Goal: Information Seeking & Learning: Learn about a topic

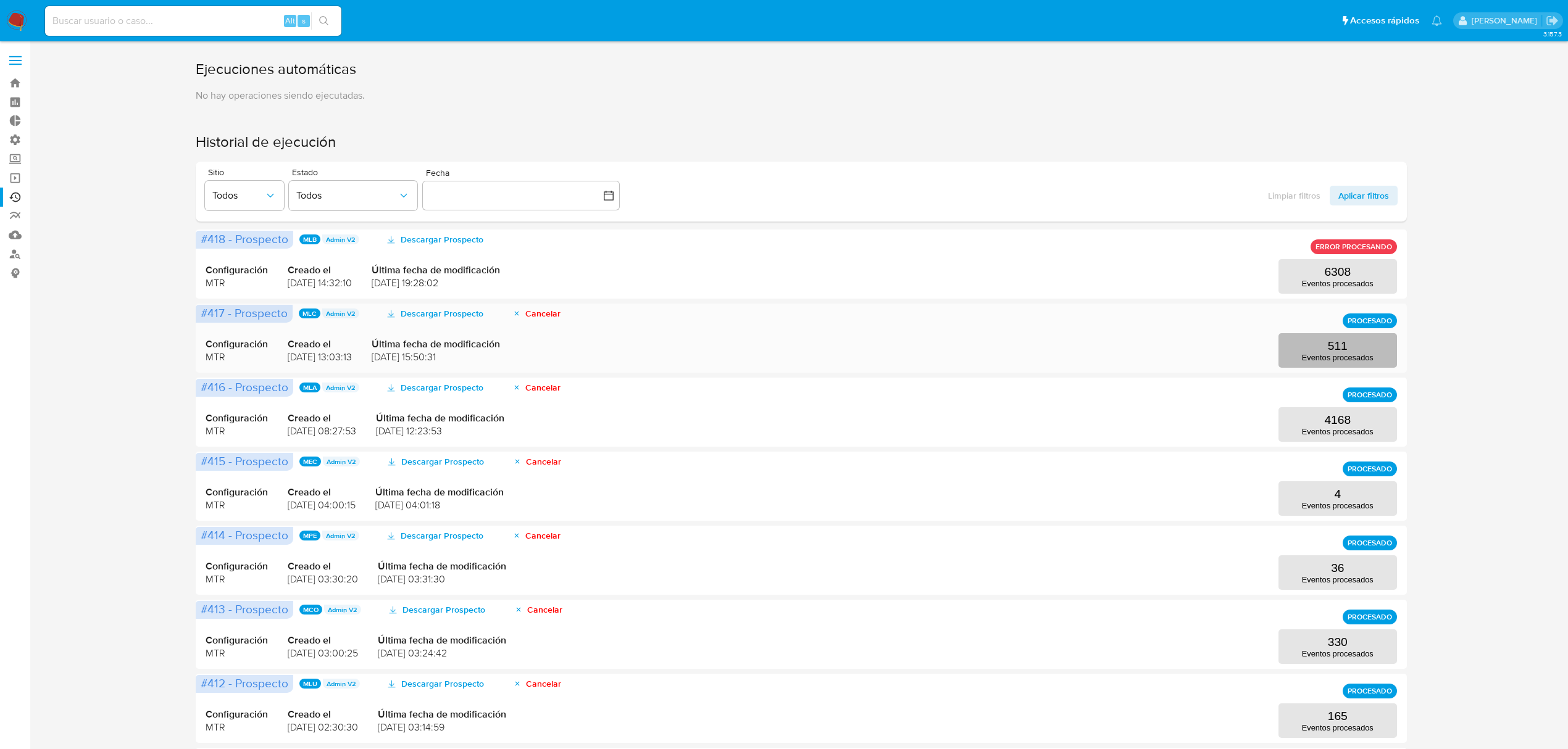
click at [1309, 356] on p "Eventos procesados" at bounding box center [1338, 357] width 72 height 9
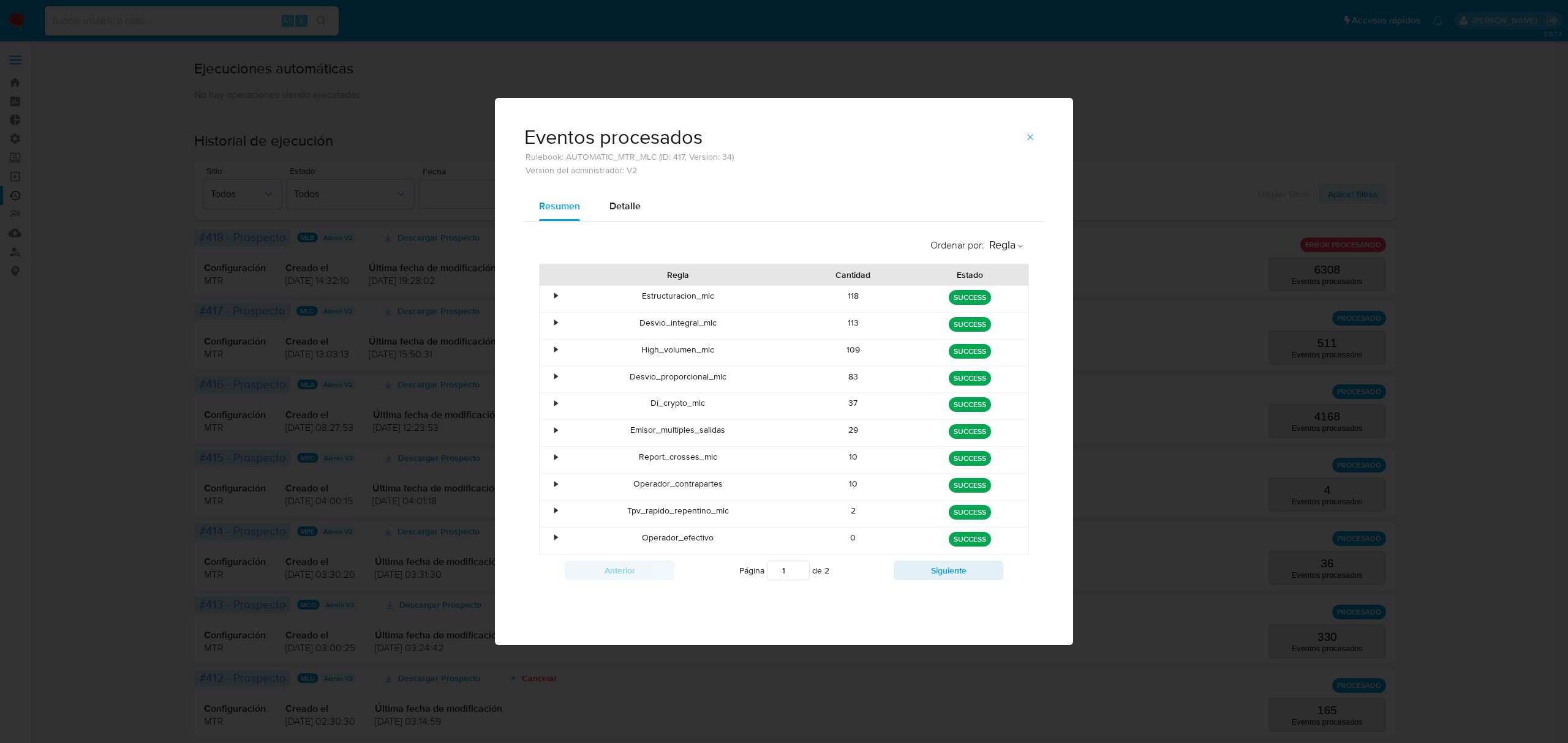
drag, startPoint x: 840, startPoint y: 485, endPoint x: 867, endPoint y: 490, distance: 27.5
click at [867, 490] on div "10" at bounding box center [853, 487] width 117 height 26
drag, startPoint x: 623, startPoint y: 489, endPoint x: 872, endPoint y: 490, distance: 249.0
click at [873, 492] on div "• Operador_contrapartes 10 green SUCCESS" at bounding box center [784, 487] width 489 height 26
click at [627, 194] on div "Detalle" at bounding box center [625, 206] width 31 height 29
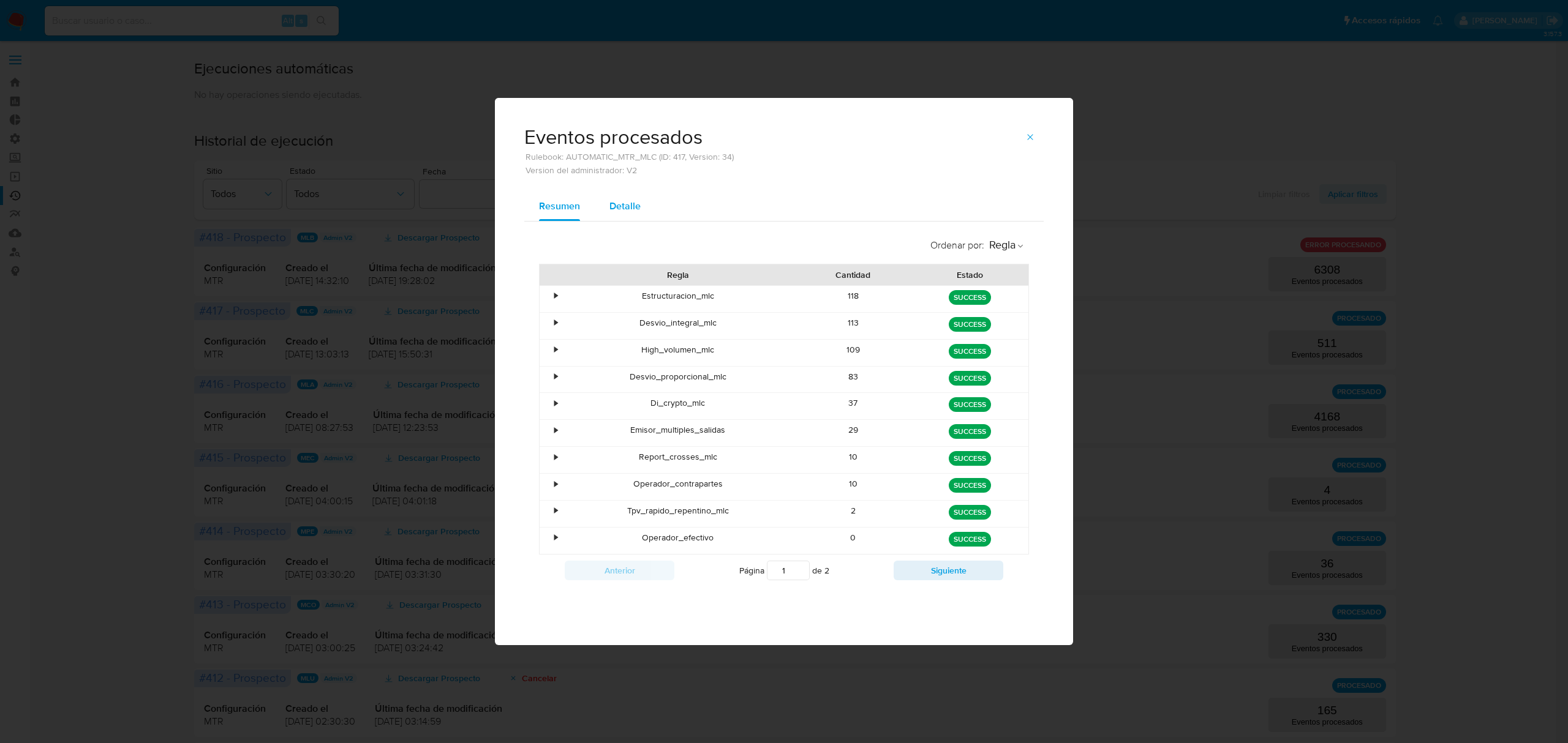
select select "10"
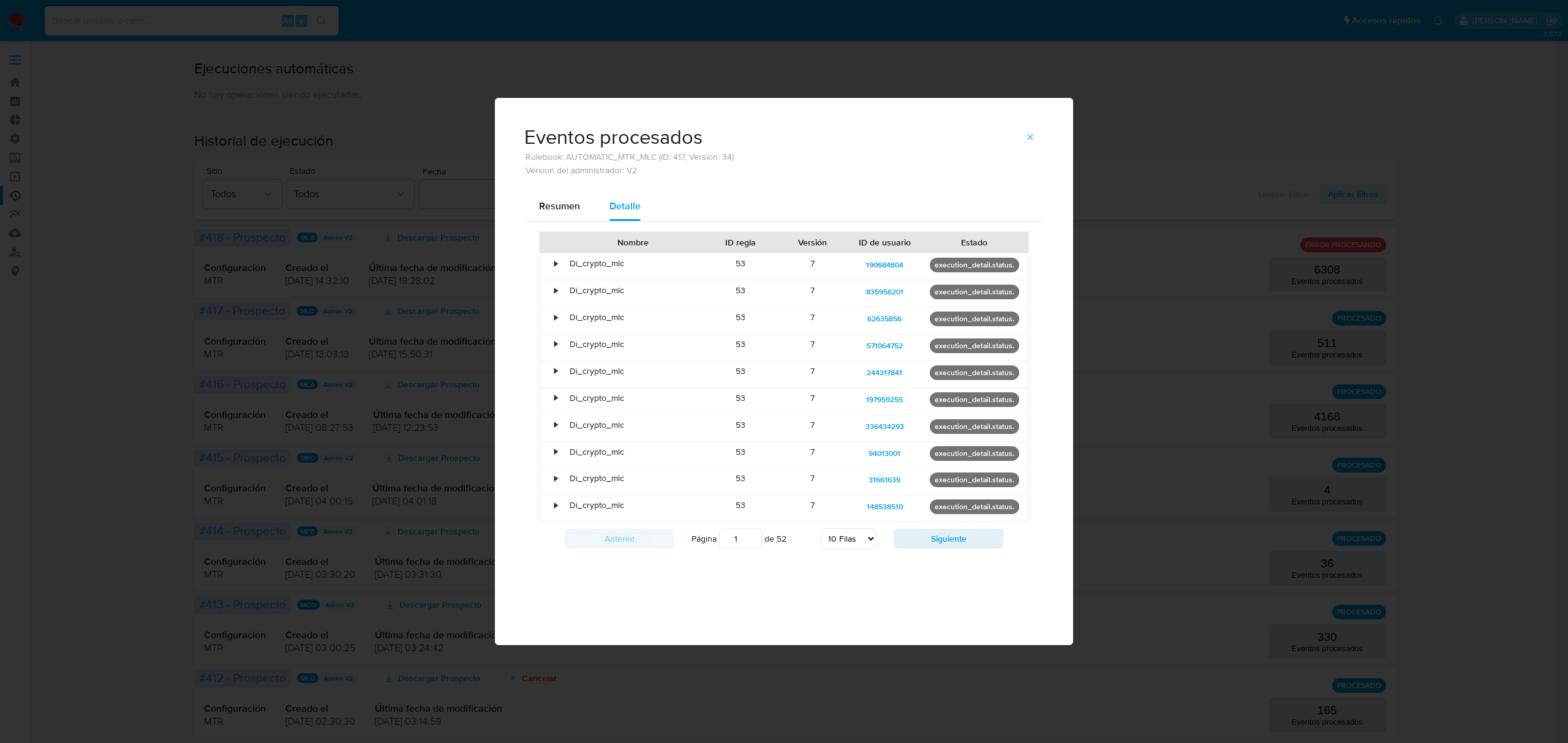
drag, startPoint x: 1026, startPoint y: 135, endPoint x: 836, endPoint y: 141, distance: 190.1
click at [1026, 135] on icon "button" at bounding box center [1030, 137] width 9 height 9
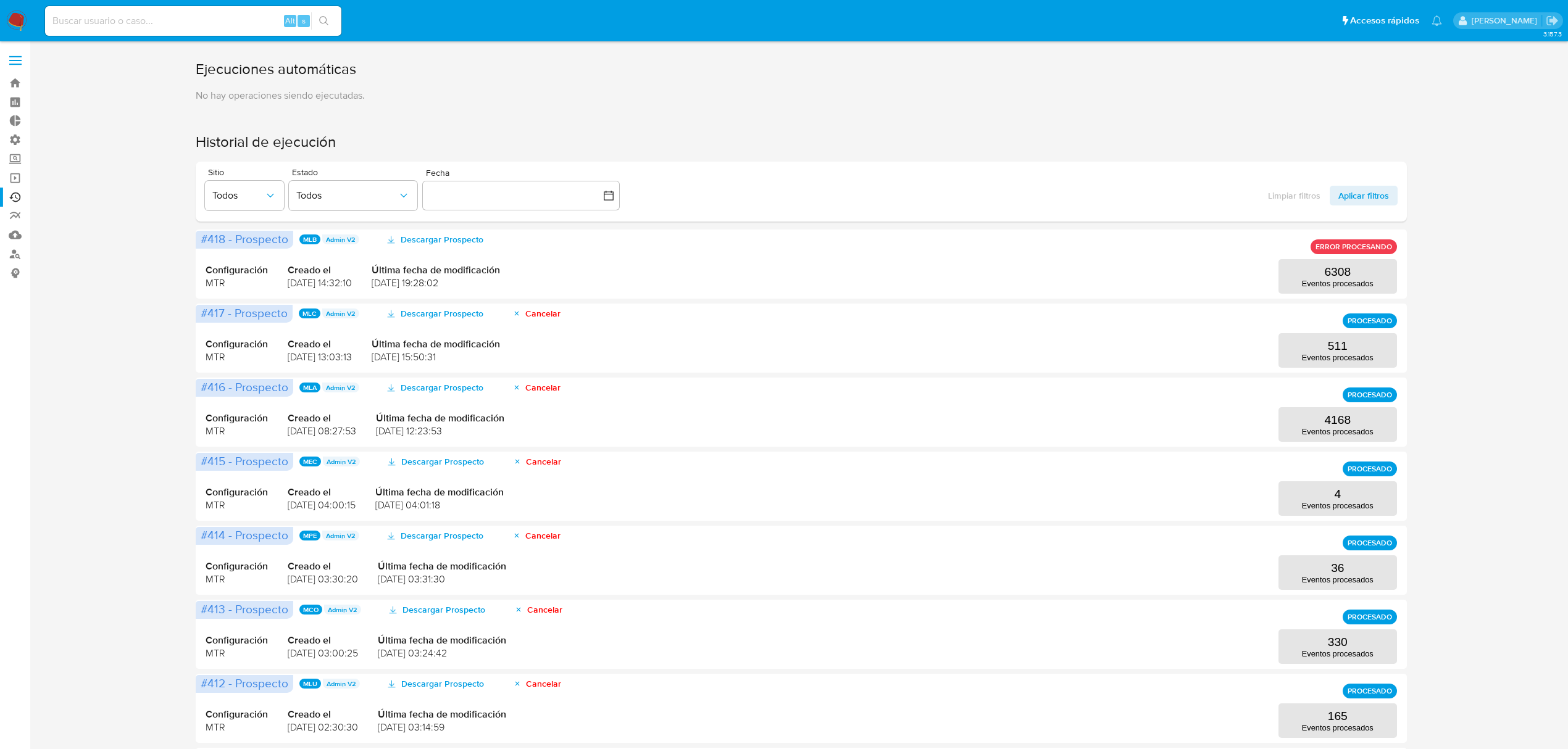
drag, startPoint x: 206, startPoint y: 33, endPoint x: 201, endPoint y: 26, distance: 8.6
click at [203, 27] on div "Alt s" at bounding box center [193, 21] width 296 height 29
click at [203, 21] on input at bounding box center [193, 21] width 296 height 16
click at [206, 26] on input at bounding box center [193, 21] width 296 height 16
paste input "1502496898"
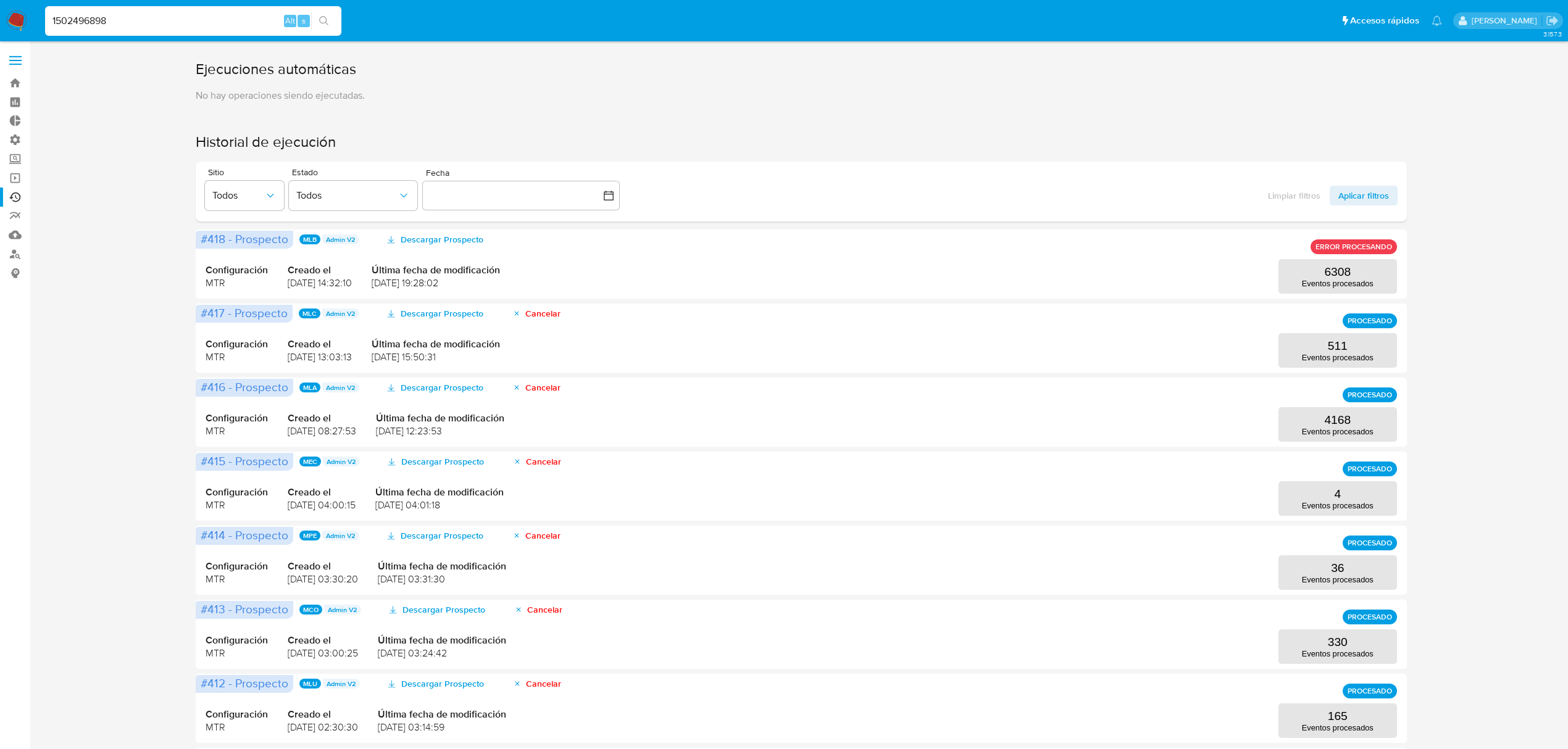
type input "1502496898"
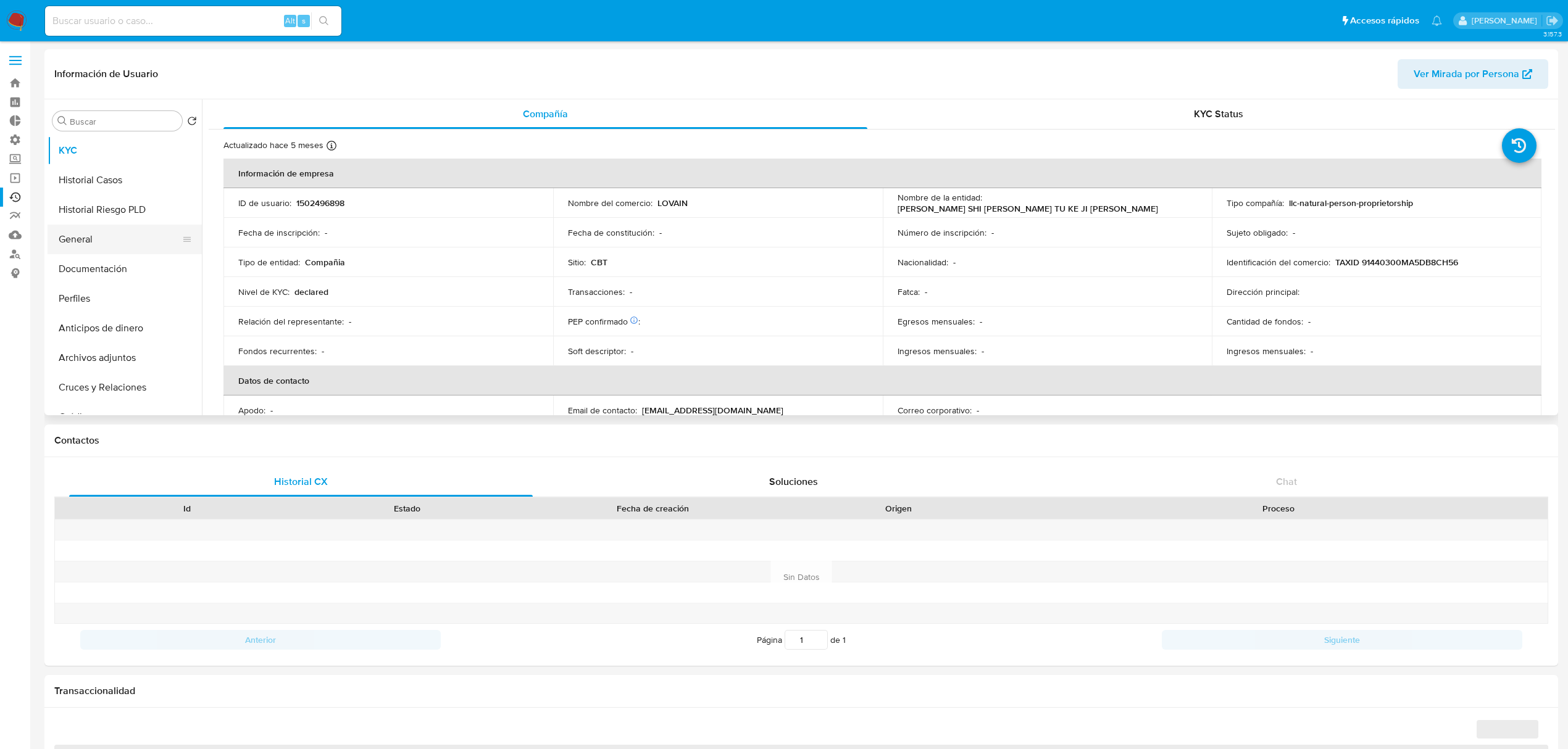
select select "10"
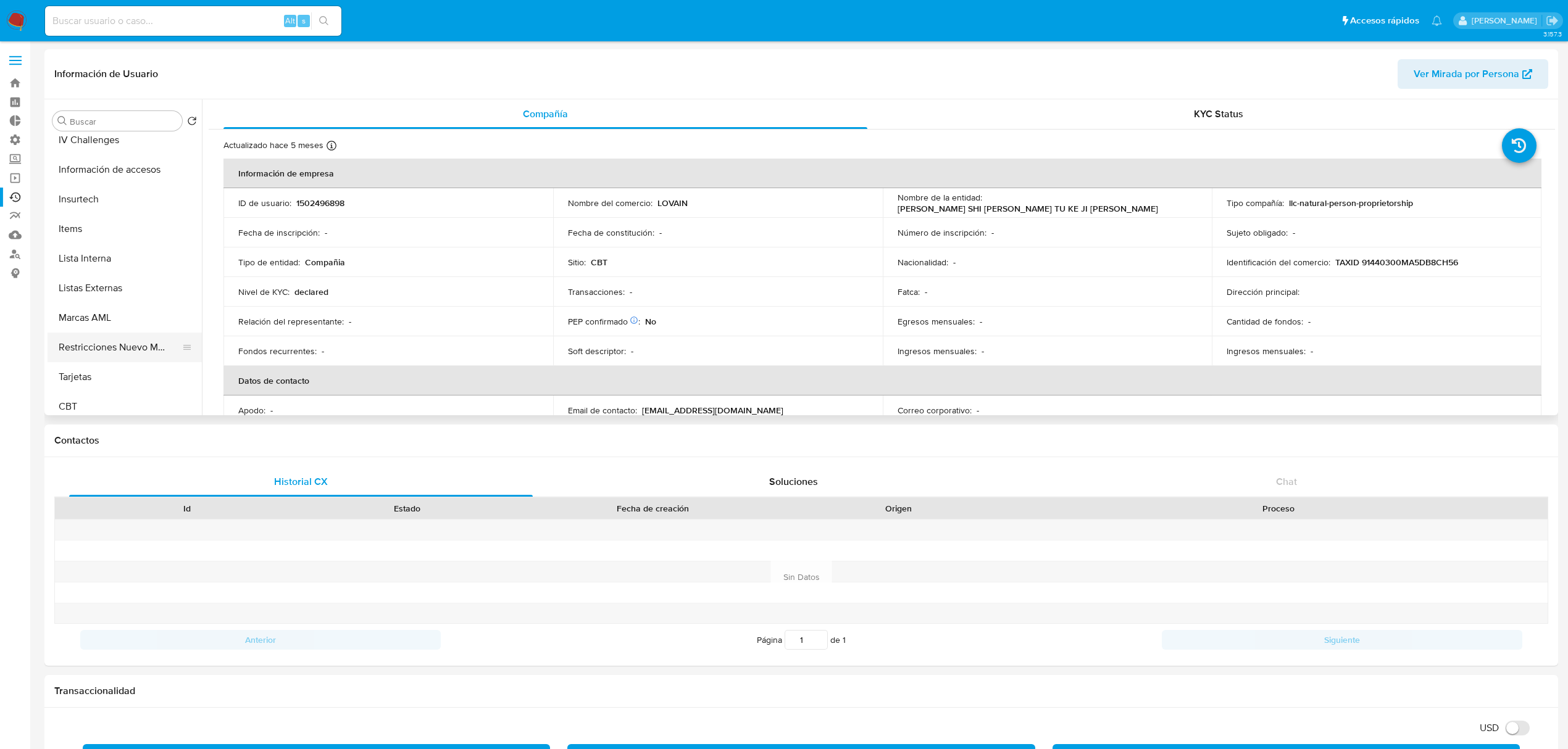
scroll to position [521, 0]
click at [107, 393] on button "CBT" at bounding box center [119, 399] width 144 height 29
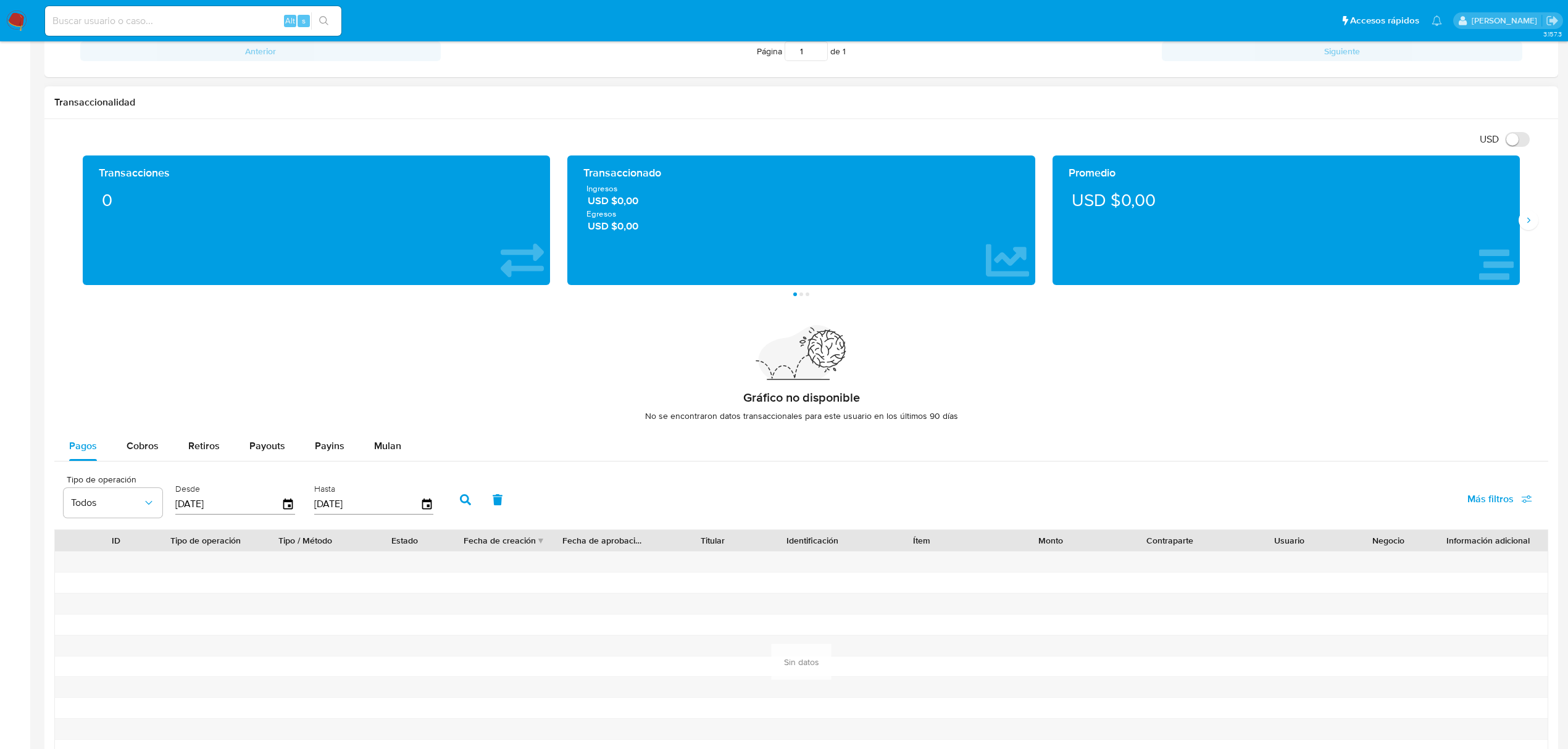
scroll to position [590, 0]
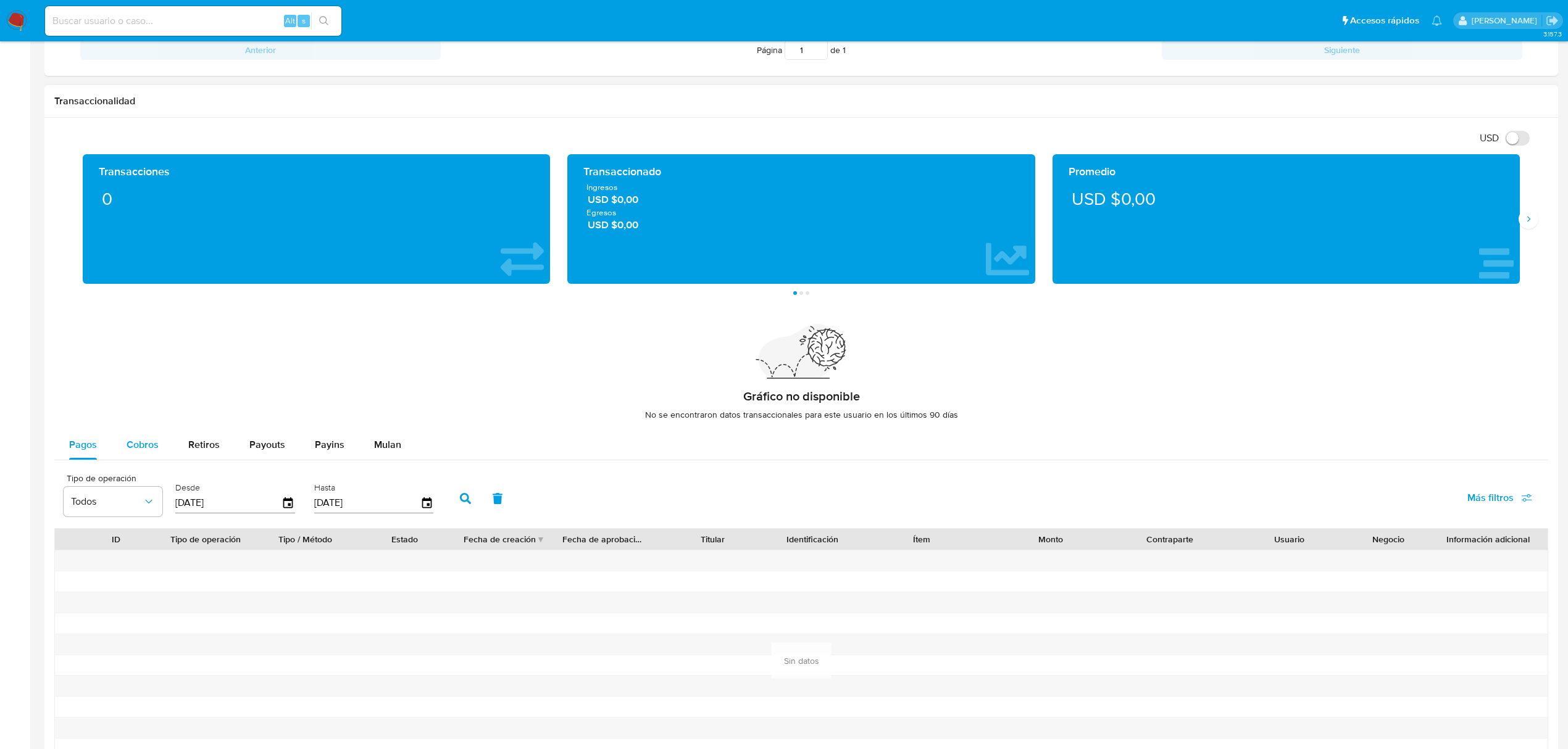
click at [146, 442] on span "Cobros" at bounding box center [142, 445] width 32 height 14
select select "10"
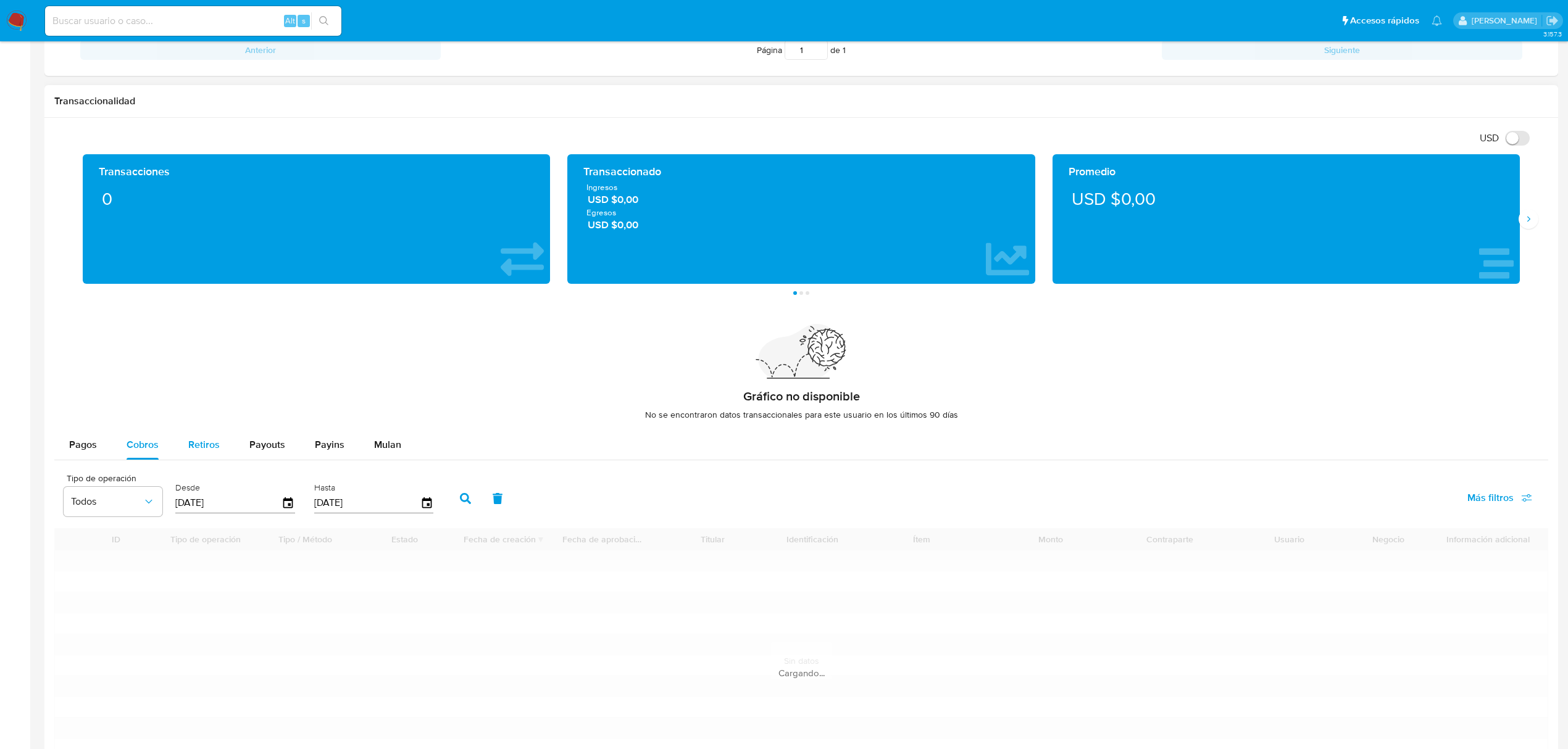
click at [204, 448] on span "Retiros" at bounding box center [204, 445] width 31 height 14
select select "10"
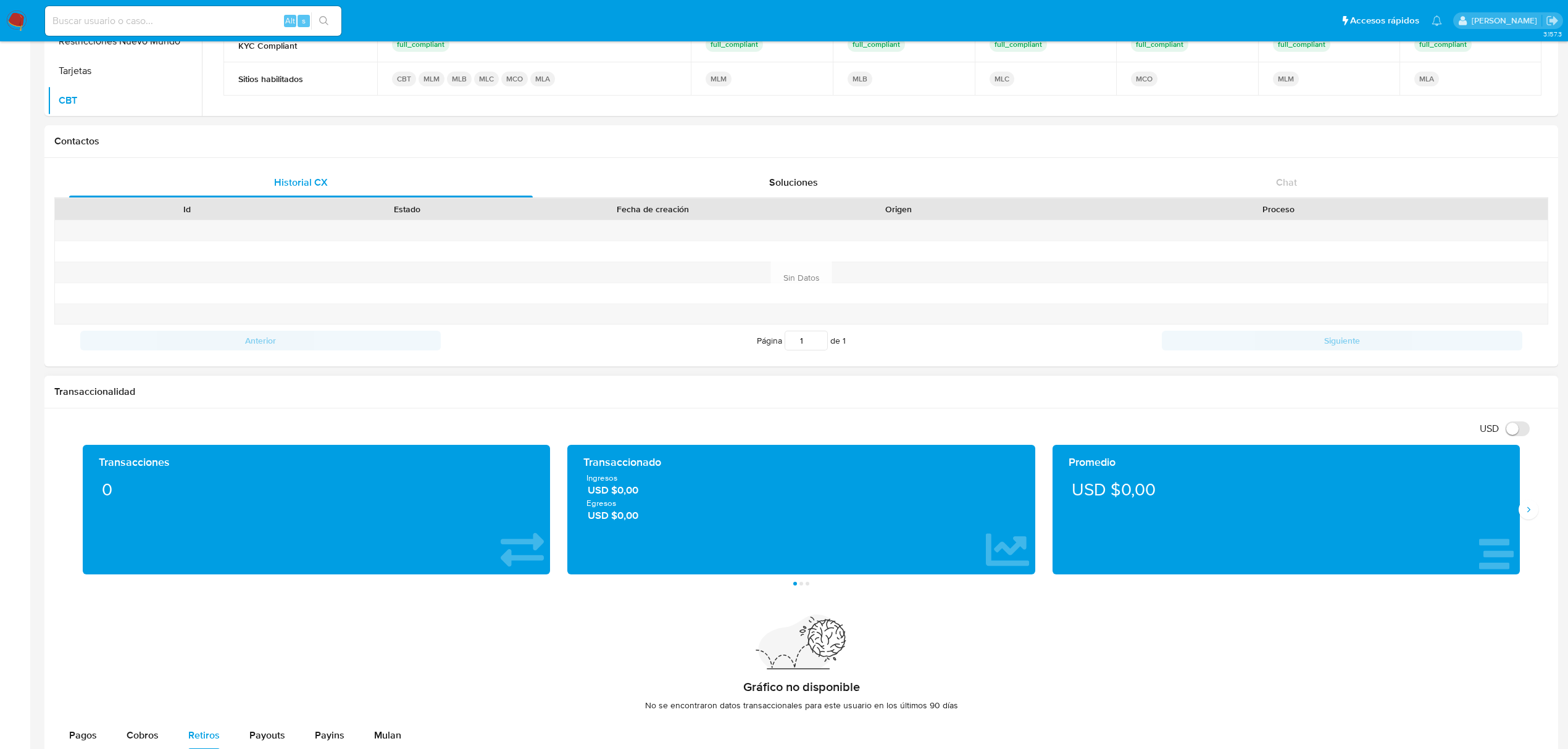
scroll to position [0, 0]
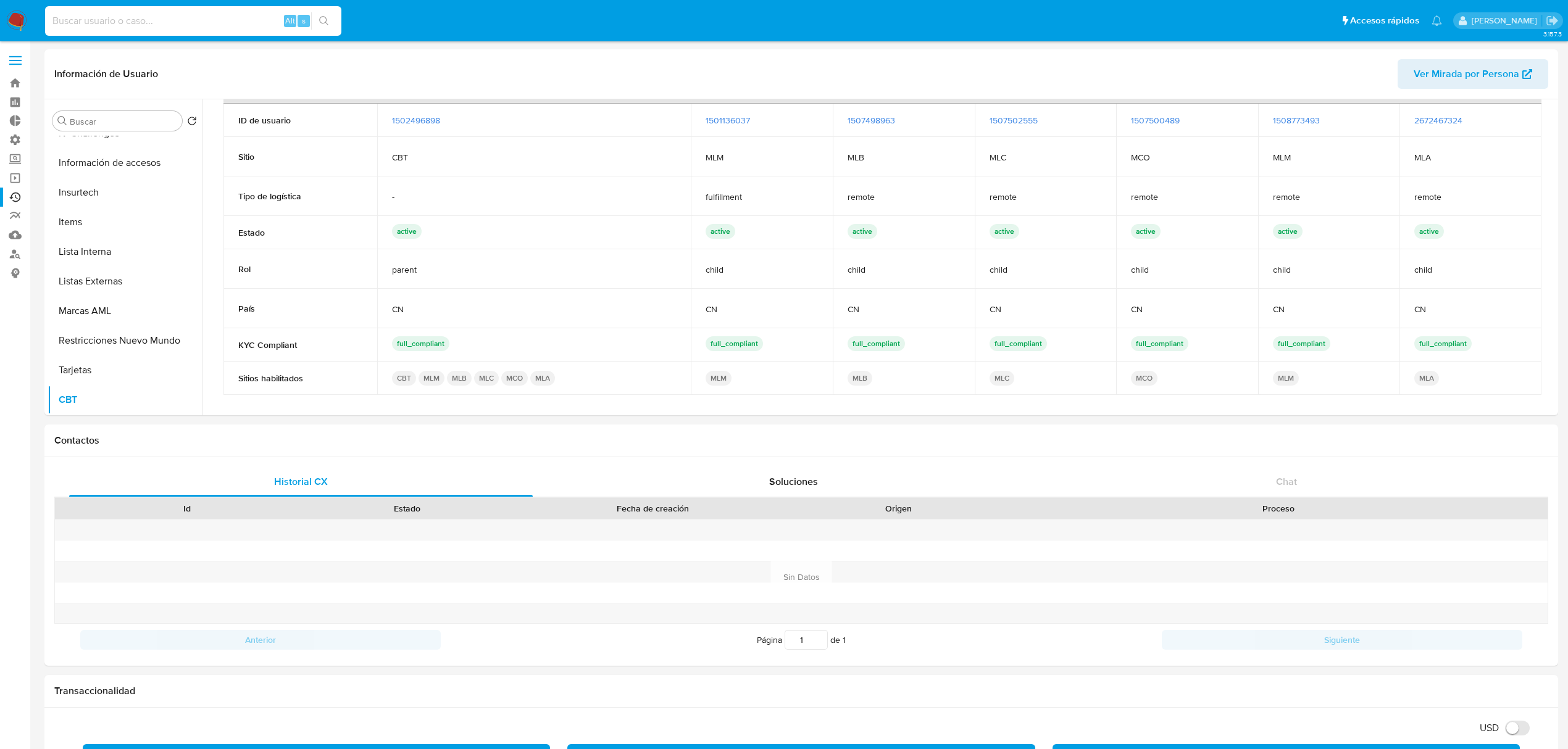
click at [183, 22] on input at bounding box center [193, 21] width 296 height 16
paste input "1502496898"
drag, startPoint x: 139, startPoint y: 19, endPoint x: -285, endPoint y: 38, distance: 424.4
paste input "676558637"
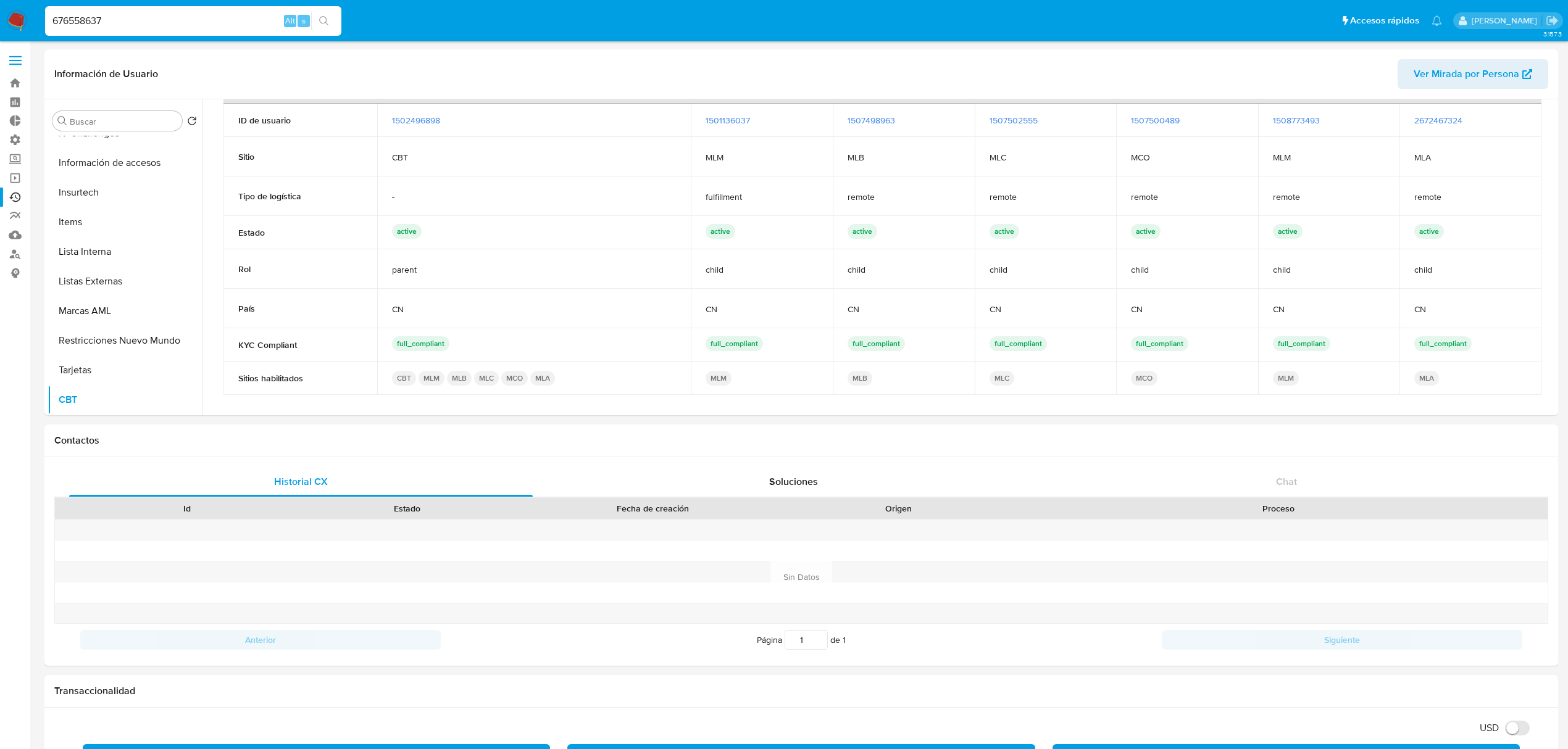
type input "676558637"
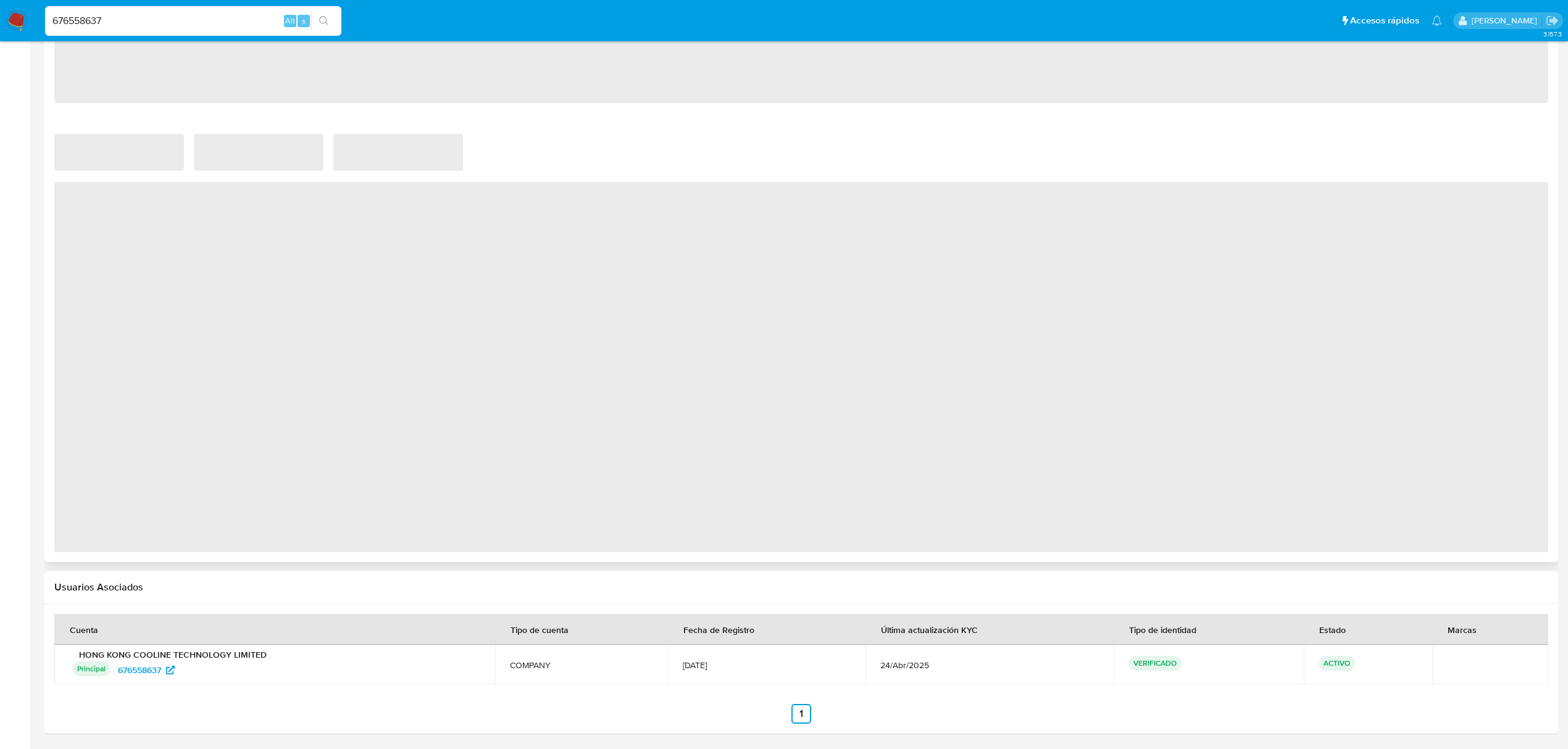
scroll to position [621, 0]
select select "10"
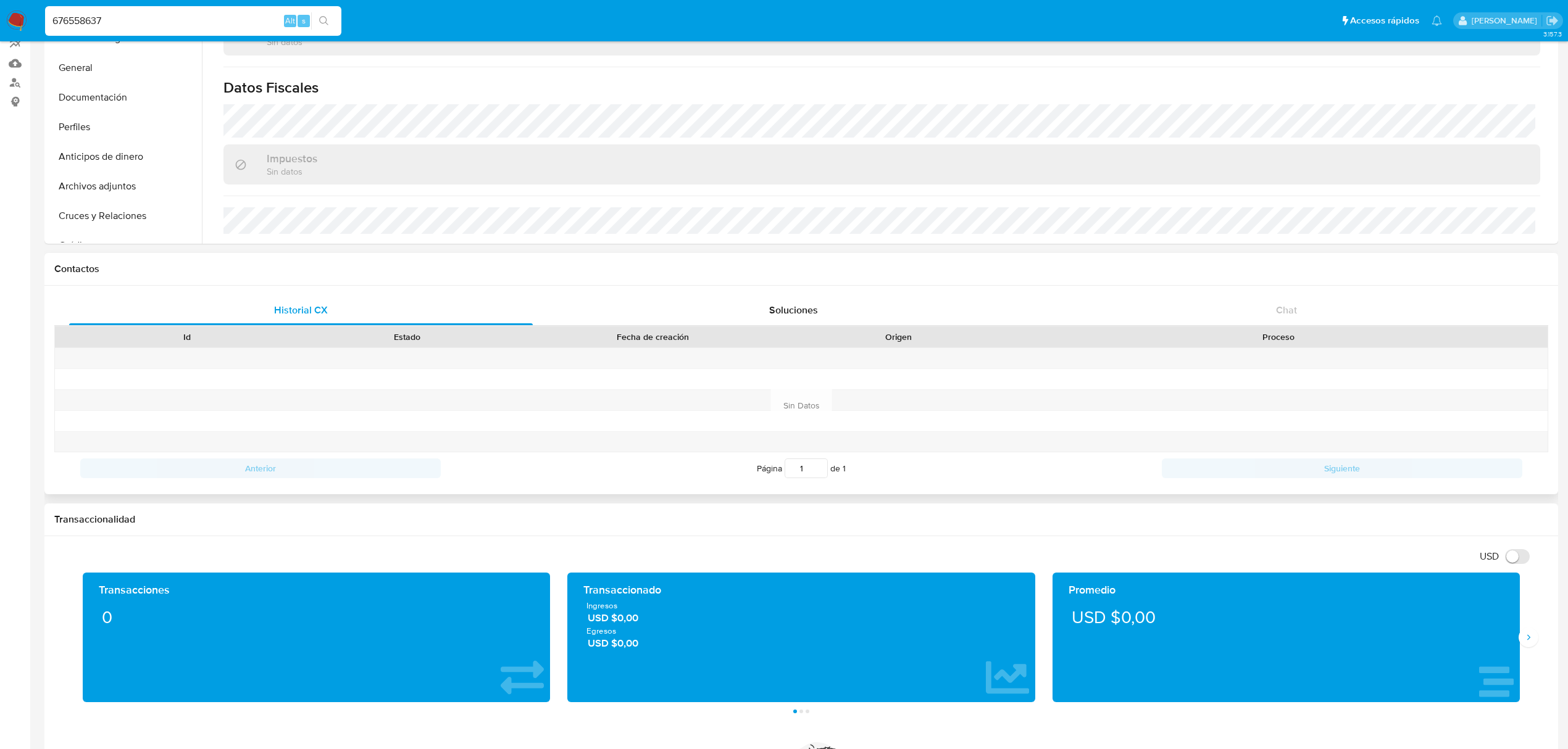
scroll to position [0, 0]
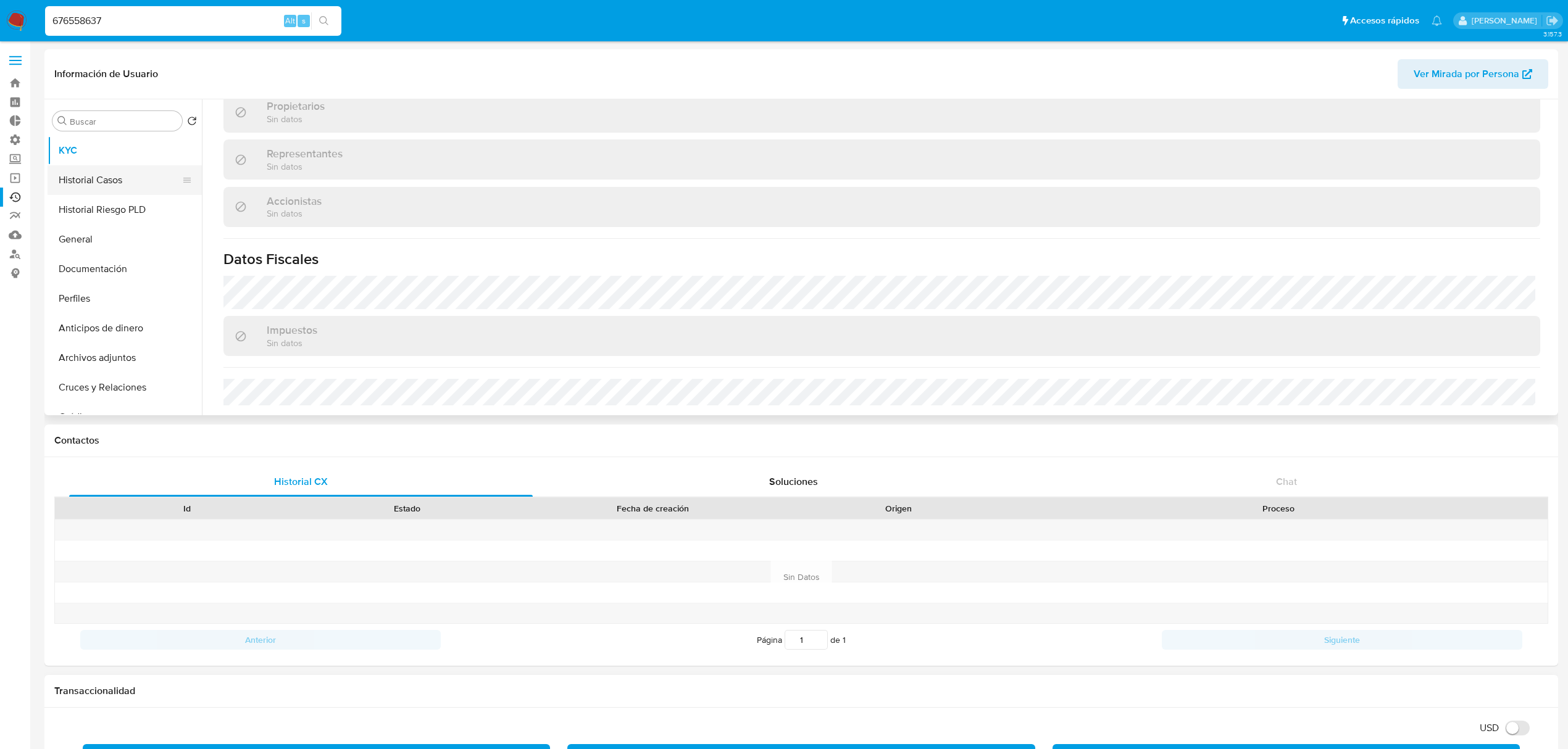
click at [101, 172] on button "Historial Casos" at bounding box center [119, 179] width 144 height 29
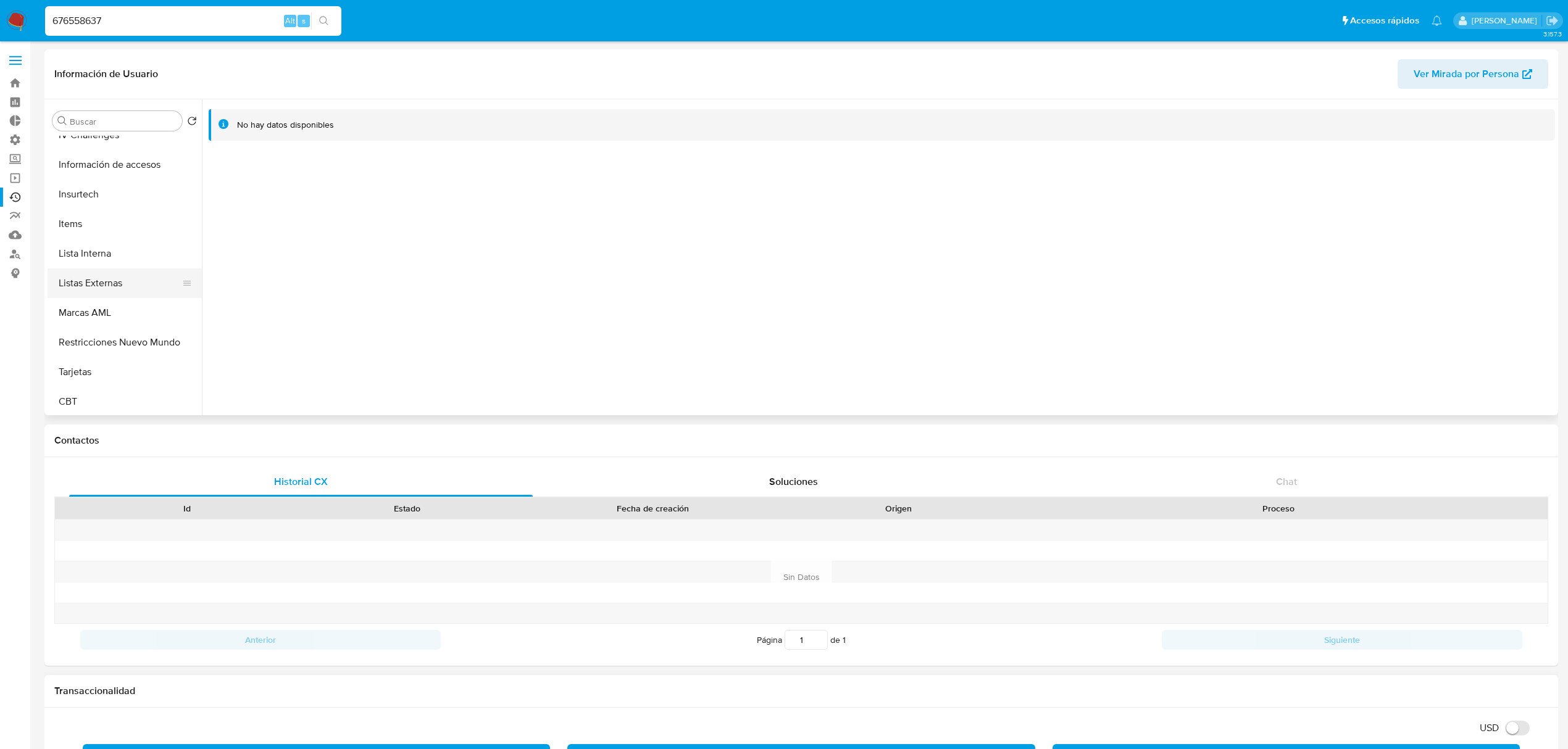
scroll to position [521, 0]
click at [97, 395] on button "CBT" at bounding box center [119, 399] width 144 height 29
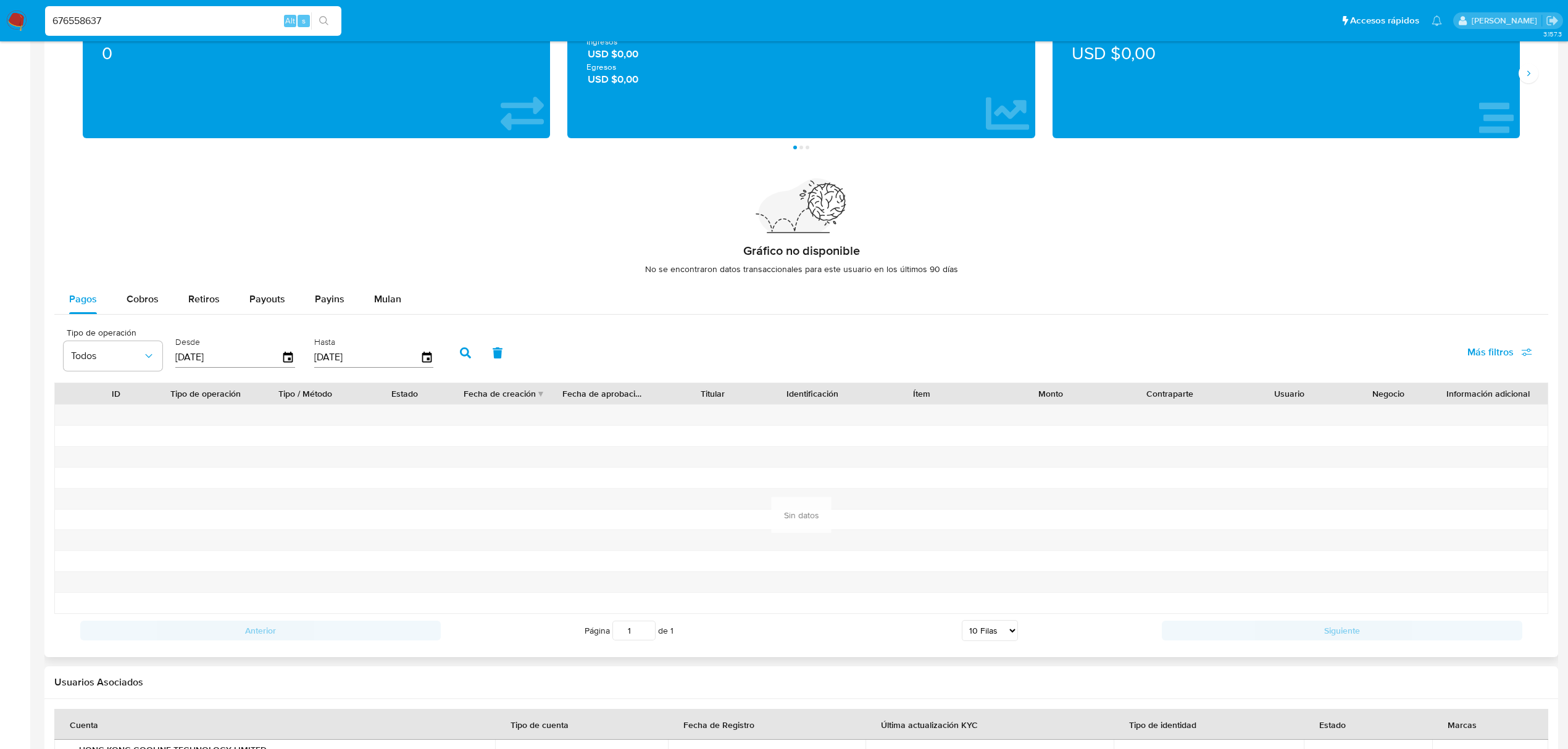
scroll to position [740, 0]
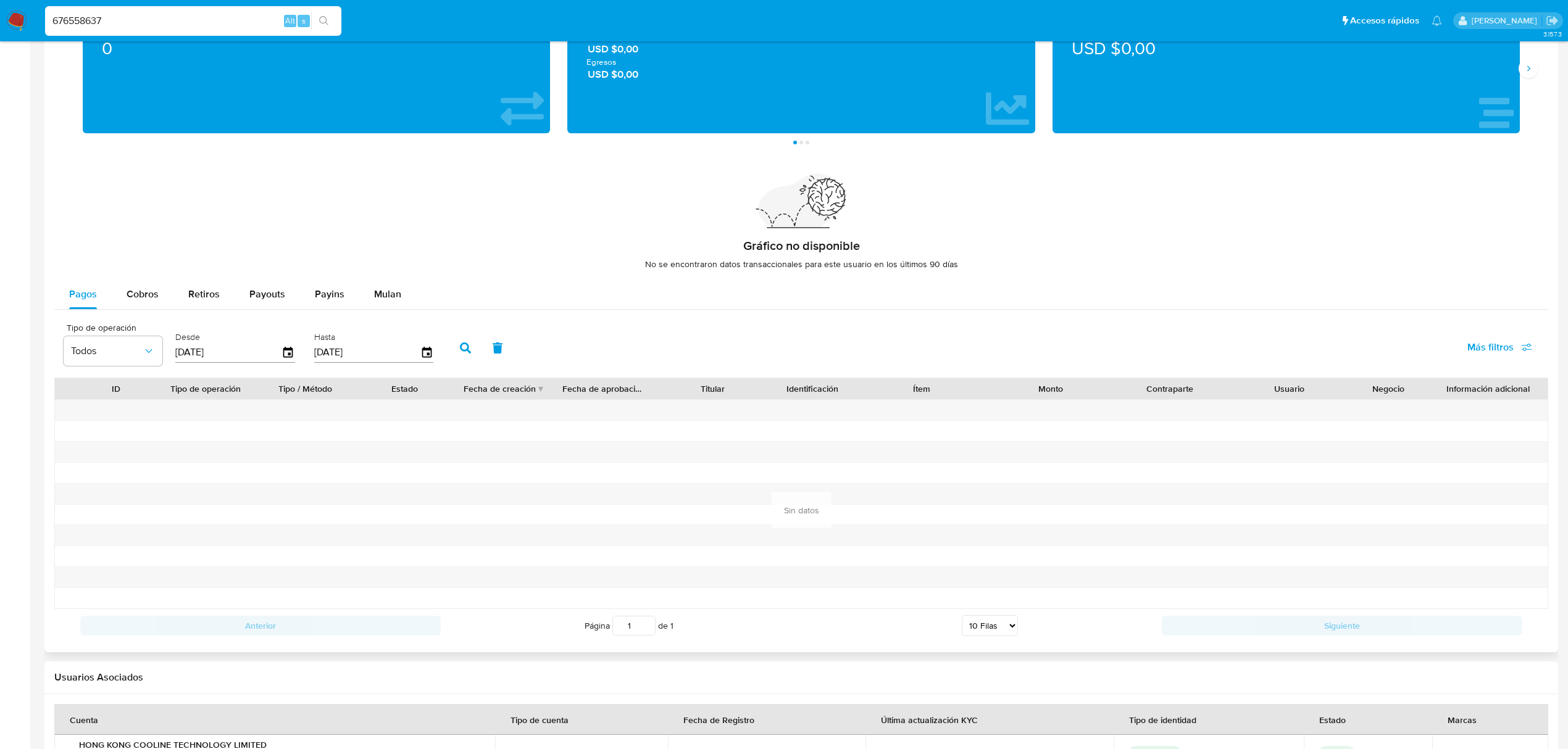
drag, startPoint x: 155, startPoint y: 26, endPoint x: -165, endPoint y: 34, distance: 320.1
click at [0, 34] on html "Pausado Ver notificaciones 676558637 Alt s Accesos rápidos Presiona las siguien…" at bounding box center [784, 50] width 1568 height 1582
paste input "123743361"
type input "1237433617"
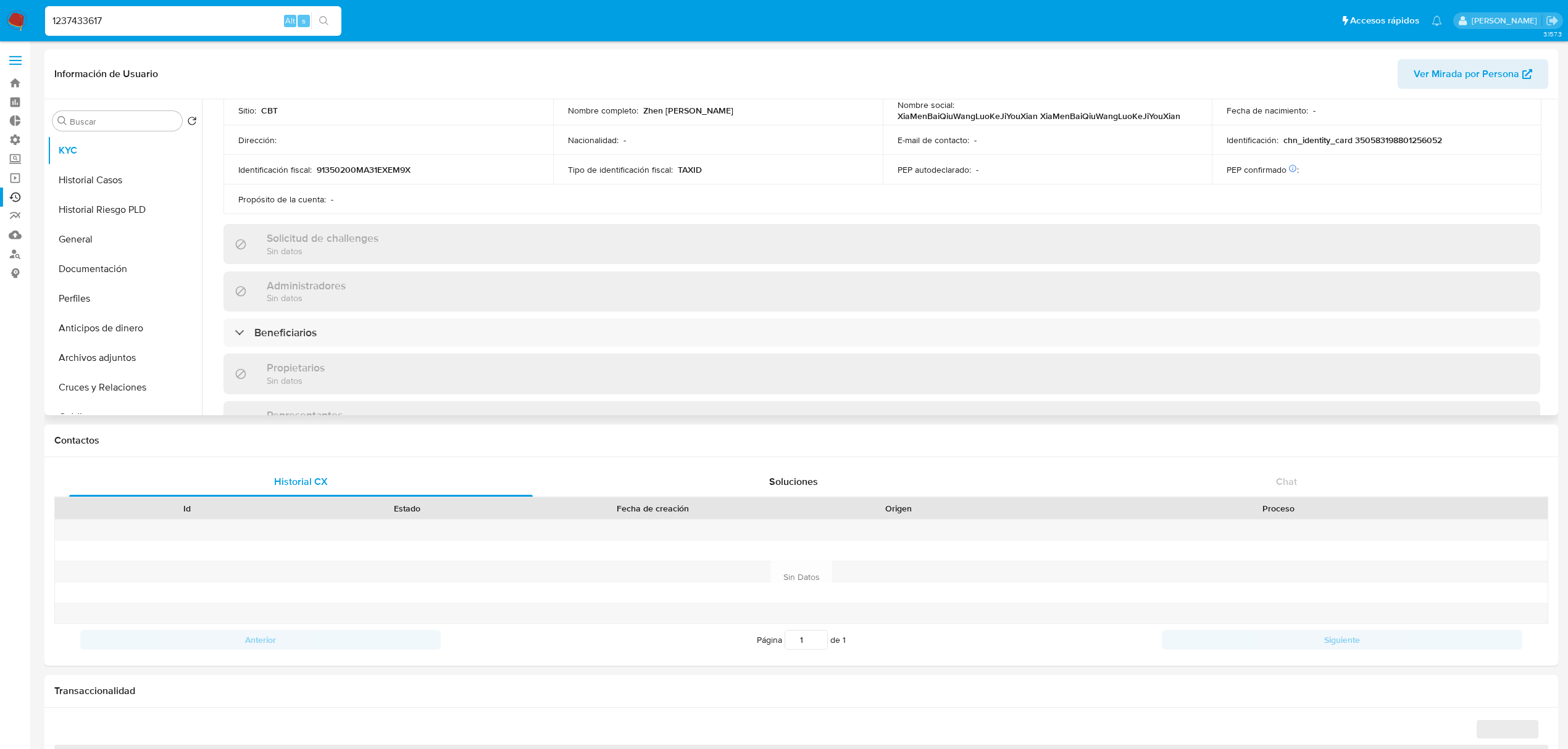
scroll to position [45, 0]
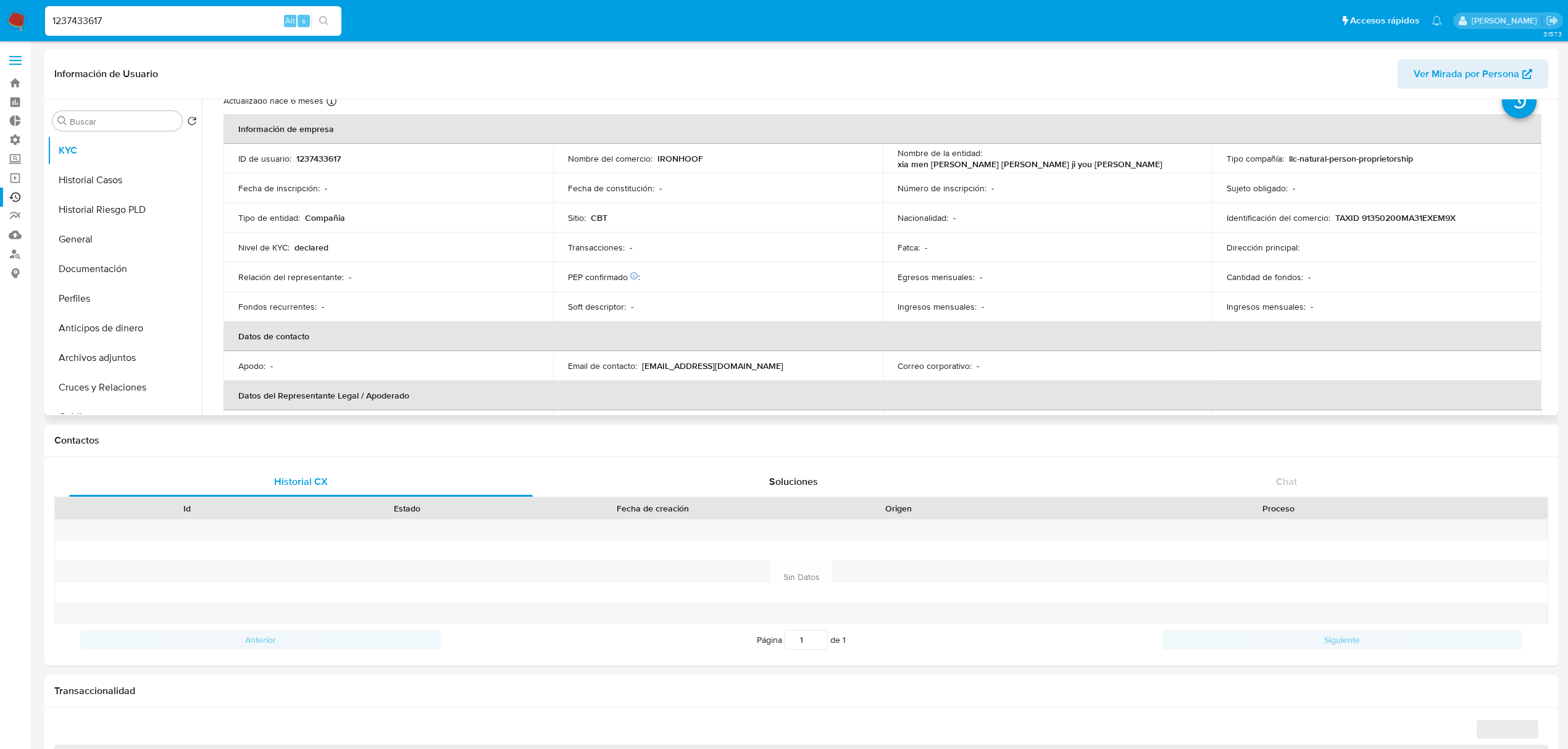
select select "10"
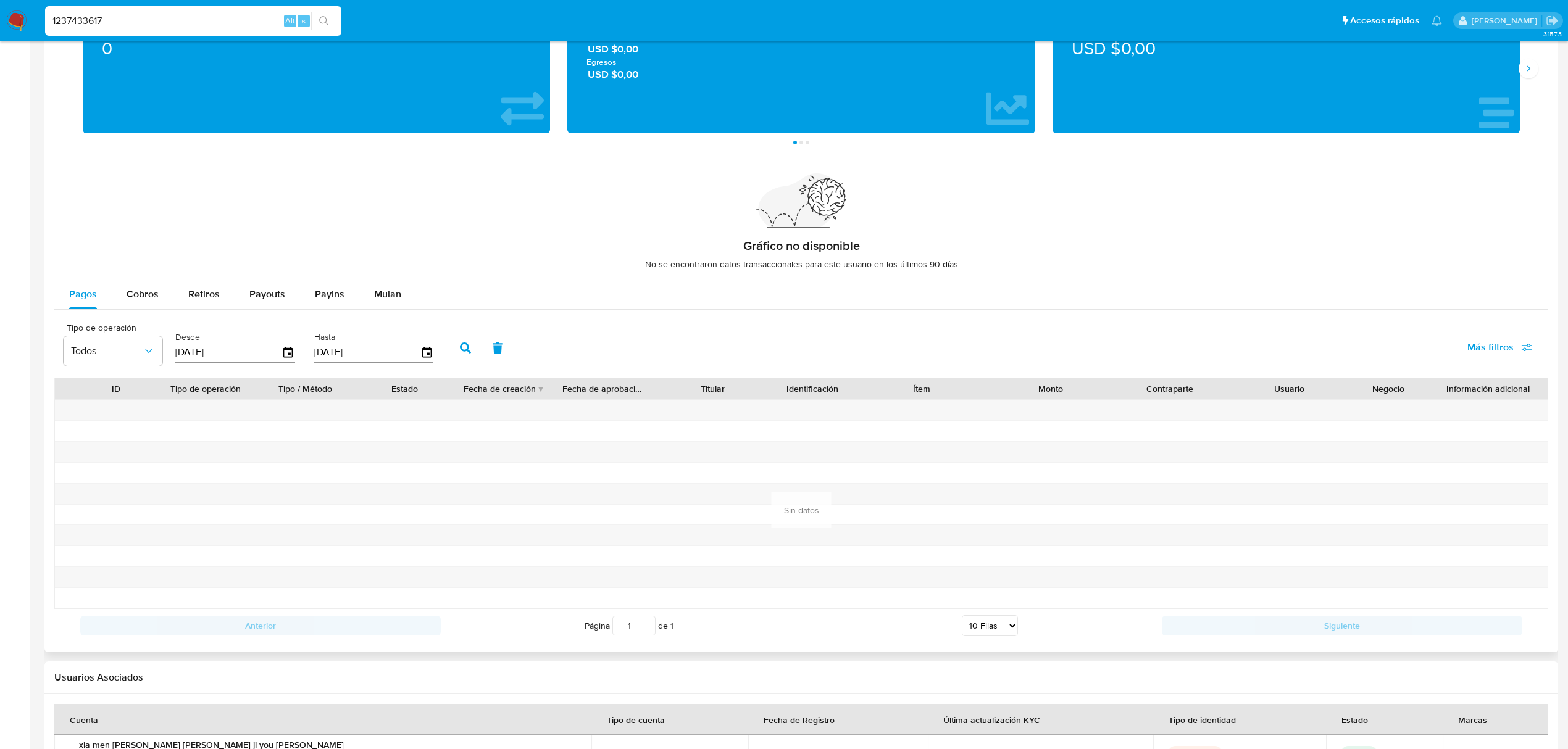
scroll to position [837, 0]
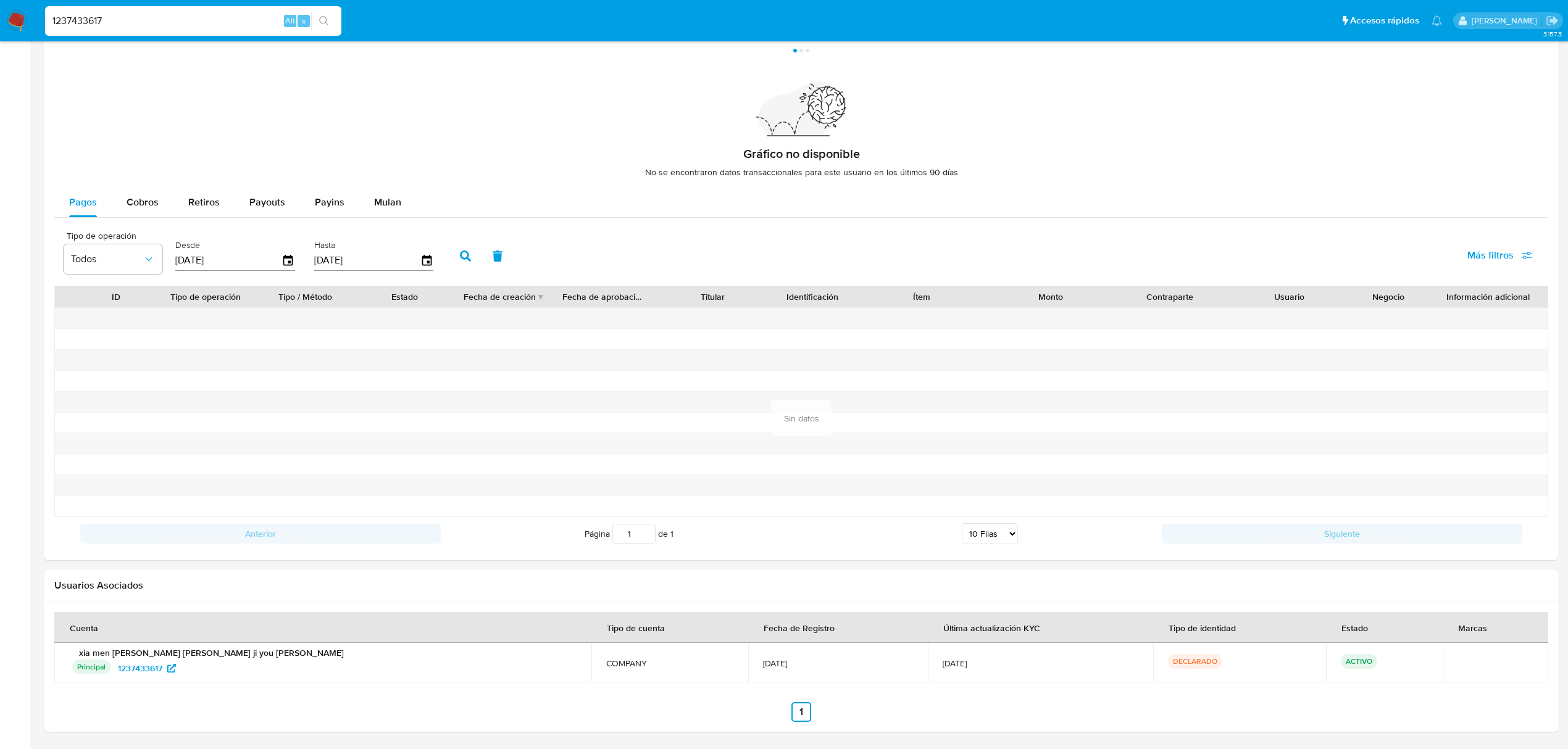
drag, startPoint x: 119, startPoint y: 19, endPoint x: -105, endPoint y: 46, distance: 225.6
drag, startPoint x: 198, startPoint y: 17, endPoint x: -308, endPoint y: 13, distance: 506.0
paste input "048580038"
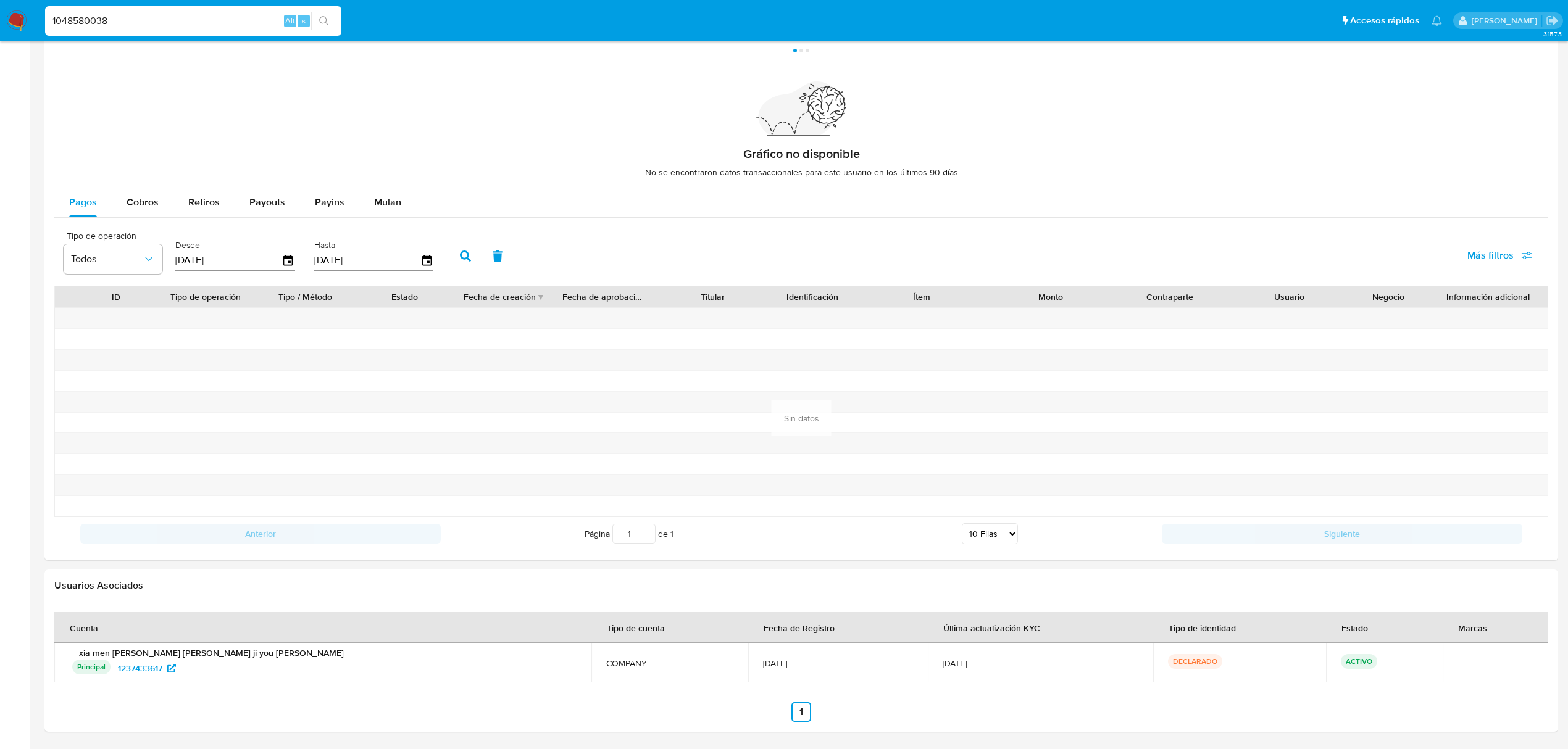
type input "1048580038"
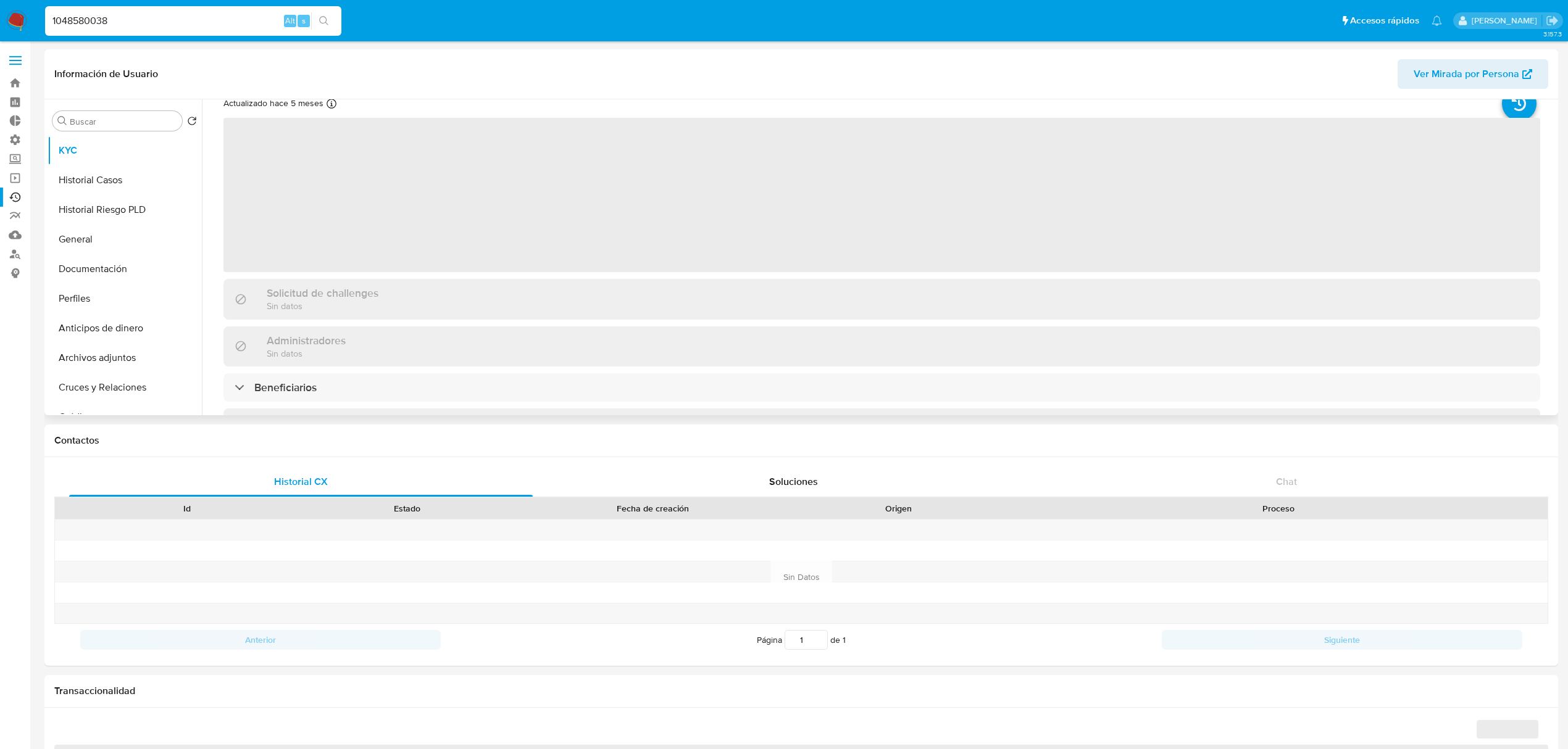
scroll to position [82, 0]
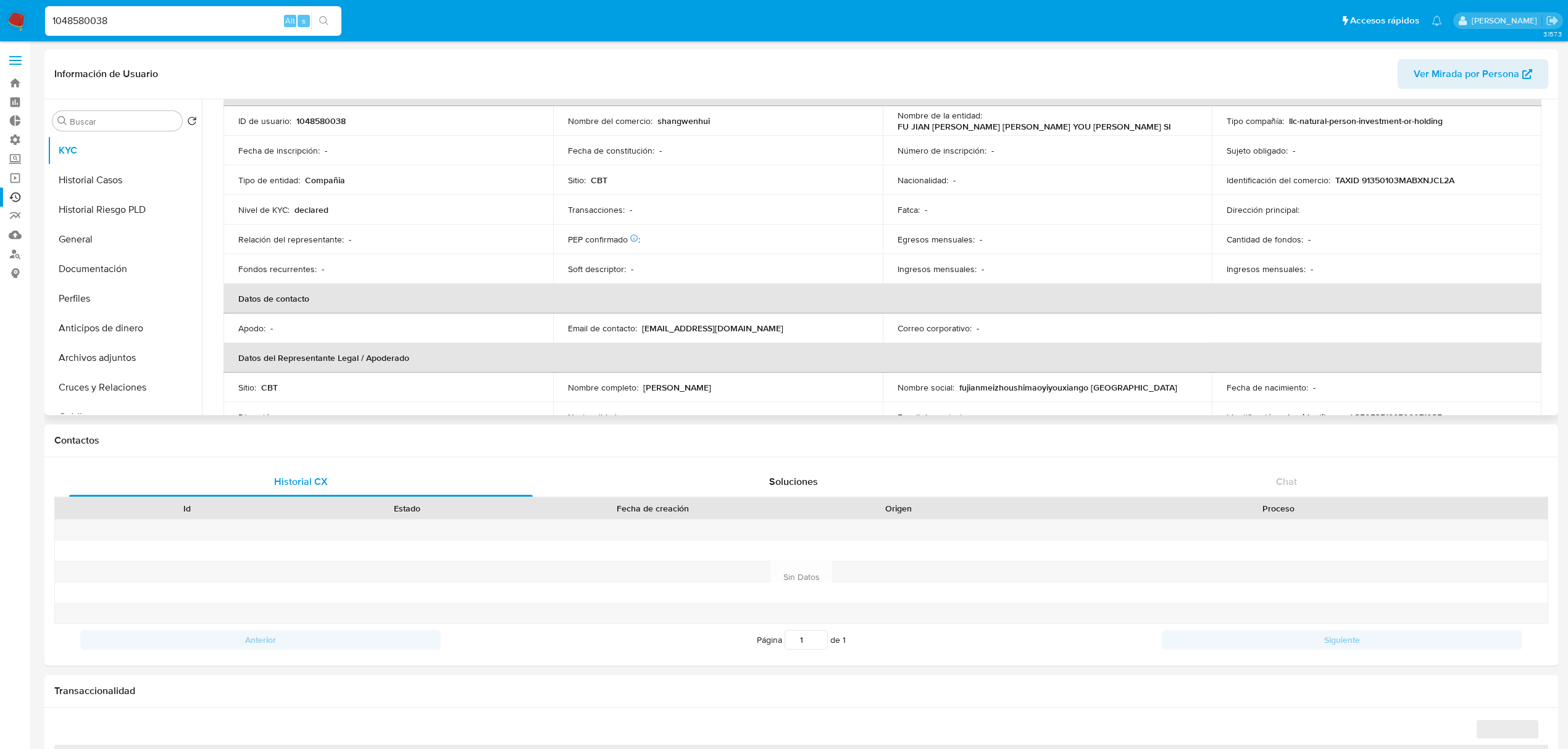
select select "10"
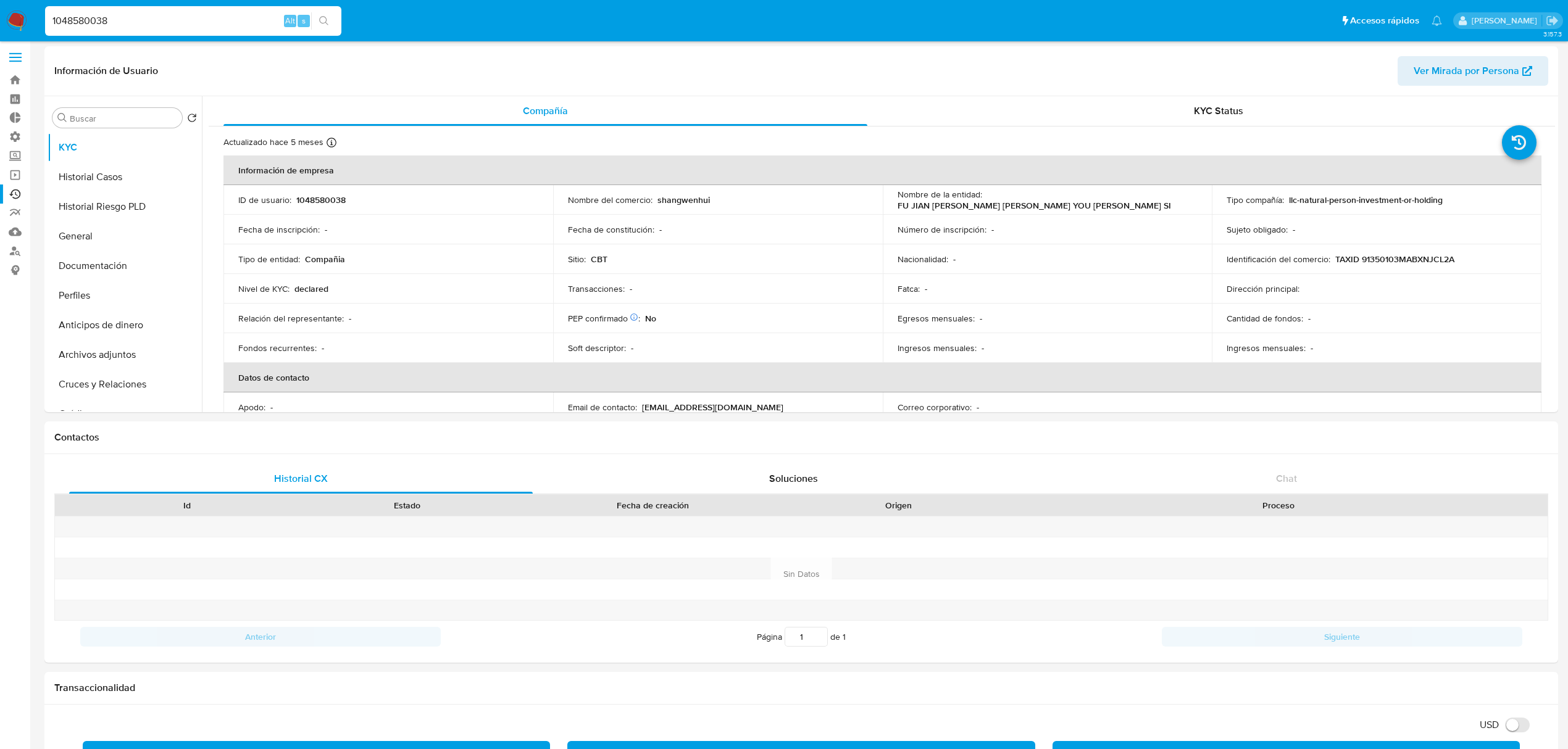
scroll to position [0, 0]
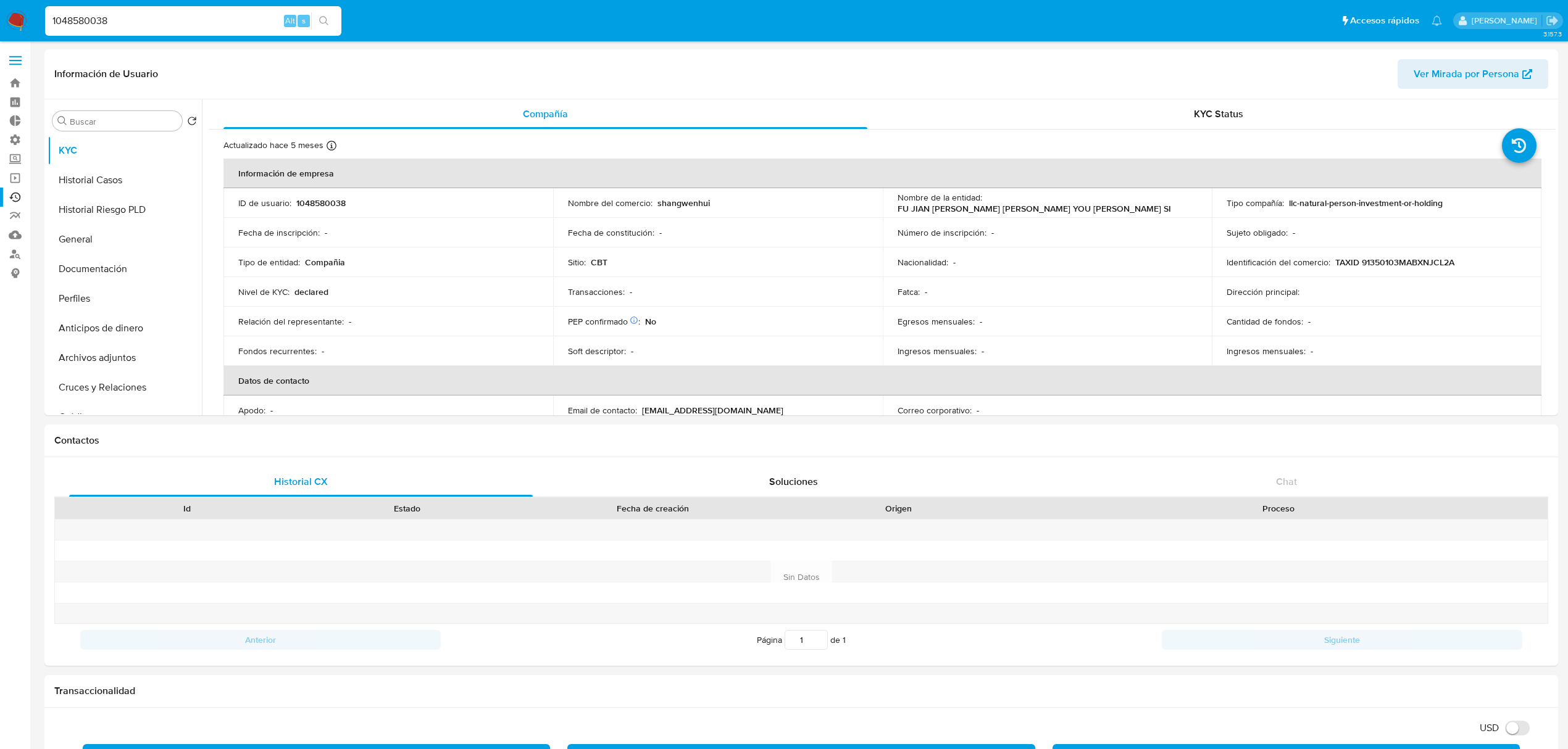
drag, startPoint x: 154, startPoint y: 16, endPoint x: -155, endPoint y: 38, distance: 309.8
paste input "82779837"
type input "1082779837"
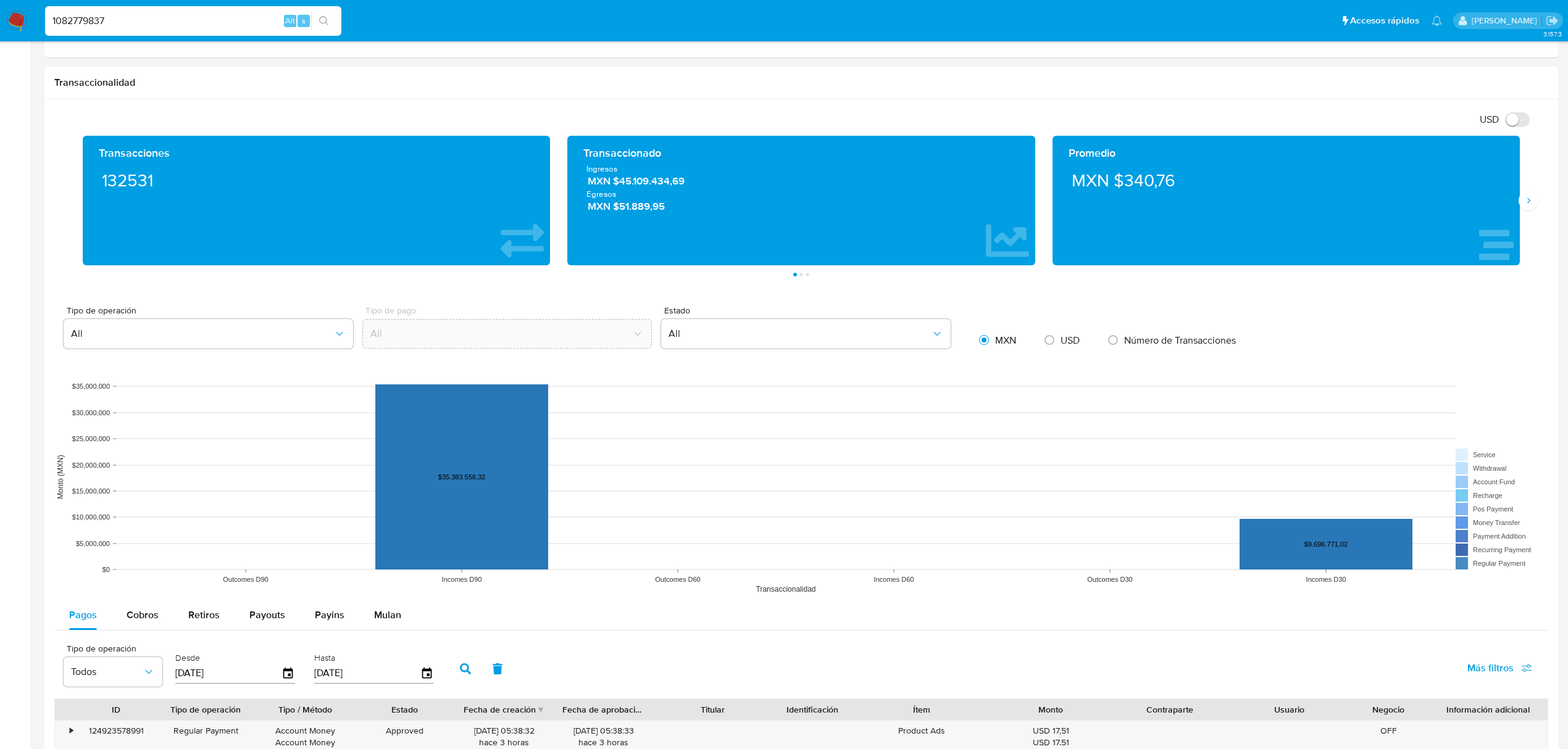
scroll to position [356, 0]
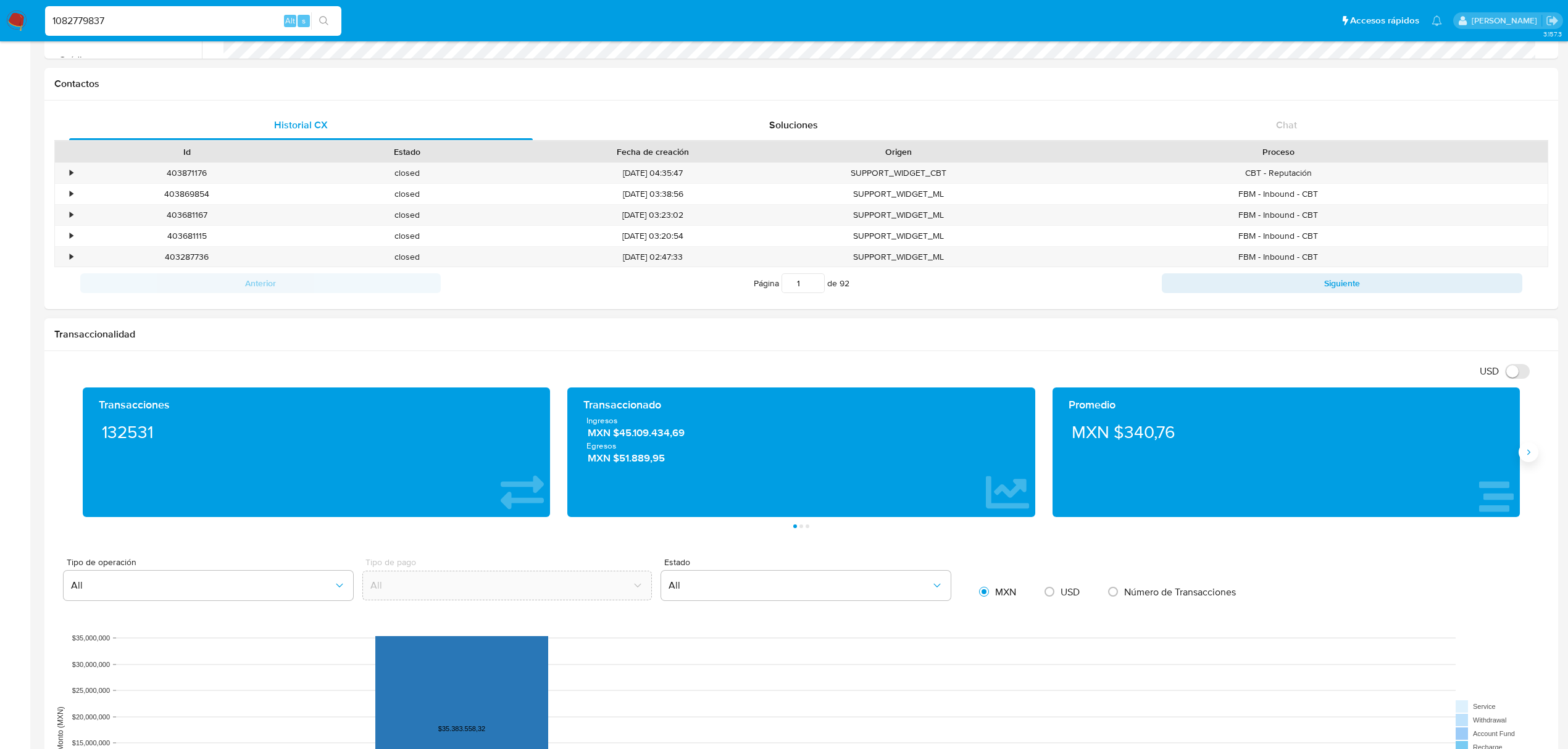
click at [1522, 450] on button "Siguiente" at bounding box center [1528, 452] width 20 height 20
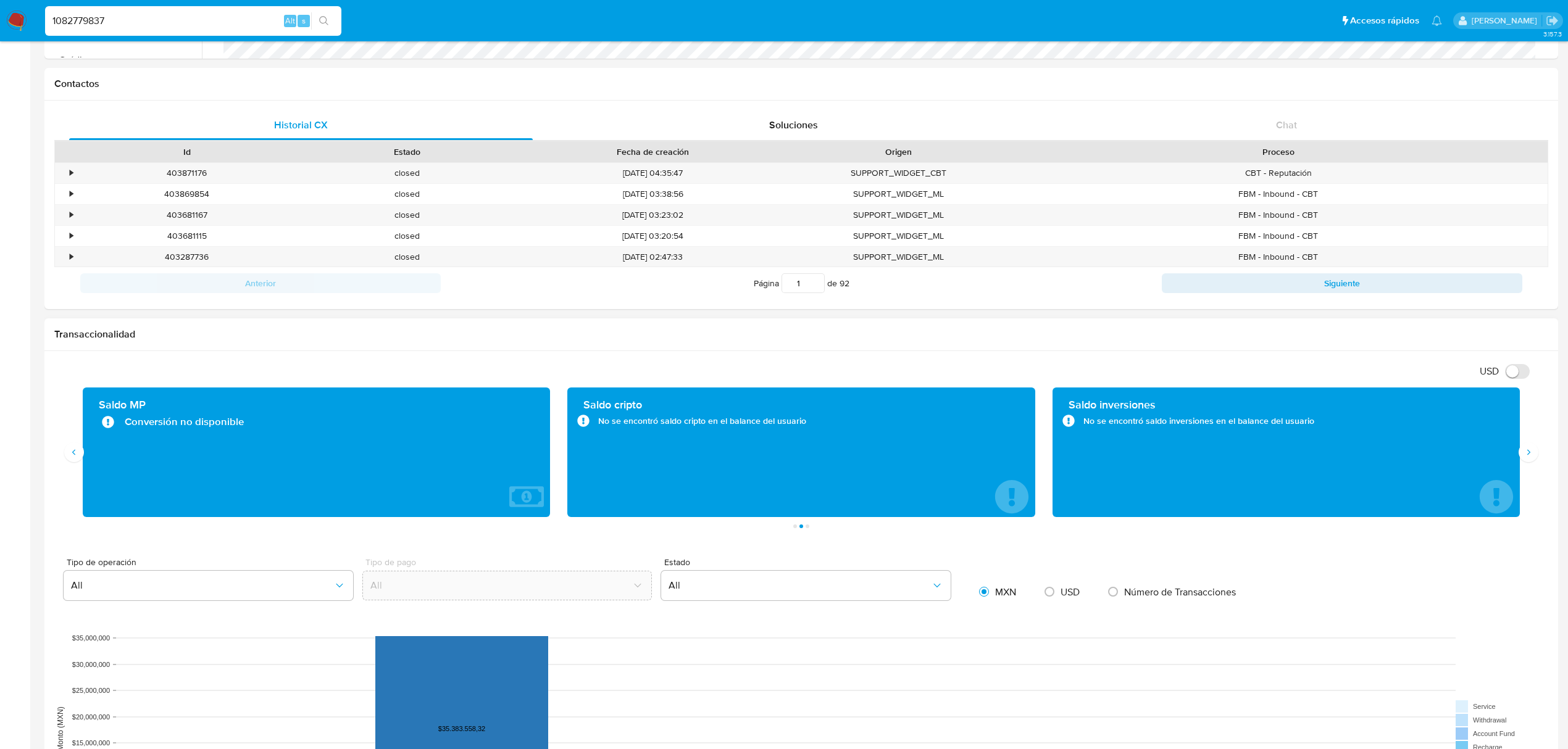
click at [75, 465] on div "Transacciones 132531 Transaccionado Ingresos MXN $45.109.434,69 Egresos MXN $51…" at bounding box center [801, 452] width 1454 height 130
click at [66, 463] on div "Transacciones 132531 Transaccionado Ingresos MXN $45.109.434,69 Egresos MXN $51…" at bounding box center [801, 458] width 1494 height 140
click at [72, 457] on icon "Anterior" at bounding box center [74, 452] width 9 height 9
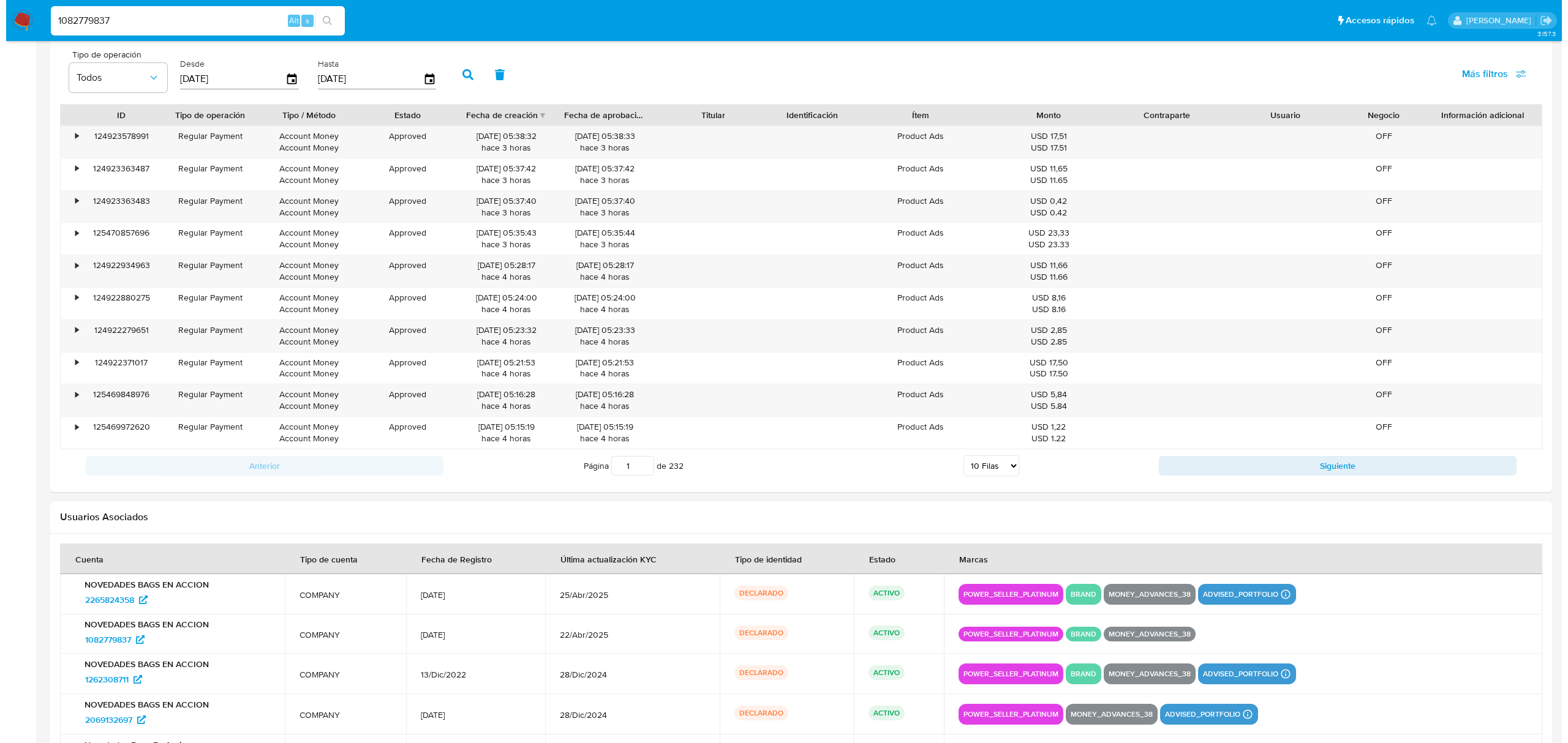
scroll to position [1171, 0]
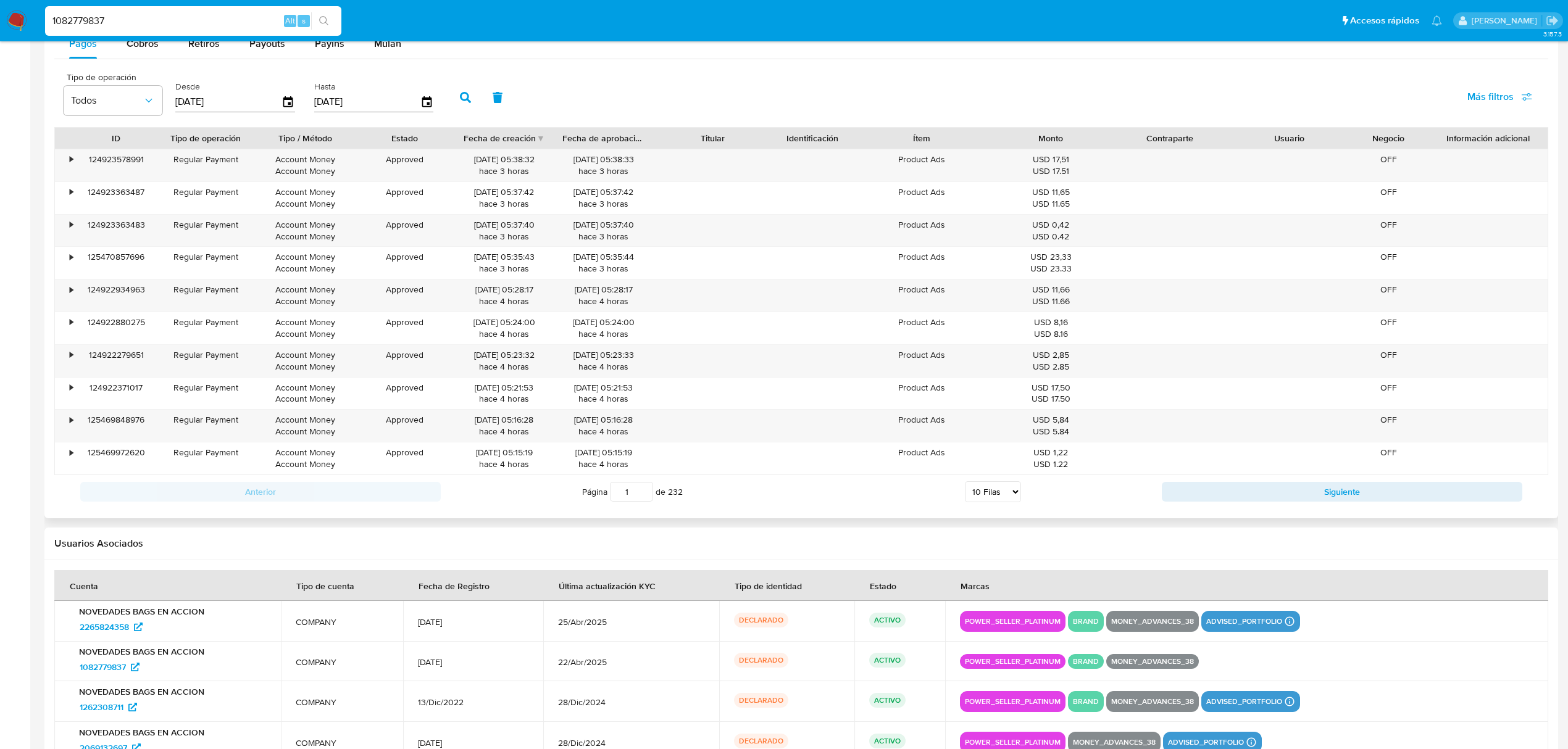
click at [1006, 495] on select "5 Filas 10 Filas 20 Filas 25 Filas 50 Filas 100 Filas" at bounding box center [993, 492] width 56 height 21
select select "100"
click at [965, 486] on select "5 Filas 10 Filas 20 Filas 25 Filas 50 Filas 100 Filas" at bounding box center [993, 492] width 56 height 21
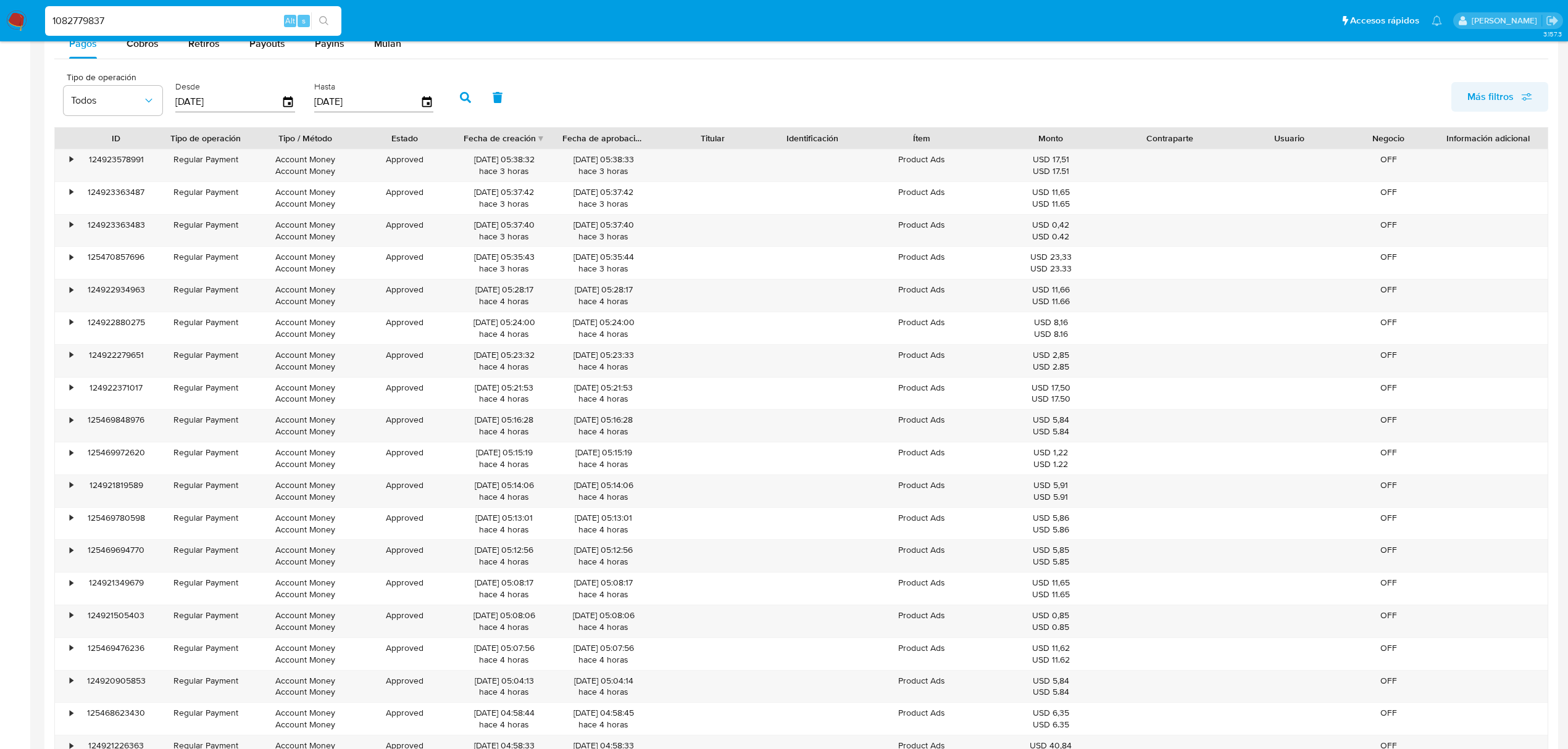
click at [1523, 93] on span "Más filtros" at bounding box center [1500, 97] width 64 height 27
click at [1361, 230] on input "Contraparte" at bounding box center [1359, 230] width 9 height 9
checkbox input "true"
click at [497, 107] on span "Todos" at bounding box center [493, 100] width 72 height 12
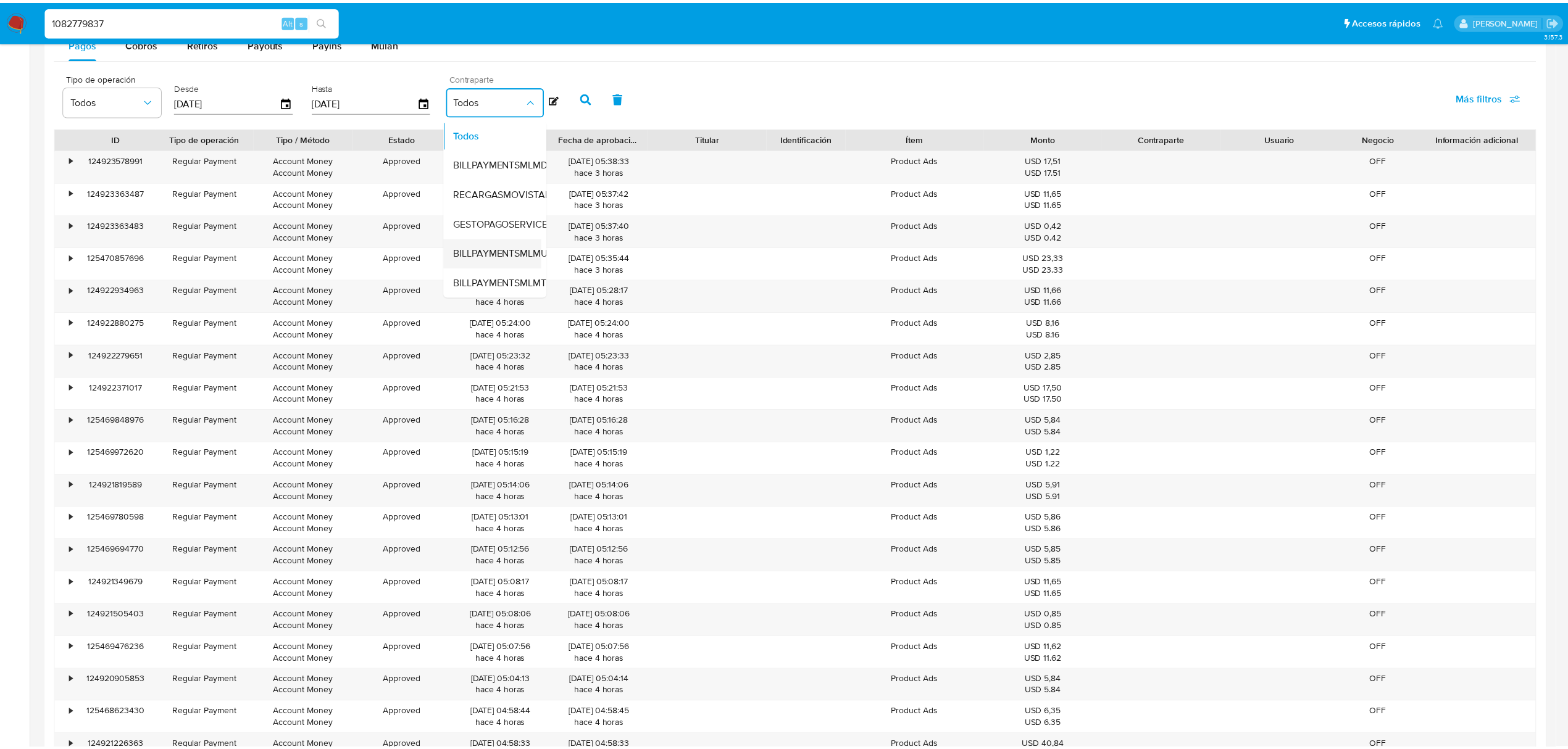
scroll to position [0, 0]
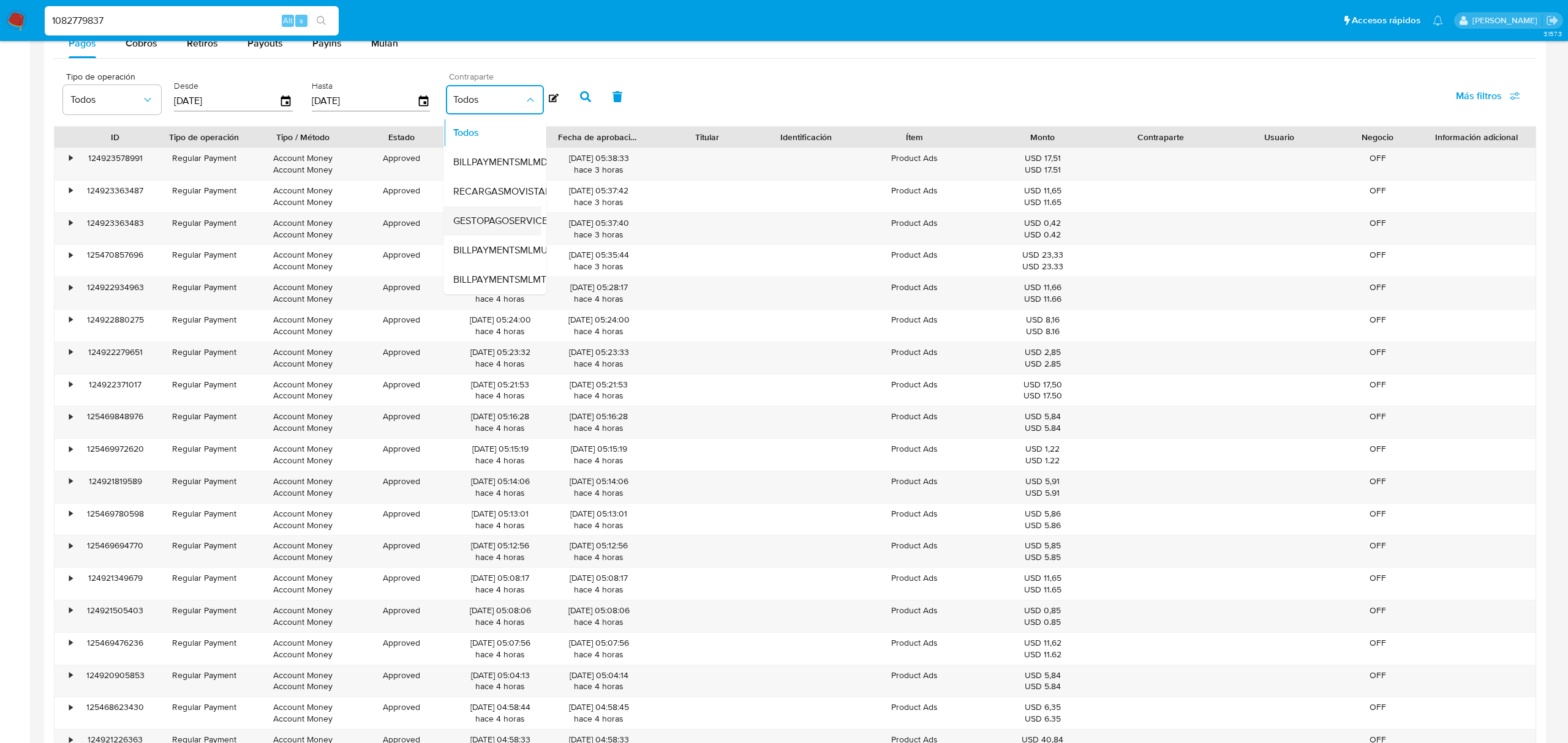
click at [481, 228] on span "GESTOPAGOSERVICE" at bounding box center [500, 221] width 94 height 12
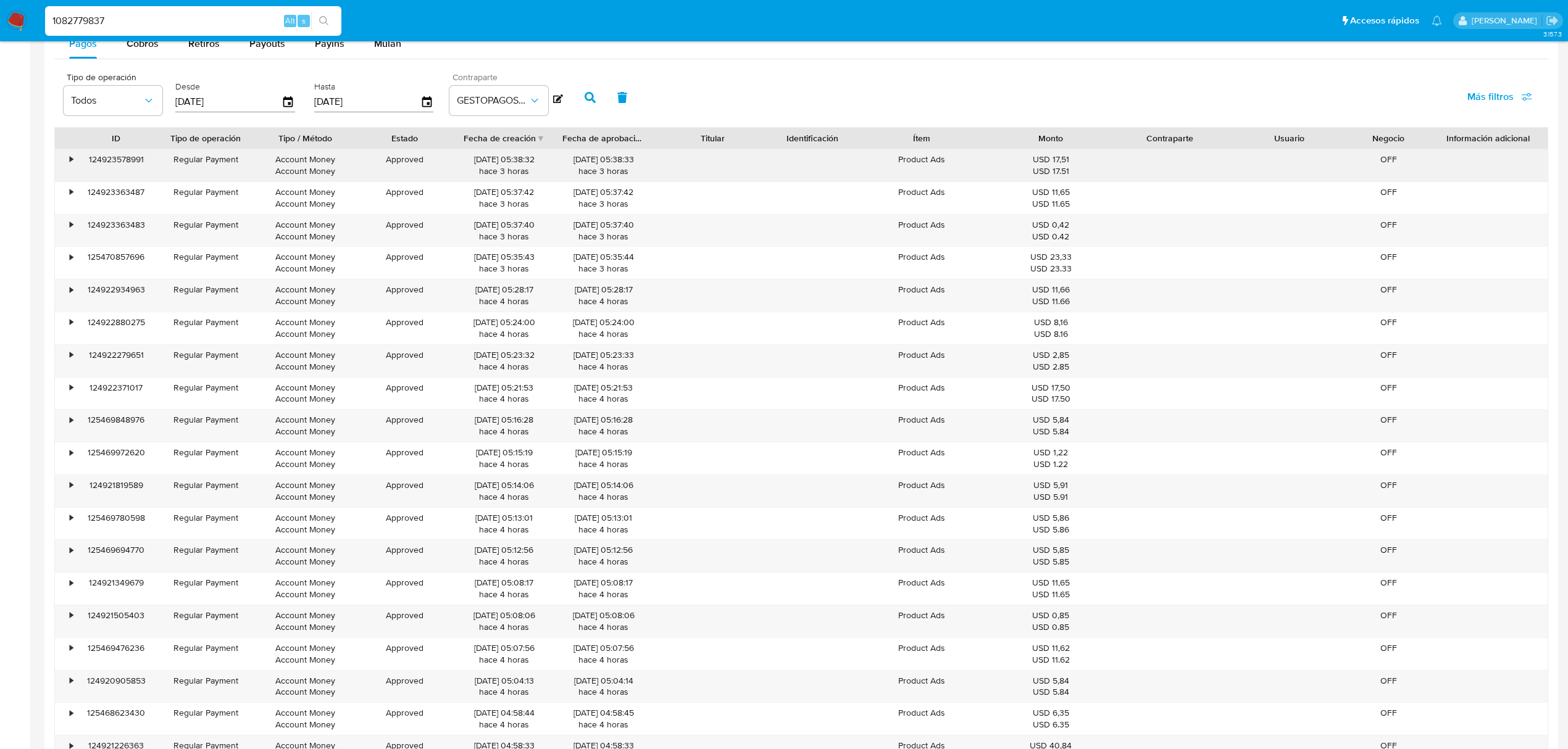
click at [69, 169] on div "•" at bounding box center [65, 166] width 22 height 32
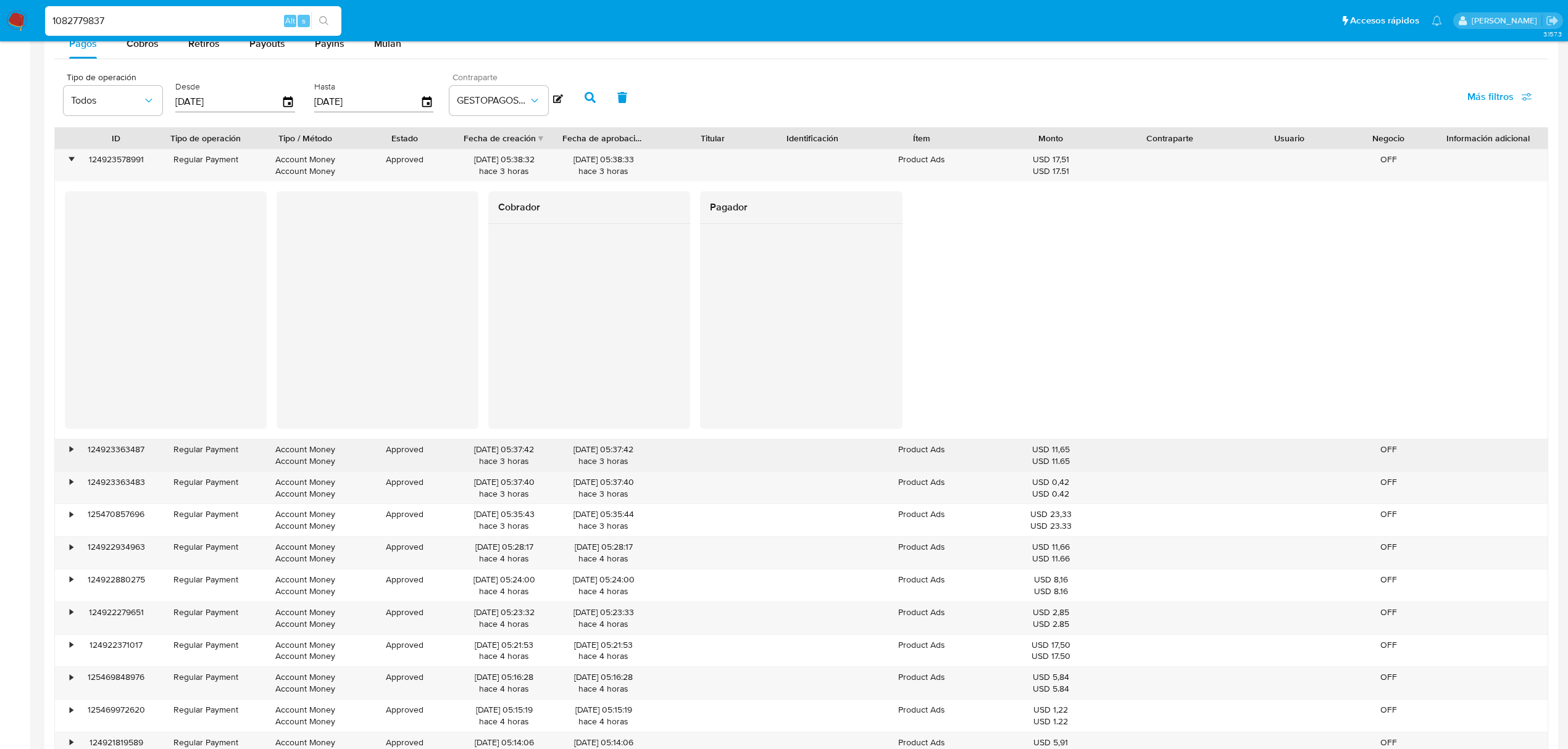
click at [72, 446] on div "•" at bounding box center [65, 456] width 22 height 32
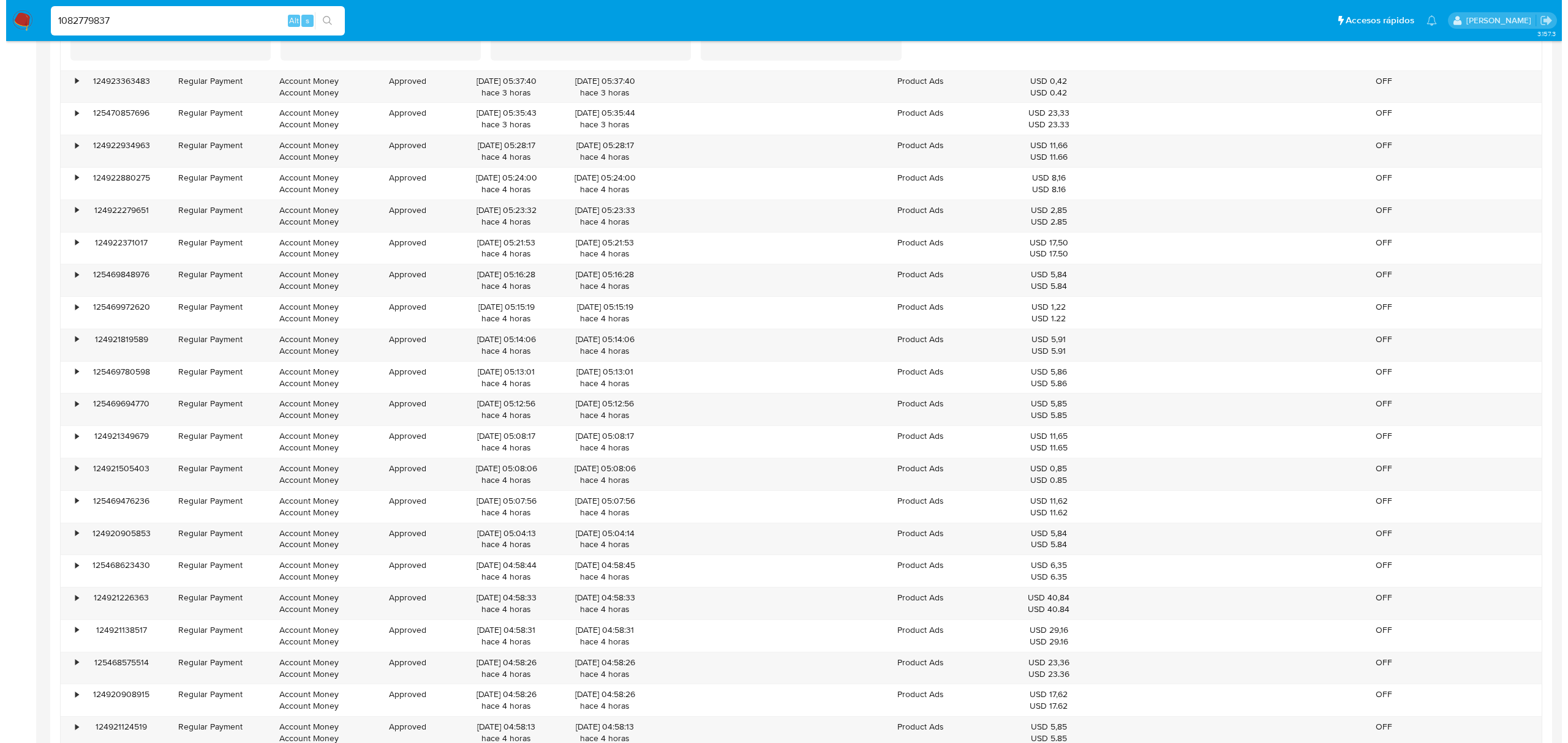
scroll to position [1089, 0]
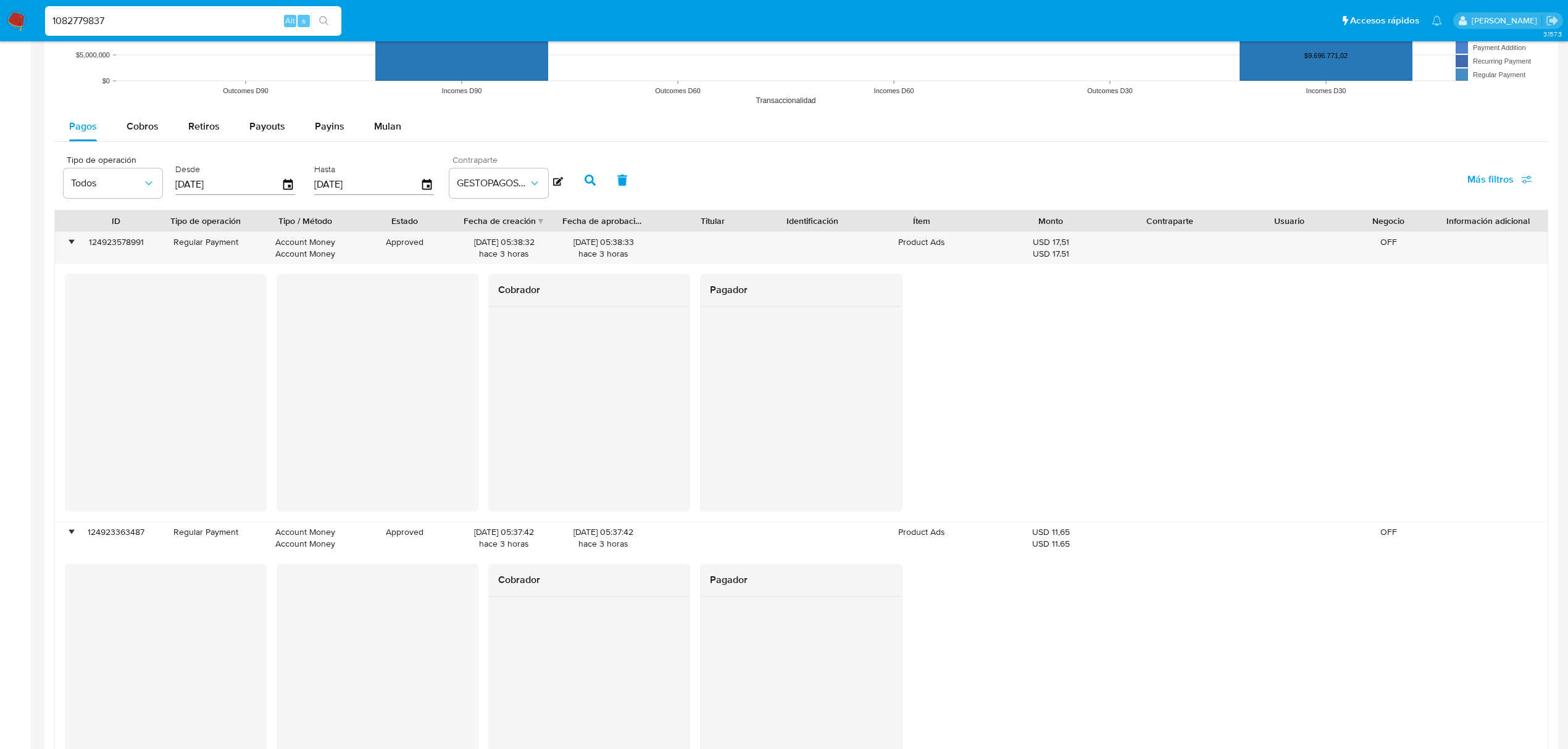
click at [581, 180] on button "button" at bounding box center [590, 179] width 32 height 29
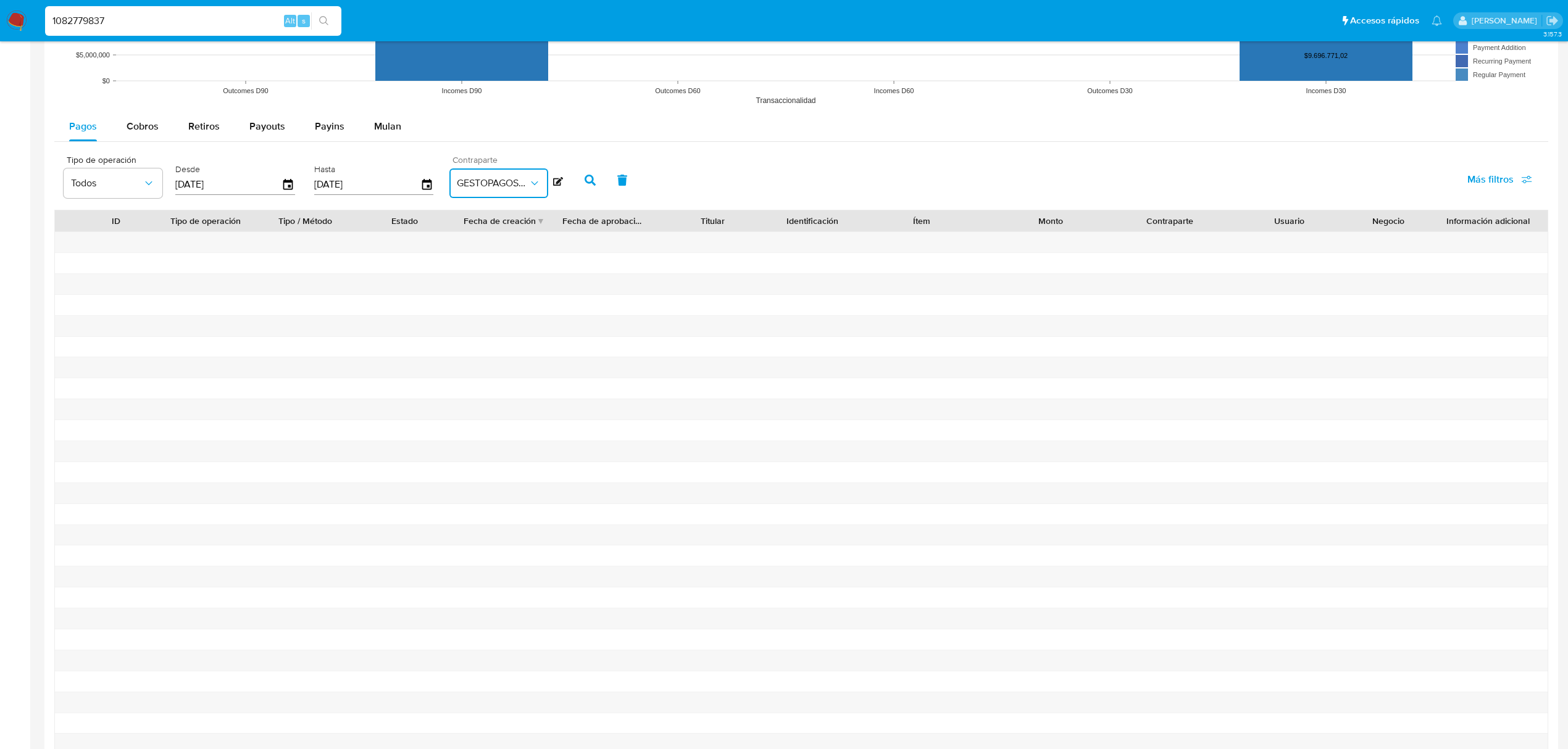
click at [486, 195] on button "GESTOPAGOSERVICE" at bounding box center [499, 183] width 99 height 29
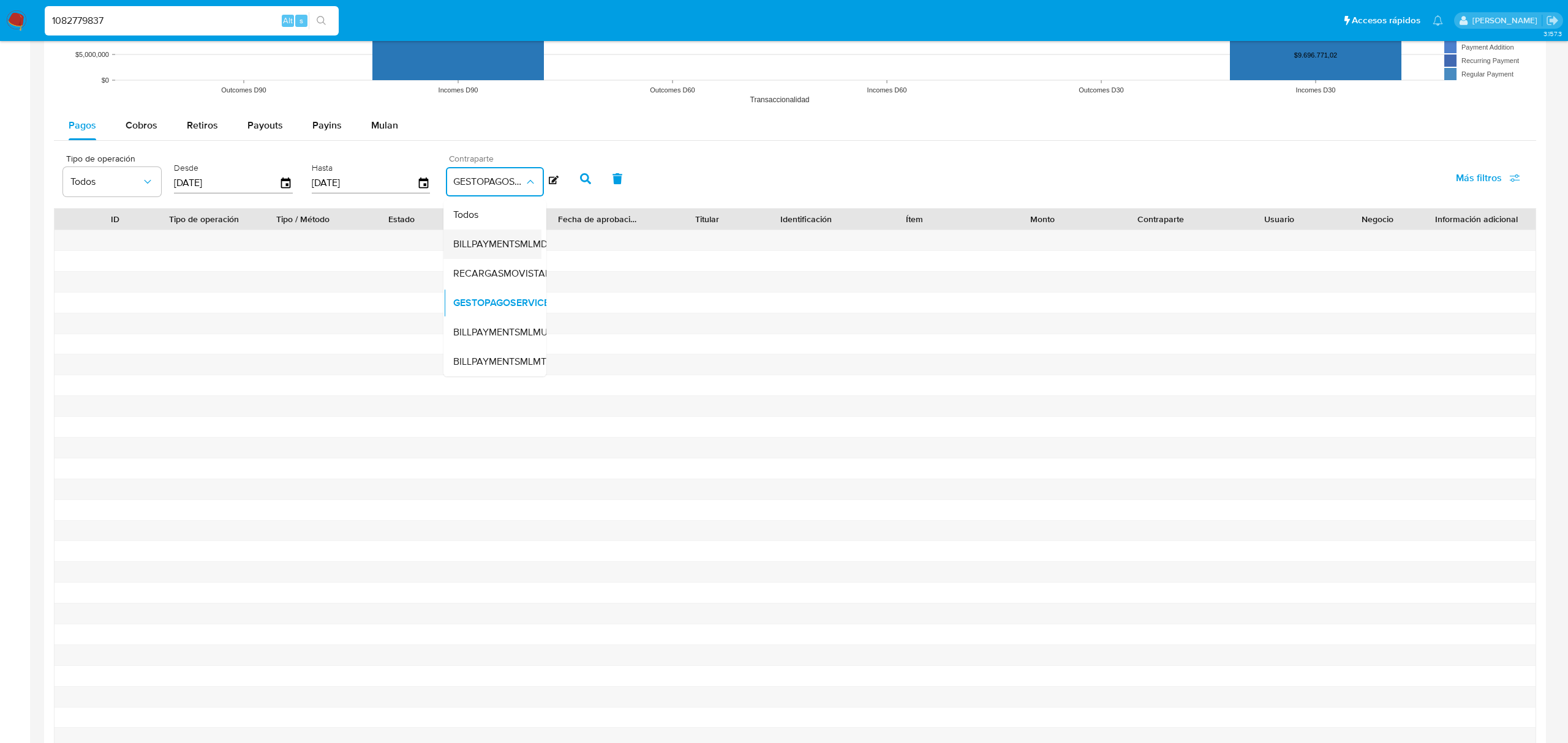
click at [496, 248] on span "BILLPAYMENTSMLMDOS" at bounding box center [507, 244] width 107 height 12
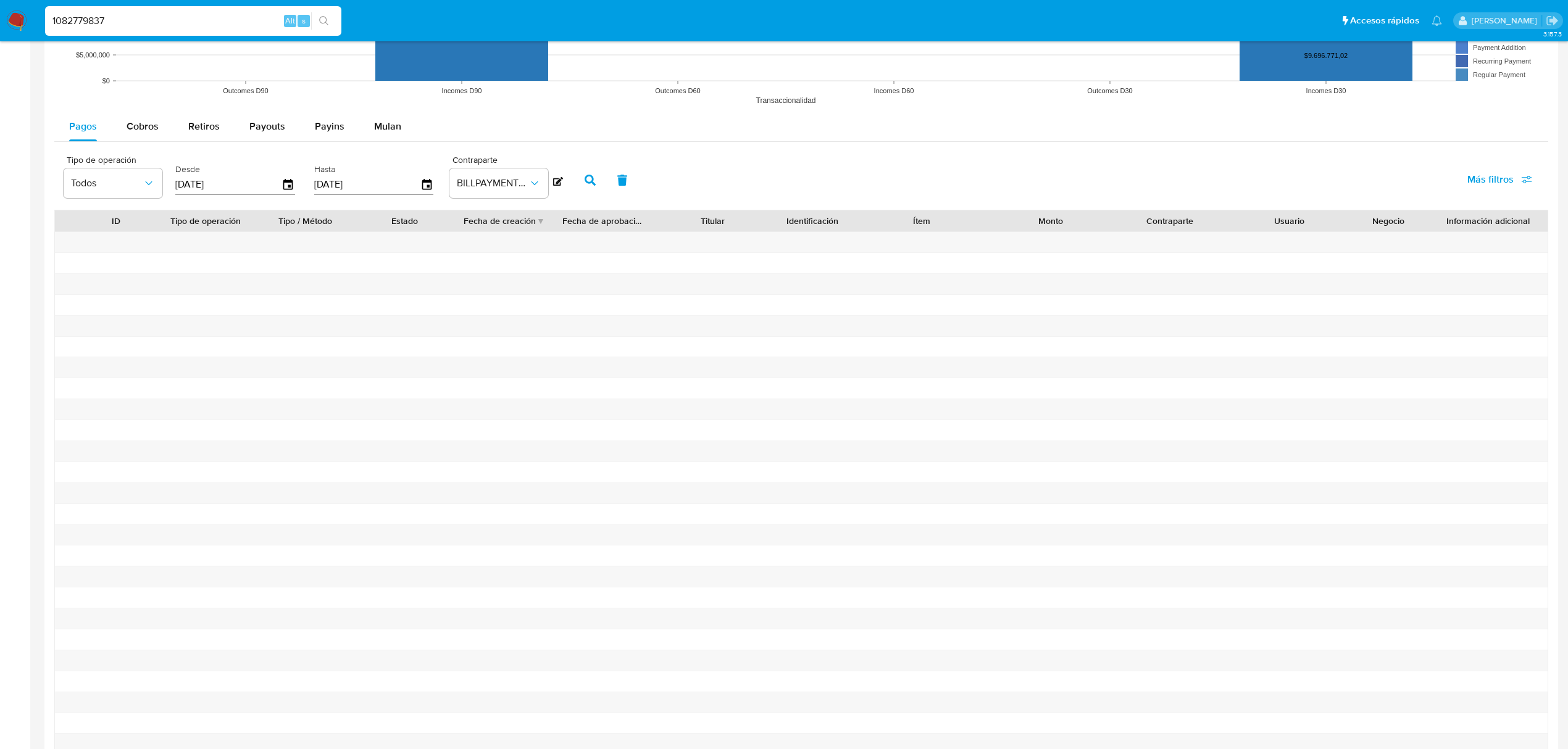
click at [558, 183] on icon at bounding box center [557, 181] width 9 height 9
click at [609, 183] on icon "button" at bounding box center [613, 182] width 11 height 11
click at [580, 181] on icon at bounding box center [581, 182] width 9 height 9
click at [536, 184] on icon "button" at bounding box center [534, 183] width 12 height 12
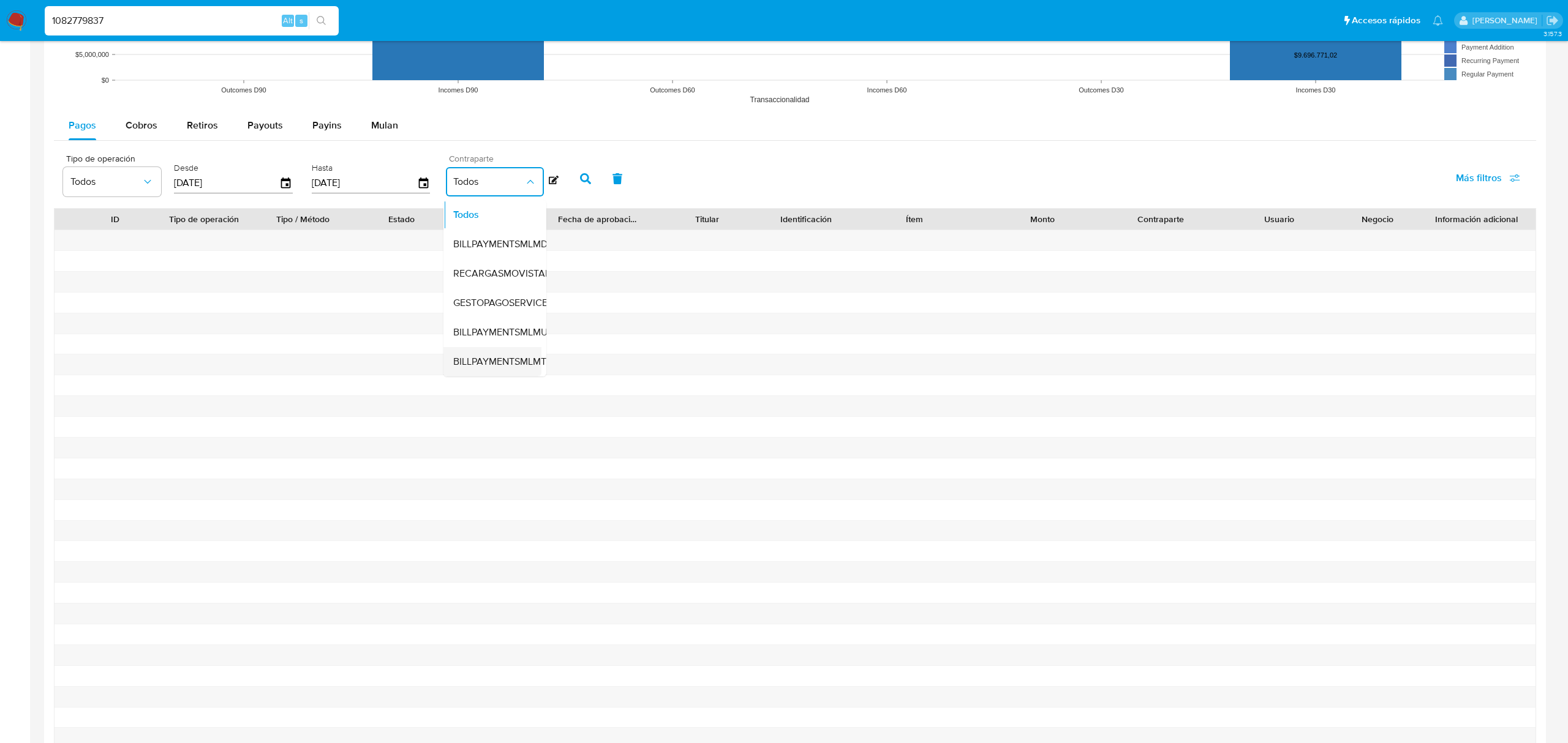
scroll to position [5, 0]
click at [491, 358] on span "BILLPAYMENTSMLMTRES" at bounding box center [508, 361] width 110 height 12
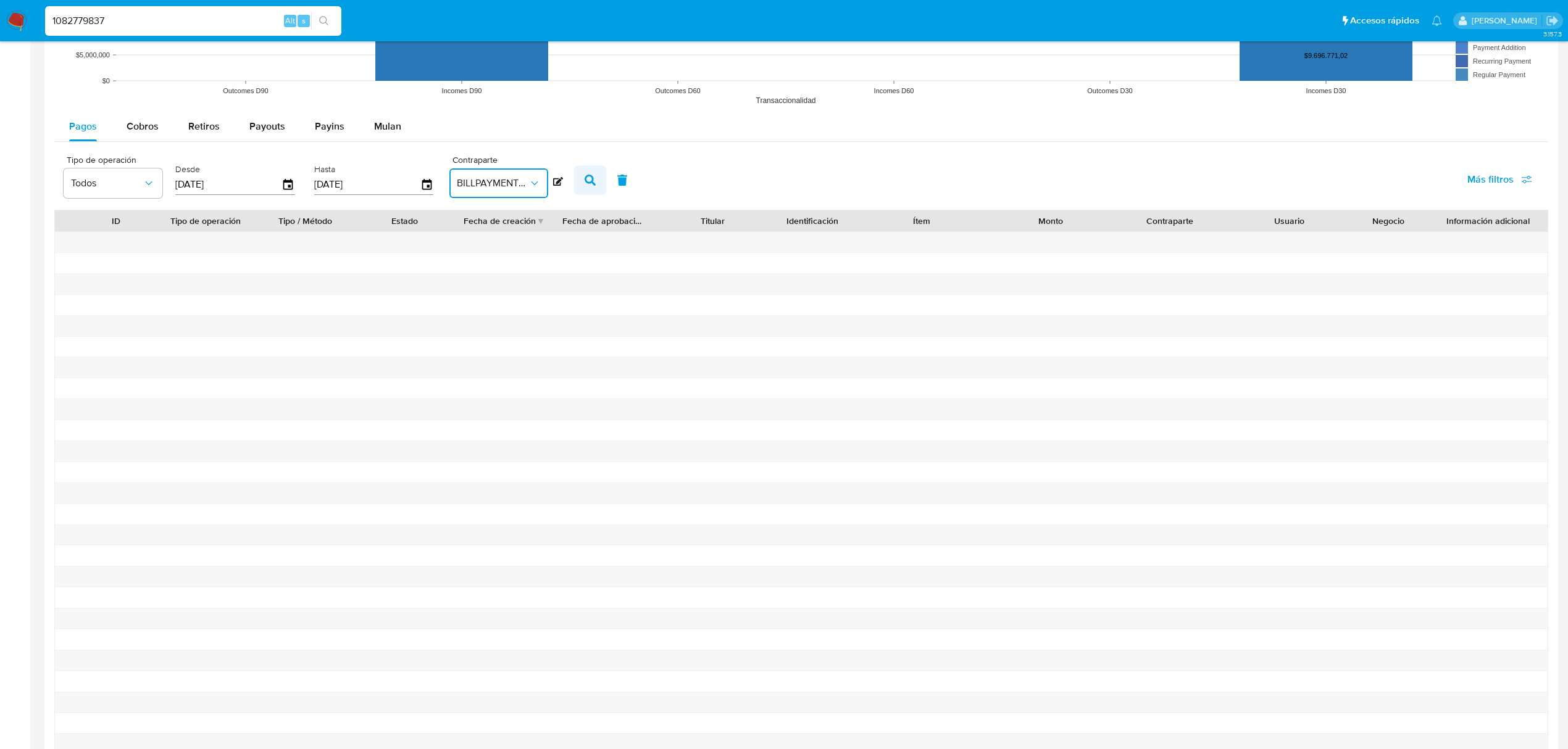
click at [592, 180] on icon "button" at bounding box center [591, 180] width 11 height 11
drag, startPoint x: 505, startPoint y: 189, endPoint x: 500, endPoint y: 196, distance: 8.6
click at [505, 190] on span "BILLPAYMENTSMLMTRES" at bounding box center [493, 183] width 72 height 12
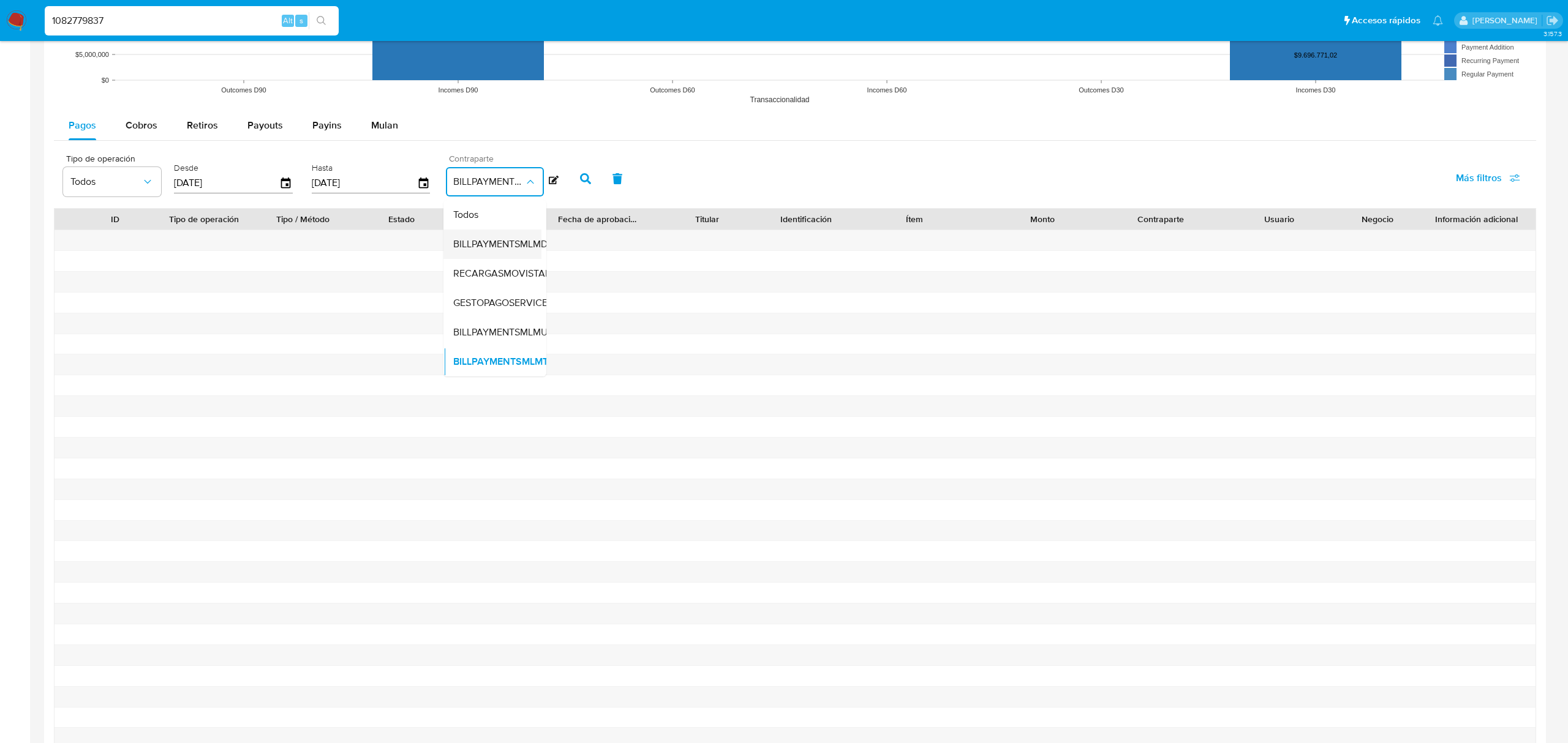
click at [491, 255] on div "BILLPAYMENTSMLMDOS" at bounding box center [507, 244] width 107 height 29
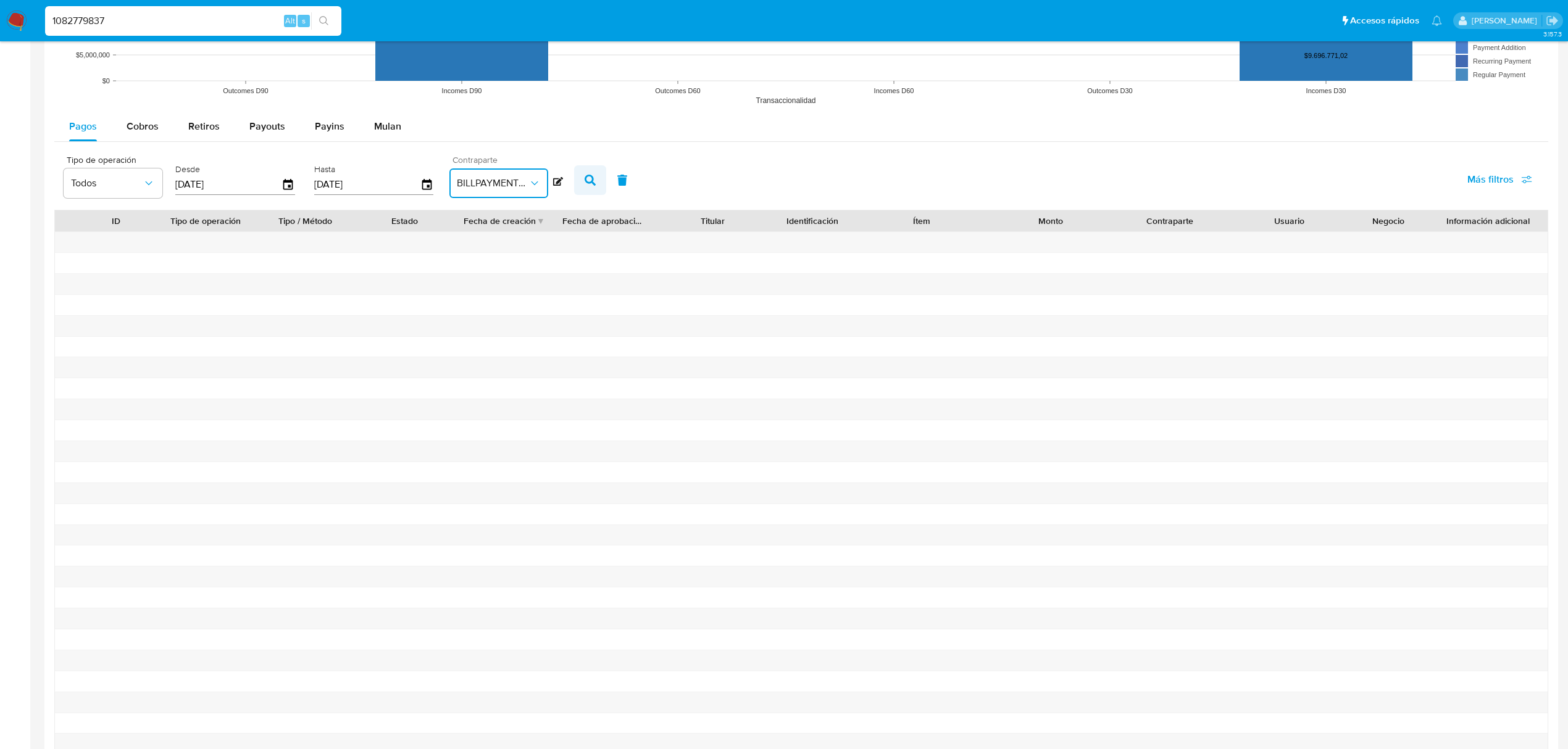
click at [585, 181] on icon "button" at bounding box center [591, 180] width 11 height 11
drag, startPoint x: 115, startPoint y: 9, endPoint x: -305, endPoint y: -19, distance: 420.9
paste input "430525195"
type input "430525195"
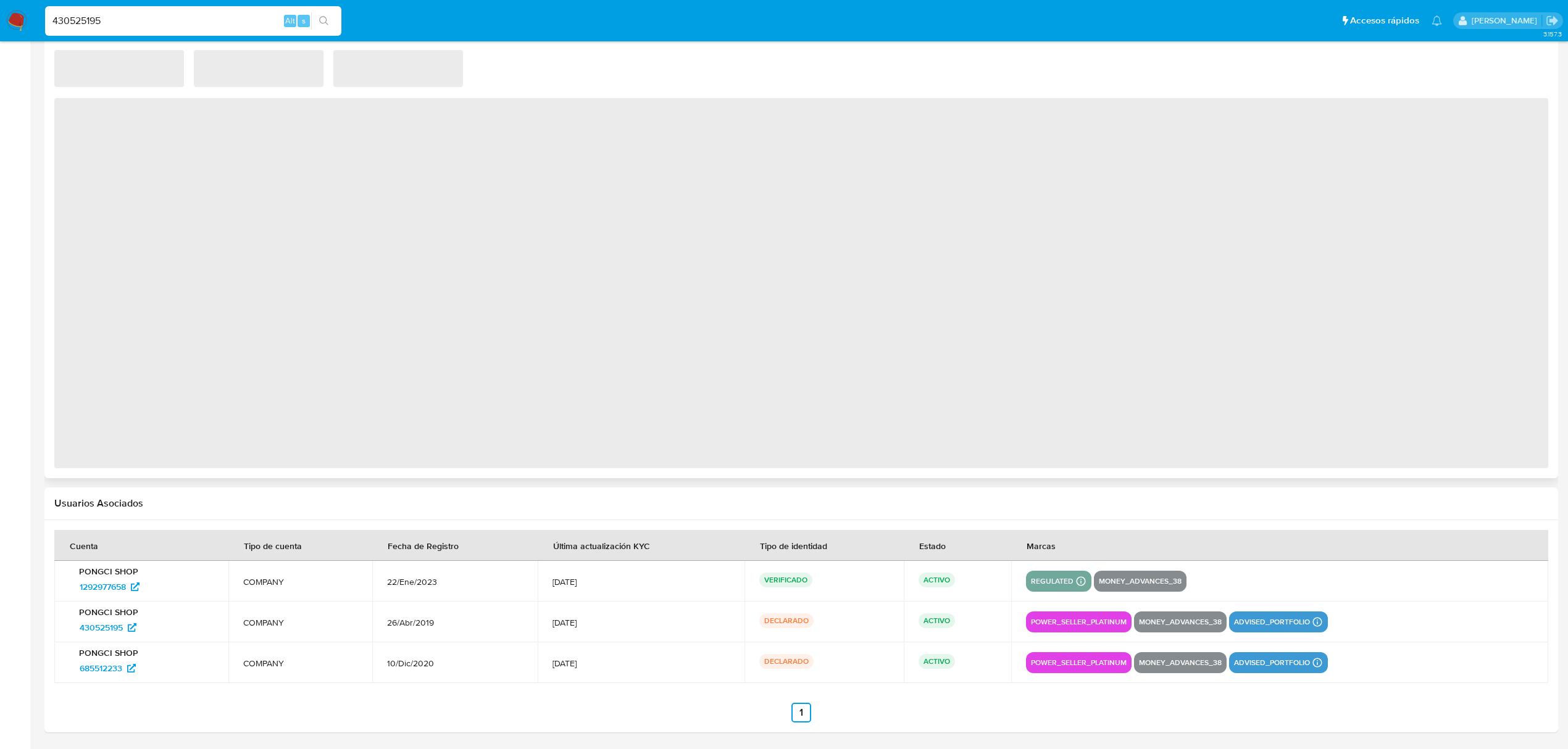
scroll to position [813, 0]
select select "10"
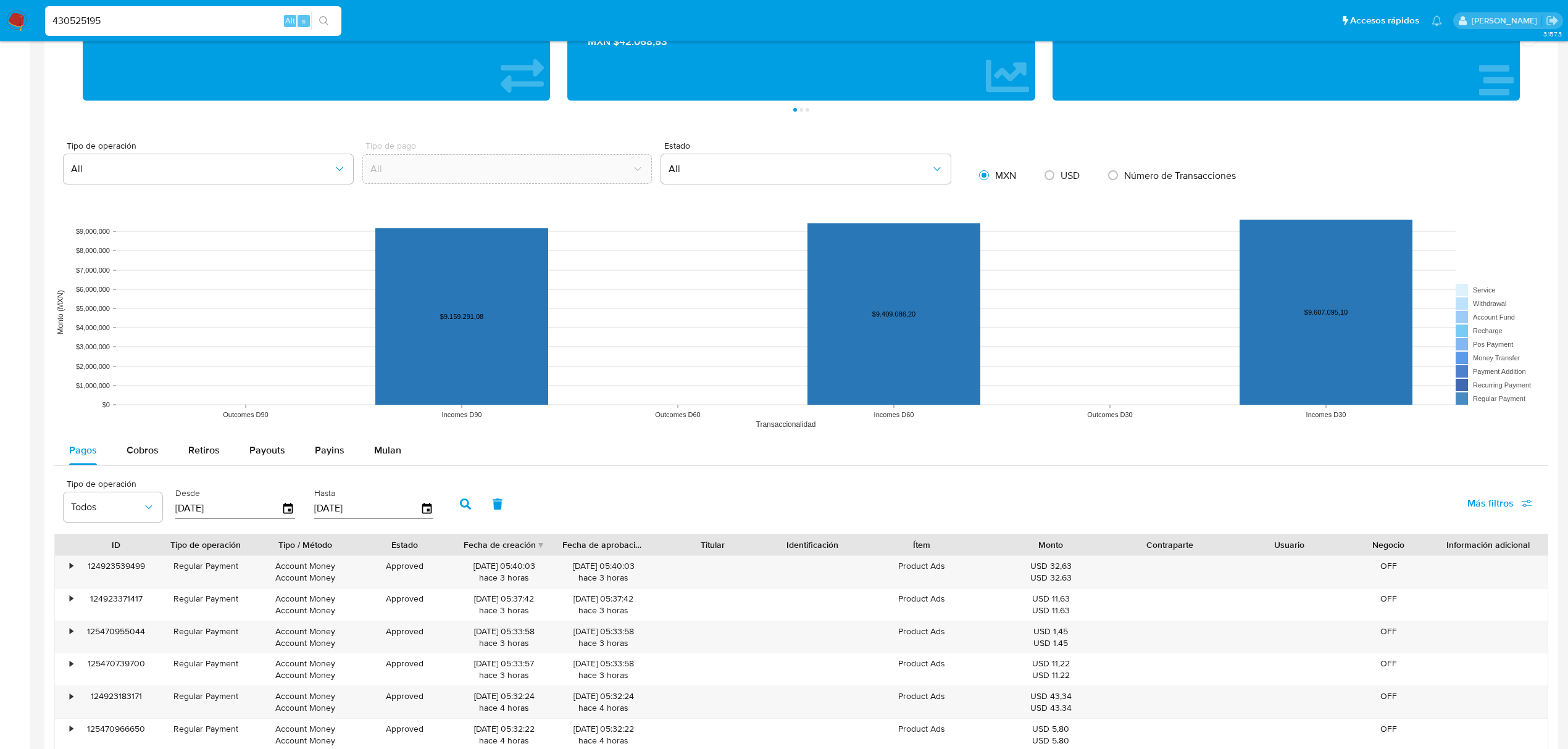
scroll to position [746, 0]
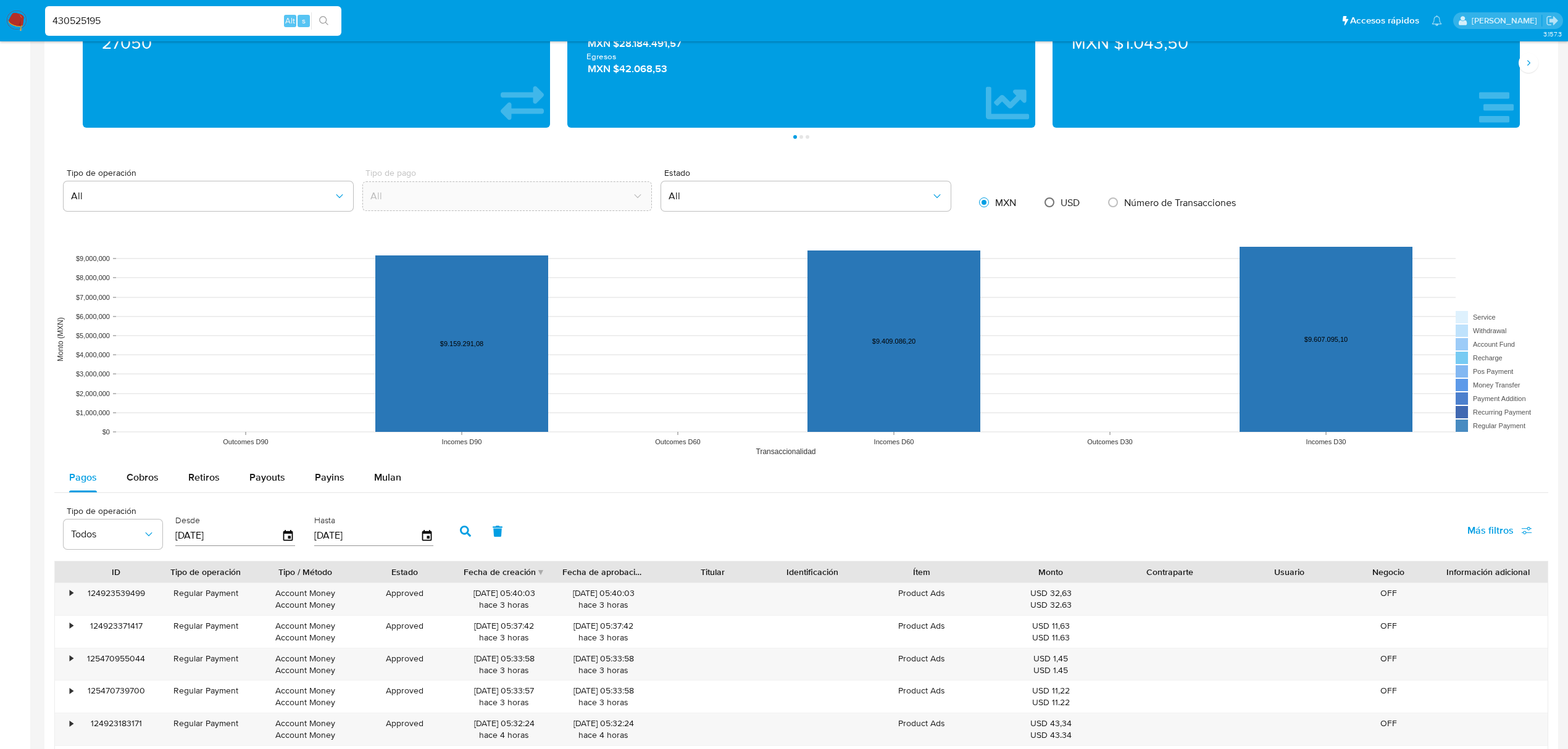
click at [1047, 203] on input "radio" at bounding box center [1048, 202] width 20 height 20
radio input "true"
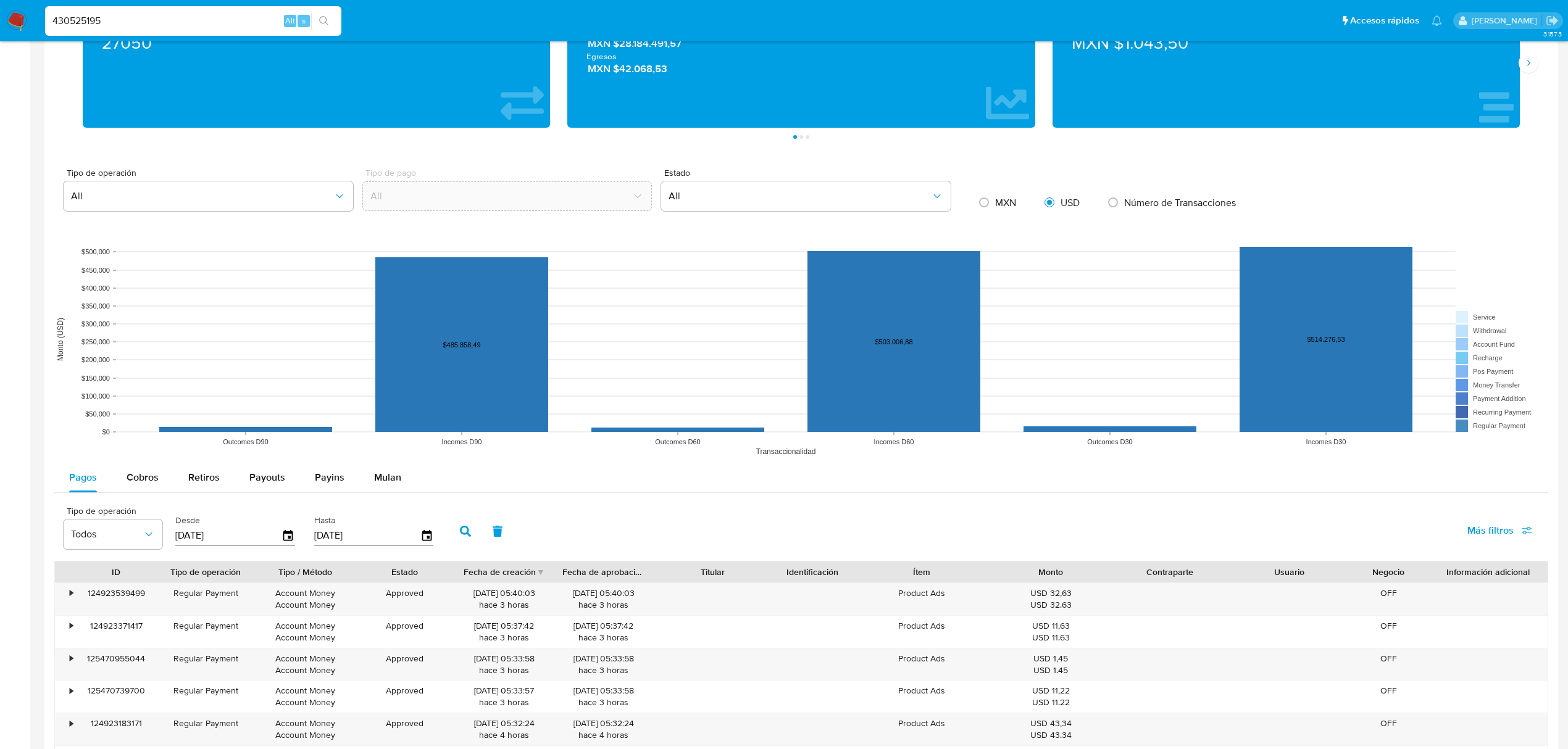
click at [1000, 208] on span "MXN" at bounding box center [1005, 202] width 21 height 14
click at [994, 208] on input "radio" at bounding box center [983, 202] width 20 height 20
radio input "true"
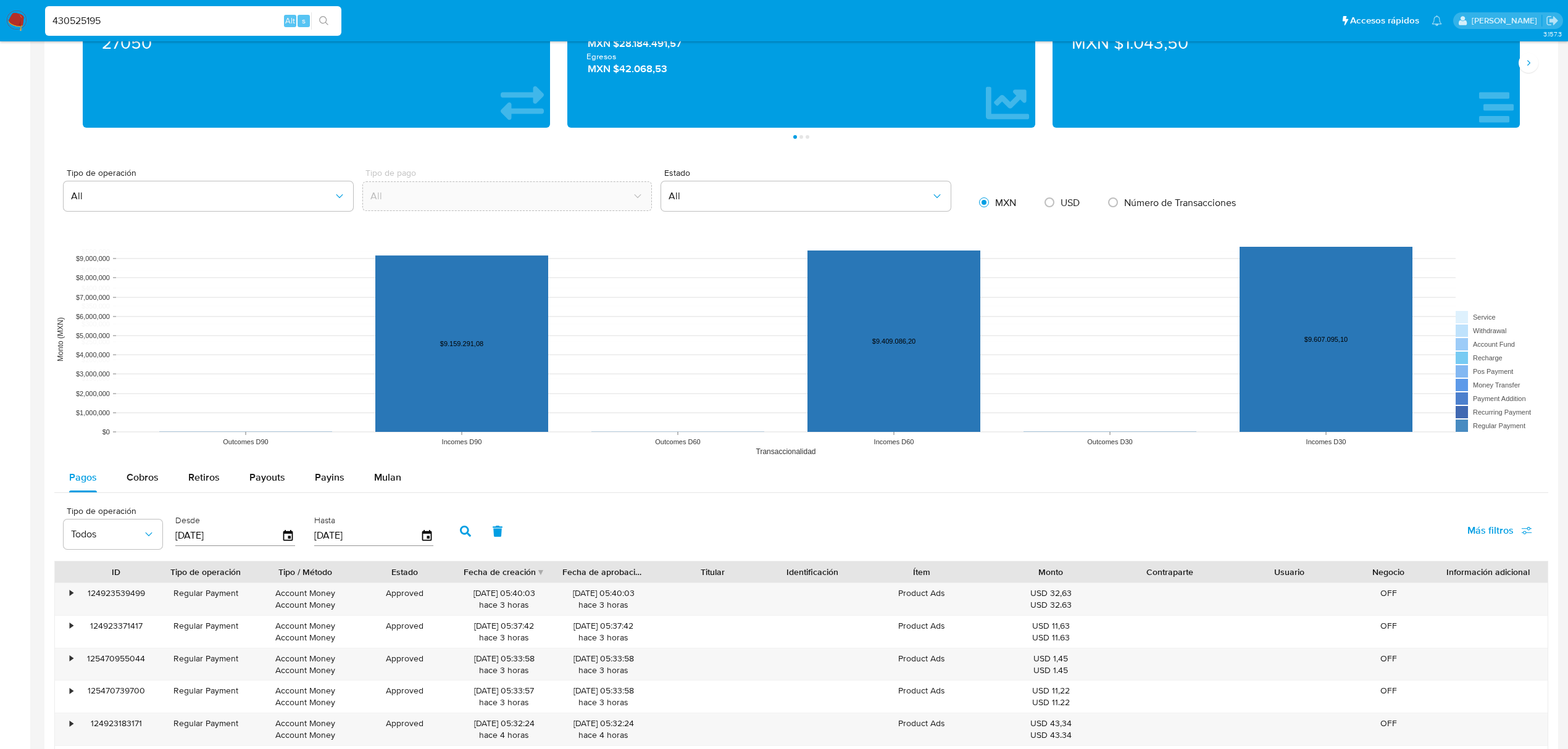
click at [1072, 204] on span "USD" at bounding box center [1069, 202] width 19 height 14
click at [1059, 204] on input "radio" at bounding box center [1048, 202] width 20 height 20
radio input "true"
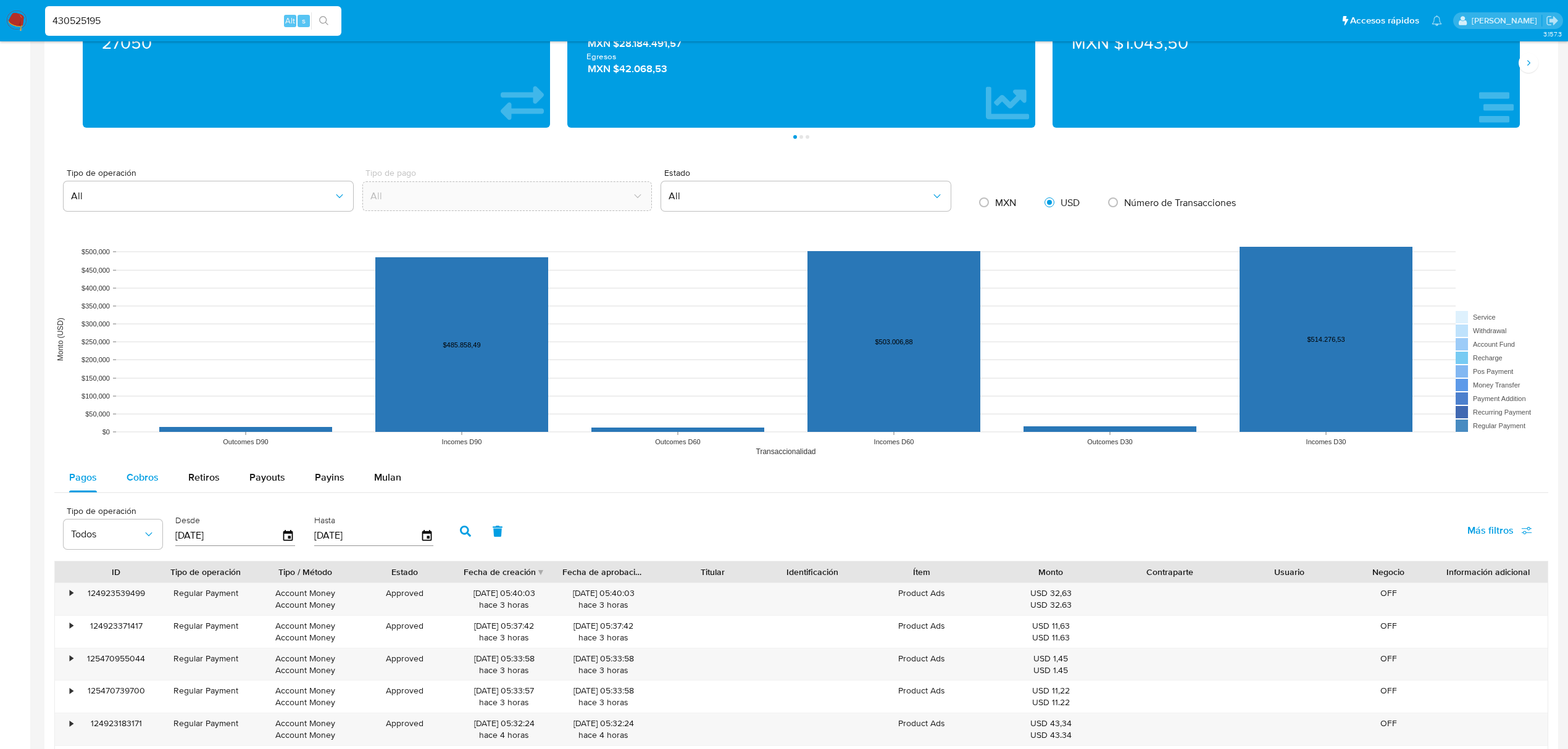
click at [136, 482] on span "Cobros" at bounding box center [142, 477] width 32 height 14
select select "10"
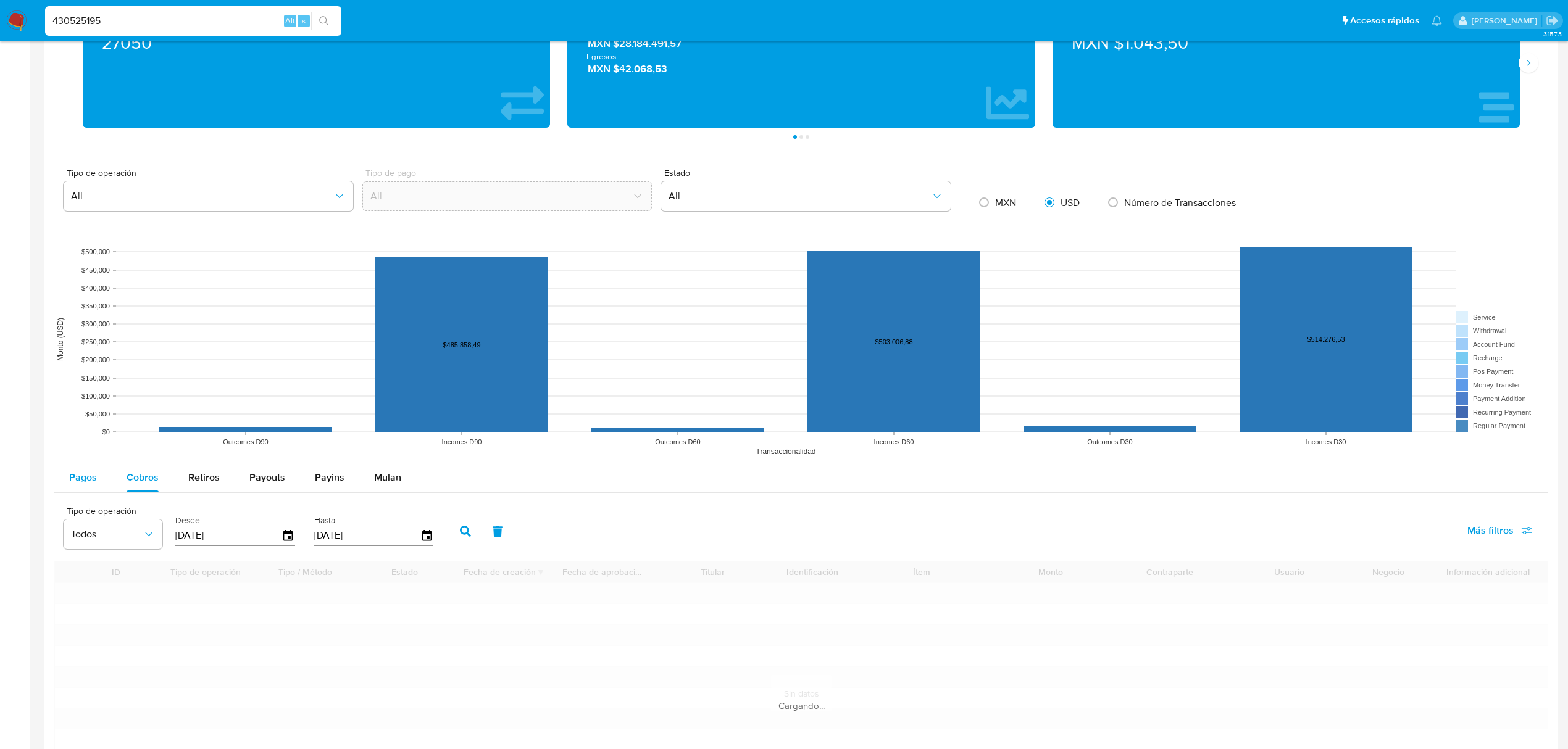
click at [61, 485] on button "Pagos" at bounding box center [82, 477] width 58 height 29
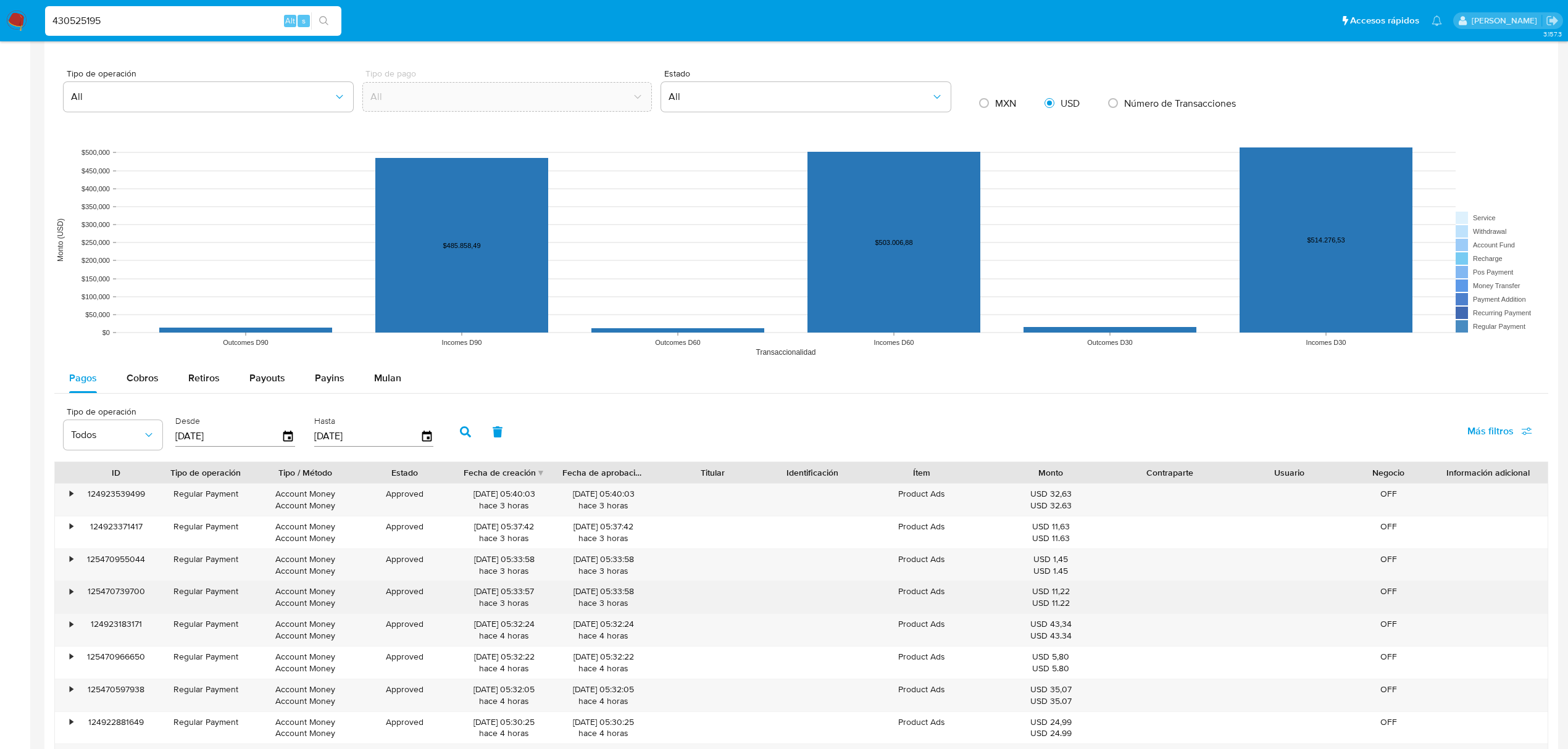
scroll to position [1075, 0]
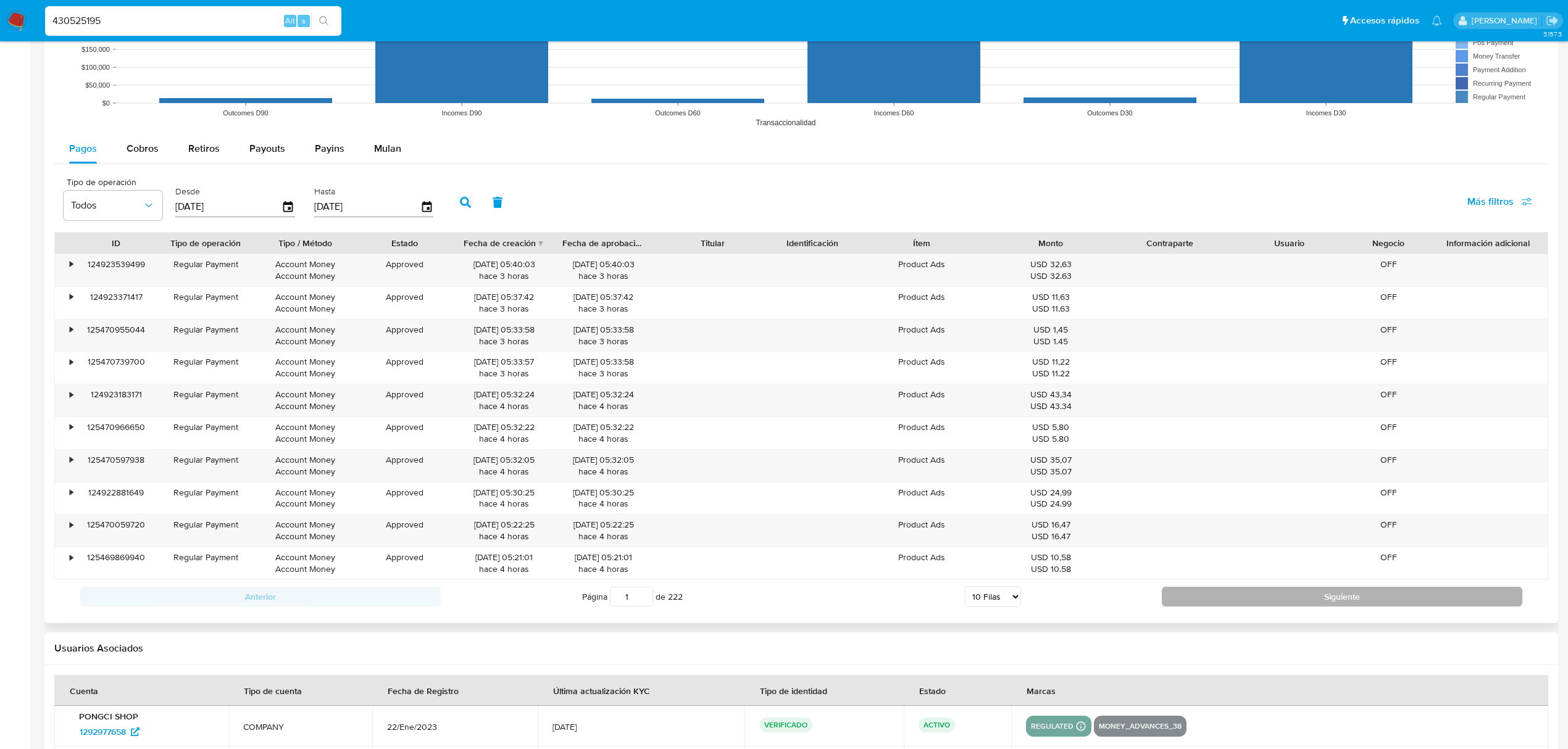
click at [1285, 607] on button "Siguiente" at bounding box center [1341, 596] width 360 height 20
click at [1272, 600] on button "Siguiente" at bounding box center [1341, 596] width 360 height 20
type input "3"
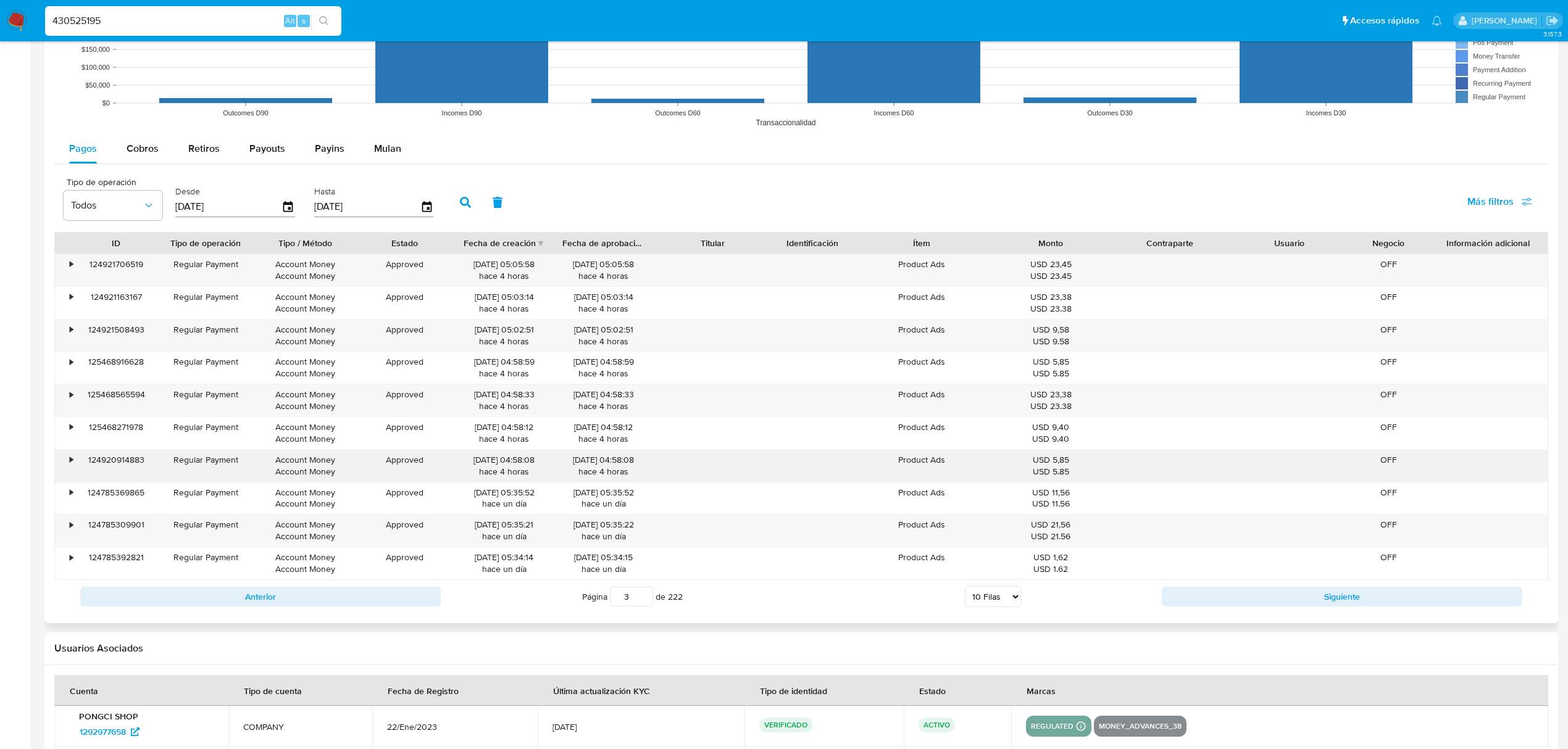
click at [64, 457] on div "•" at bounding box center [65, 466] width 22 height 32
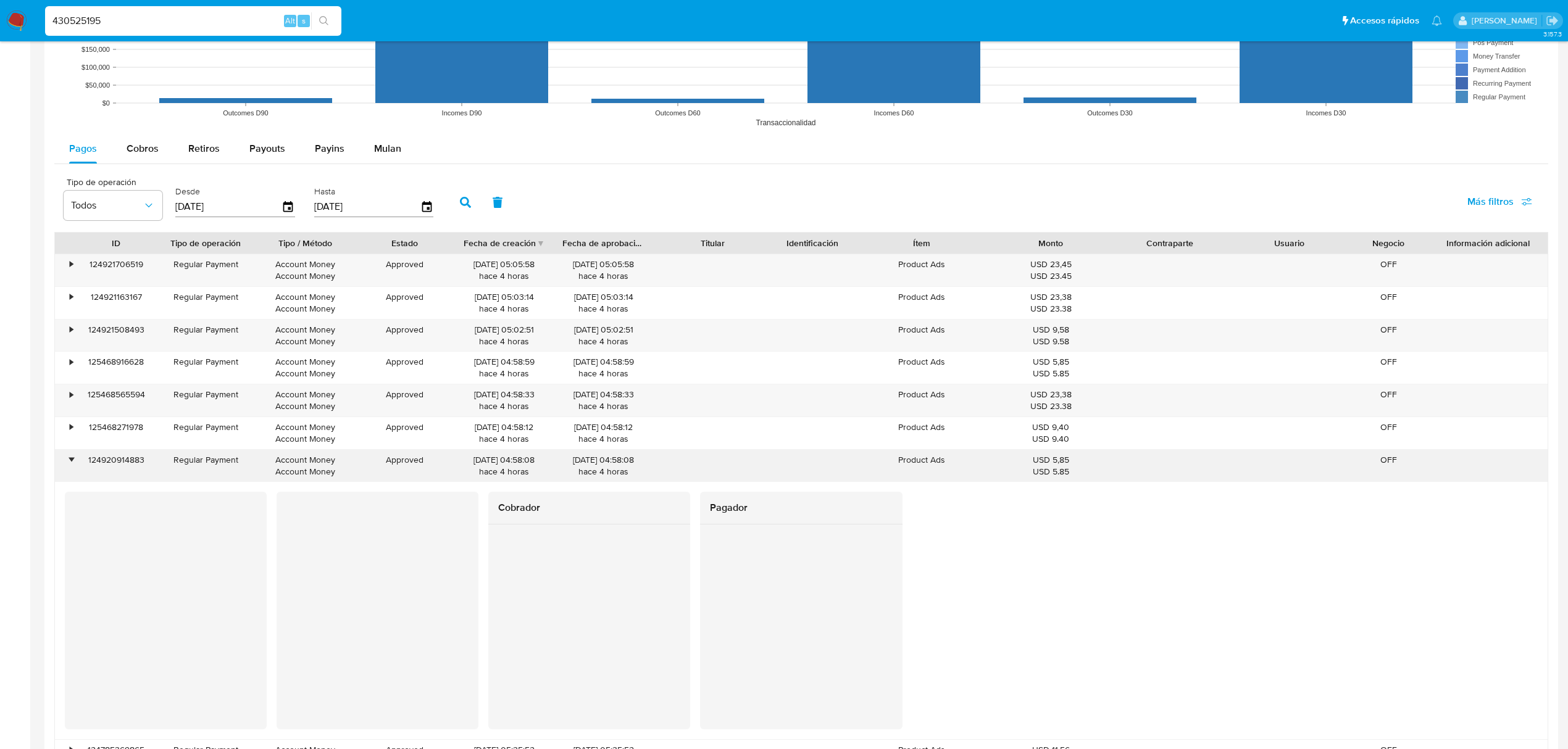
click at [64, 457] on div "•" at bounding box center [65, 466] width 22 height 32
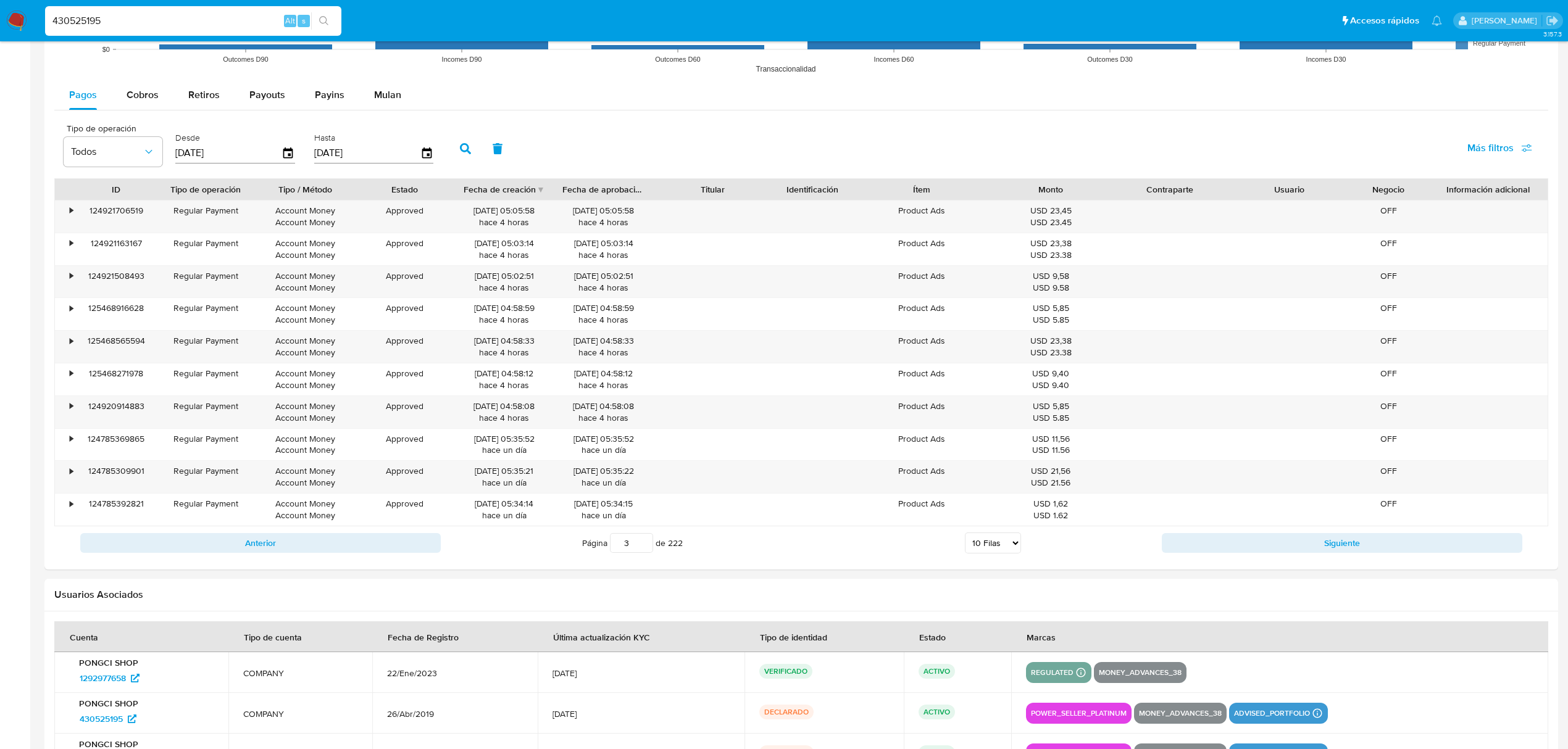
scroll to position [1158, 0]
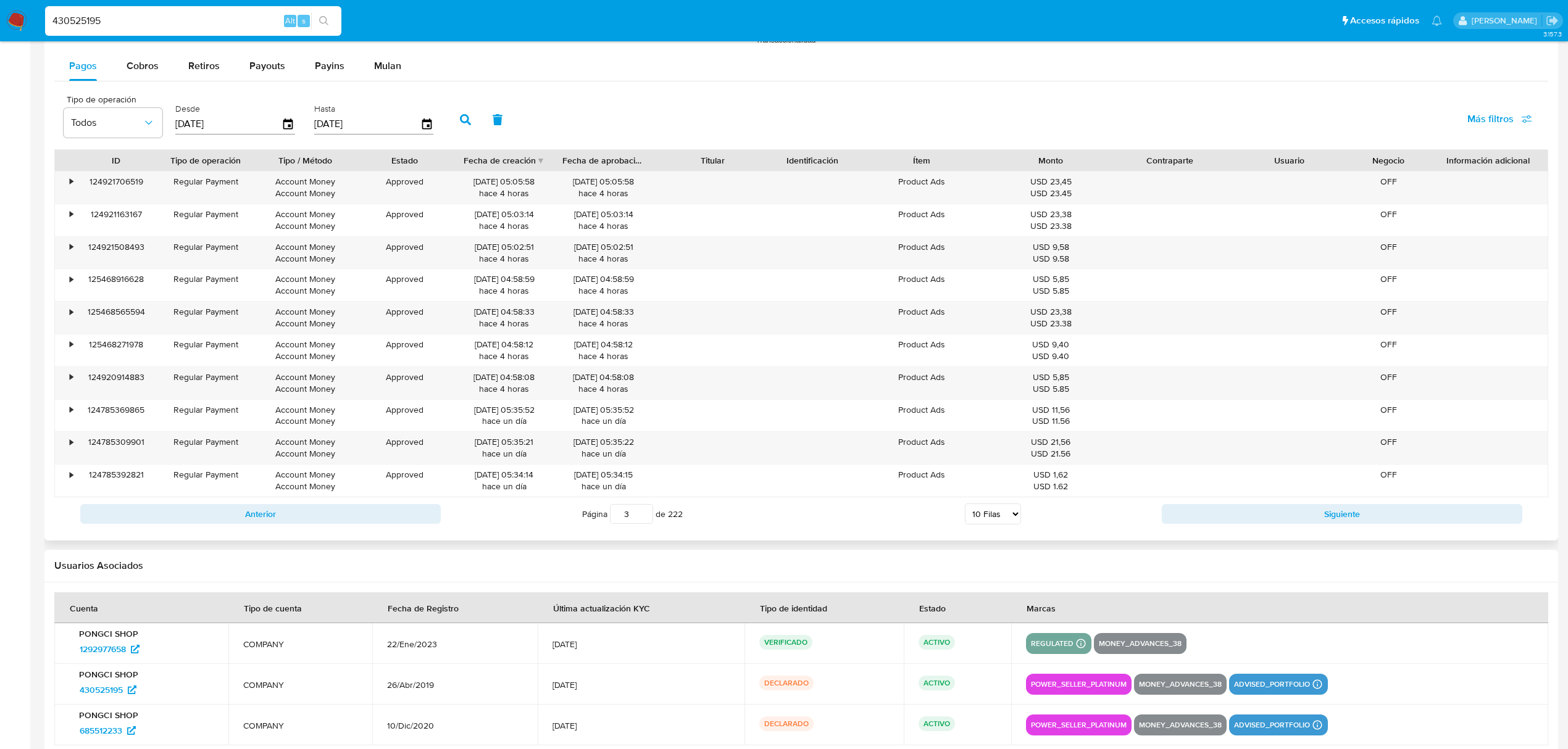
drag, startPoint x: 992, startPoint y: 514, endPoint x: 988, endPoint y: 523, distance: 9.8
click at [992, 515] on select "5 Filas 10 Filas 20 Filas 25 Filas 50 Filas 100 Filas" at bounding box center [993, 514] width 56 height 21
click at [975, 650] on div "ACTIVO" at bounding box center [957, 644] width 77 height 17
click at [1000, 526] on div "Página 3 de 222 5 Filas 10 Filas 20 Filas 25 Filas 50 Filas 100 Filas" at bounding box center [801, 514] width 720 height 25
click at [993, 520] on select "5 Filas 10 Filas 20 Filas 25 Filas 50 Filas 100 Filas" at bounding box center [993, 514] width 56 height 21
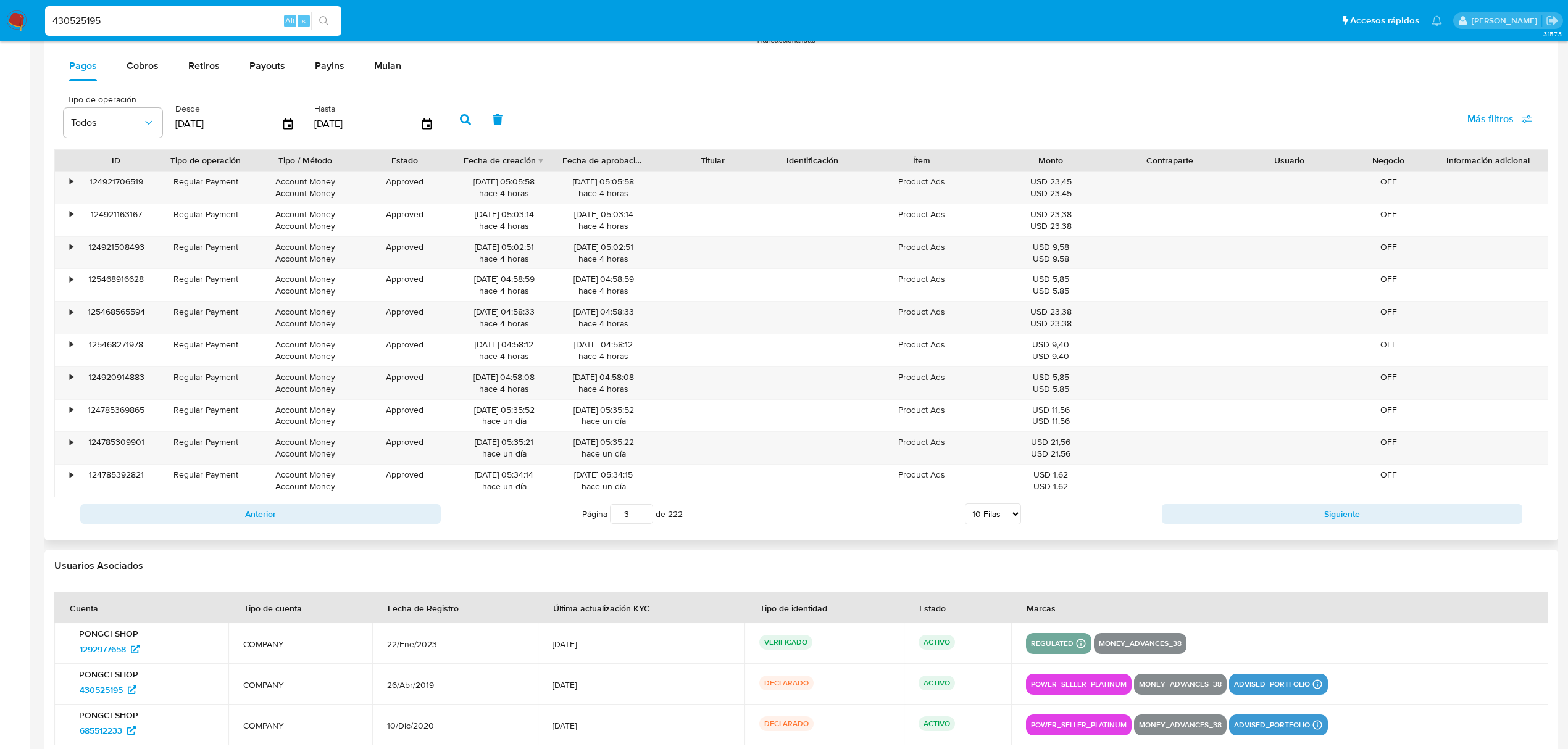
select select "100"
click at [965, 508] on select "5 Filas 10 Filas 20 Filas 25 Filas 50 Filas 100 Filas" at bounding box center [993, 514] width 56 height 21
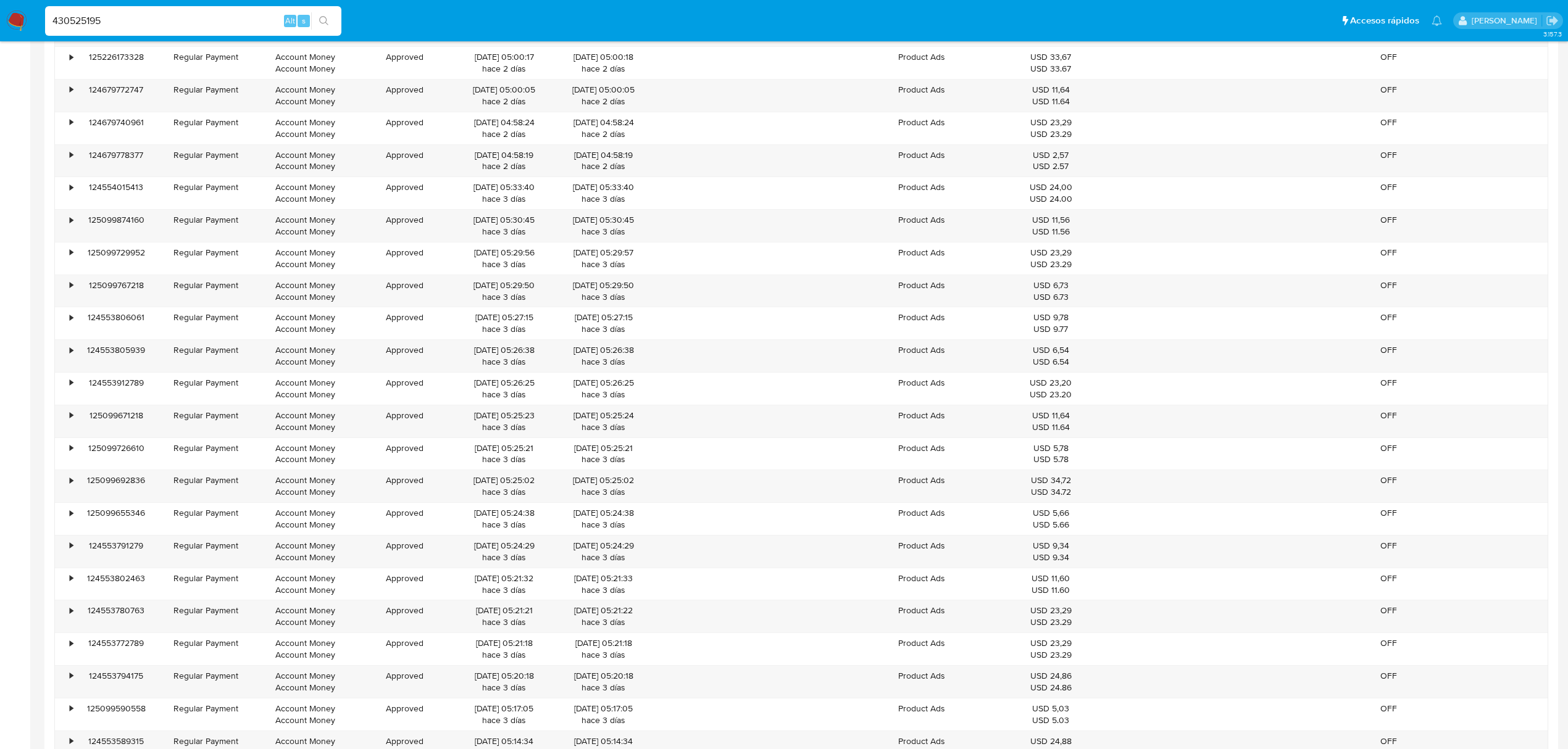
scroll to position [4176, 0]
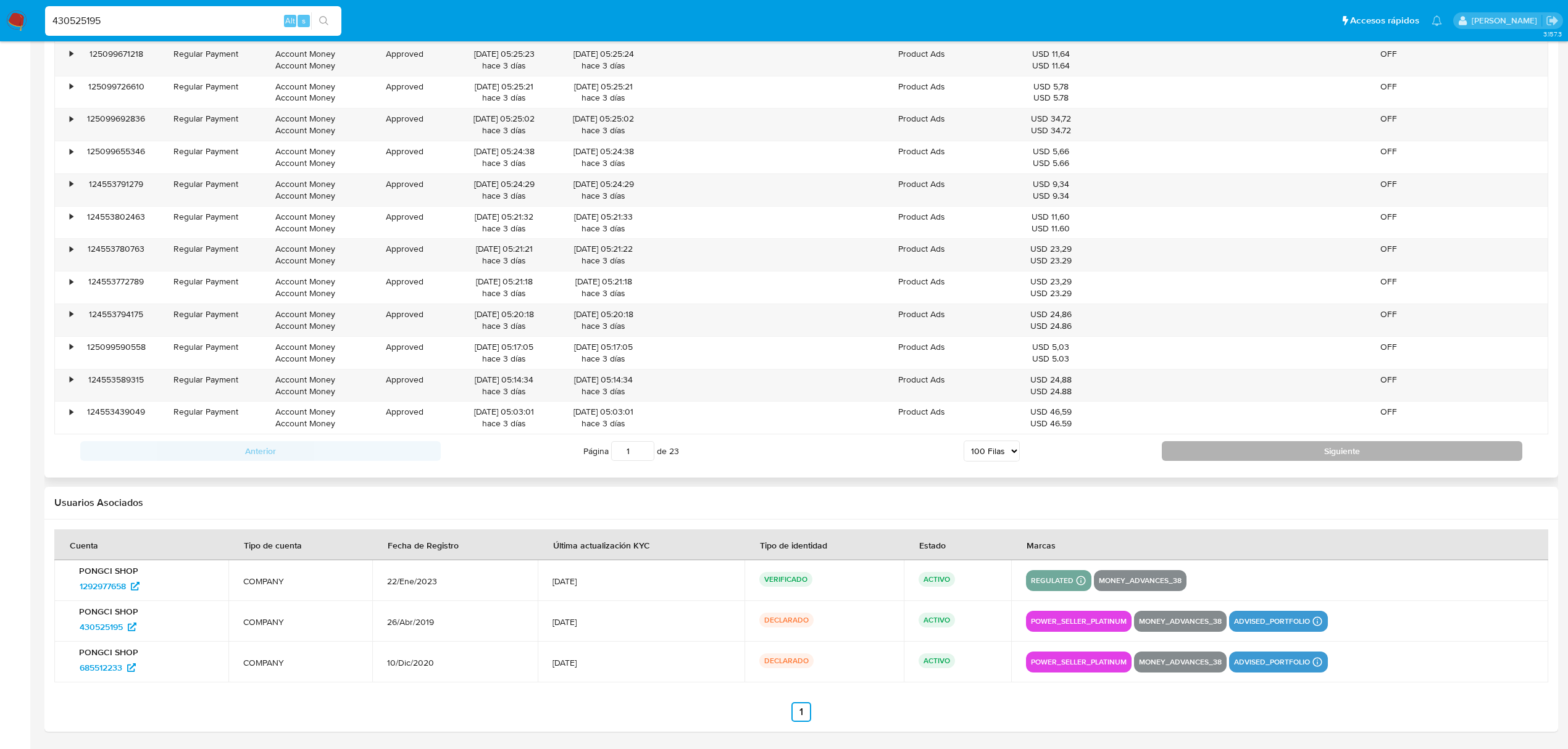
click at [1259, 450] on button "Siguiente" at bounding box center [1341, 450] width 360 height 20
type input "2"
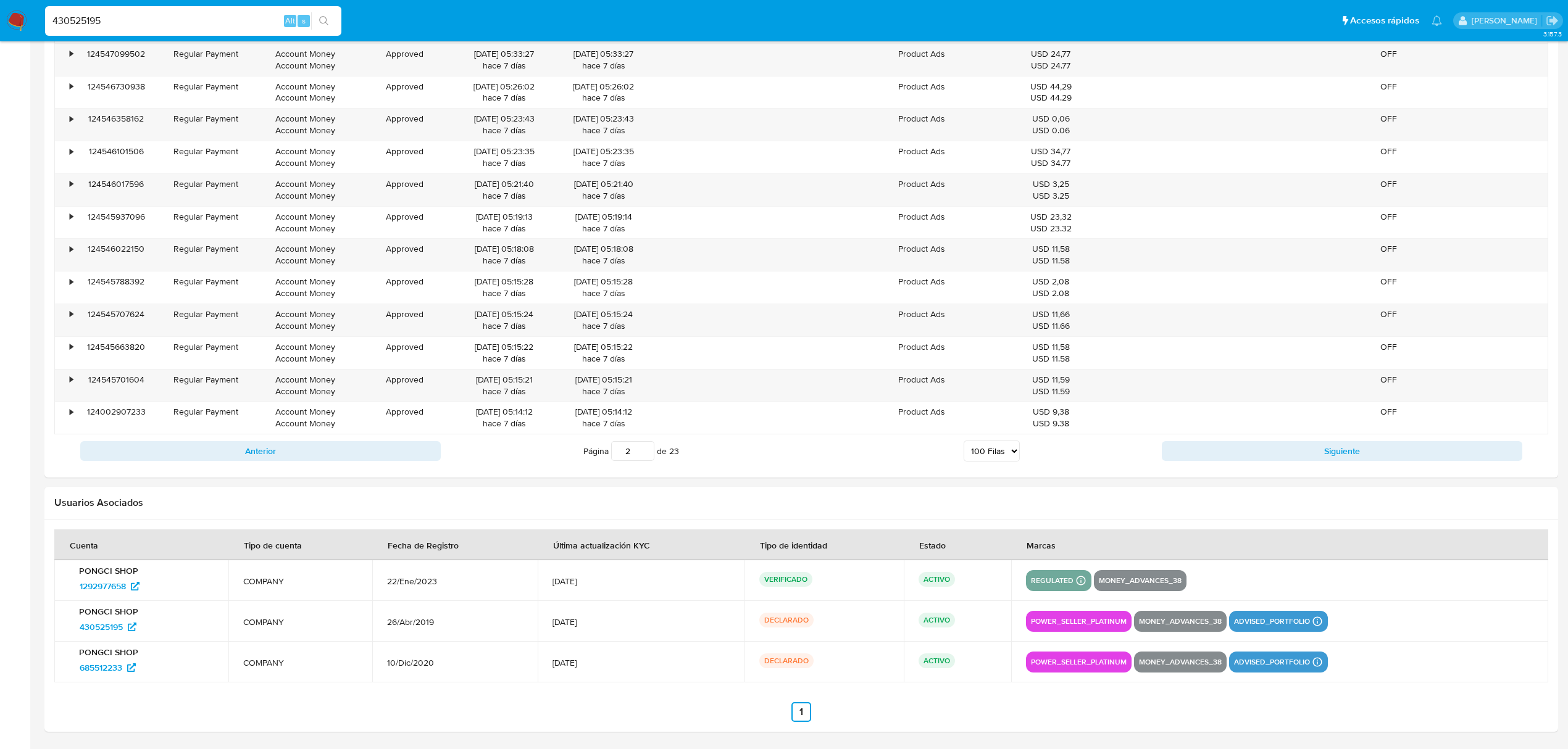
drag, startPoint x: 163, startPoint y: 33, endPoint x: 144, endPoint y: 25, distance: 20.6
click at [144, 26] on div "430525195 Alt s" at bounding box center [193, 21] width 296 height 29
drag, startPoint x: 115, startPoint y: 24, endPoint x: -103, endPoint y: 34, distance: 218.2
paste input "684947810"
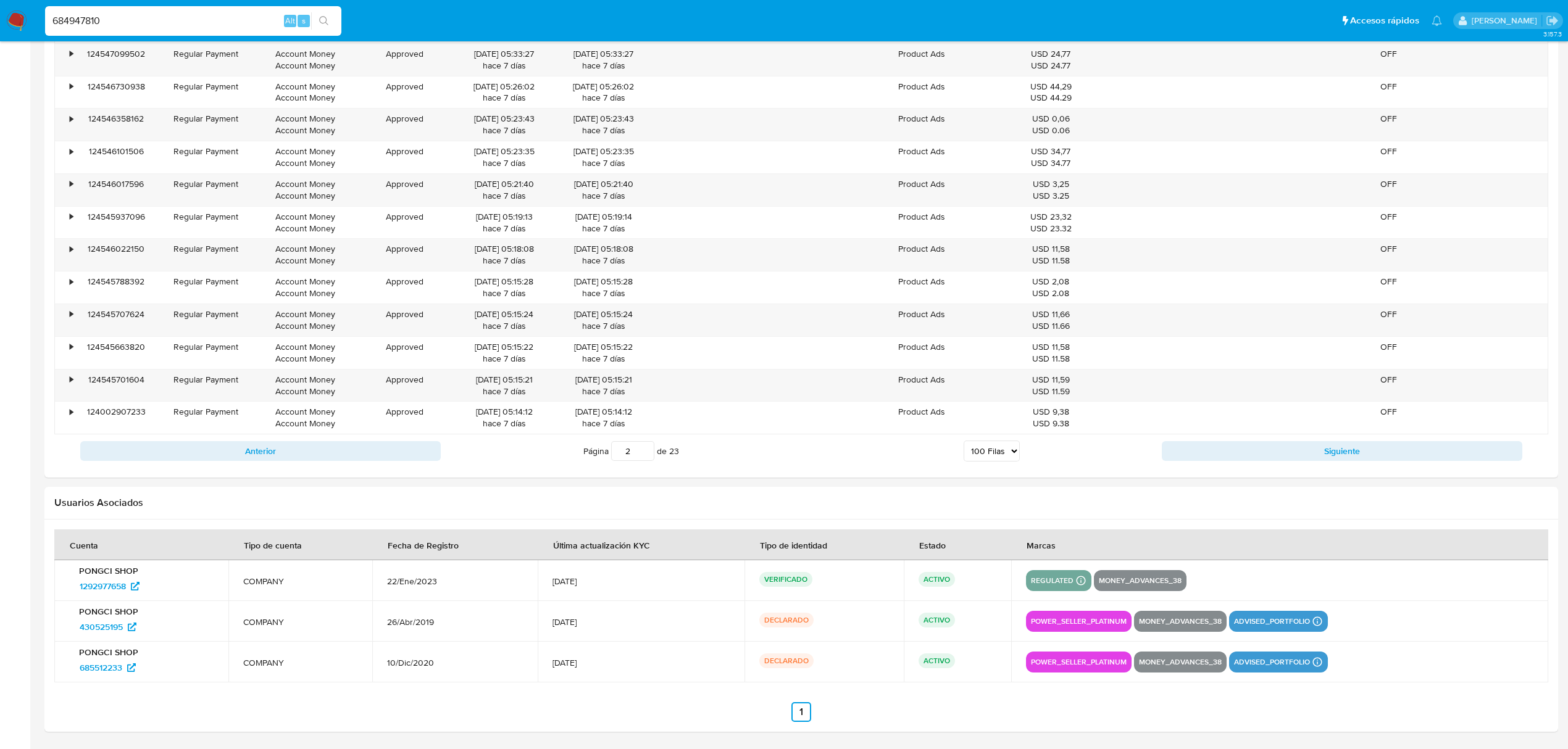
type input "684947810"
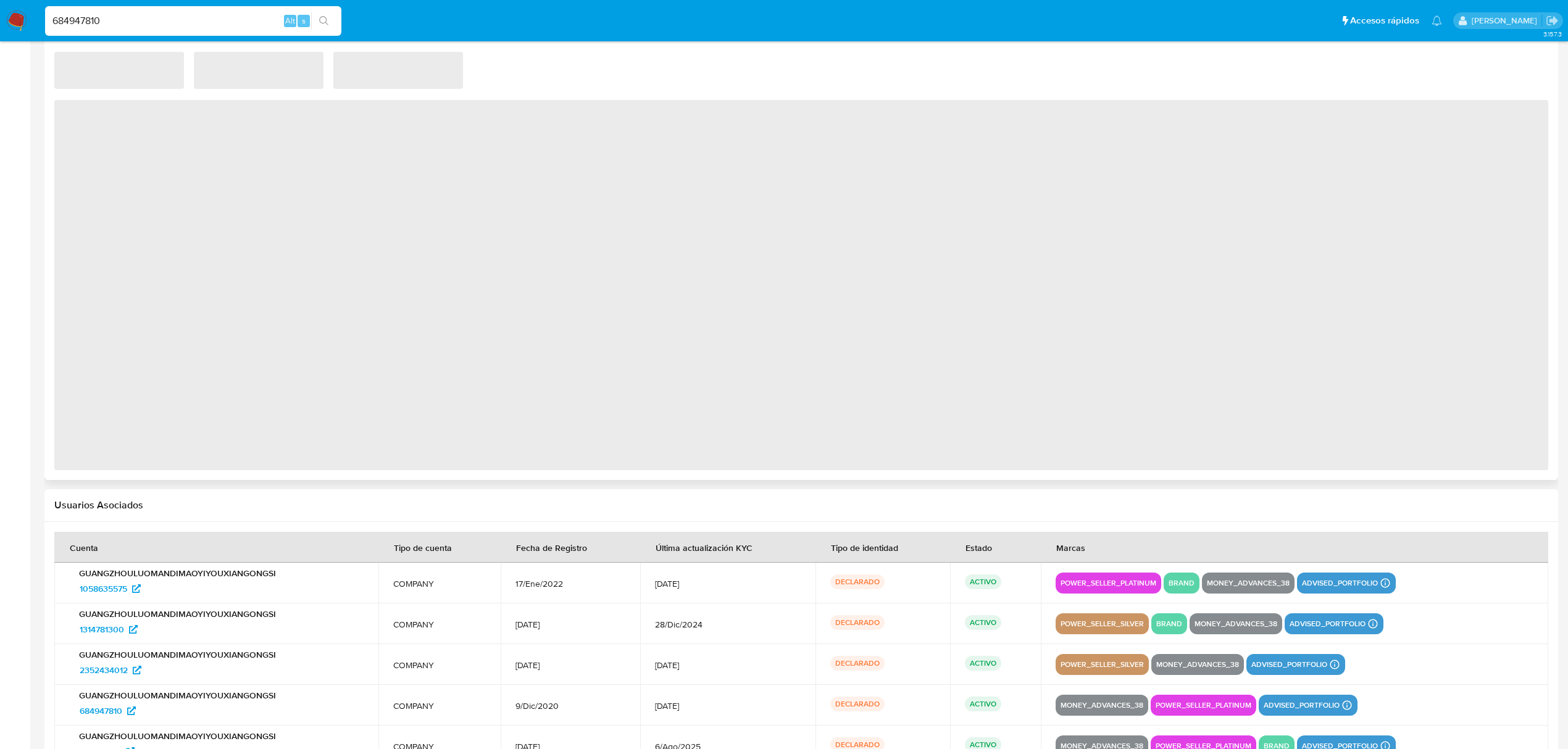
scroll to position [820, 0]
select select "10"
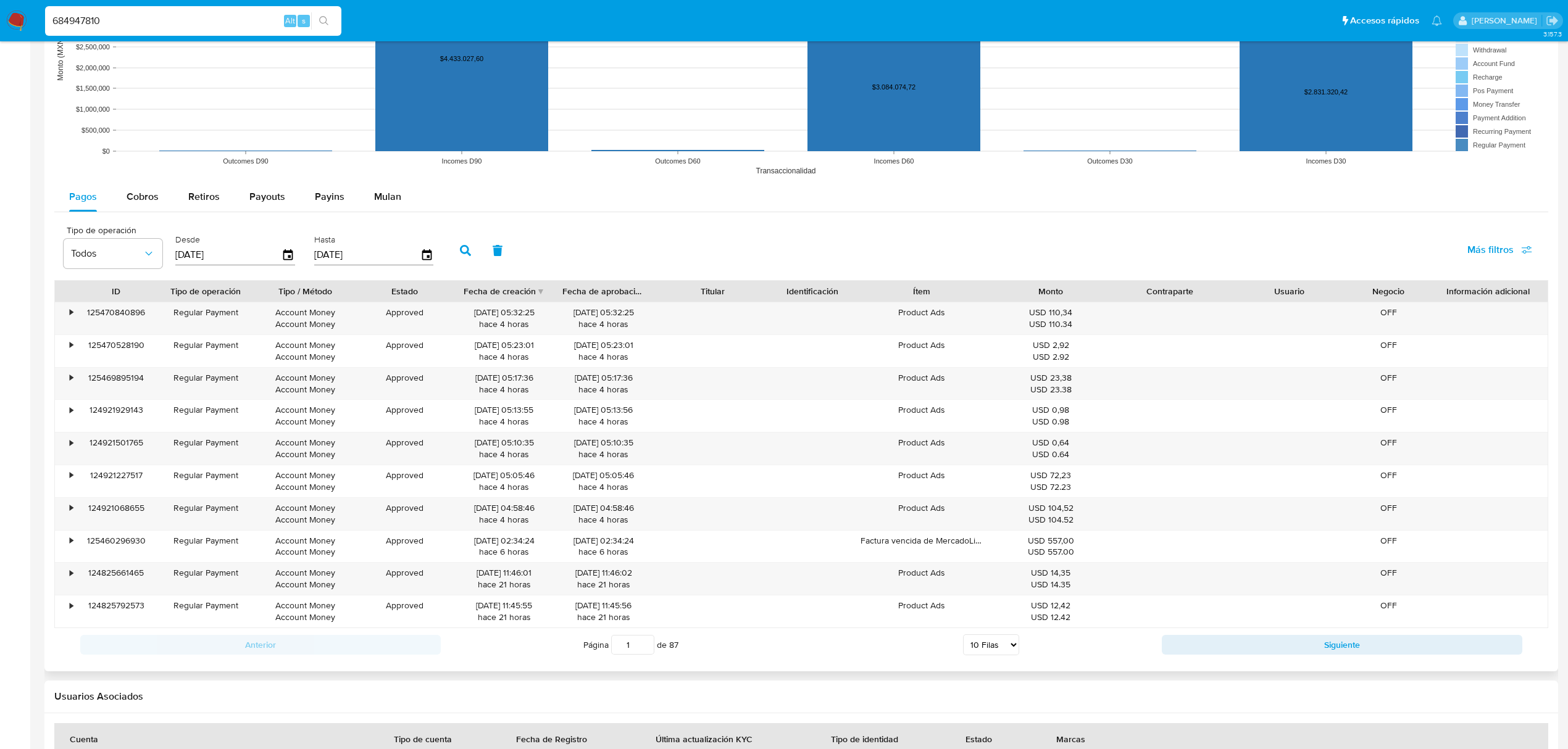
scroll to position [988, 0]
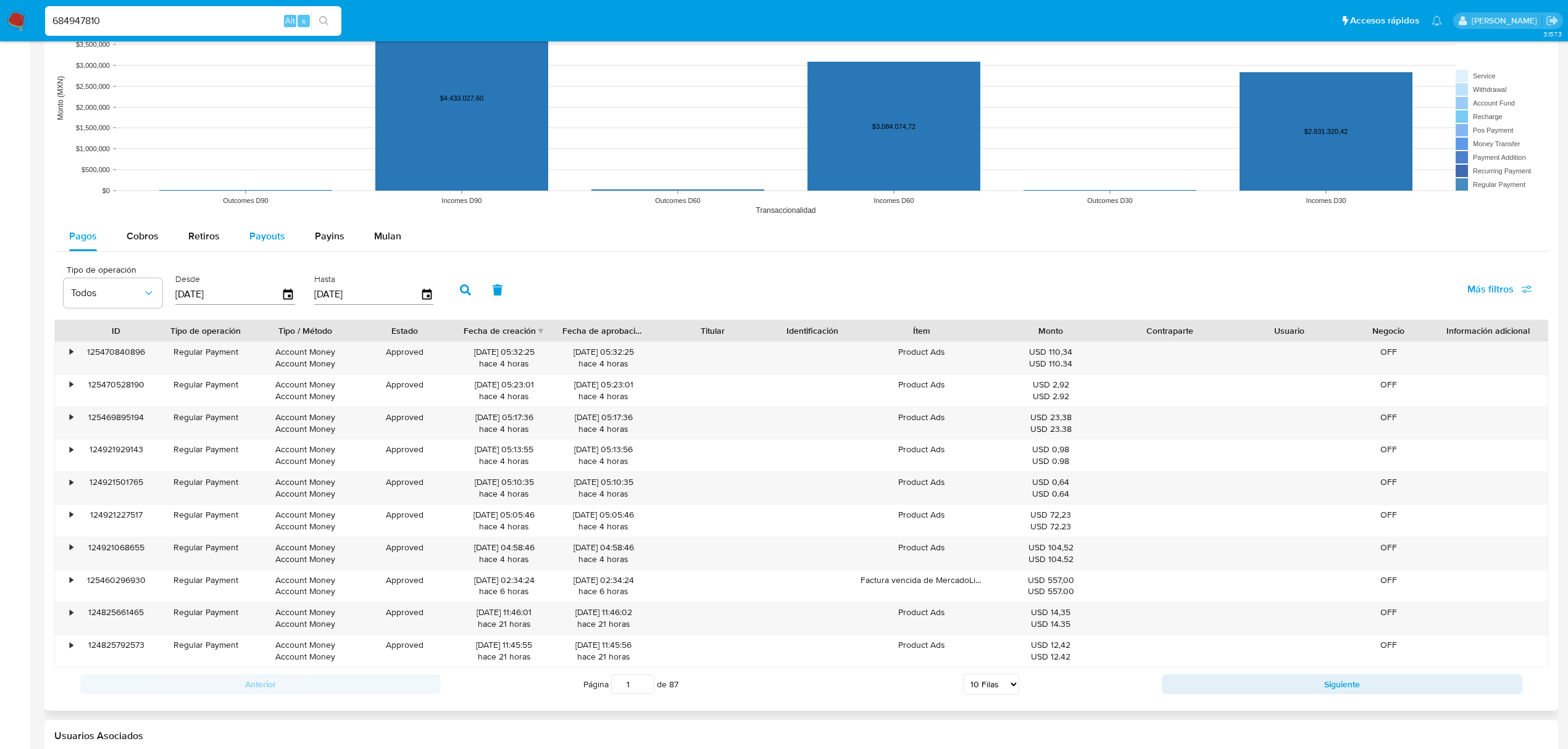
click at [277, 226] on div "Payouts" at bounding box center [267, 236] width 36 height 29
select select "10"
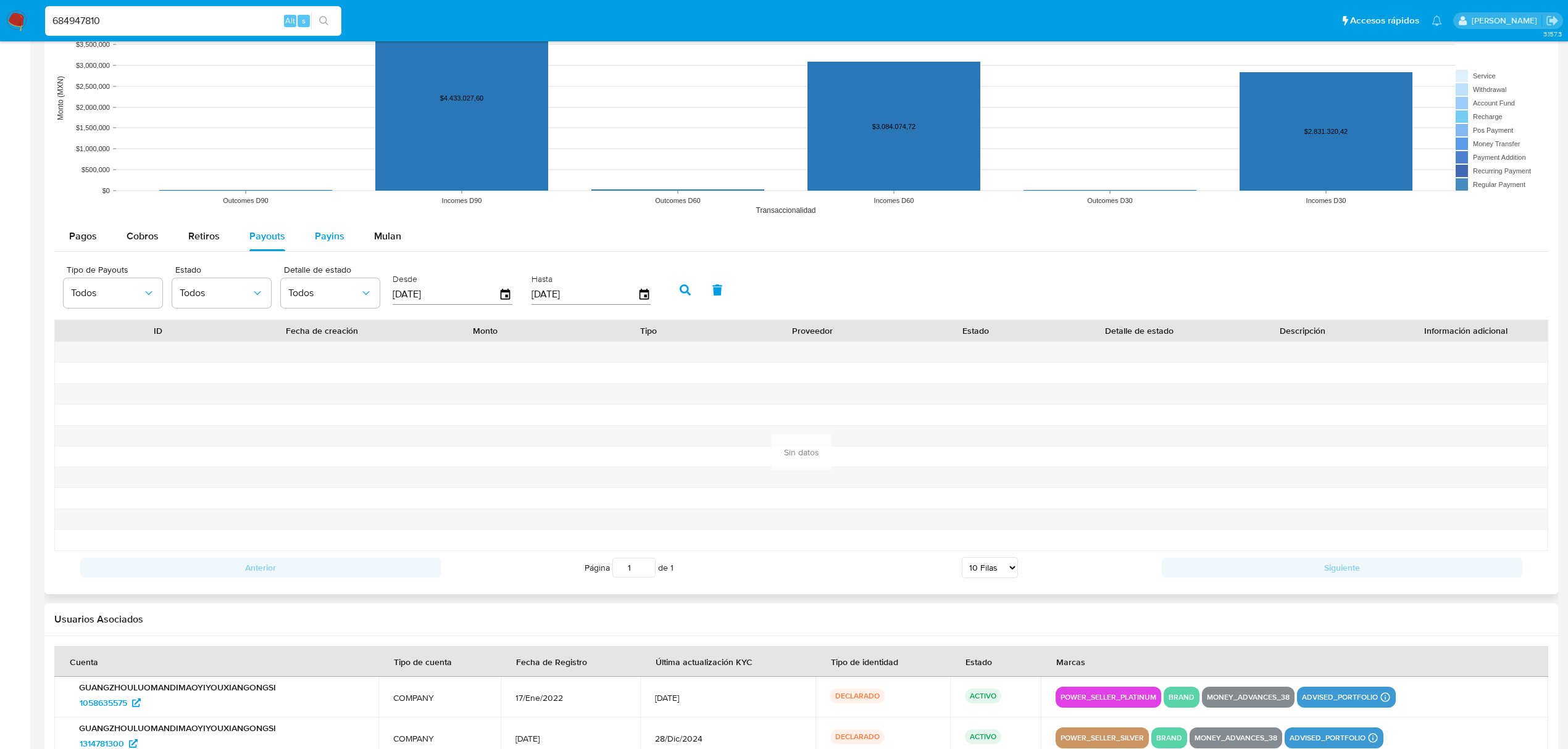
click at [319, 240] on span "Payins" at bounding box center [329, 236] width 29 height 14
select select "10"
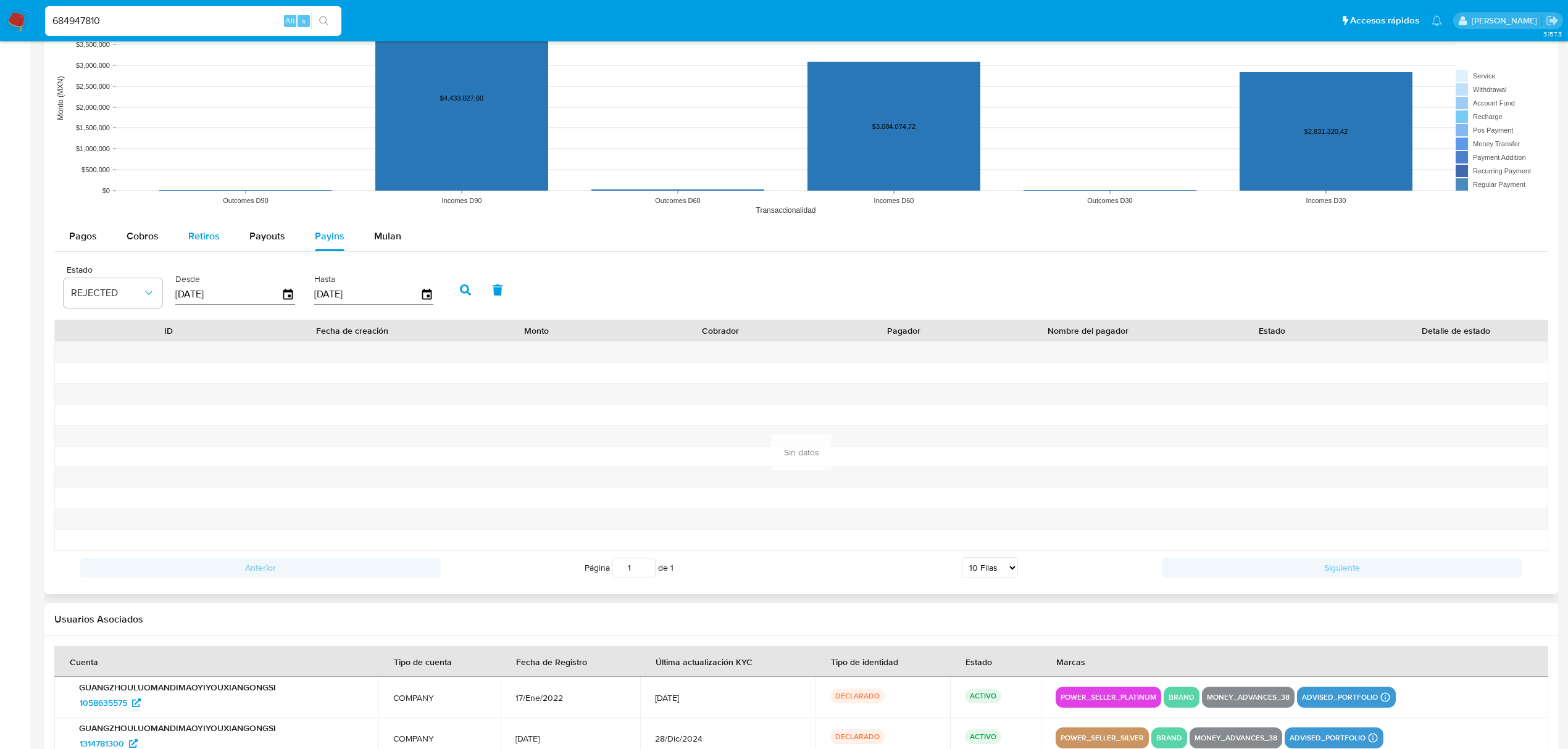
click at [201, 243] on span "Retiros" at bounding box center [204, 236] width 31 height 14
select select "10"
click at [126, 240] on span "Cobros" at bounding box center [142, 236] width 32 height 14
select select "10"
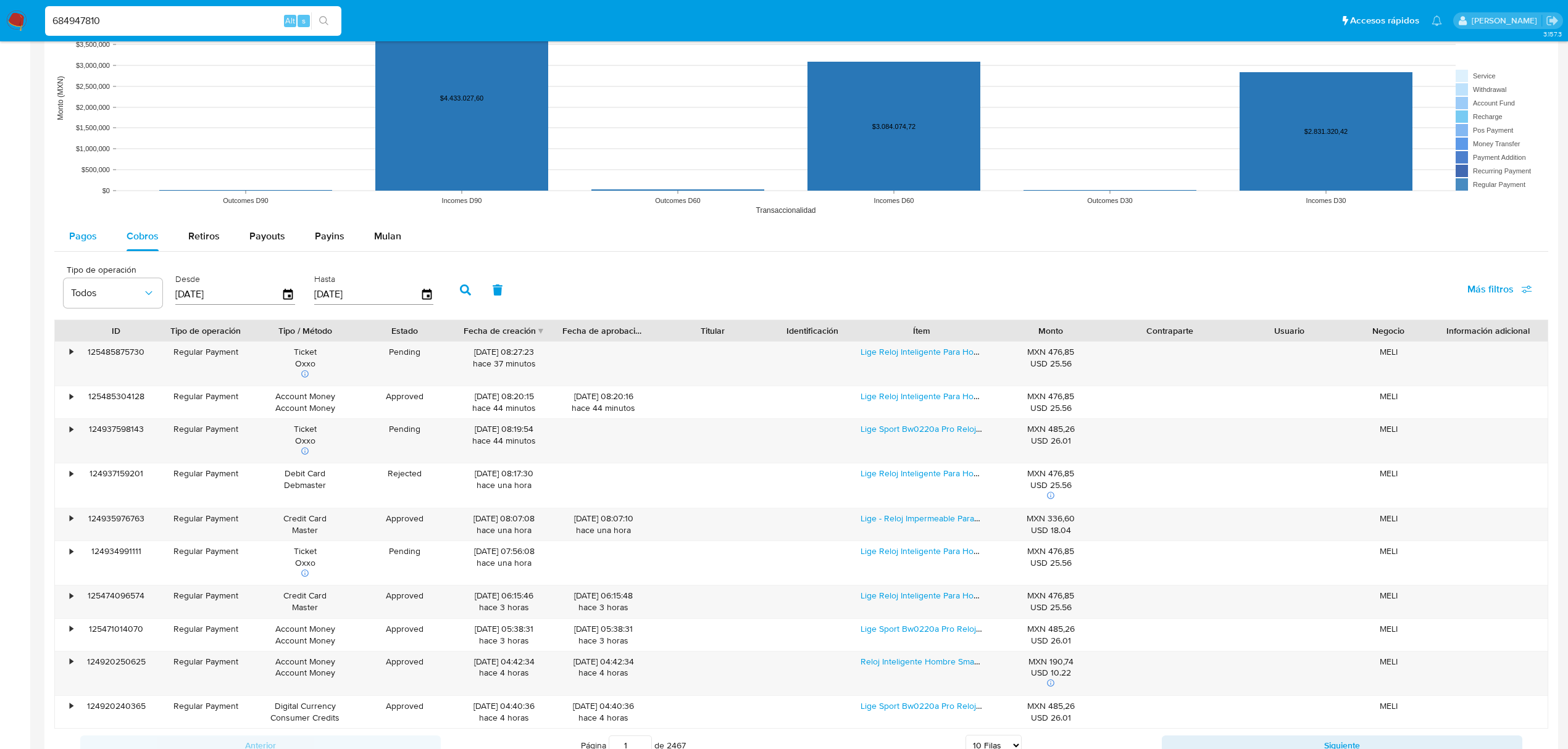
click at [77, 244] on span "Pagos" at bounding box center [82, 236] width 27 height 14
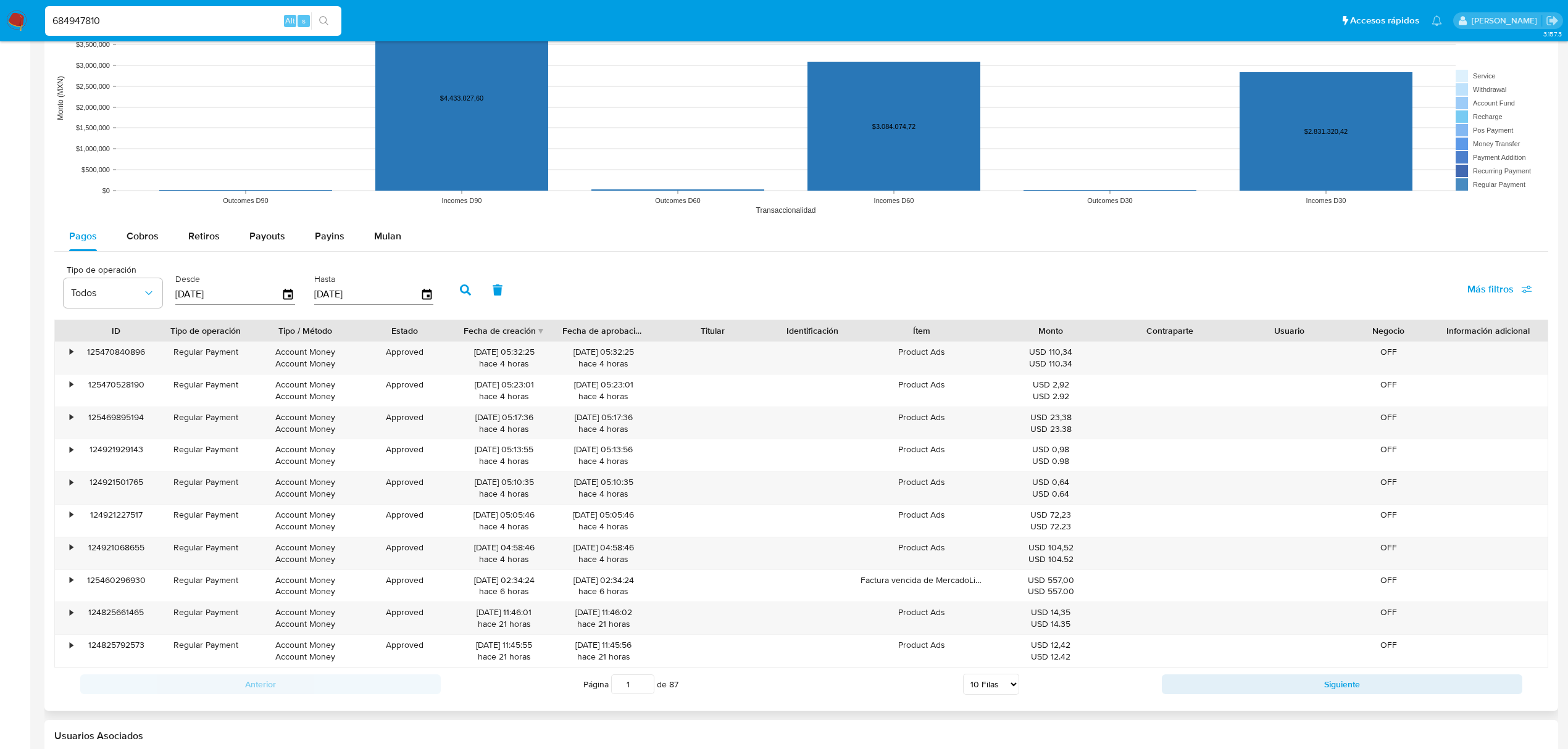
click at [994, 685] on select "5 Filas 10 Filas 20 Filas 25 Filas 50 Filas 100 Filas" at bounding box center [991, 685] width 56 height 21
select select "100"
click at [963, 679] on select "5 Filas 10 Filas 20 Filas 25 Filas 50 Filas 100 Filas" at bounding box center [991, 685] width 56 height 21
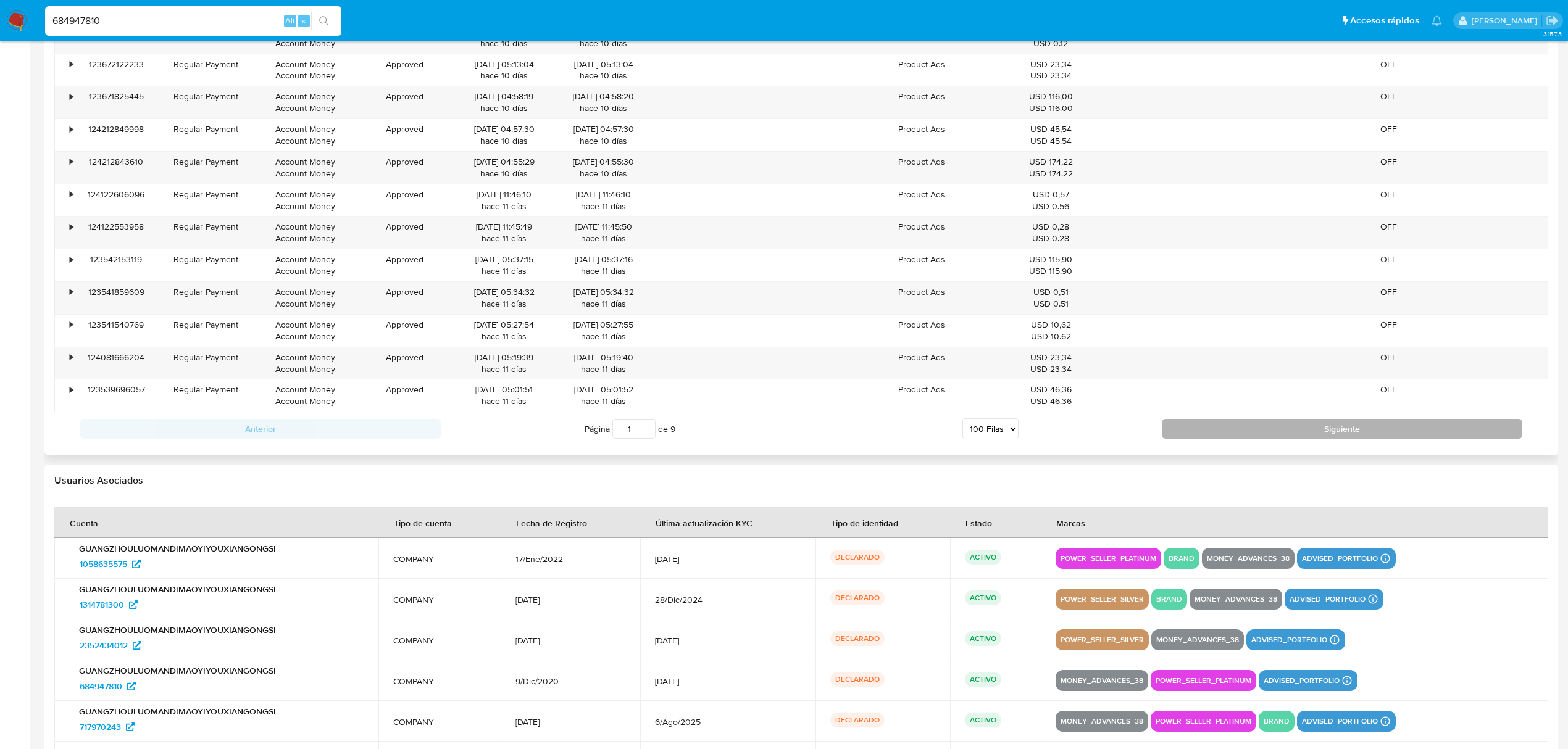
click at [1264, 439] on button "Siguiente" at bounding box center [1341, 429] width 360 height 20
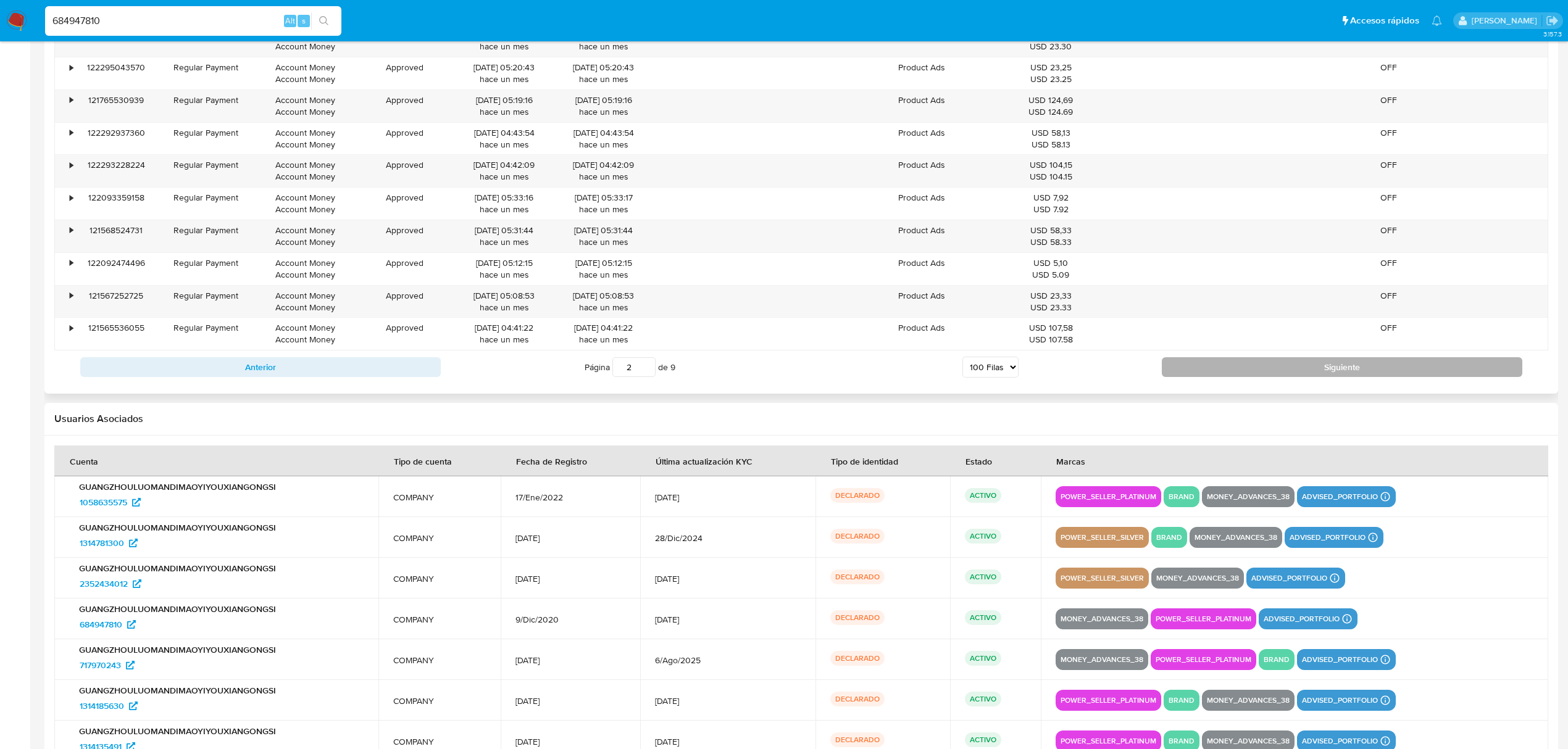
scroll to position [4325, 0]
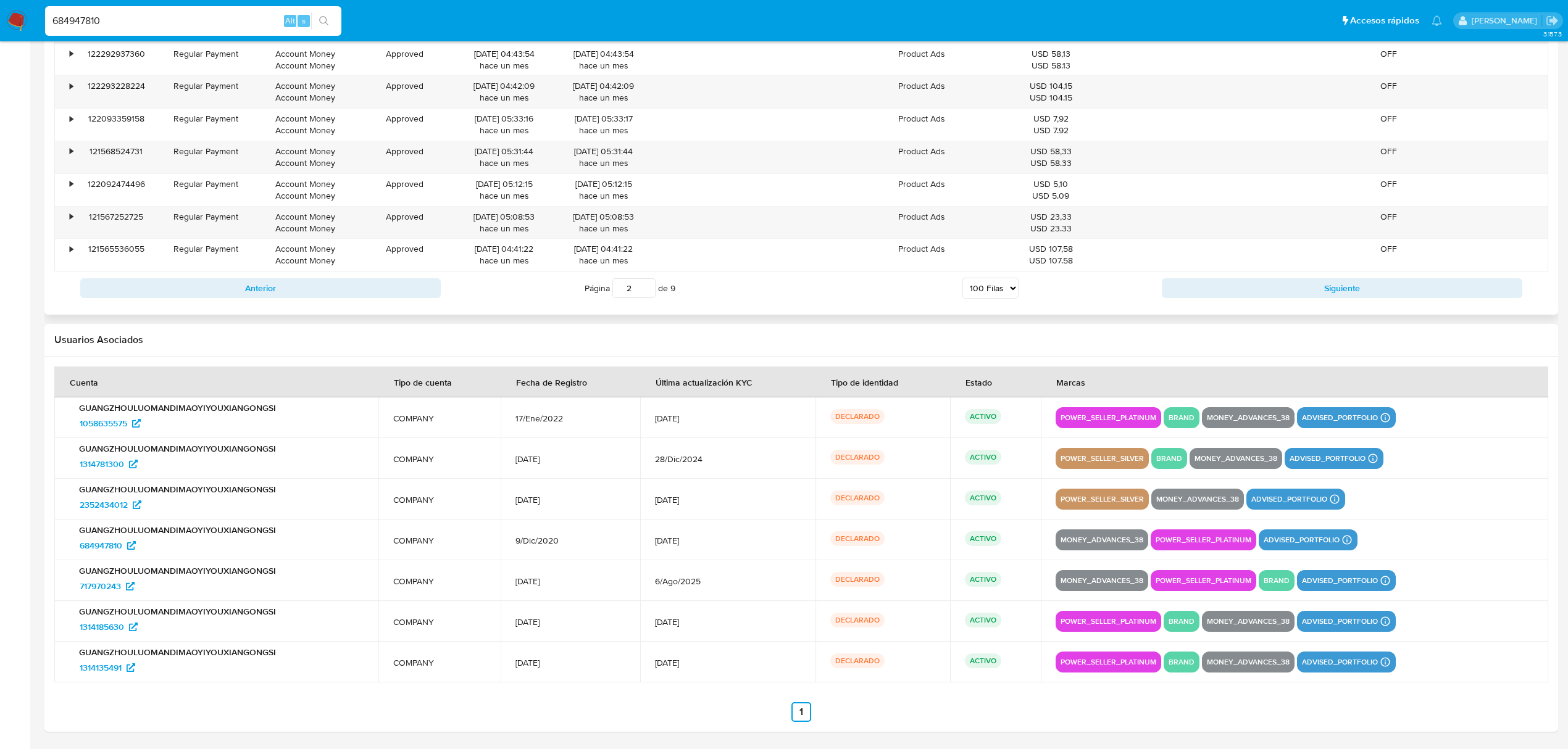
click at [1223, 287] on div "Anterior Página 2 de 9 5 Filas 10 Filas 20 Filas 25 Filas 50 Filas 100 Filas Si…" at bounding box center [801, 287] width 1494 height 33
click at [1229, 298] on button "Siguiente" at bounding box center [1341, 288] width 360 height 20
click at [1246, 298] on button "Siguiente" at bounding box center [1341, 288] width 360 height 20
click at [1248, 277] on div "Anterior Página 4 de 9 5 Filas 10 Filas 20 Filas 25 Filas 50 Filas 100 Filas Si…" at bounding box center [801, 287] width 1494 height 33
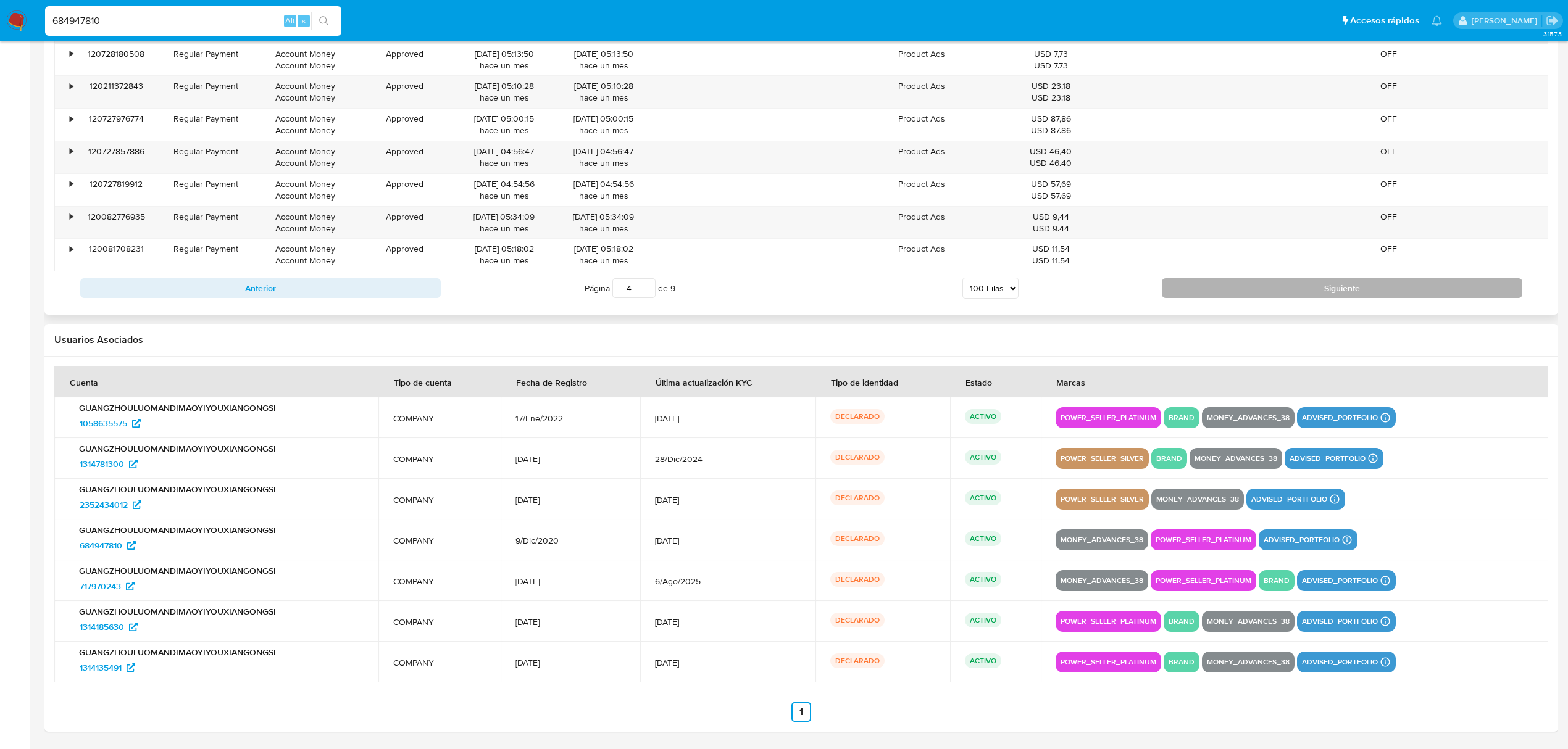
click at [1247, 285] on button "Siguiente" at bounding box center [1341, 288] width 360 height 20
type input "5"
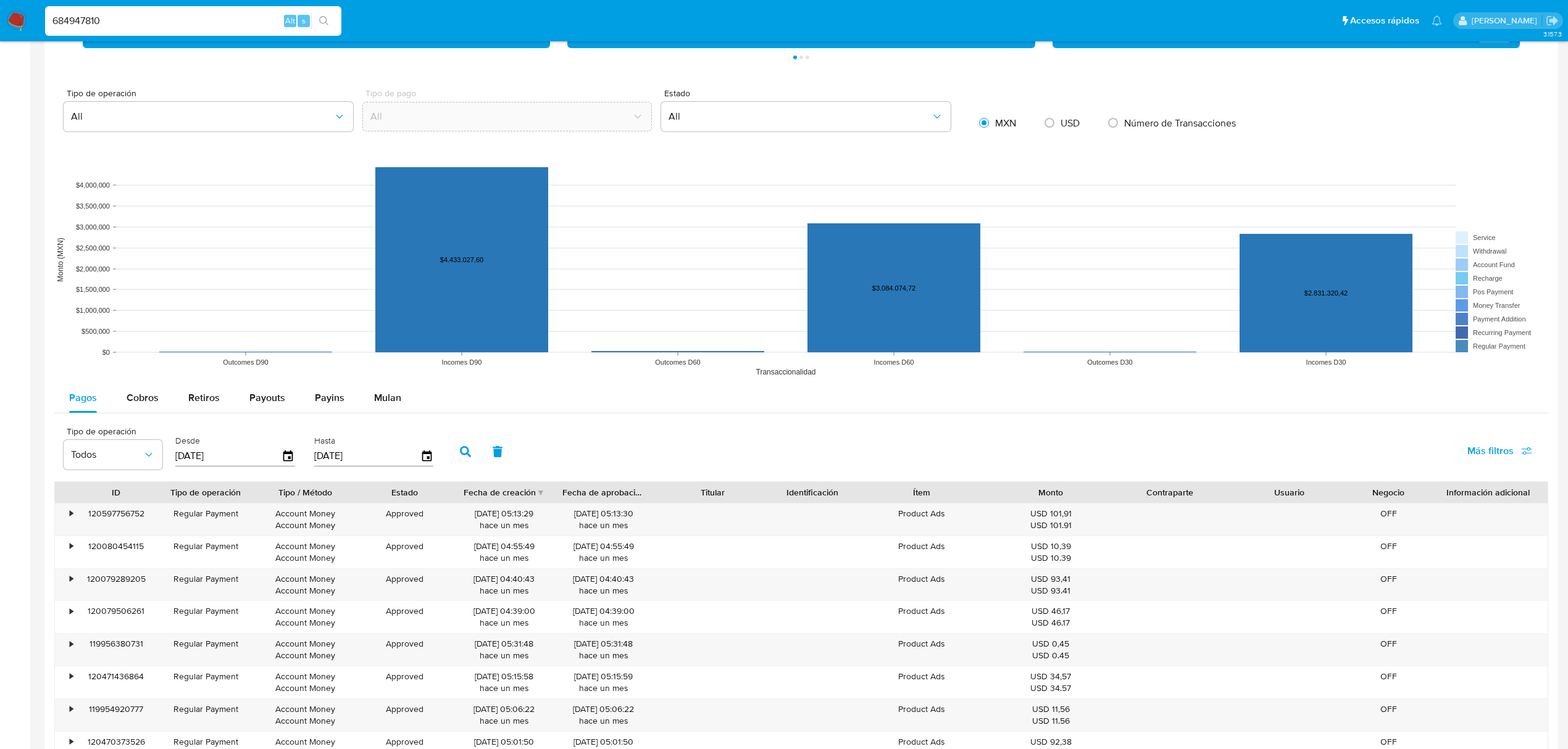
scroll to position [786, 0]
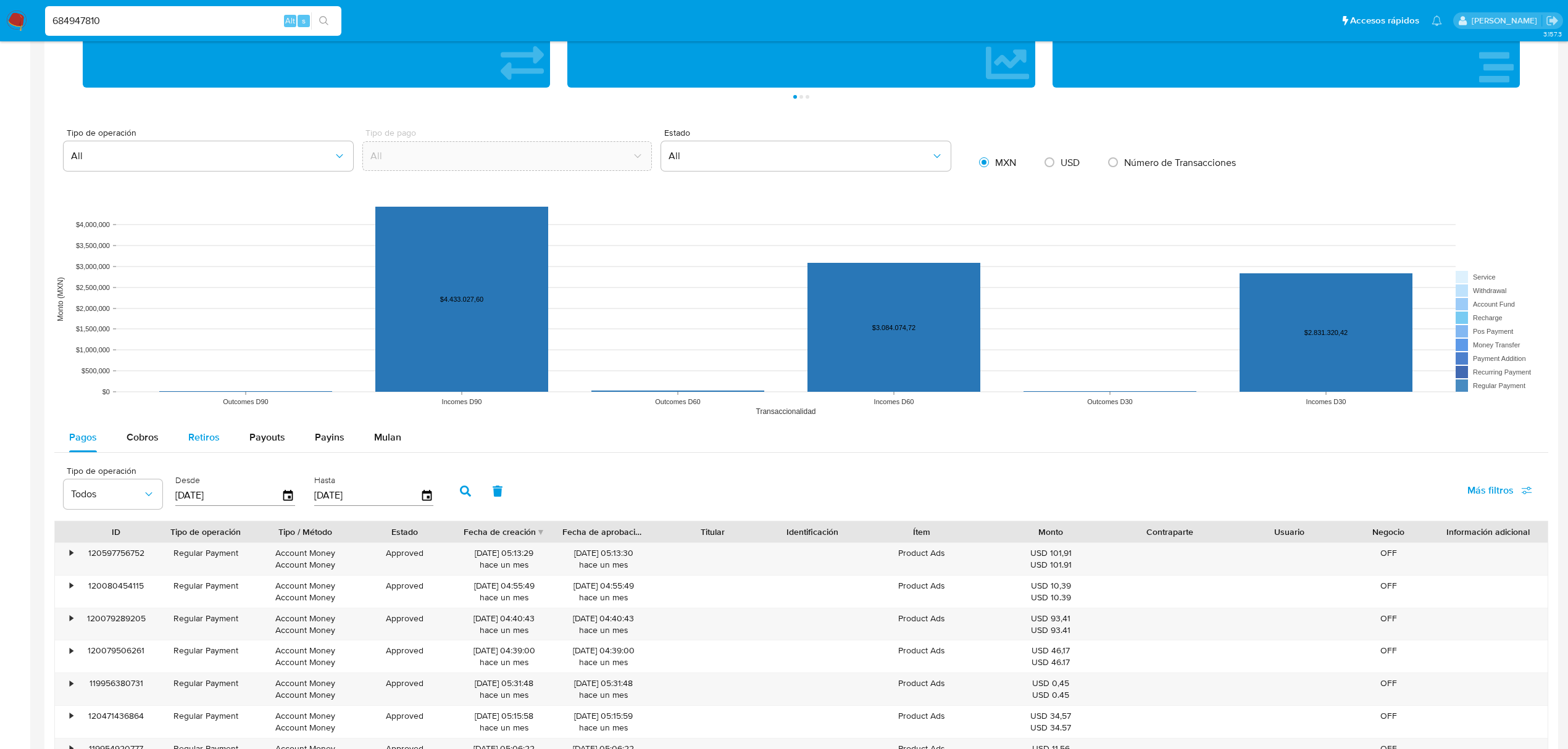
drag, startPoint x: 164, startPoint y: 436, endPoint x: 198, endPoint y: 435, distance: 34.0
click at [164, 437] on button "Cobros" at bounding box center [142, 437] width 62 height 29
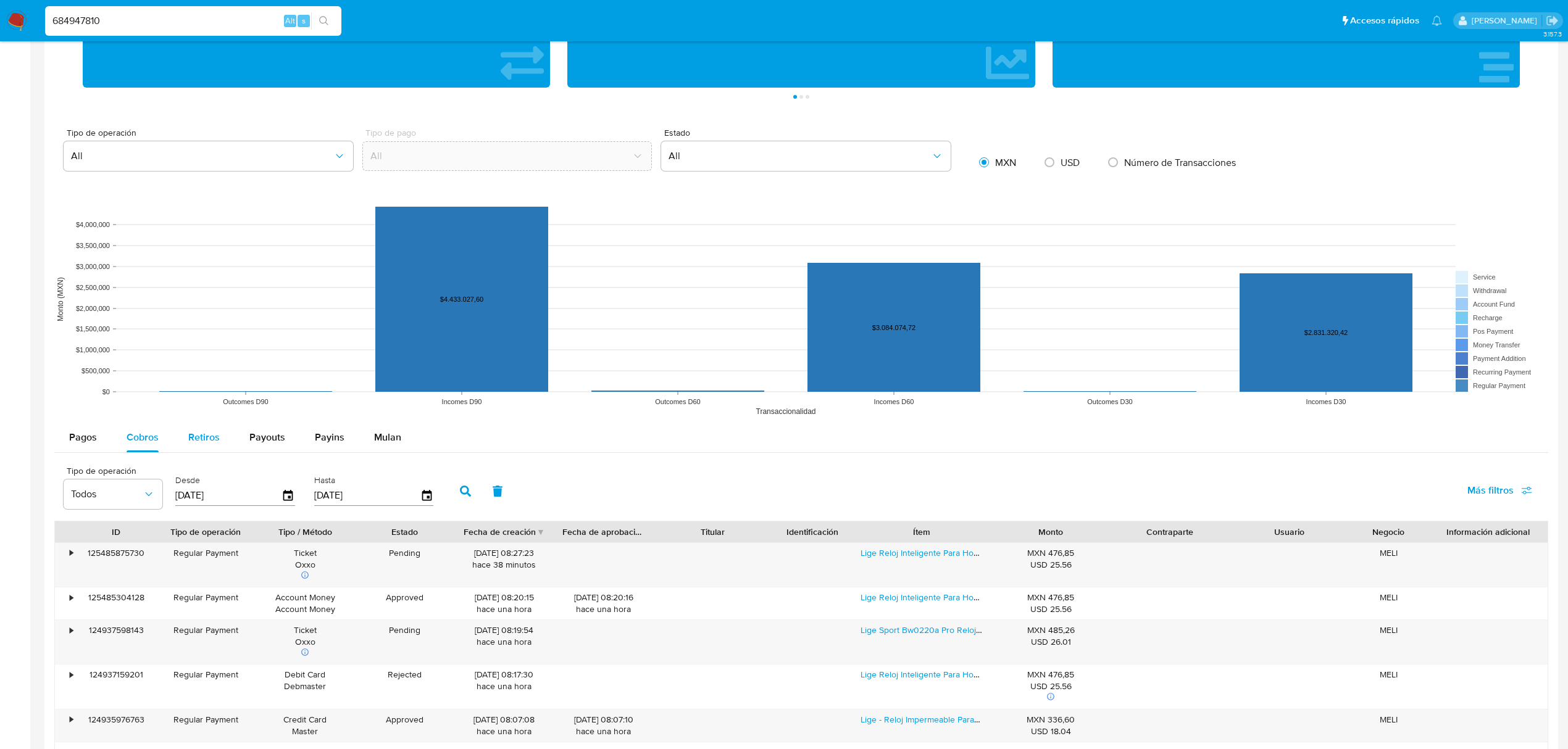
click at [197, 440] on span "Retiros" at bounding box center [204, 437] width 31 height 14
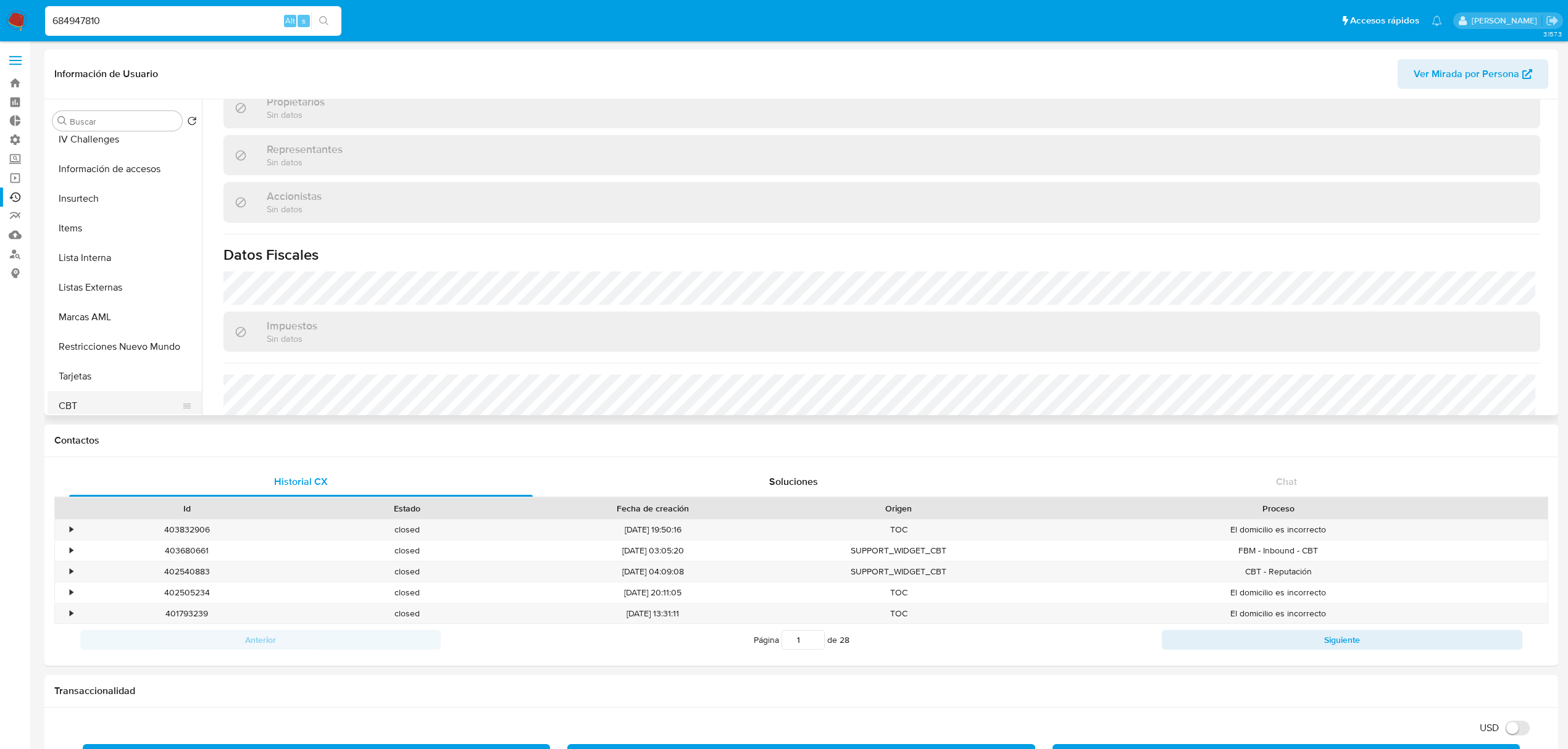
scroll to position [521, 0]
click at [87, 395] on button "CBT" at bounding box center [119, 399] width 144 height 29
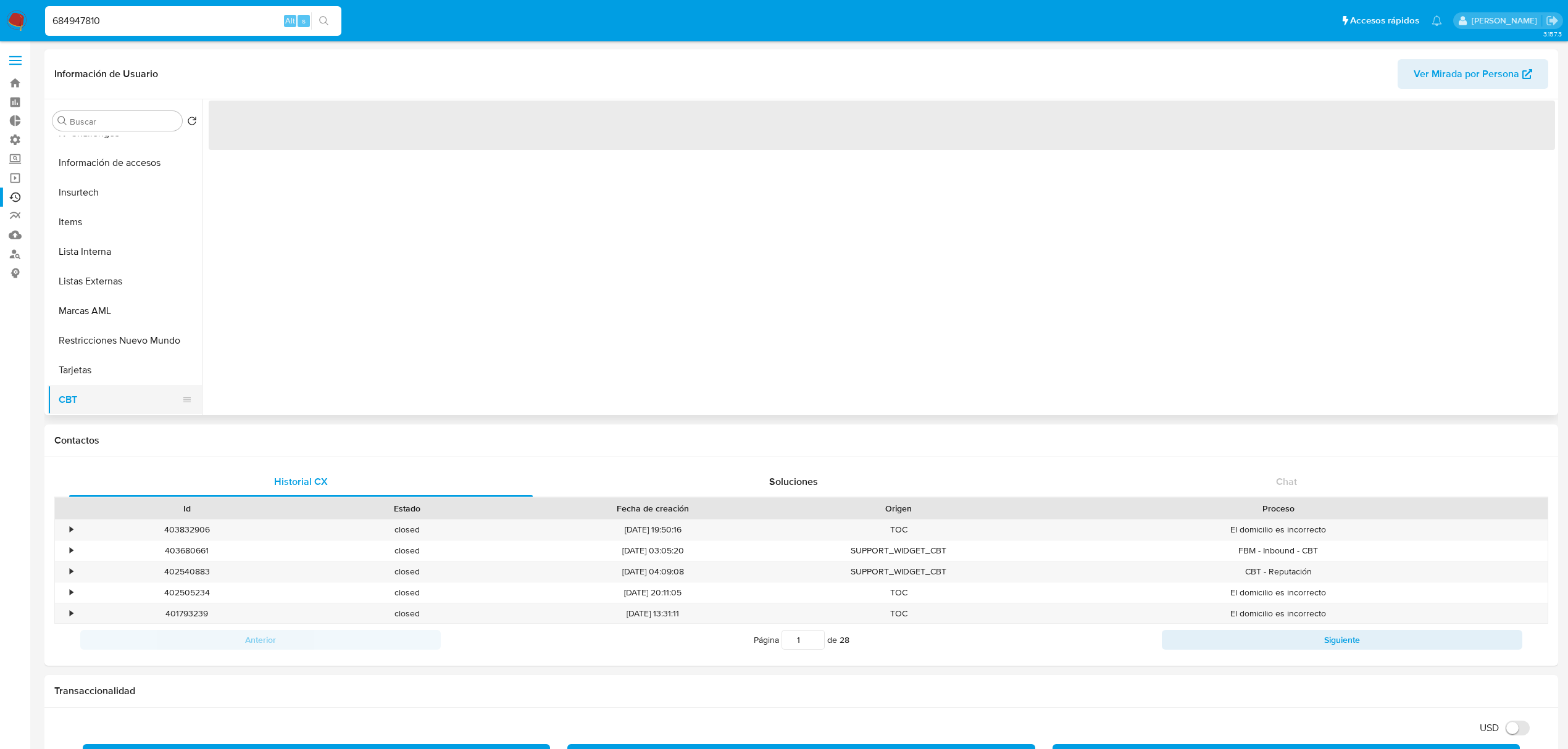
scroll to position [0, 0]
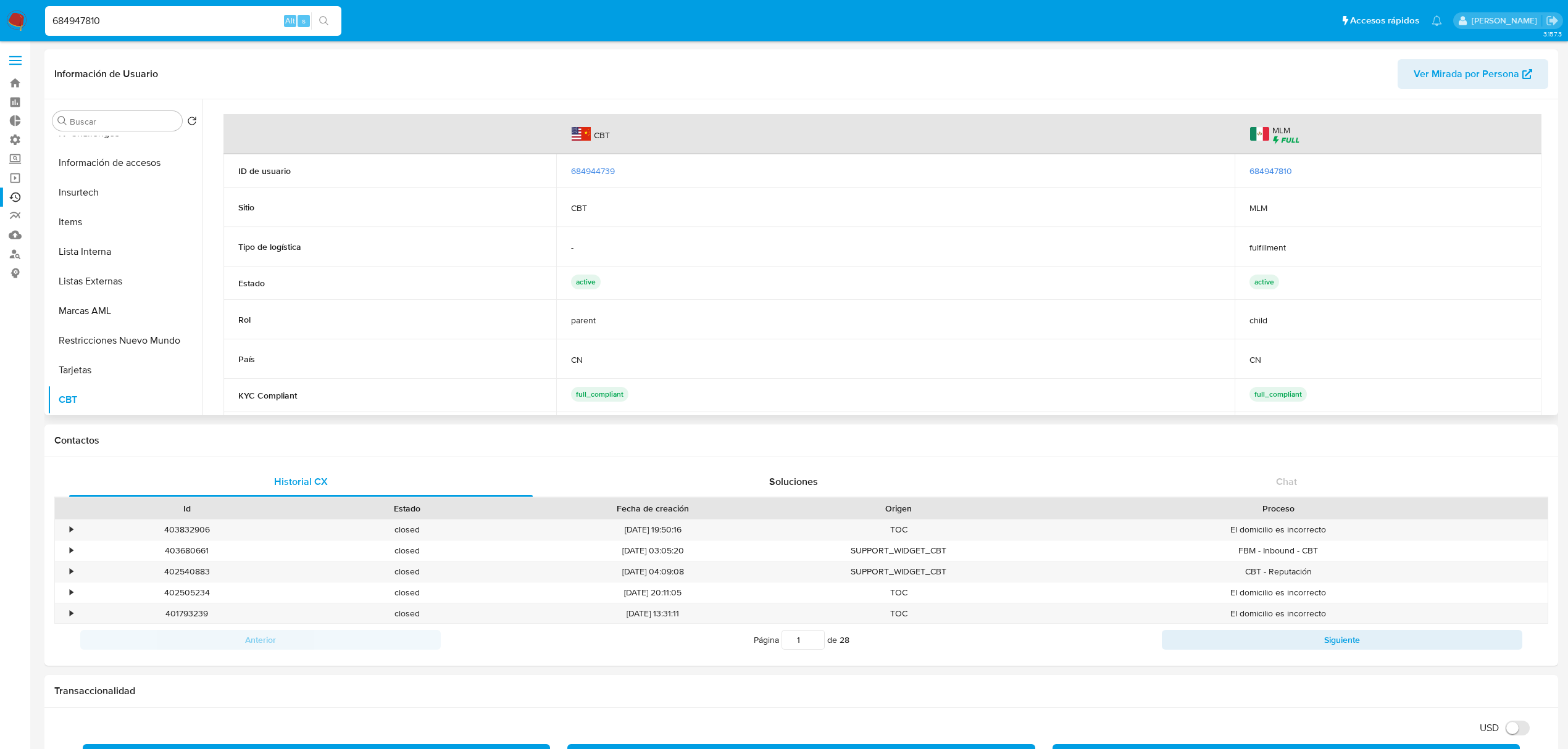
click at [588, 171] on span "684944739" at bounding box center [593, 171] width 44 height 12
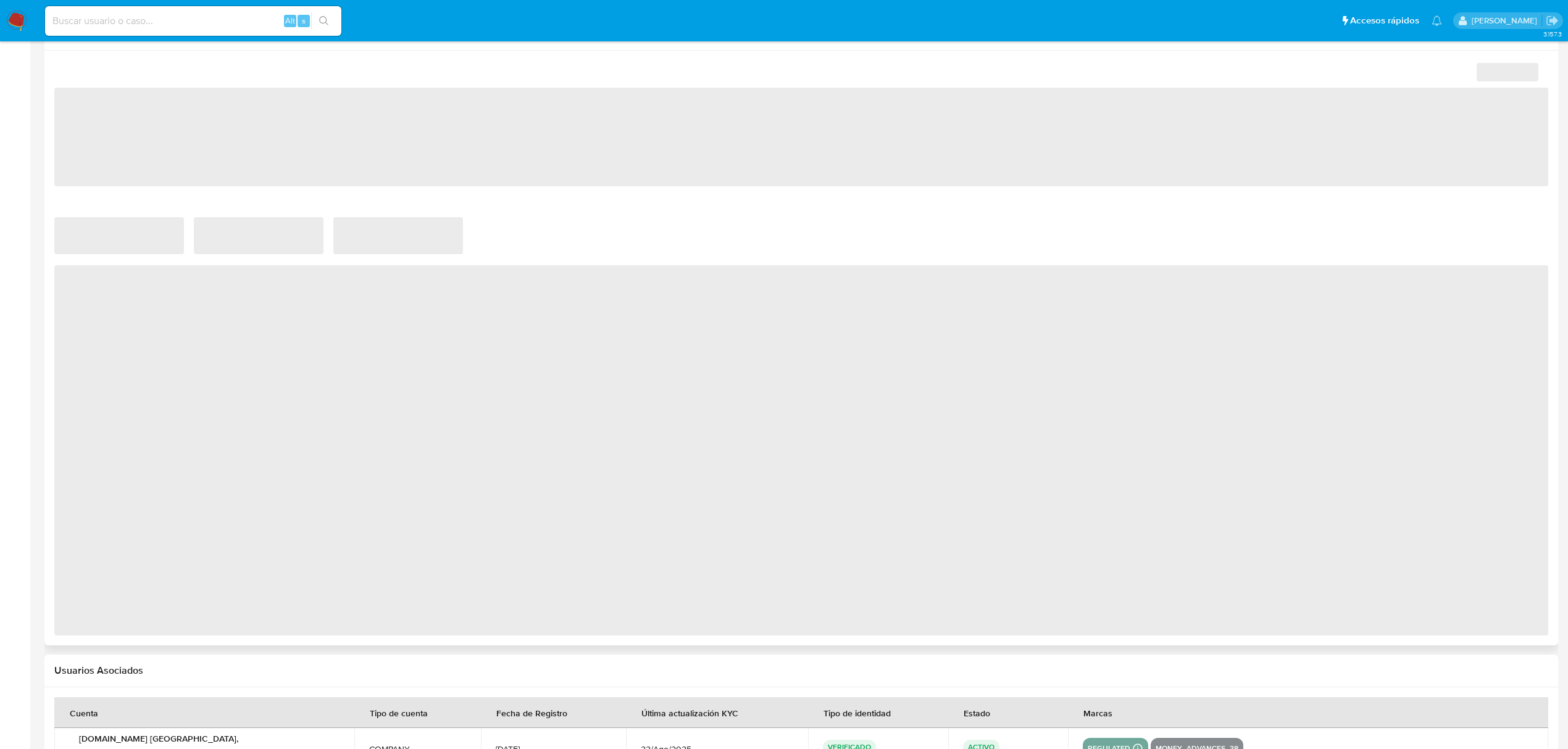
scroll to position [740, 0]
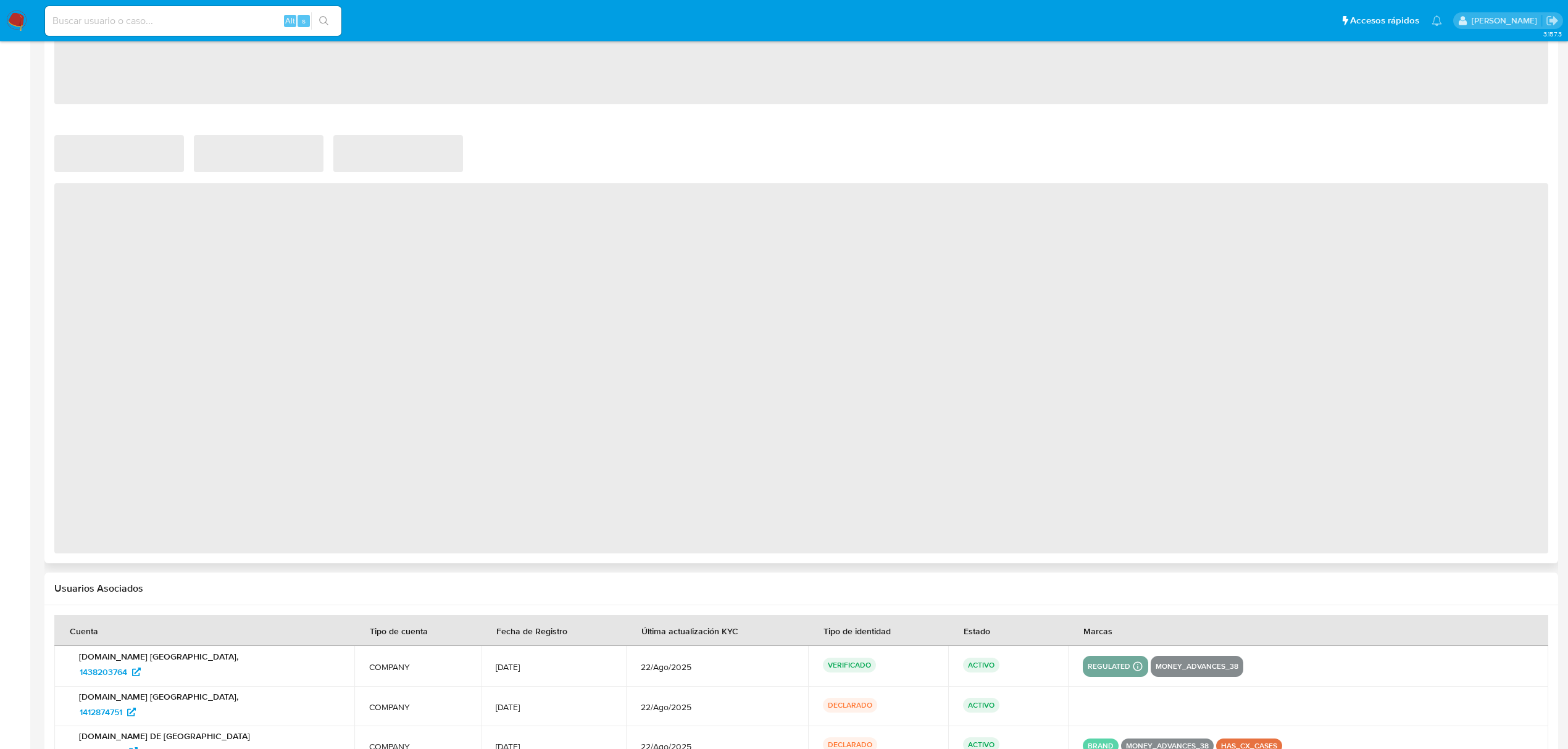
select select "10"
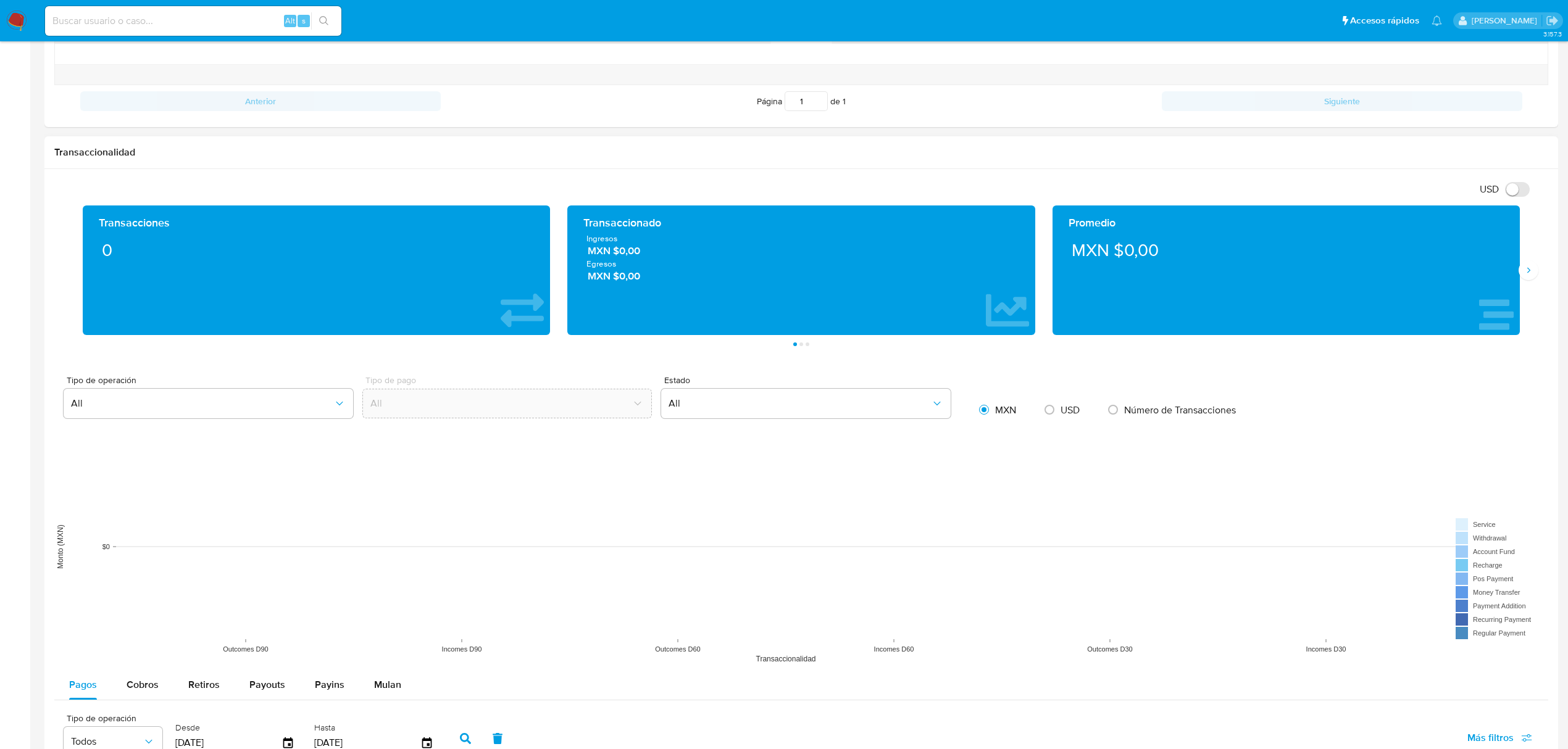
scroll to position [230, 0]
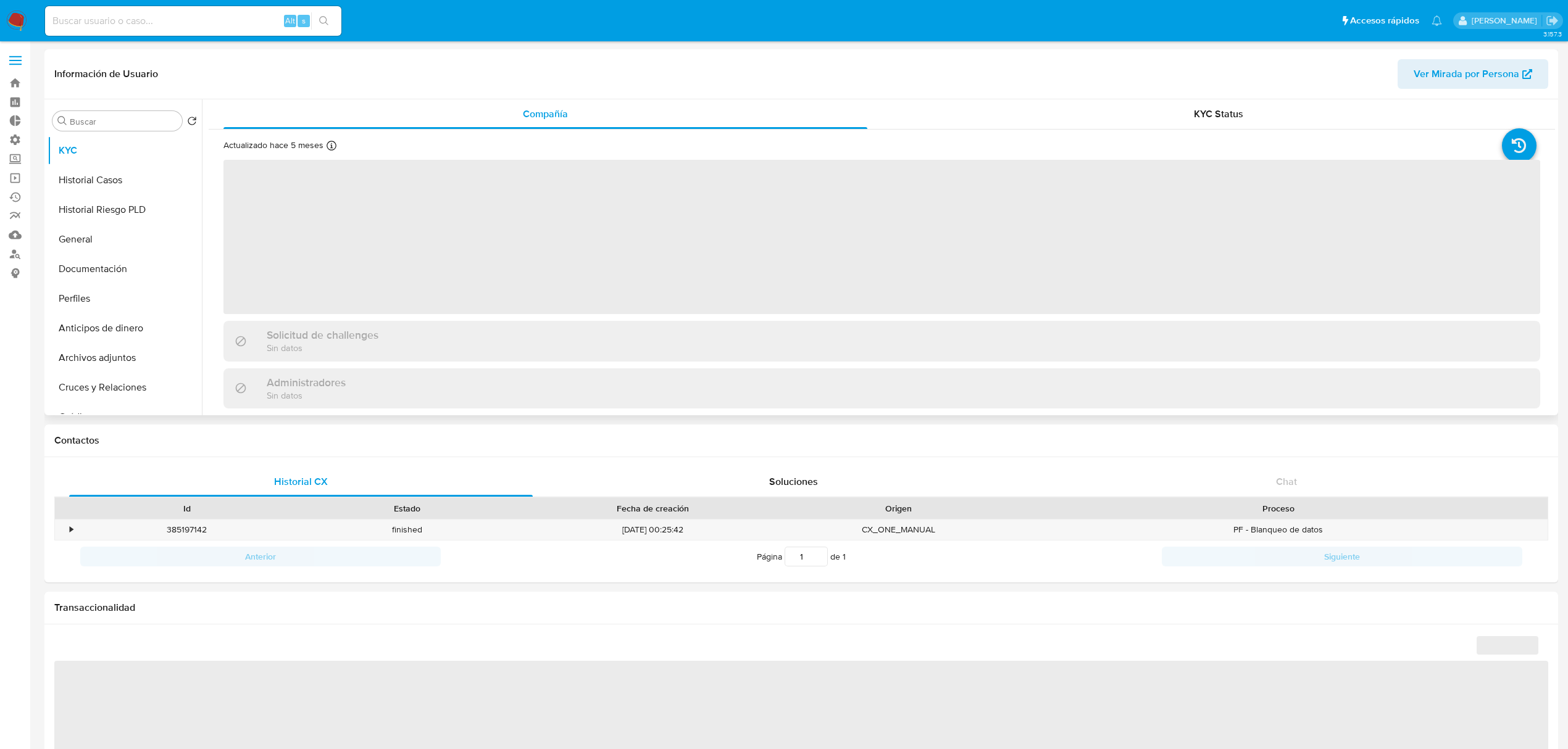
select select "10"
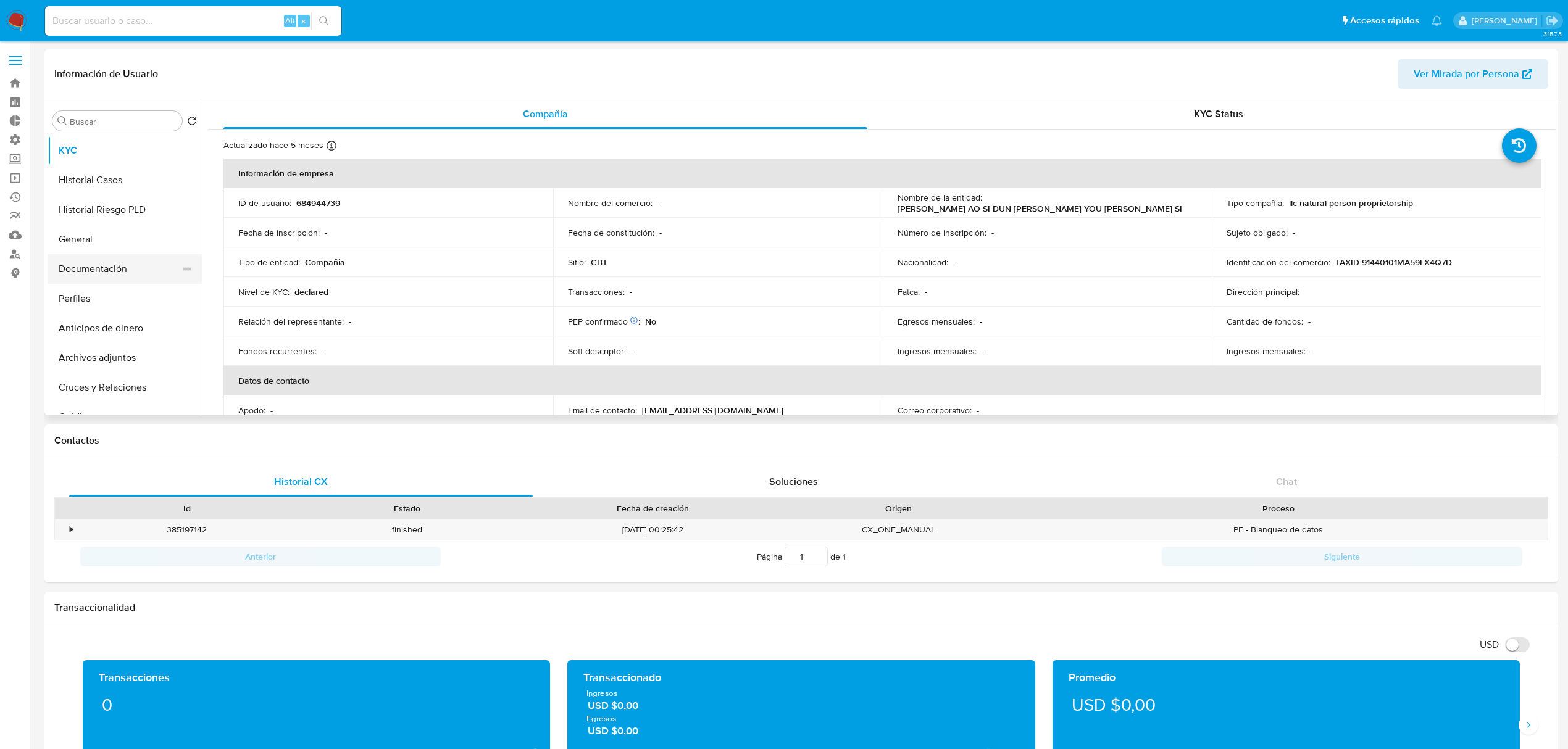
click at [84, 270] on button "Documentación" at bounding box center [119, 268] width 144 height 29
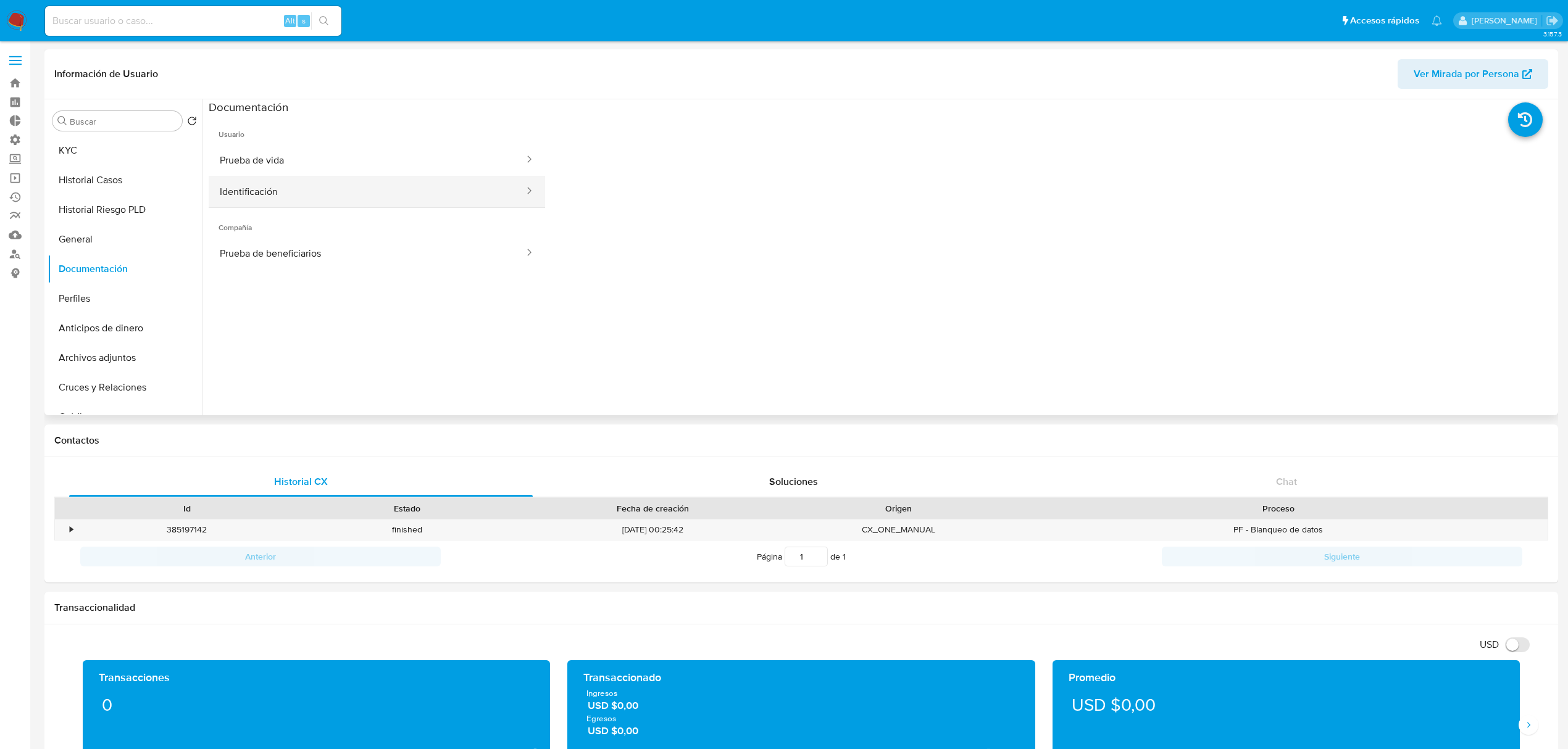
click at [398, 181] on button "Identificación" at bounding box center [367, 192] width 317 height 31
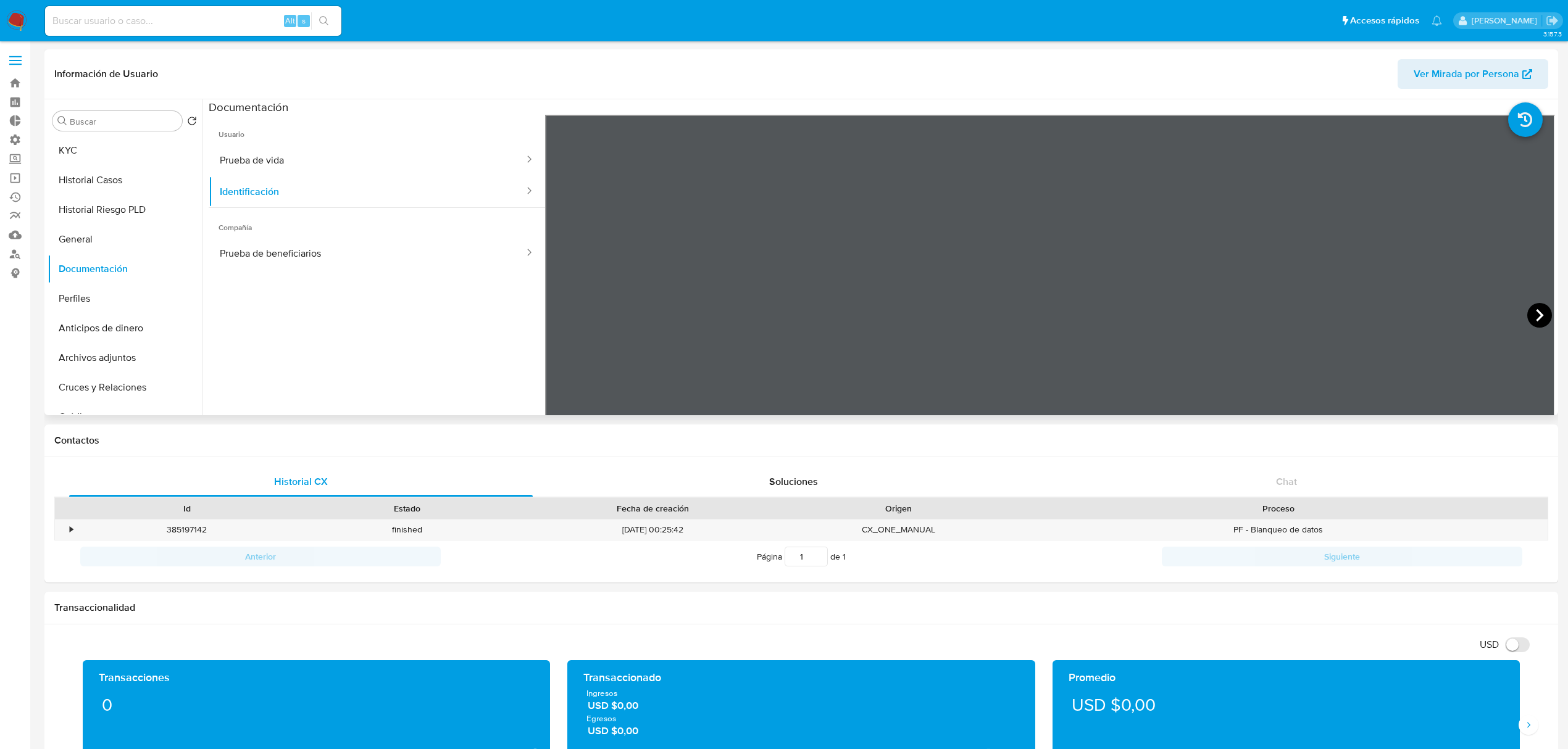
click at [1537, 318] on icon at bounding box center [1540, 316] width 25 height 25
click at [290, 151] on button "Prueba de vida" at bounding box center [367, 159] width 317 height 31
click at [86, 297] on button "Perfiles" at bounding box center [119, 298] width 144 height 29
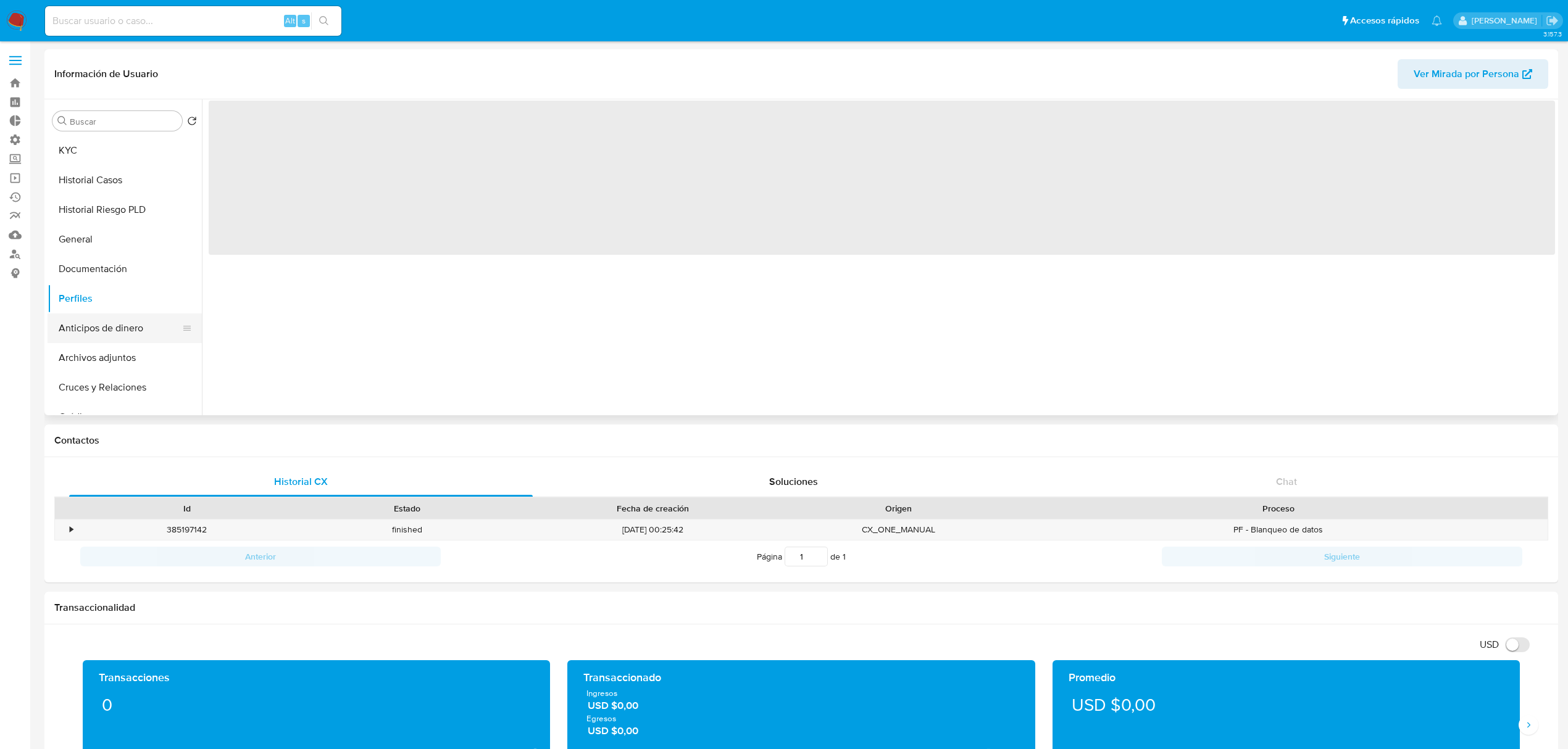
click at [115, 324] on button "Anticipos de dinero" at bounding box center [119, 328] width 144 height 29
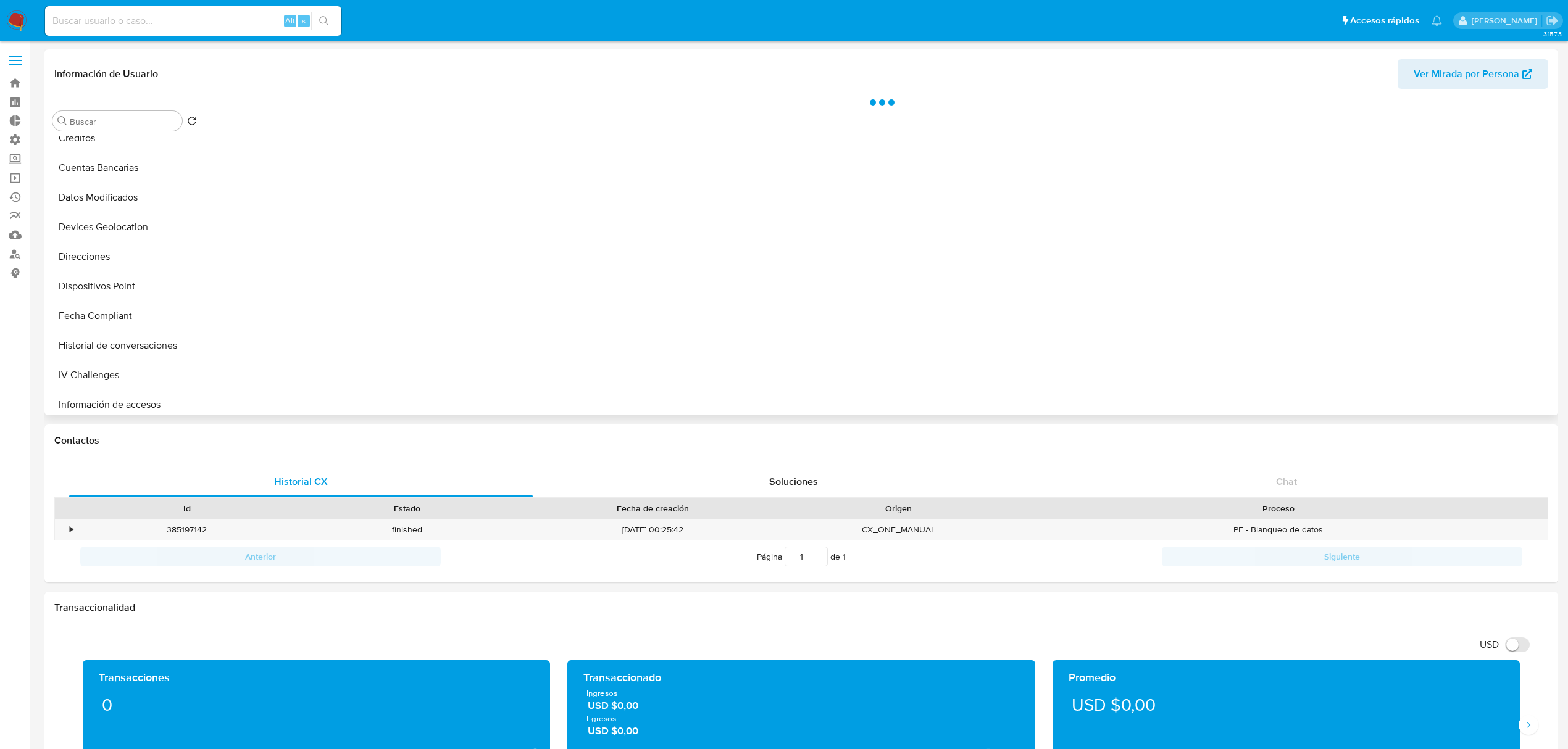
scroll to position [411, 0]
click at [140, 265] on button "Información de accesos" at bounding box center [119, 272] width 144 height 29
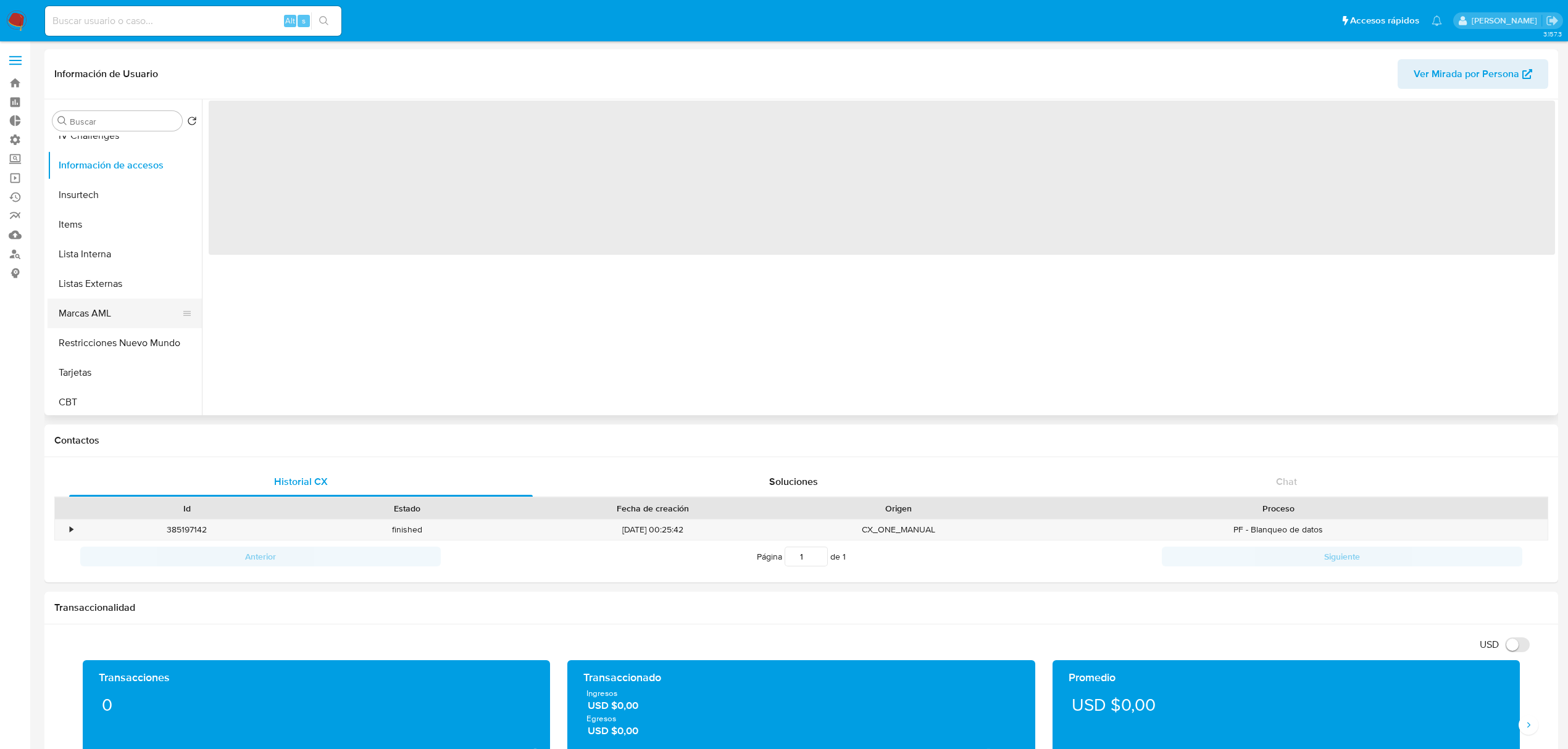
scroll to position [521, 0]
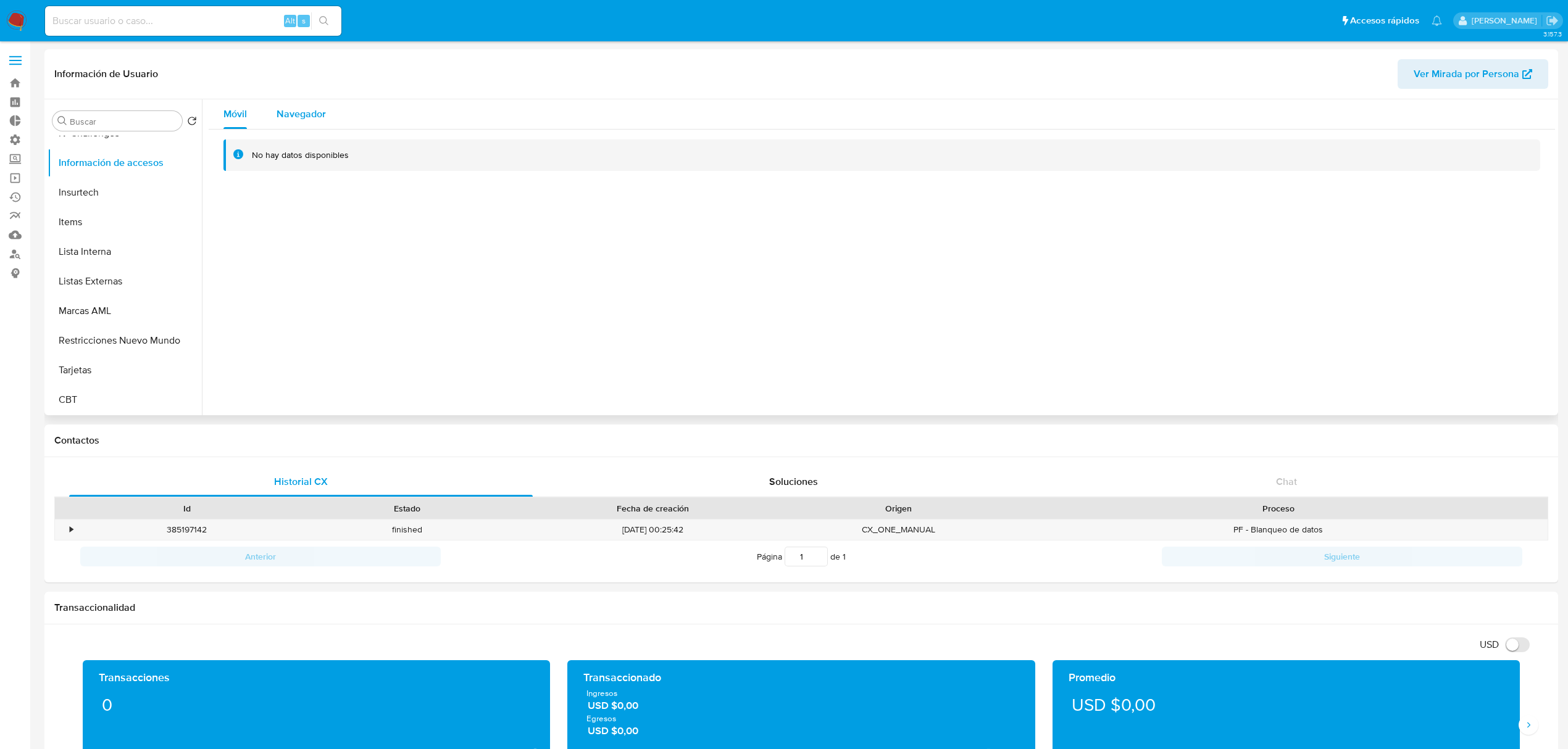
click at [291, 109] on span "Navegador" at bounding box center [301, 114] width 49 height 14
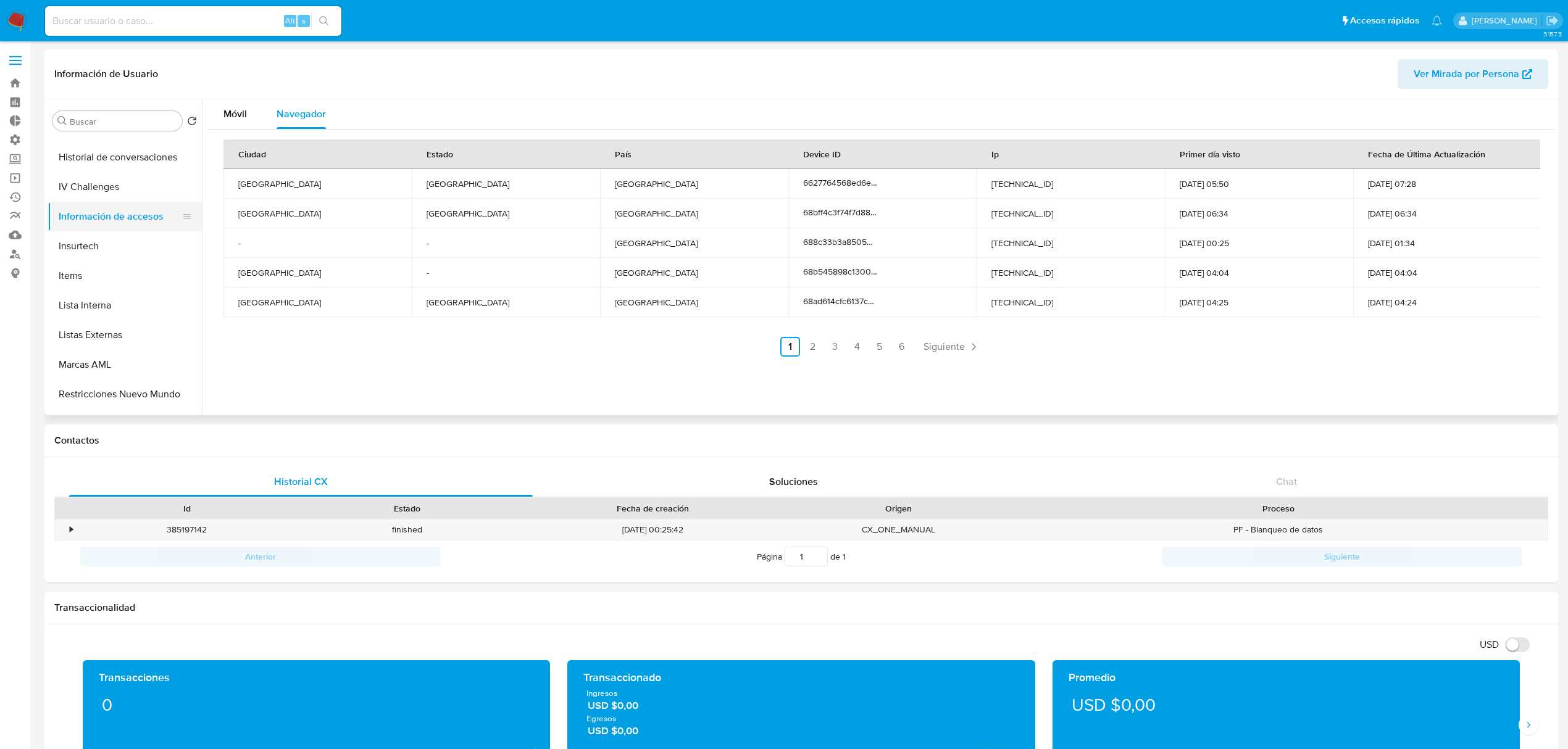
scroll to position [438, 0]
click at [839, 356] on link "3" at bounding box center [834, 346] width 20 height 20
click at [823, 351] on link "1" at bounding box center [823, 346] width 20 height 20
click at [806, 346] on link "2" at bounding box center [811, 346] width 20 height 20
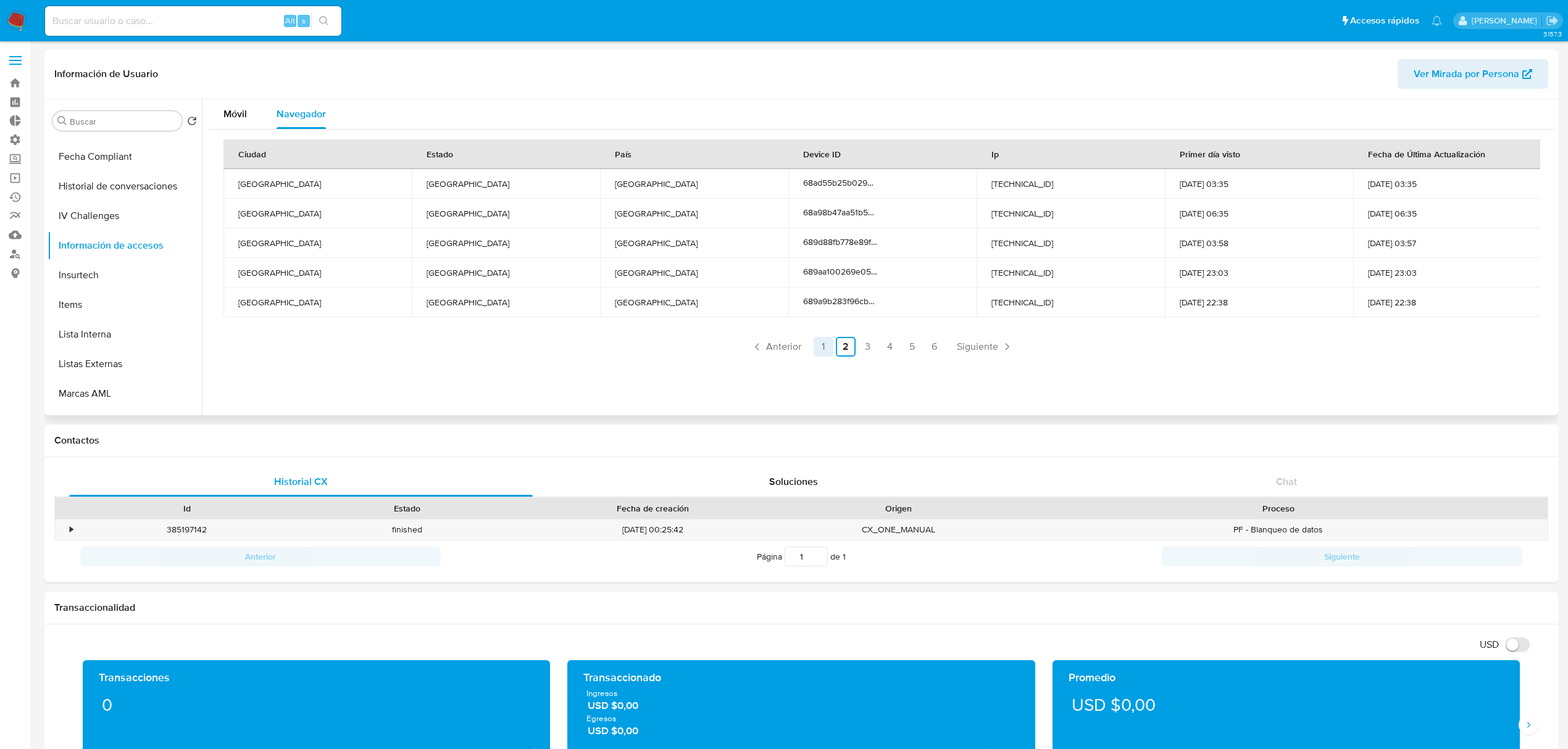
click at [815, 341] on link "1" at bounding box center [823, 346] width 20 height 20
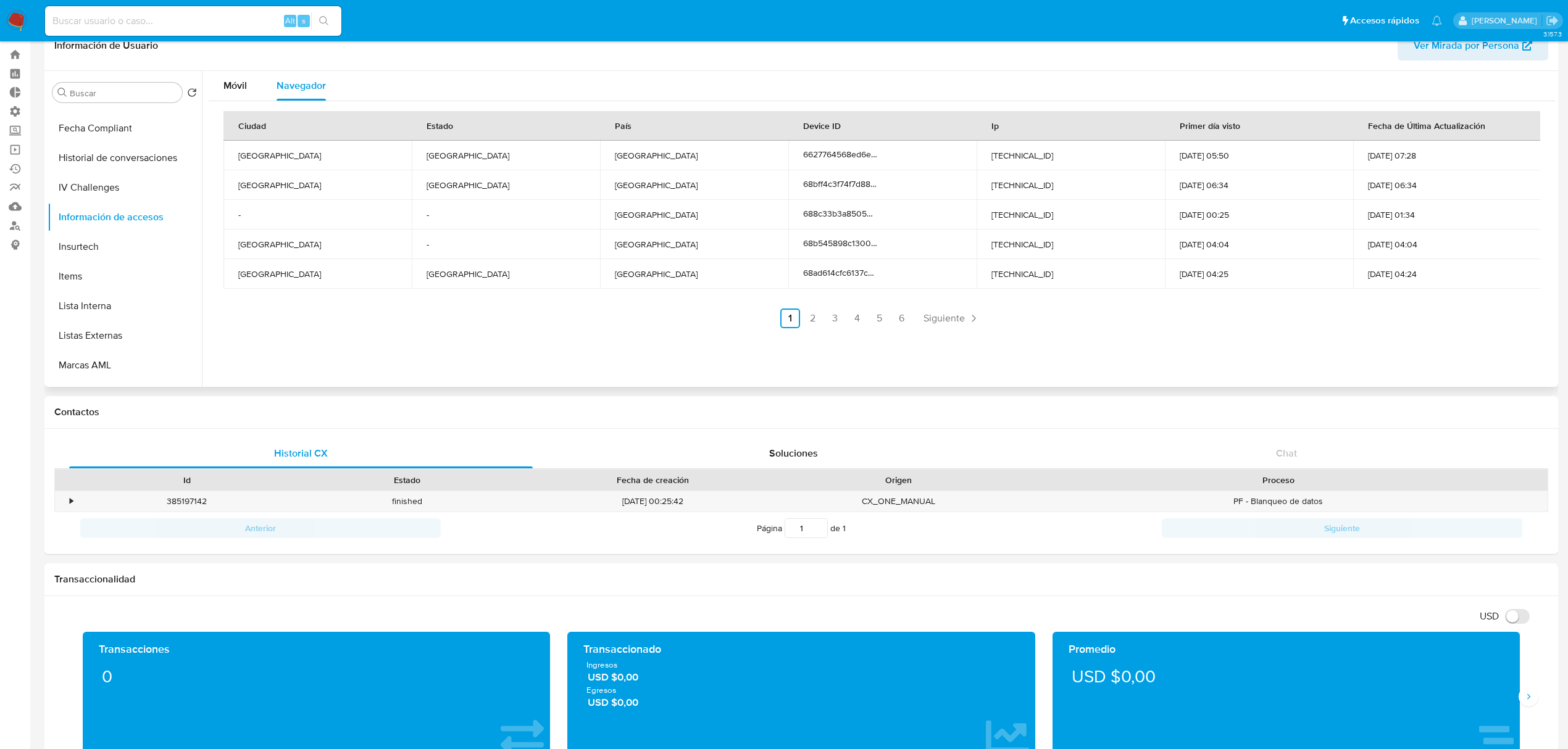
scroll to position [0, 0]
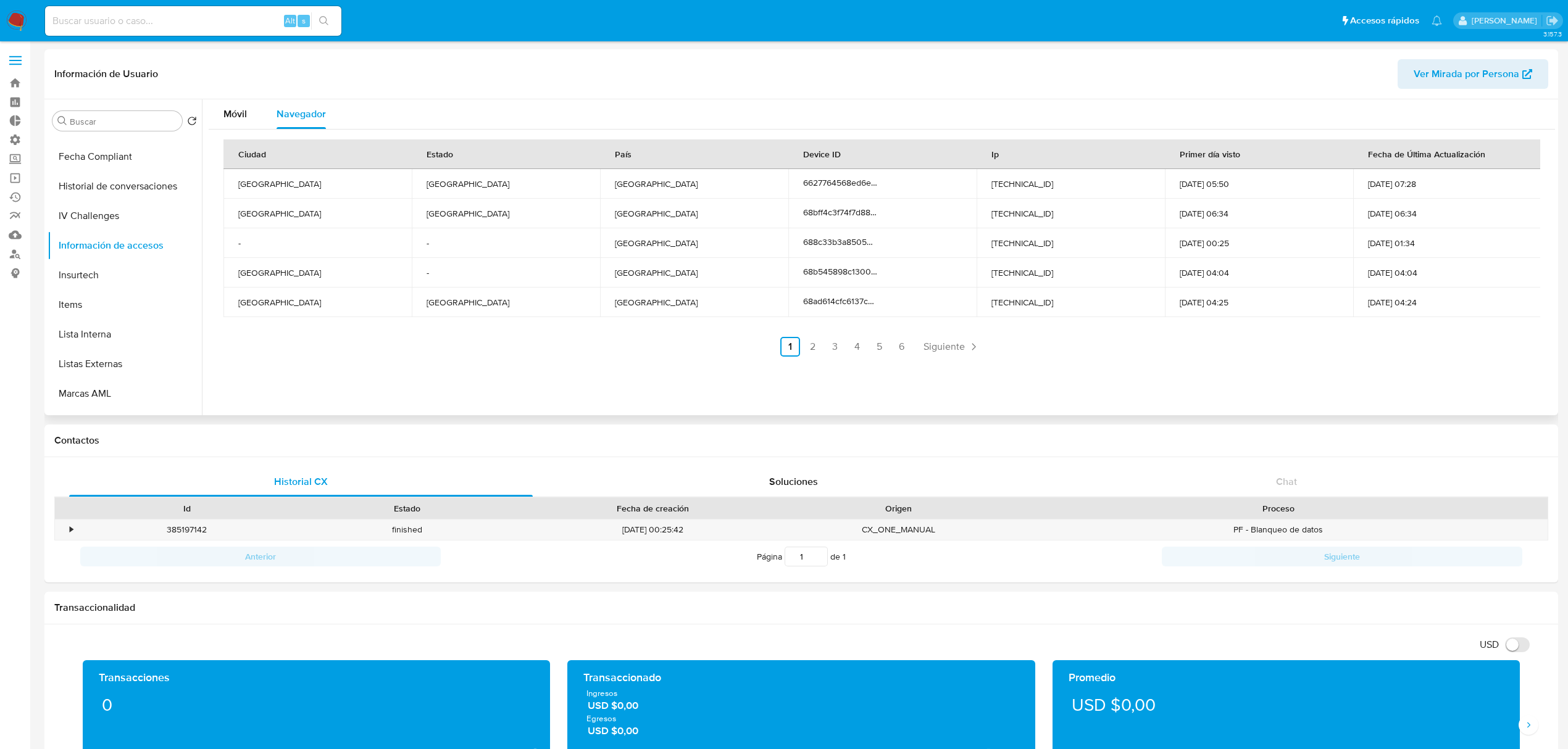
click at [275, 328] on div "Ciudad Estado País Device ID Ip Primer día visto Fecha de Última Actualización …" at bounding box center [882, 247] width 1317 height 217
click at [806, 338] on link "2" at bounding box center [811, 346] width 20 height 20
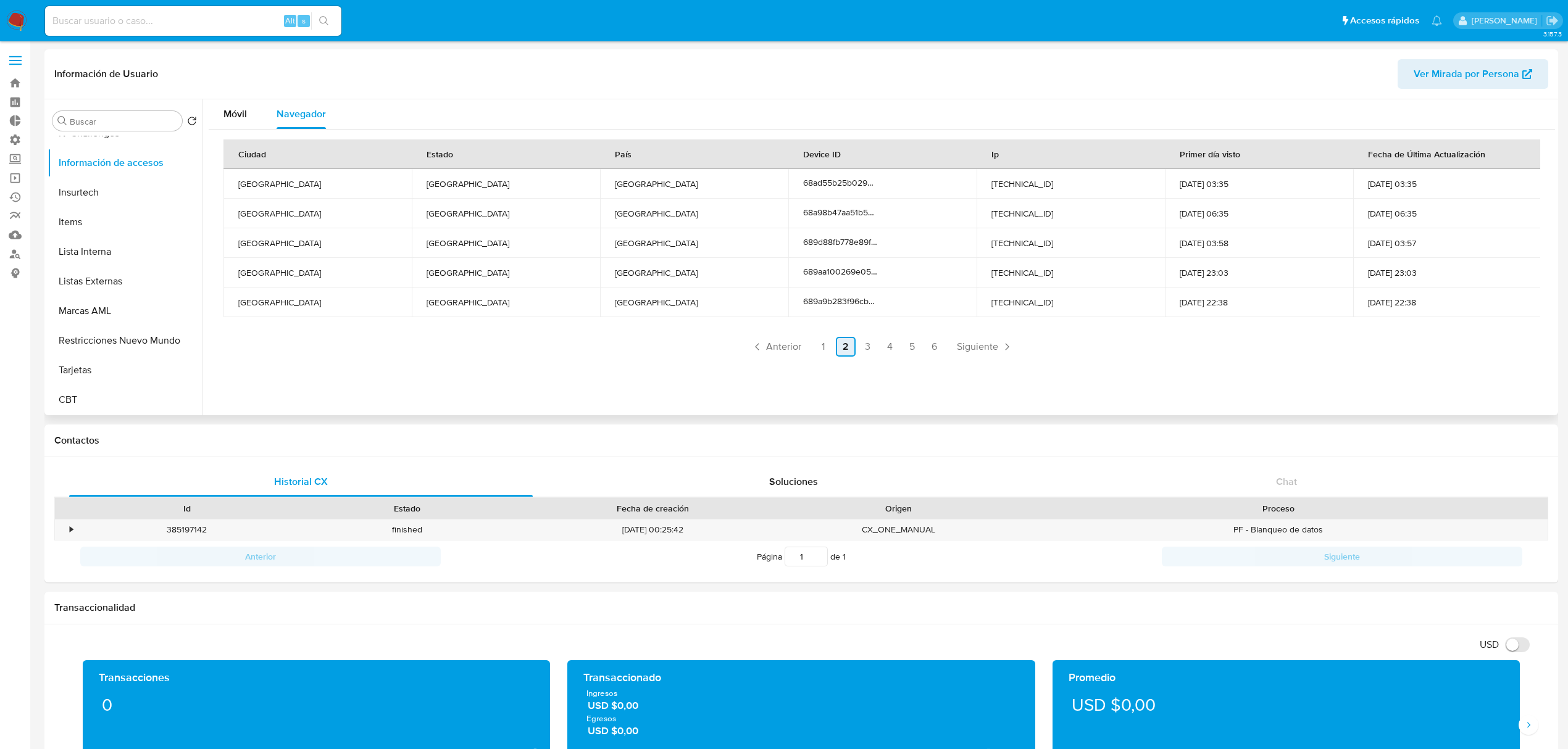
click at [833, 349] on ul "Anterior 1 2 3 4 5 6 Siguiente" at bounding box center [882, 346] width 1317 height 20
click at [866, 349] on link "3" at bounding box center [867, 346] width 20 height 20
click at [894, 349] on link "4" at bounding box center [889, 346] width 20 height 20
click at [917, 351] on link "5" at bounding box center [912, 346] width 20 height 20
click at [826, 346] on link "1" at bounding box center [823, 346] width 20 height 20
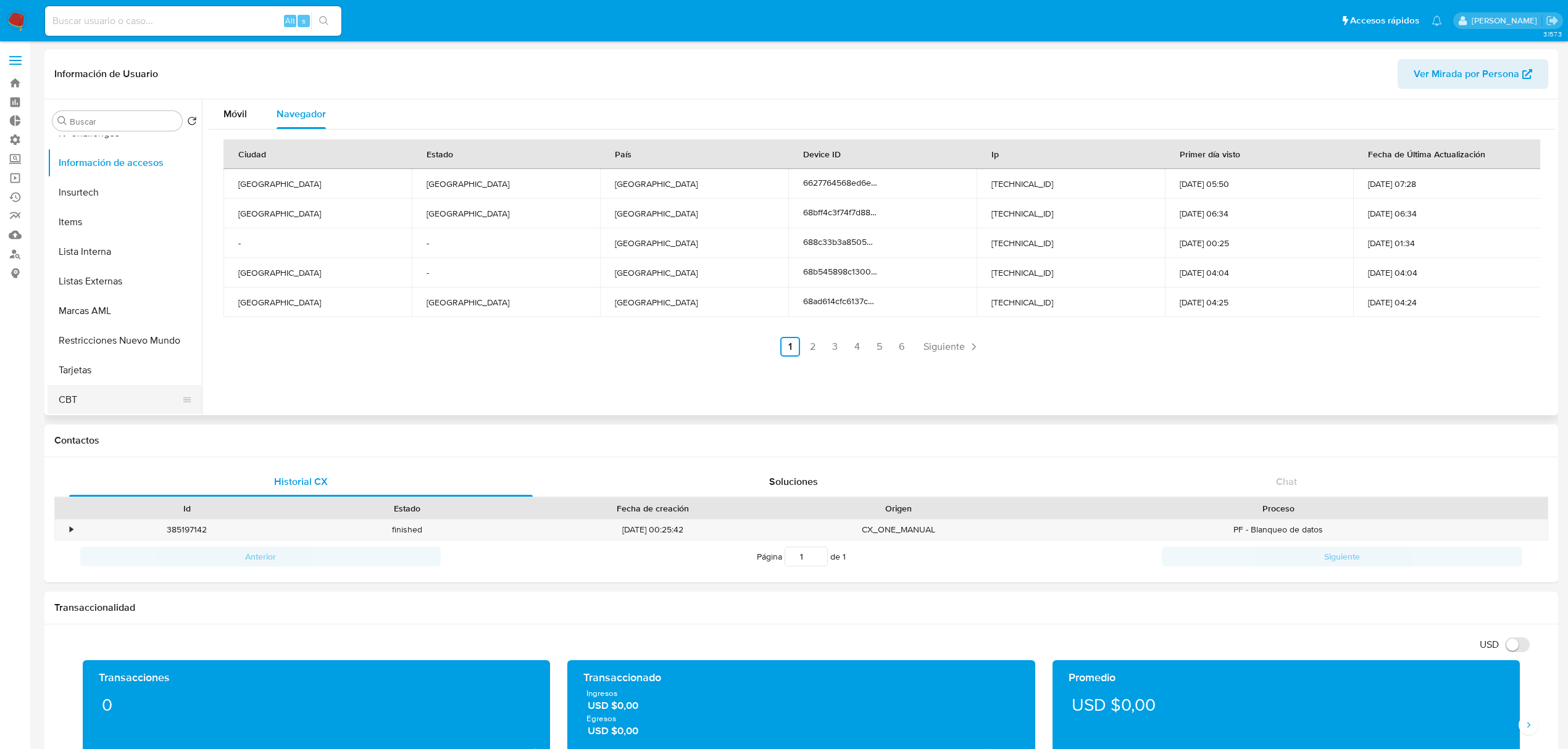
click at [105, 395] on button "CBT" at bounding box center [119, 399] width 144 height 29
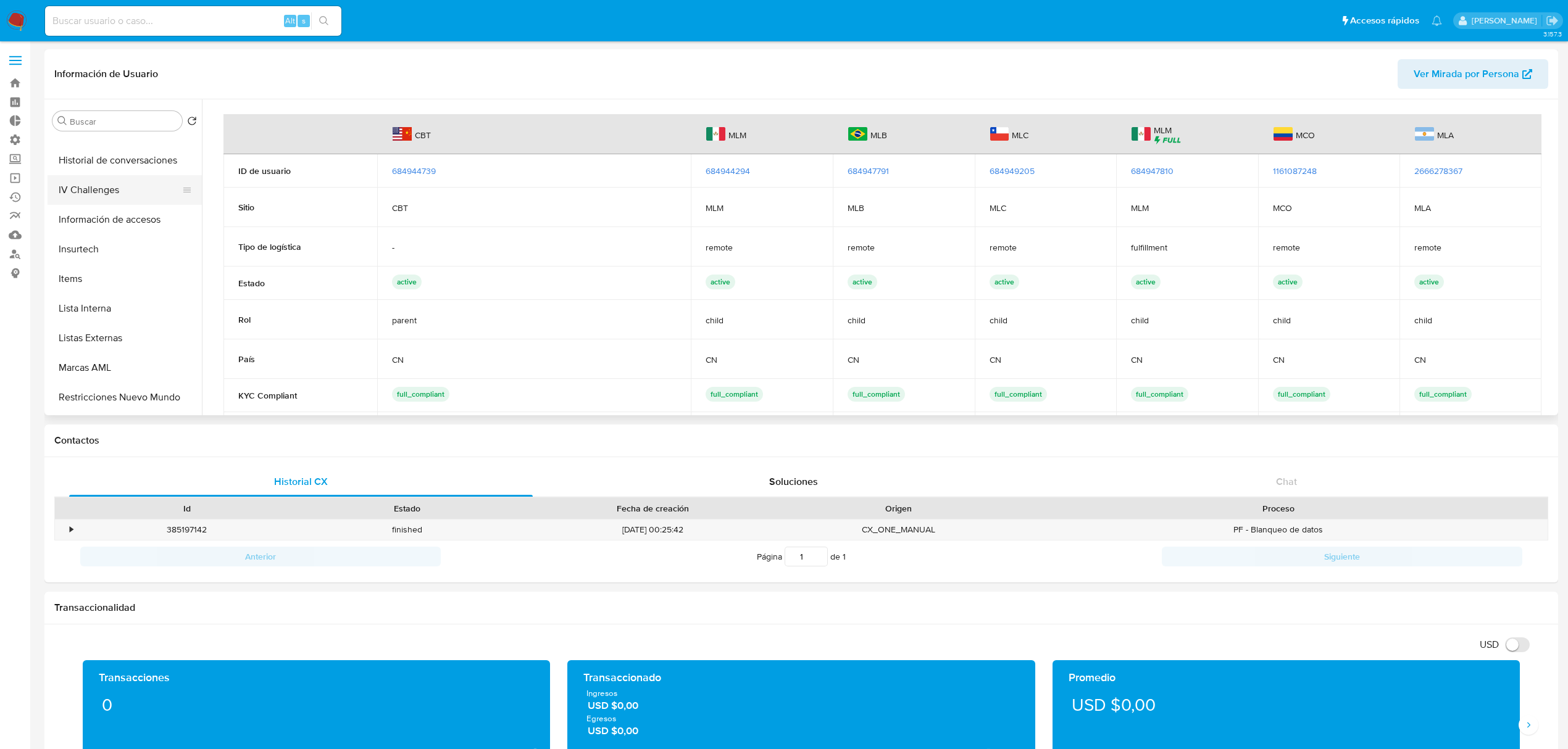
scroll to position [356, 0]
click at [125, 156] on button "Devices Geolocation" at bounding box center [119, 150] width 144 height 29
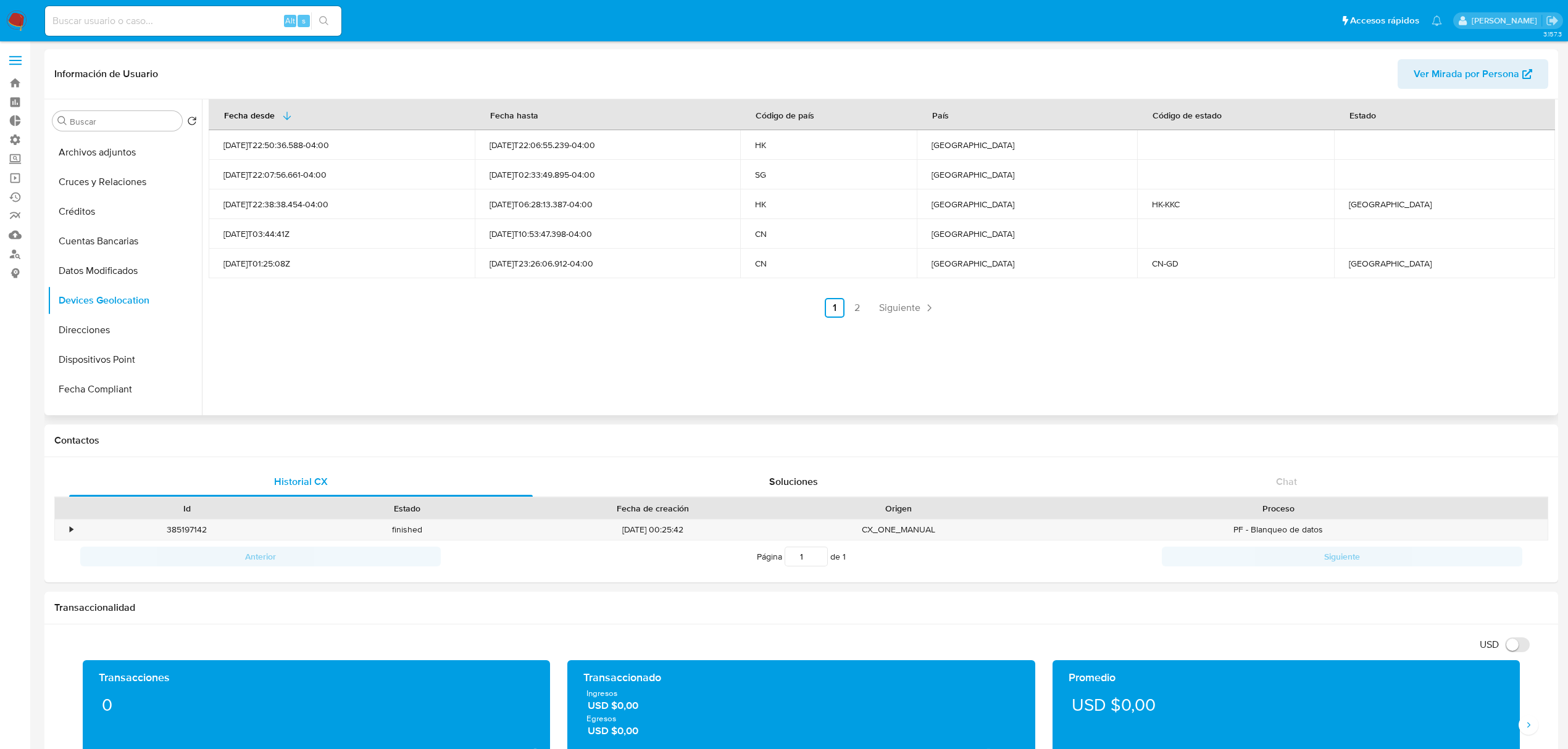
scroll to position [192, 0]
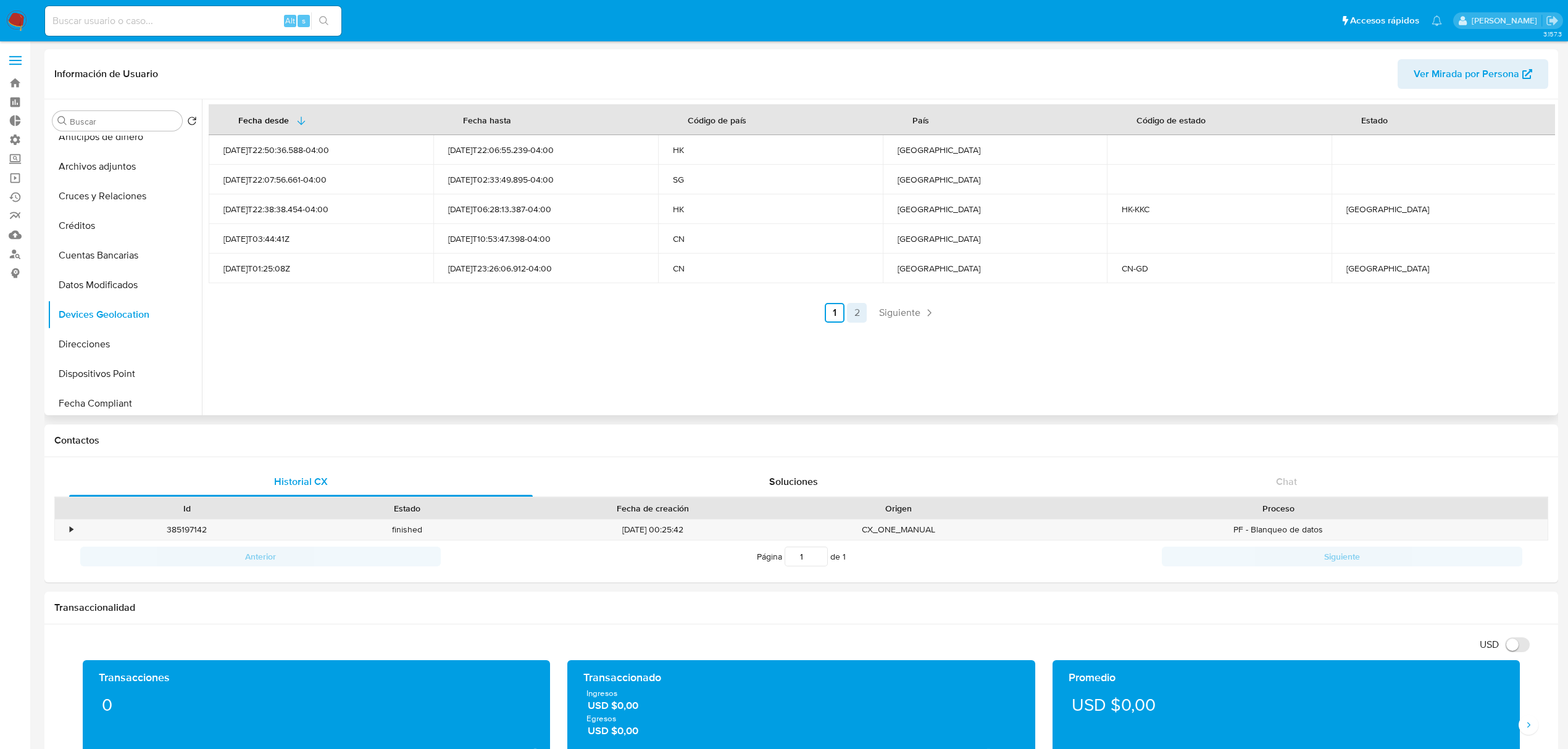
click at [849, 307] on link "2" at bounding box center [856, 313] width 20 height 20
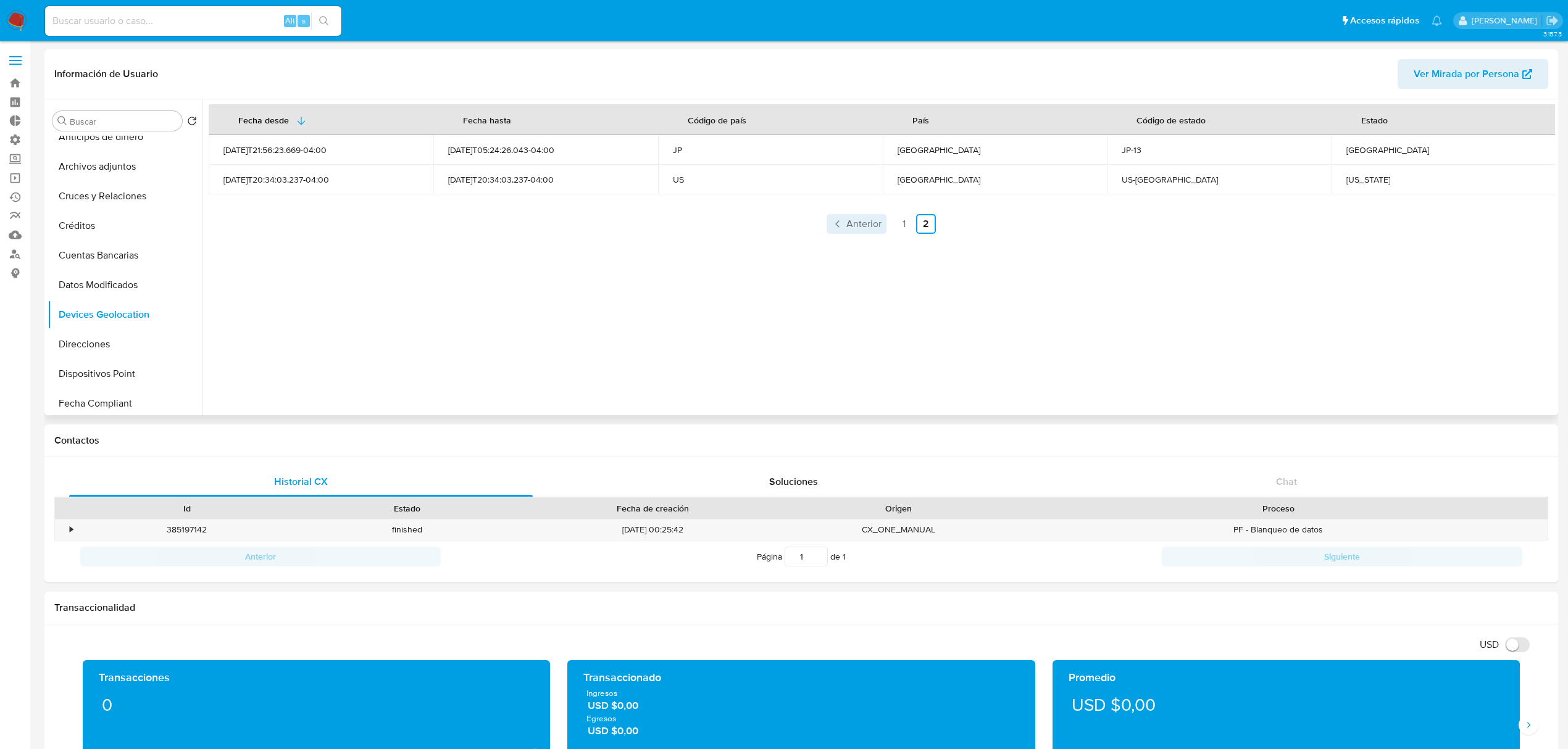
click at [837, 222] on icon "Paginación" at bounding box center [837, 224] width 12 height 12
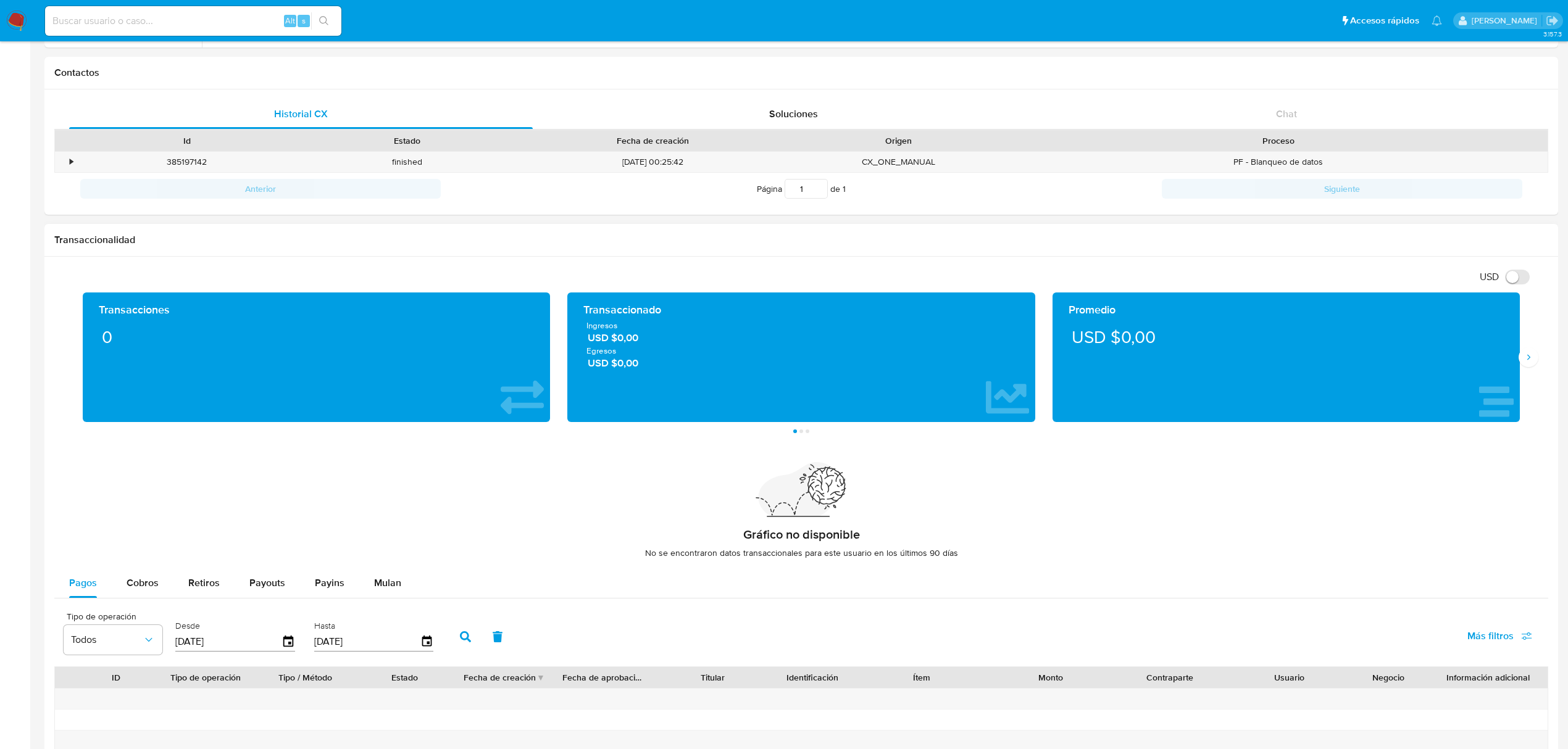
scroll to position [423, 0]
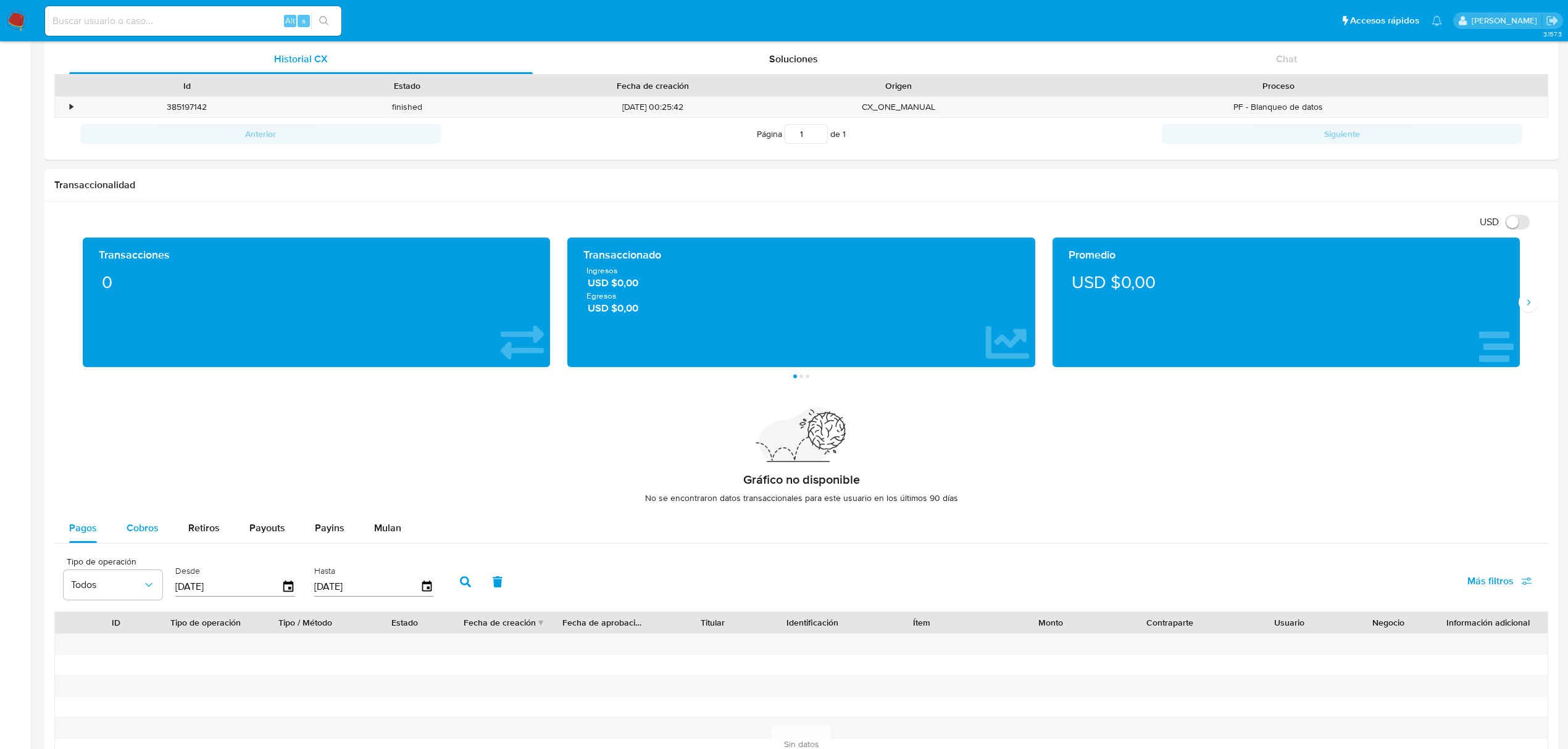
click at [144, 535] on span "Cobros" at bounding box center [142, 527] width 32 height 14
select select "10"
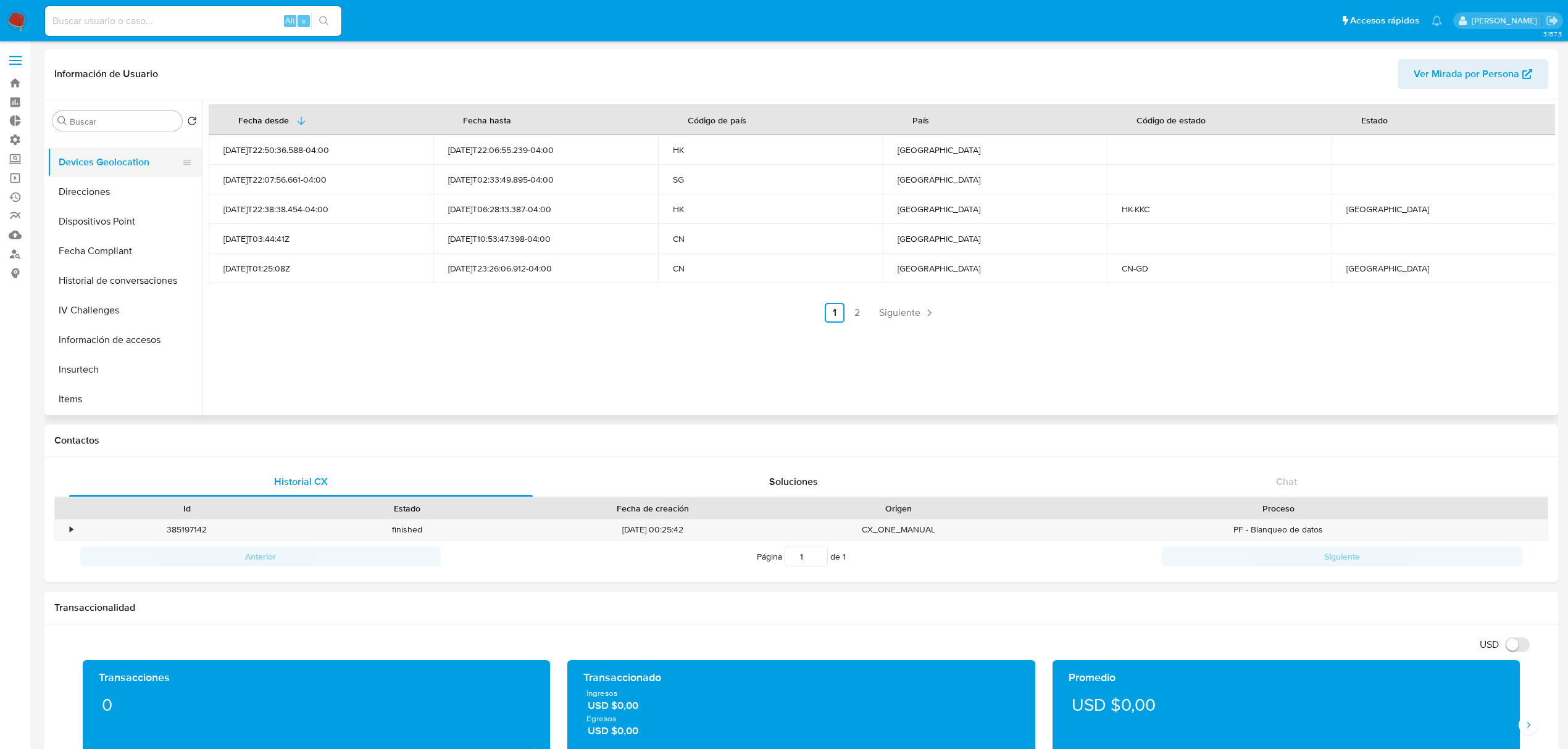
scroll to position [356, 0]
click at [95, 327] on button "Información de accesos" at bounding box center [119, 327] width 144 height 29
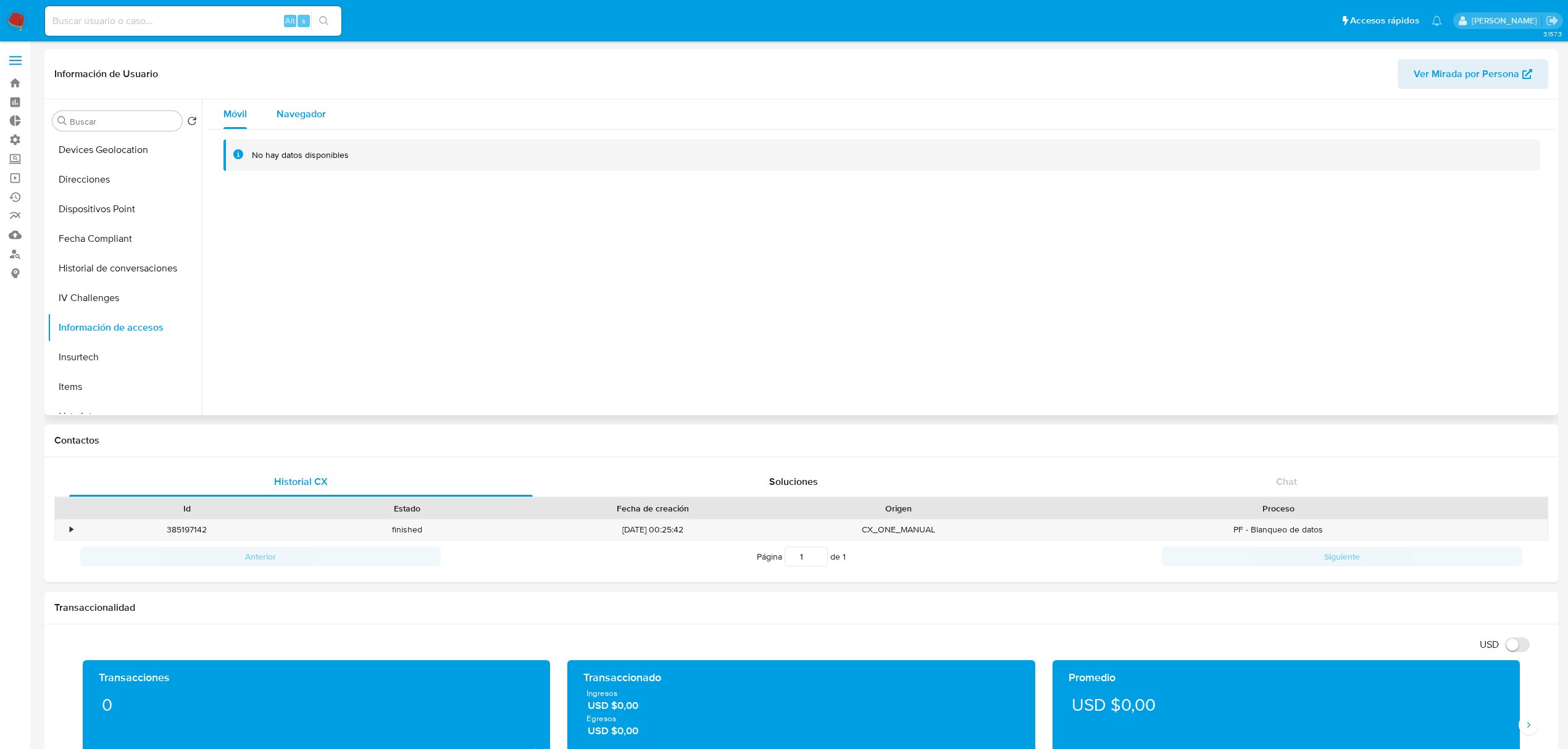
click at [309, 115] on span "Navegador" at bounding box center [301, 114] width 49 height 14
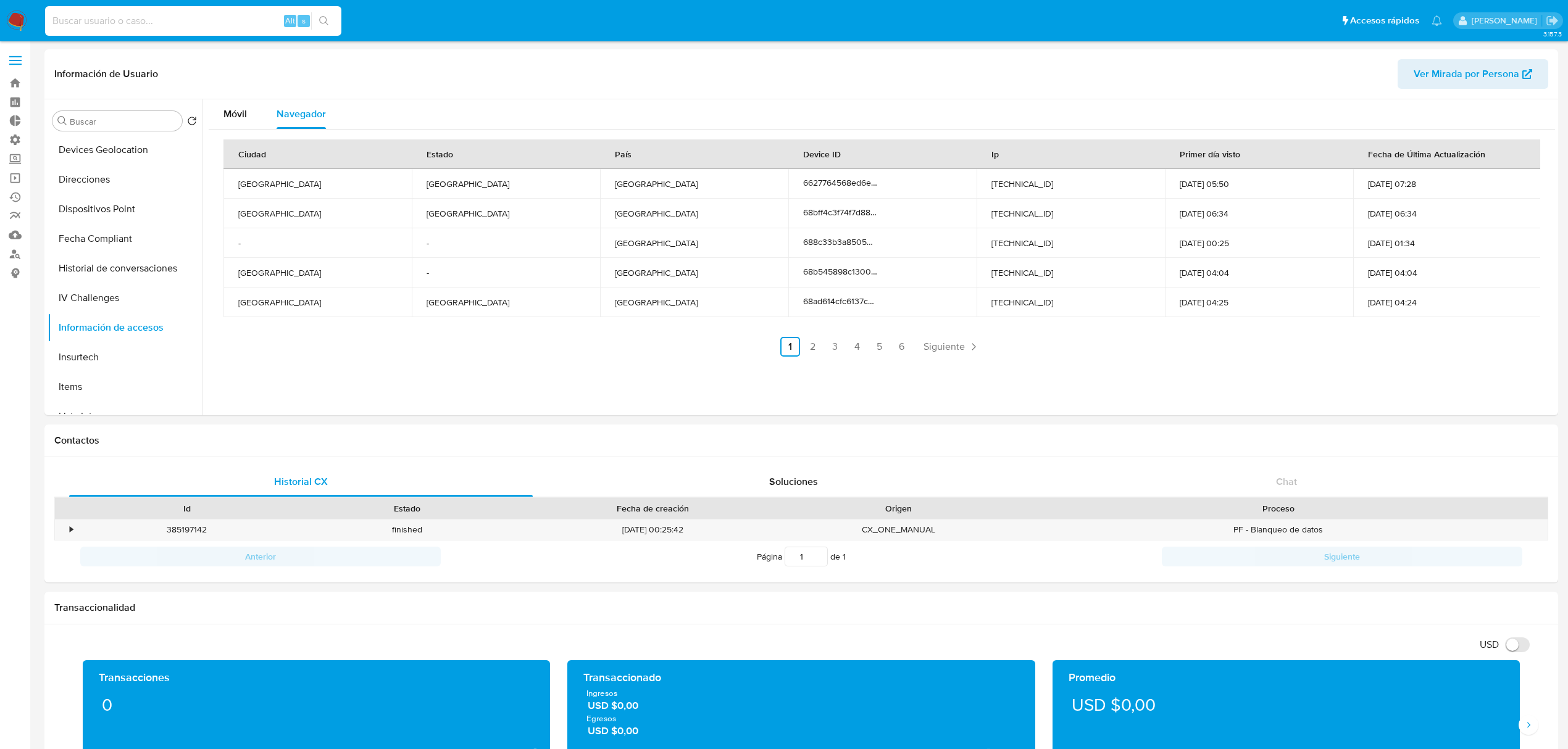
click at [221, 21] on input at bounding box center [193, 21] width 296 height 16
paste input "2395343441"
type input "2395343441"
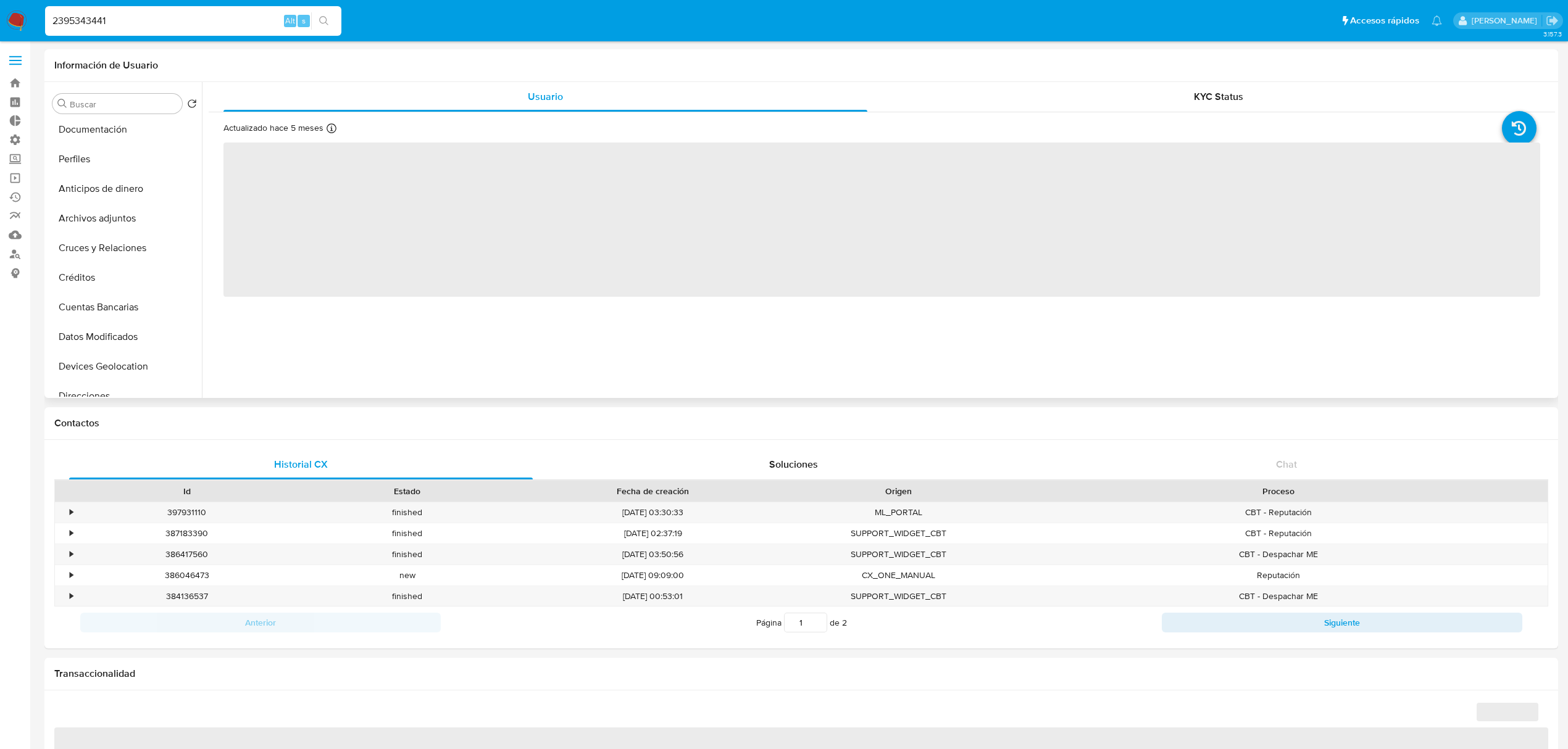
scroll to position [580, 0]
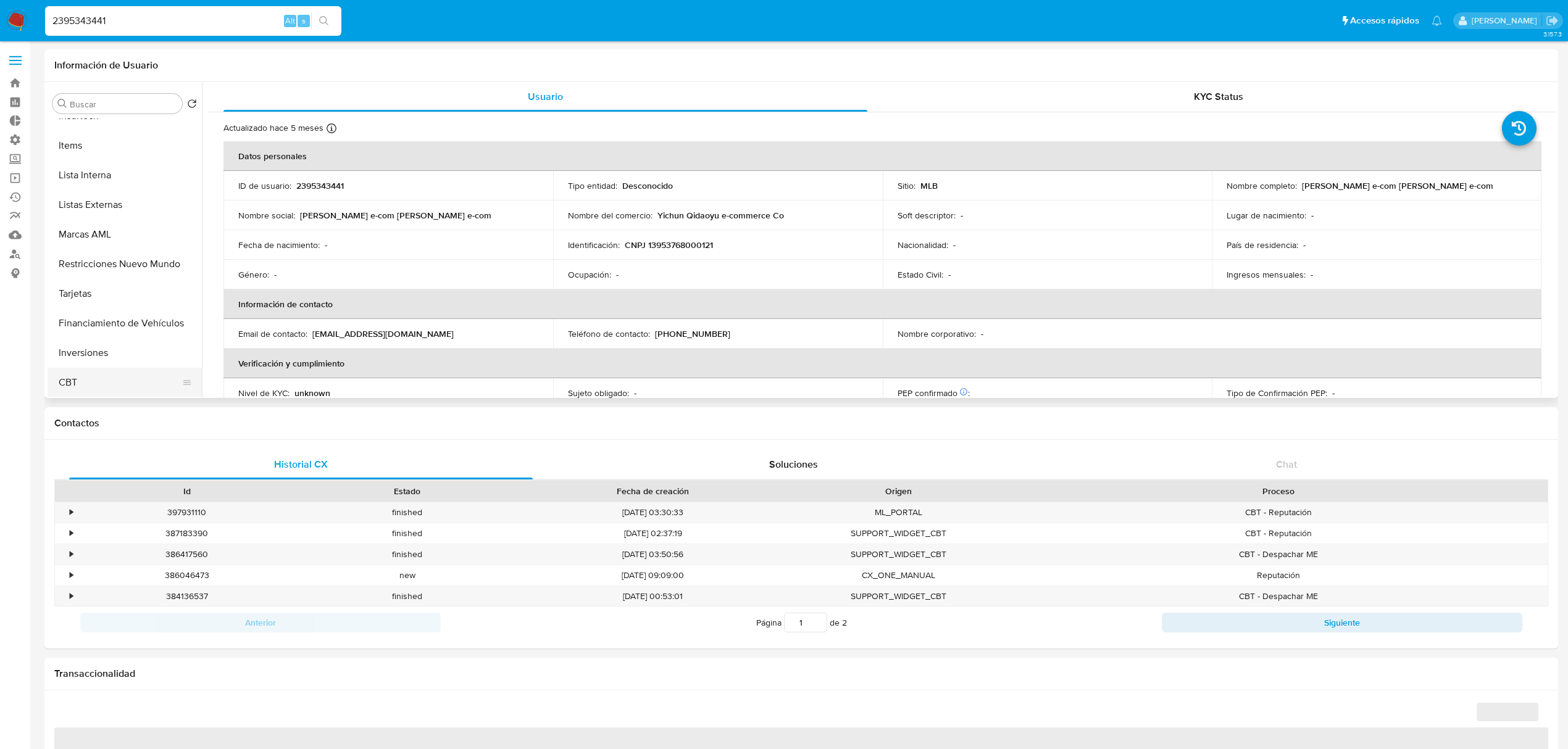
select select "10"
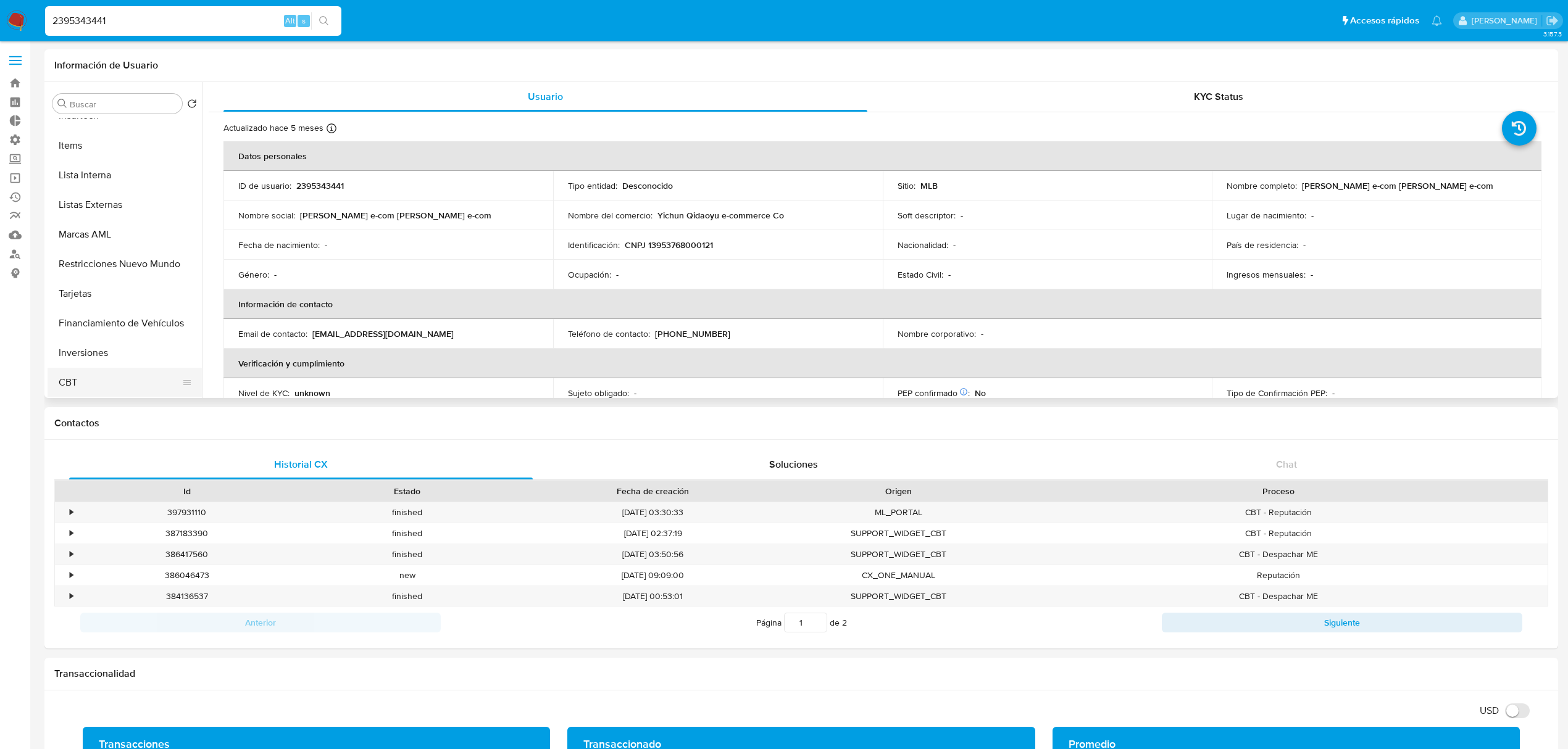
click at [94, 377] on button "CBT" at bounding box center [119, 382] width 144 height 29
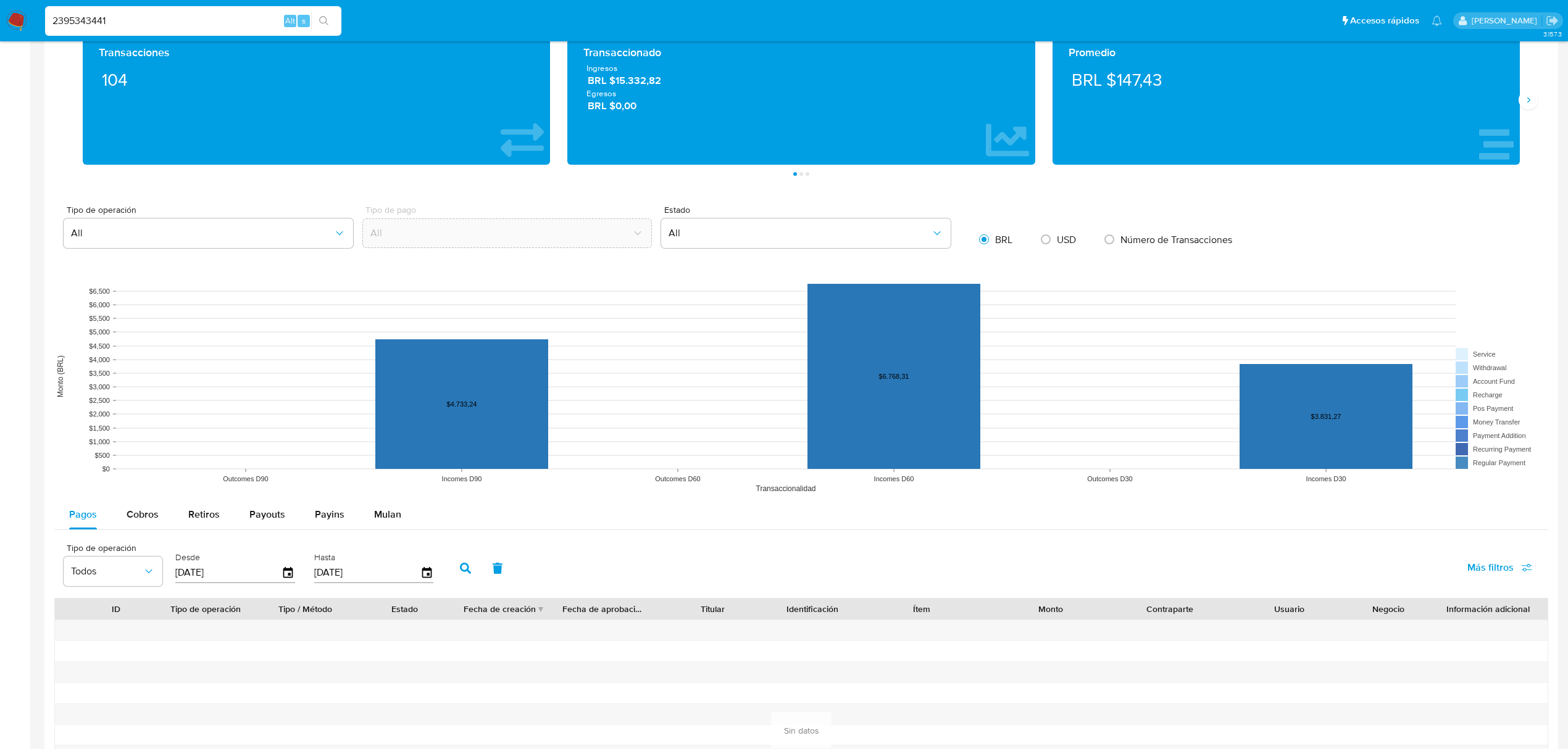
scroll to position [683, 0]
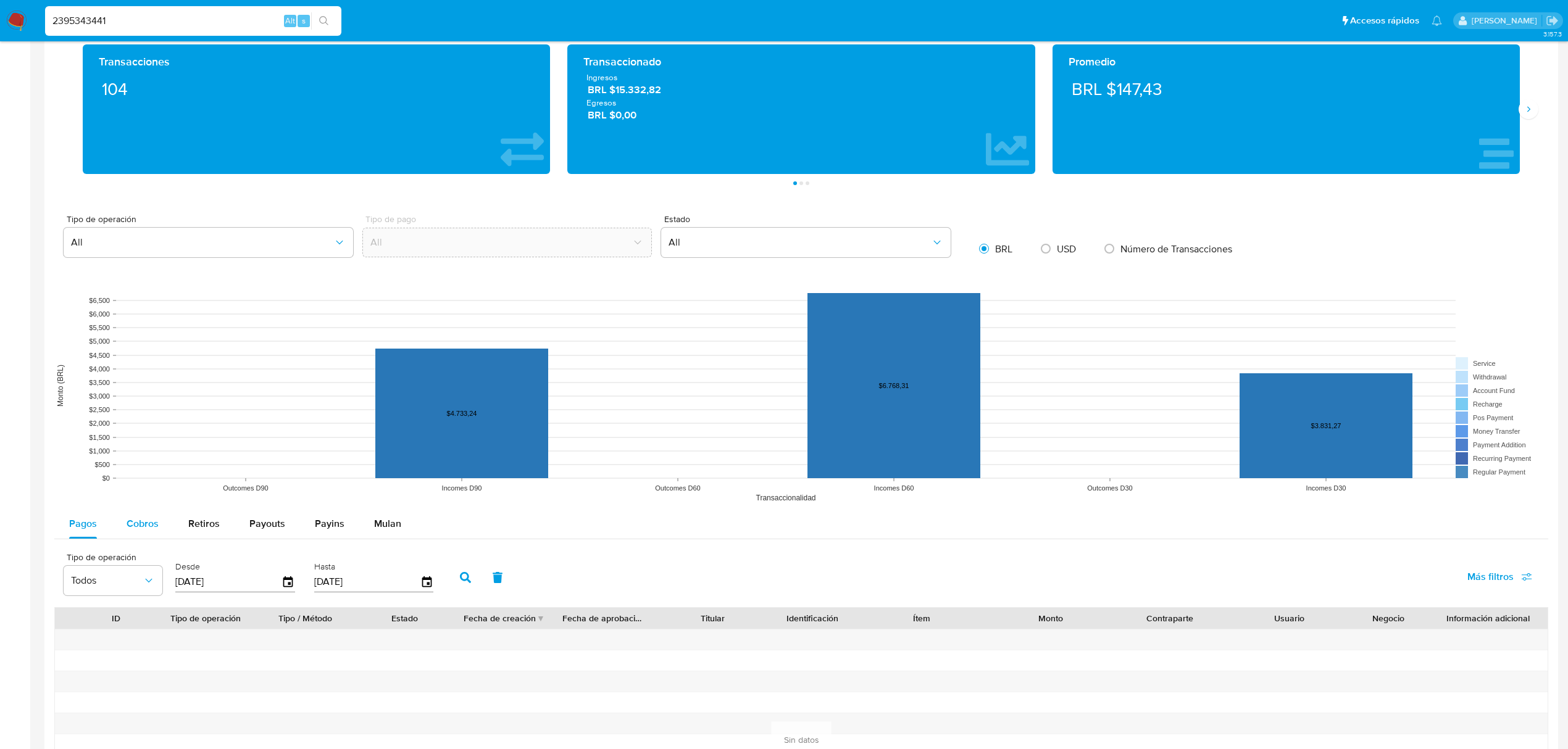
click at [132, 530] on span "Cobros" at bounding box center [142, 523] width 32 height 14
select select "10"
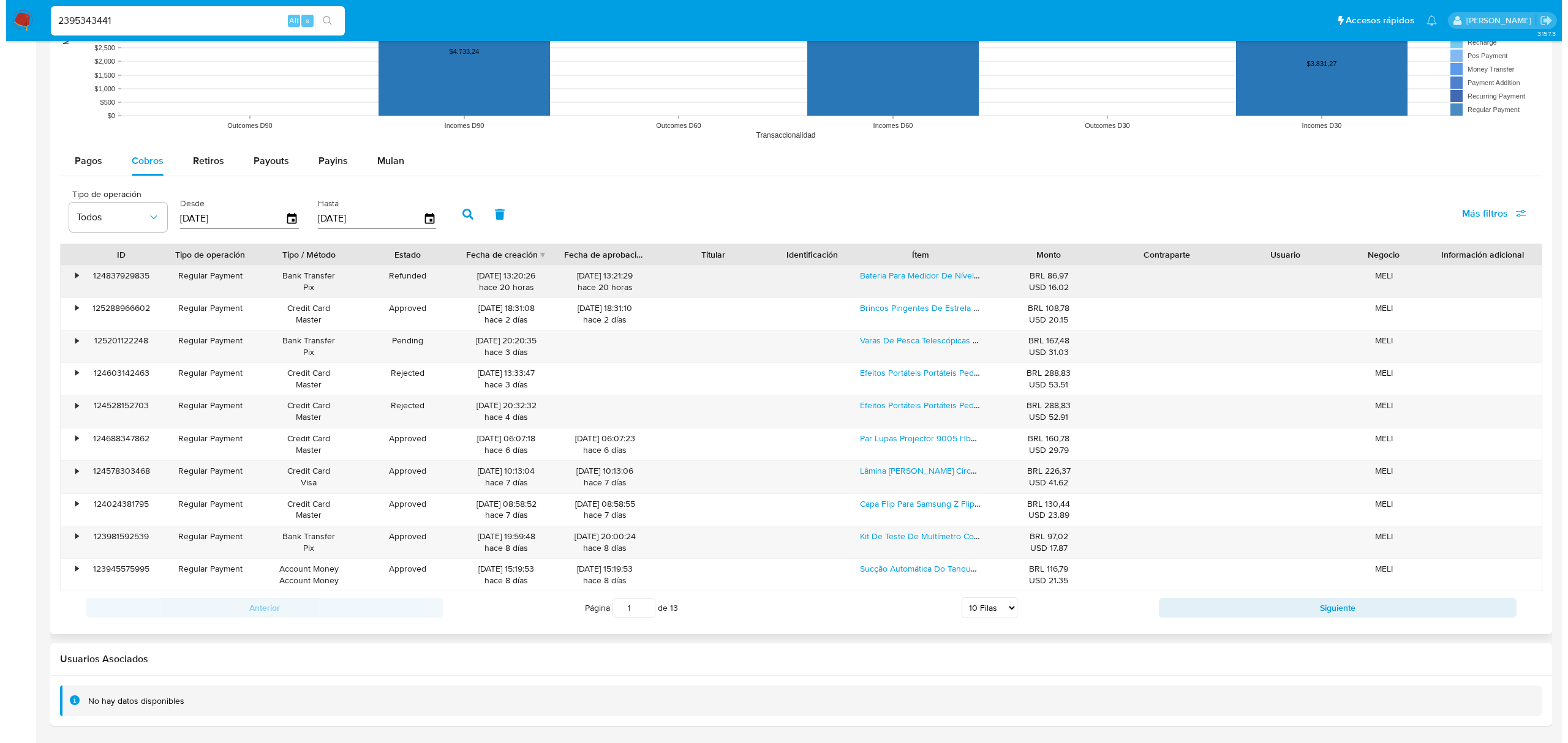
scroll to position [1041, 0]
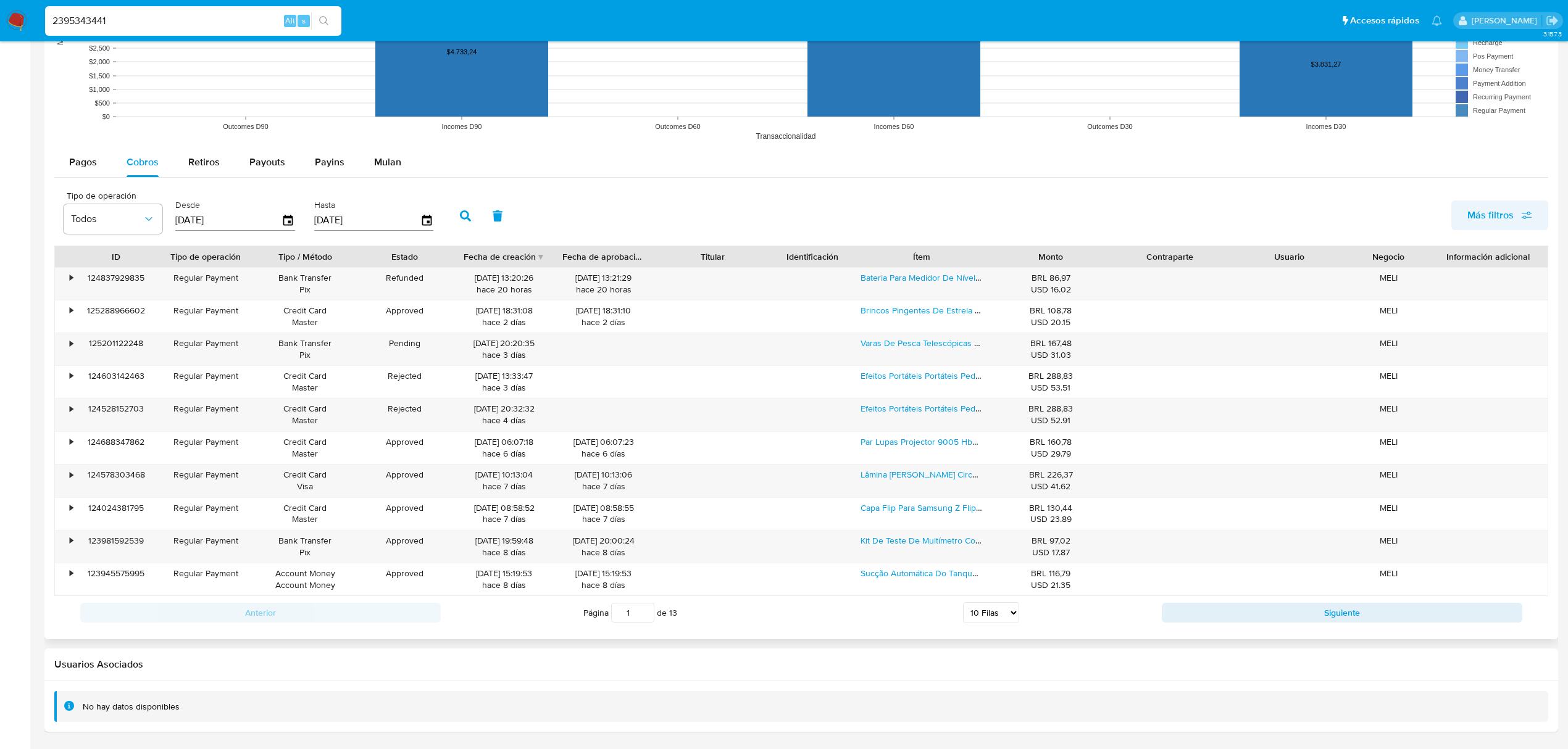
click at [1490, 213] on span "Más filtros" at bounding box center [1490, 215] width 46 height 29
click at [1362, 271] on input "Tipo de pago" at bounding box center [1359, 275] width 9 height 9
checkbox input "true"
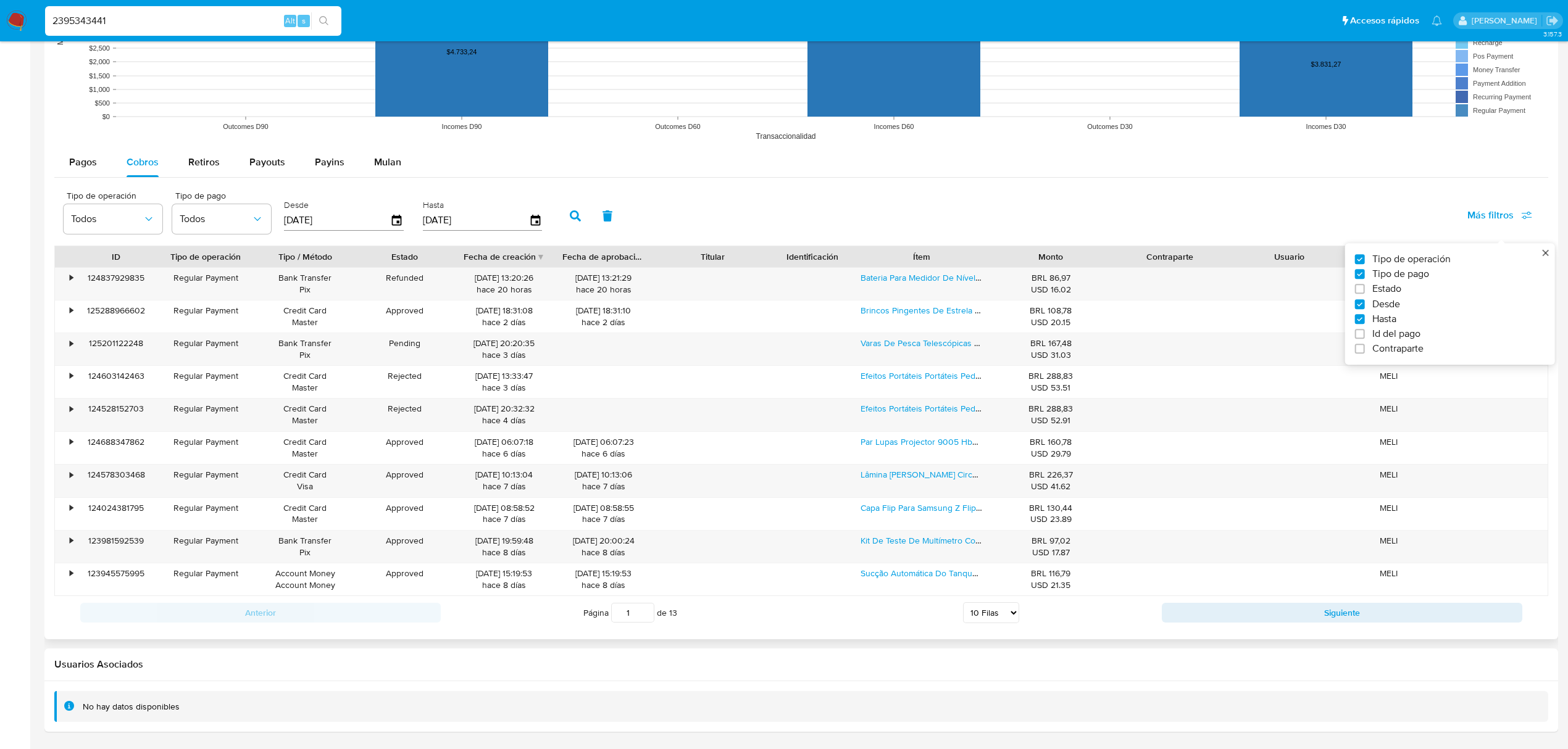
drag, startPoint x: 972, startPoint y: 183, endPoint x: 800, endPoint y: 176, distance: 172.1
click at [961, 184] on div "Tipo de operación Todos Tipo de pago Todos Desde 12/06/2025 Hasta 09/09/2025 Má…" at bounding box center [801, 214] width 1494 height 62
click at [118, 220] on span "Todos" at bounding box center [107, 219] width 72 height 12
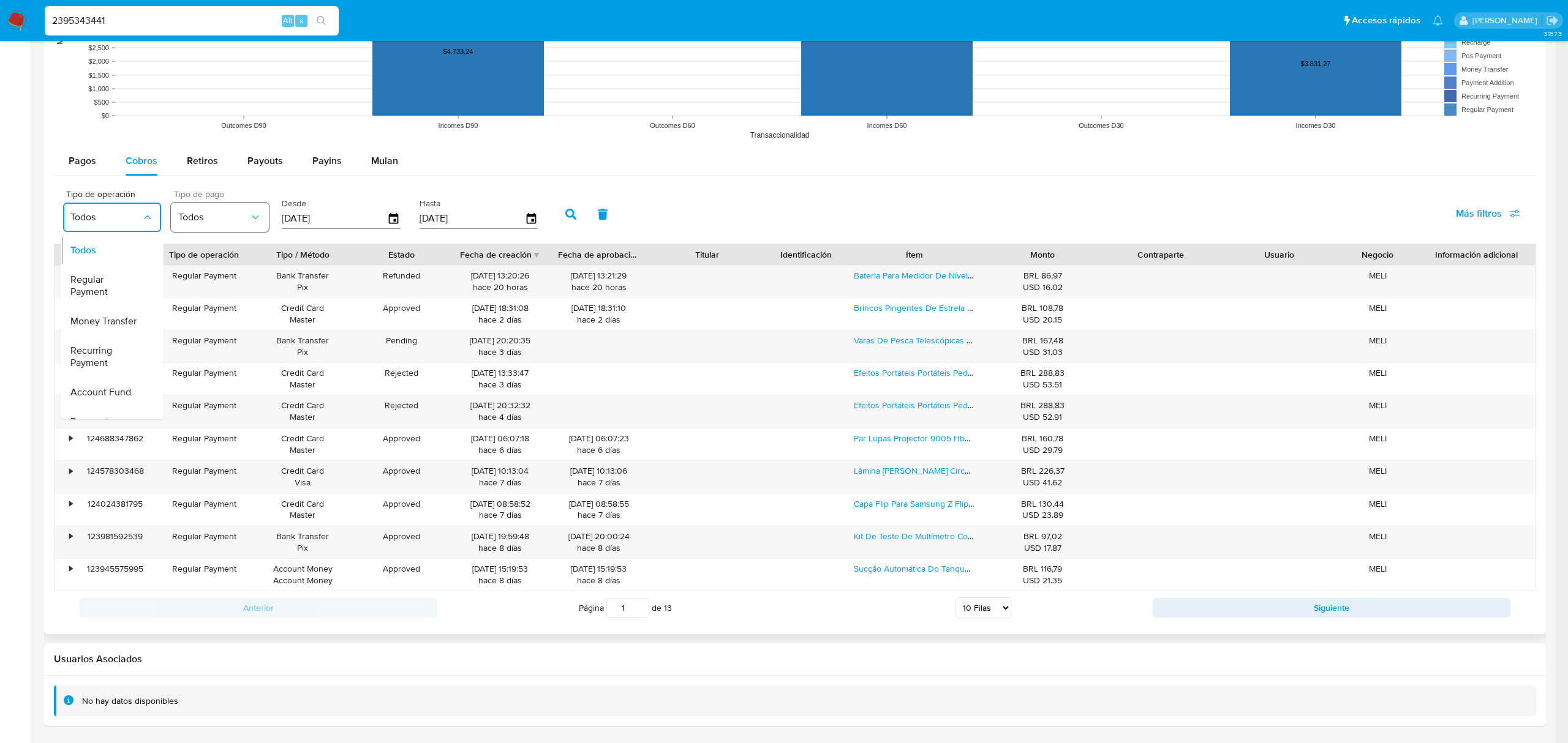
click at [198, 224] on button "Todos" at bounding box center [220, 216] width 98 height 29
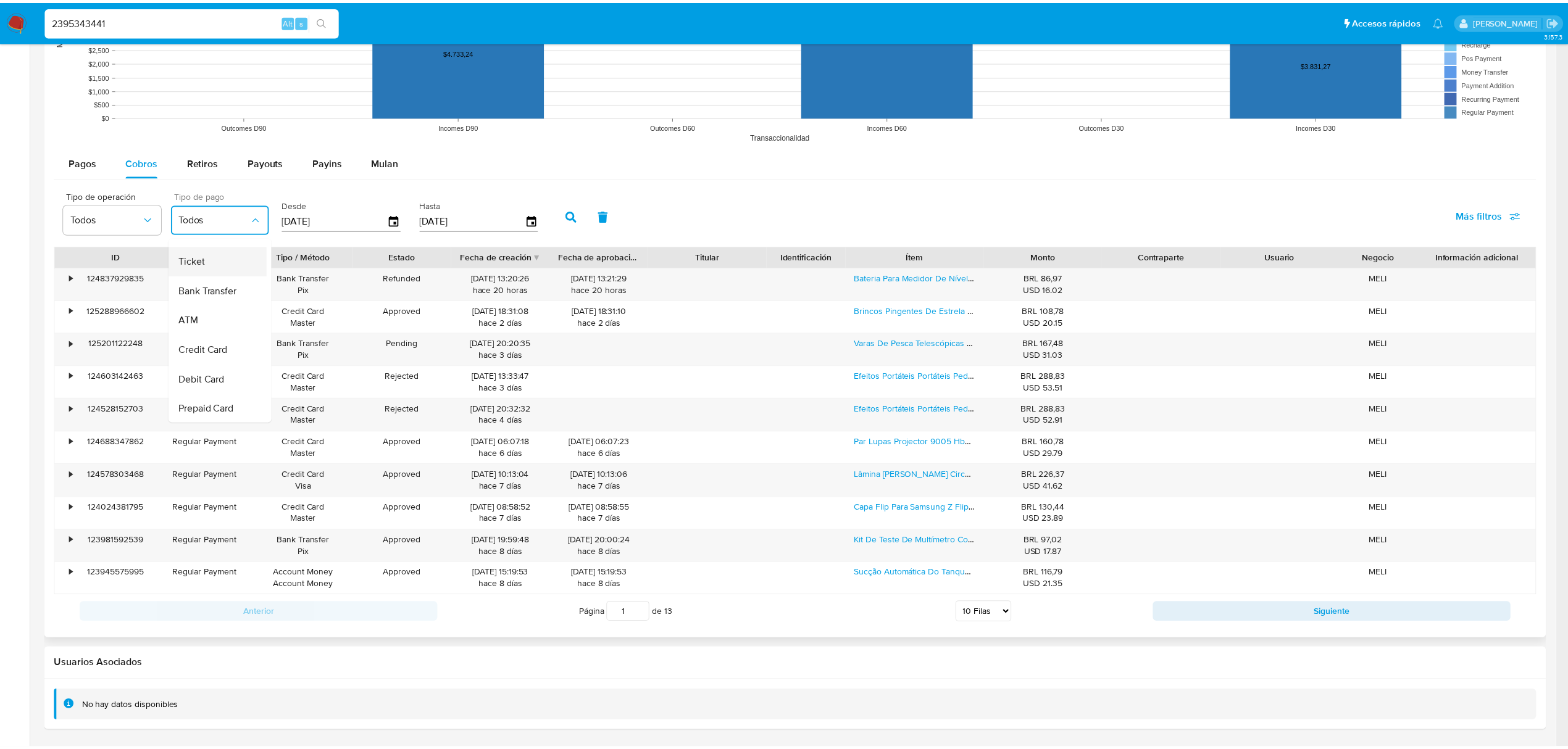
scroll to position [0, 0]
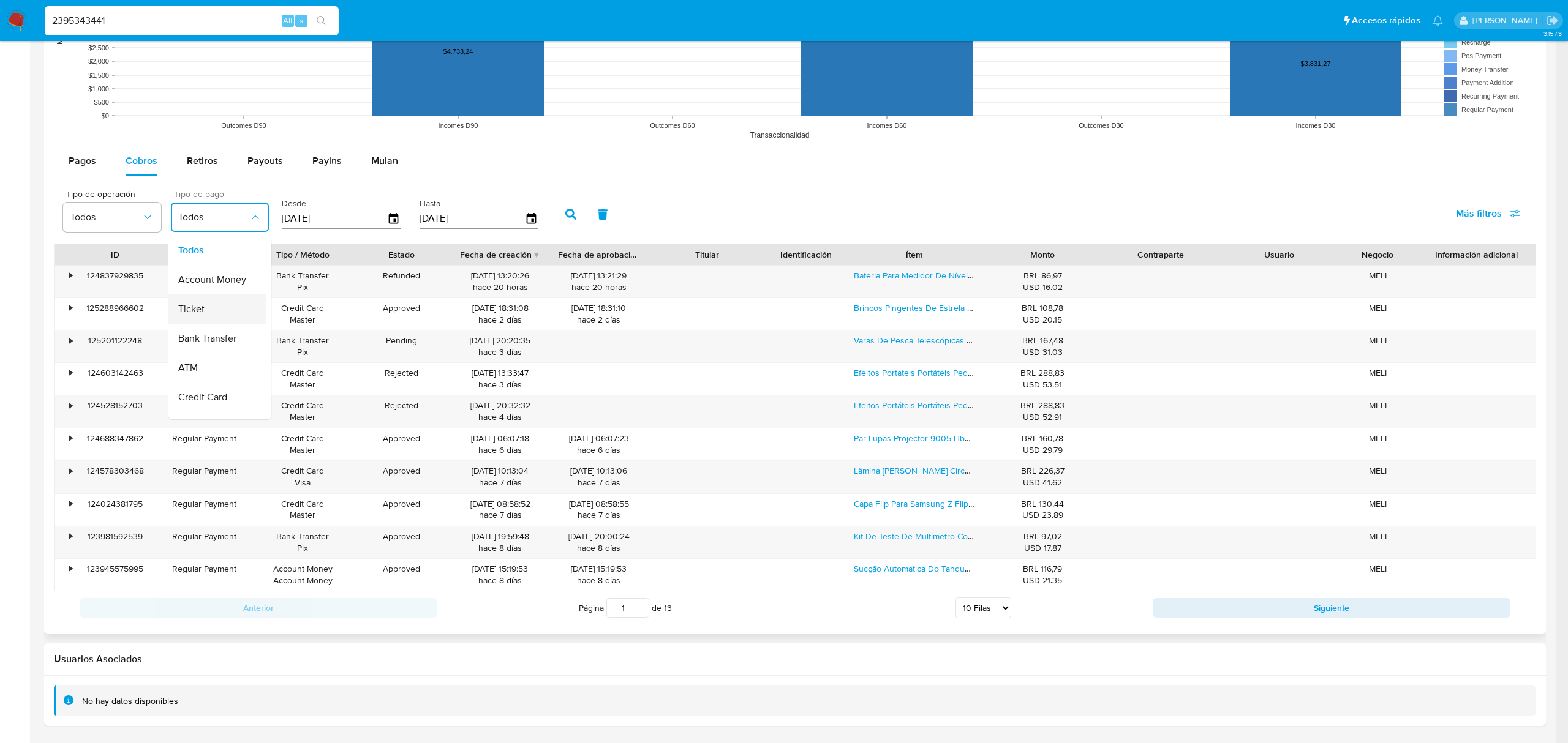
click at [214, 302] on div "Ticket" at bounding box center [214, 308] width 71 height 29
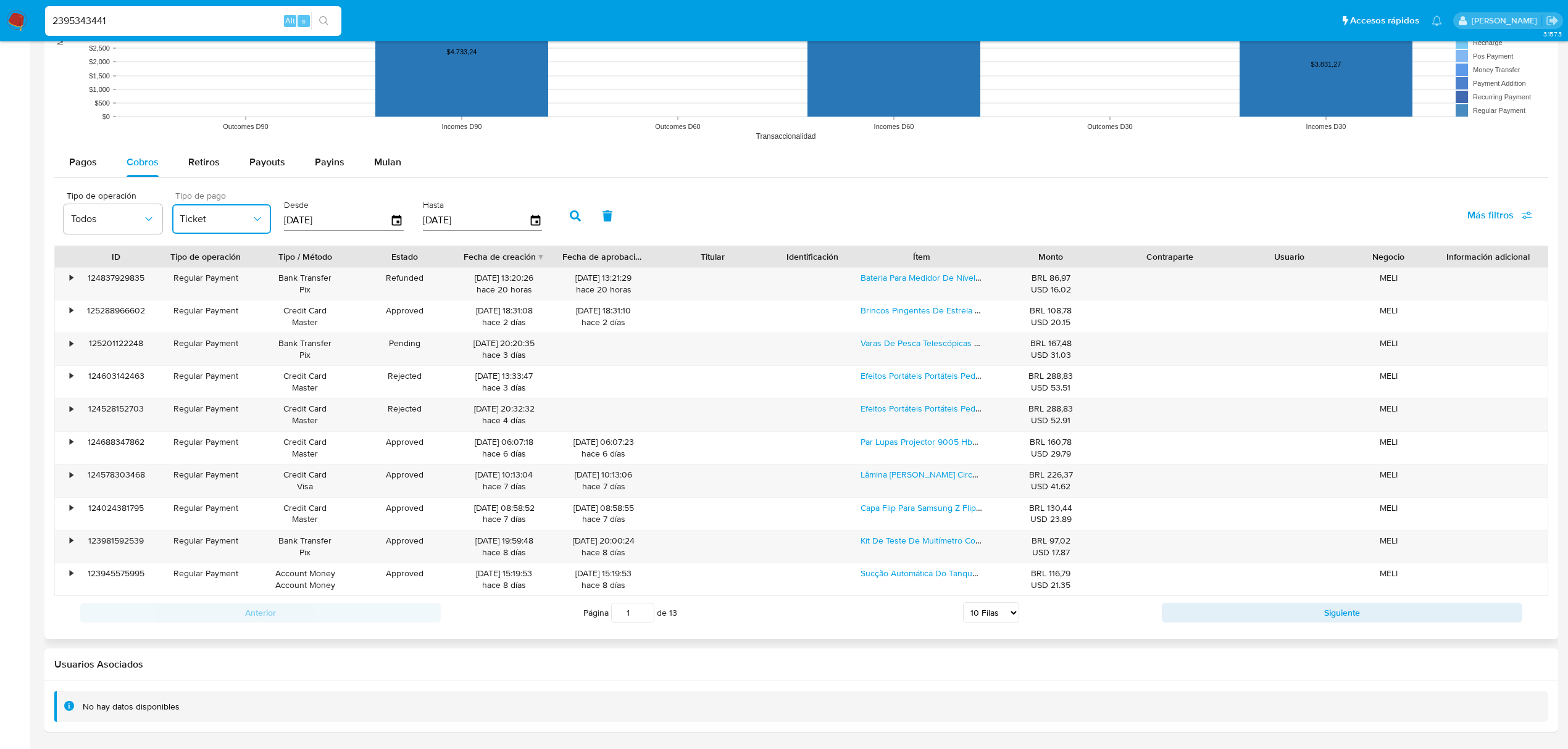
click at [574, 211] on icon "button" at bounding box center [575, 216] width 11 height 11
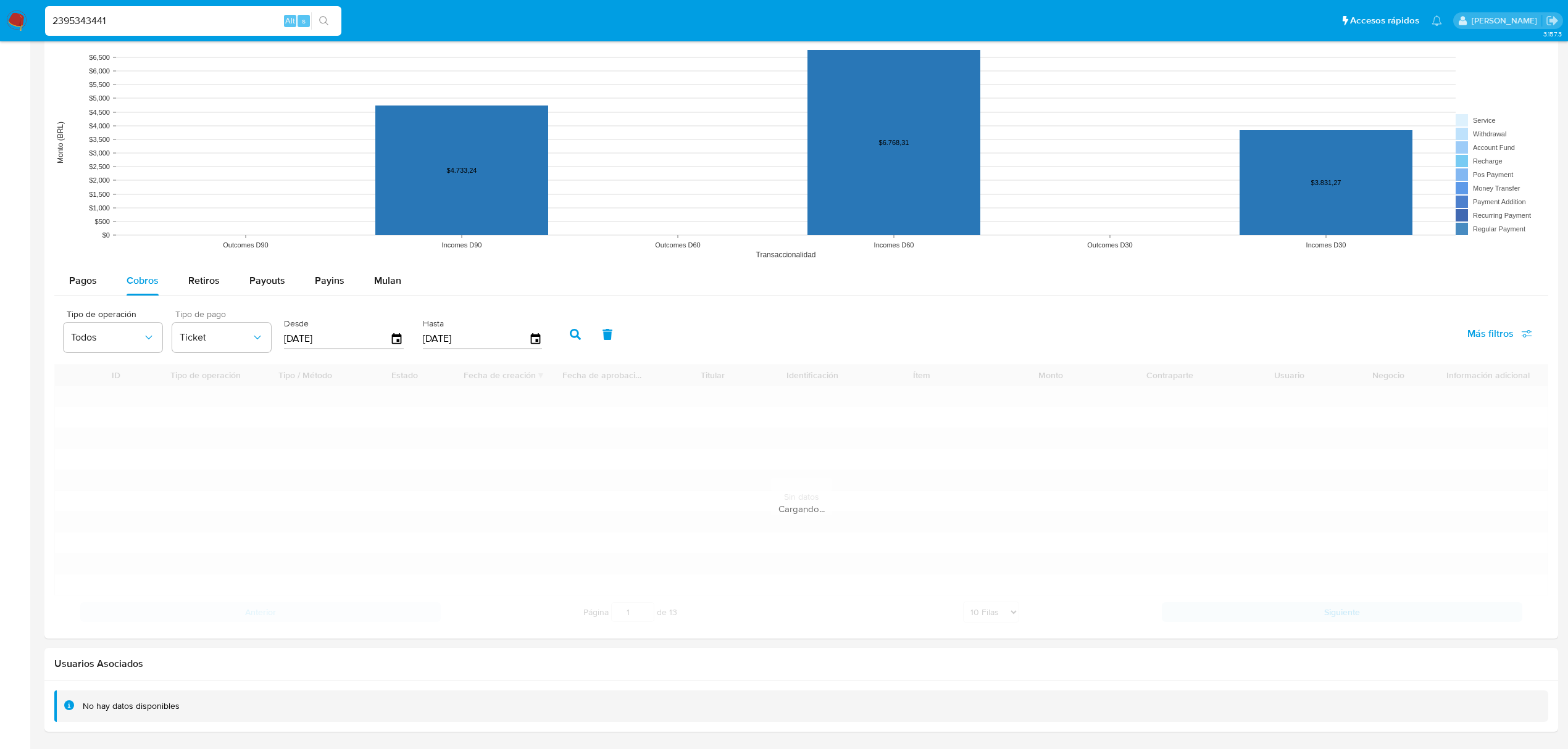
scroll to position [1050, 0]
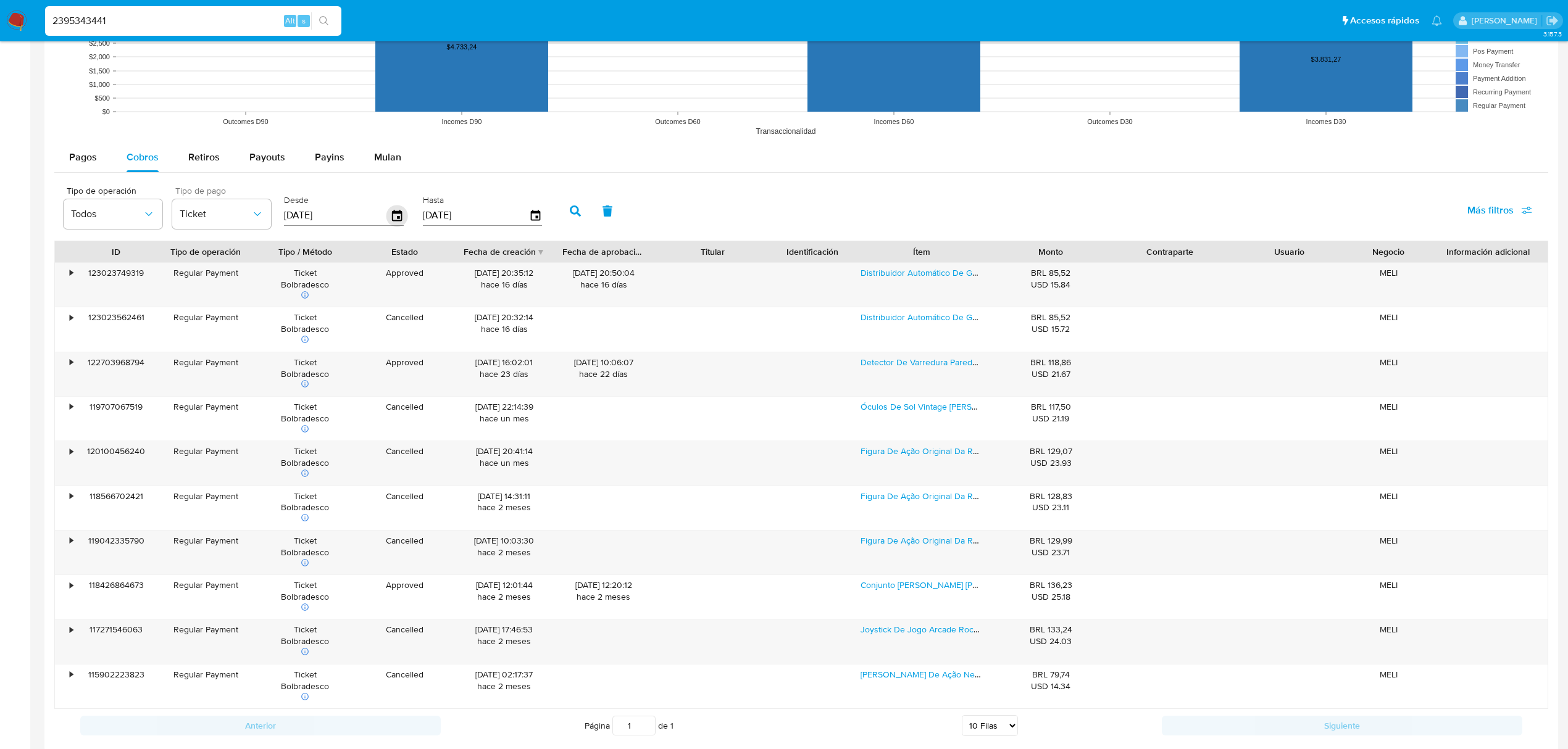
click at [405, 215] on icon "button" at bounding box center [397, 215] width 22 height 22
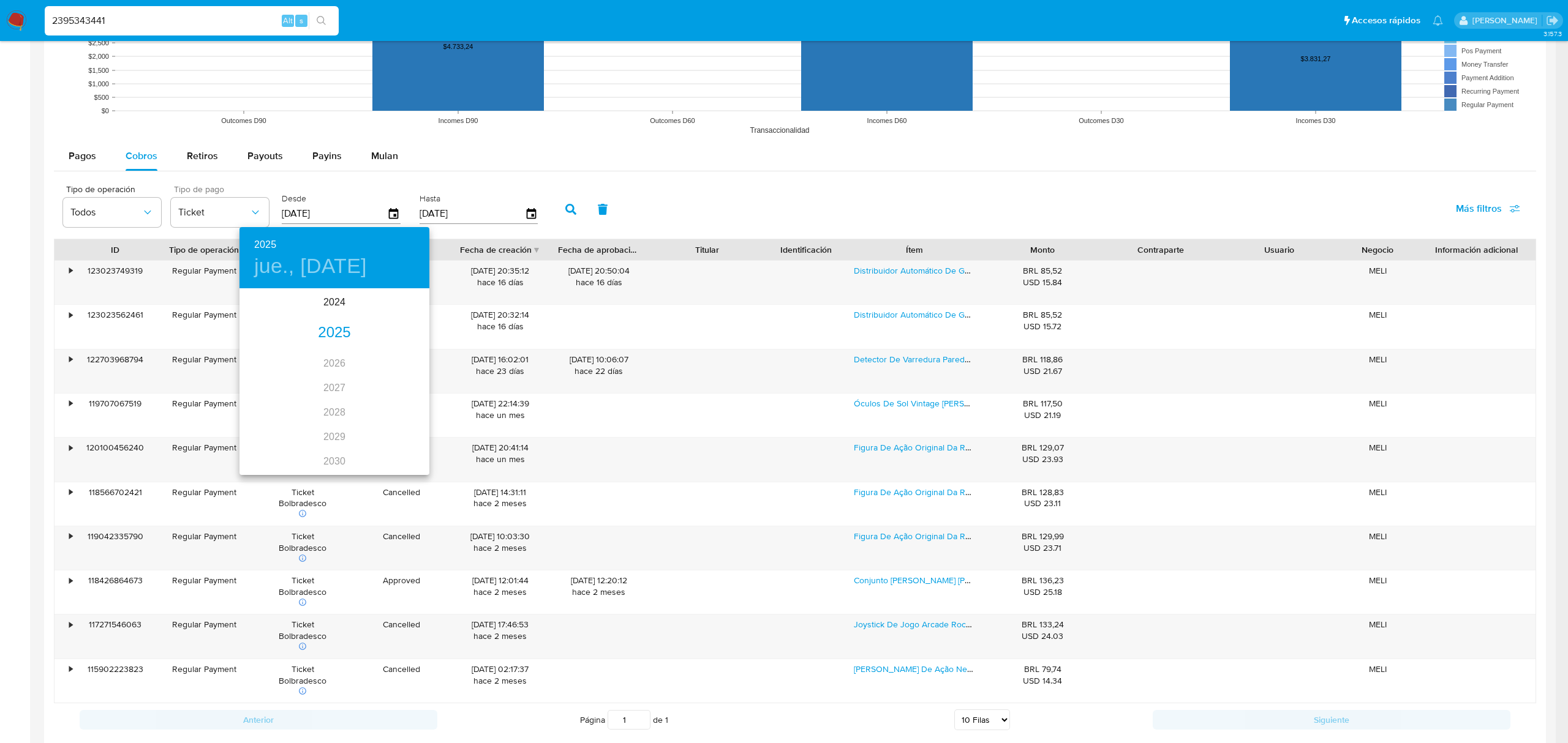
click at [324, 329] on div "2025" at bounding box center [335, 333] width 190 height 24
click at [329, 410] on div "ago." at bounding box center [334, 404] width 63 height 46
click at [351, 354] on span "1" at bounding box center [358, 353] width 22 height 12
type input "01/08/2025"
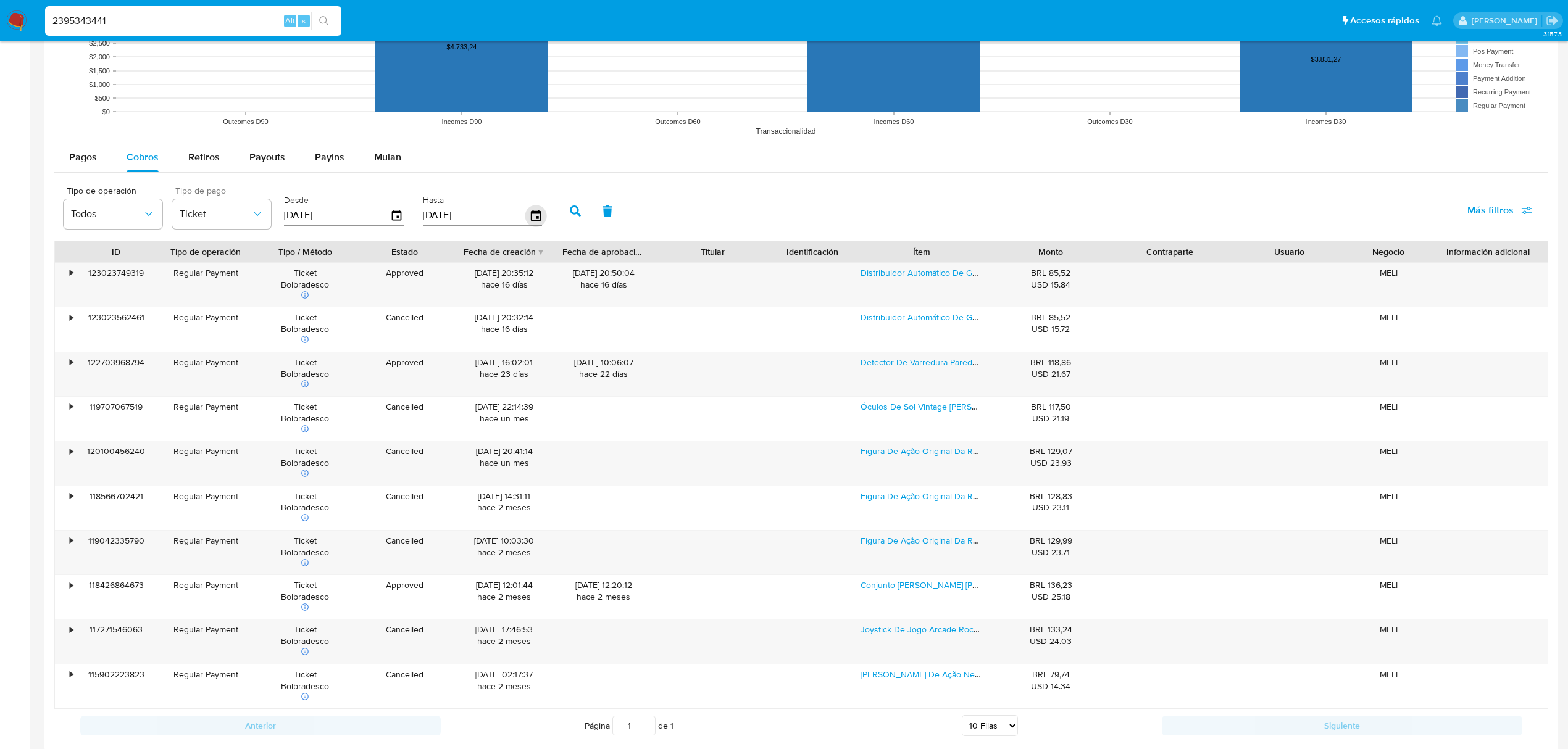
click at [531, 218] on icon "button" at bounding box center [535, 215] width 9 height 11
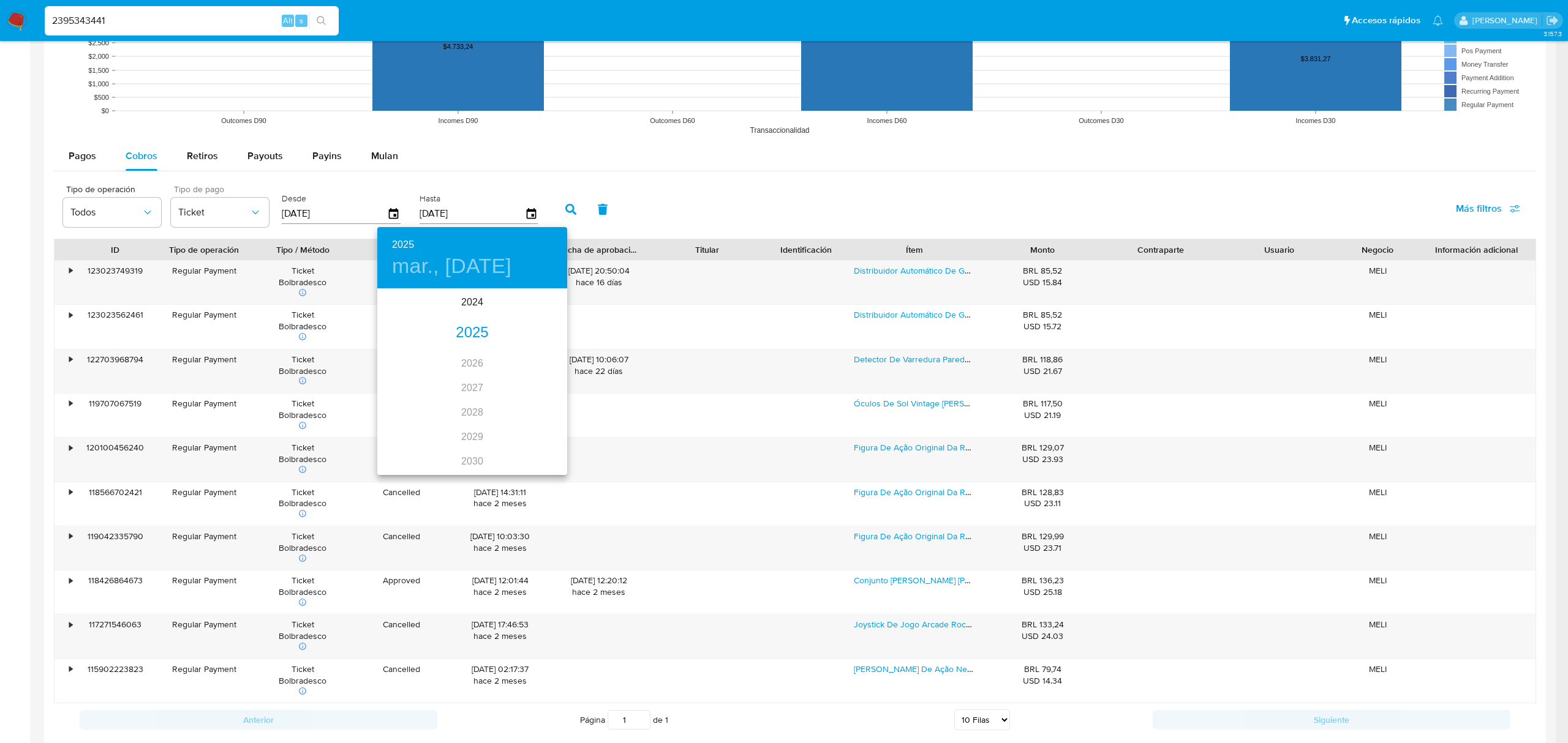
click at [458, 333] on div "2025" at bounding box center [472, 333] width 190 height 24
click at [473, 403] on div "ago." at bounding box center [471, 404] width 63 height 46
click at [545, 447] on p "31" at bounding box center [546, 441] width 9 height 12
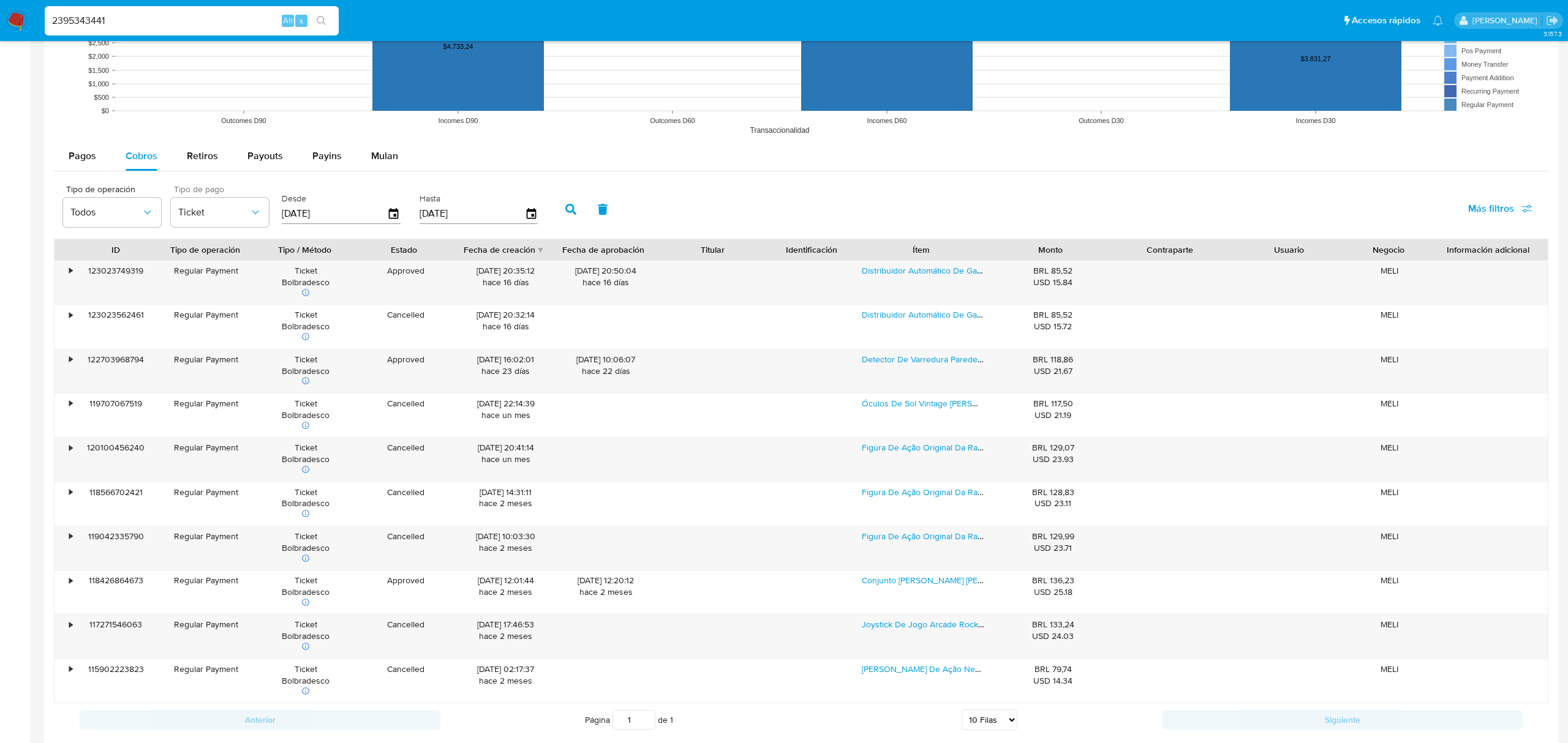
type input "31/08/2025"
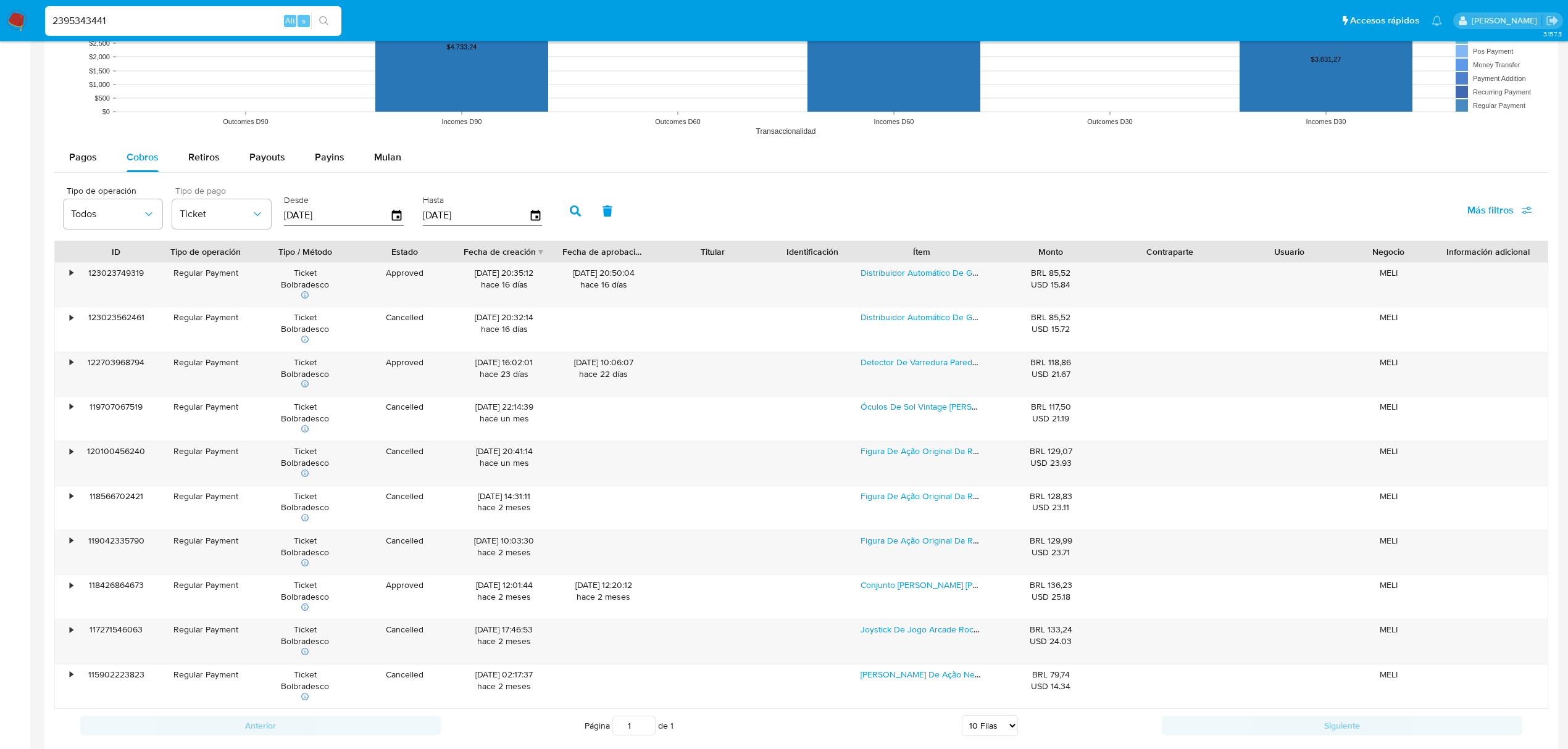
click at [575, 212] on icon "button" at bounding box center [575, 211] width 11 height 11
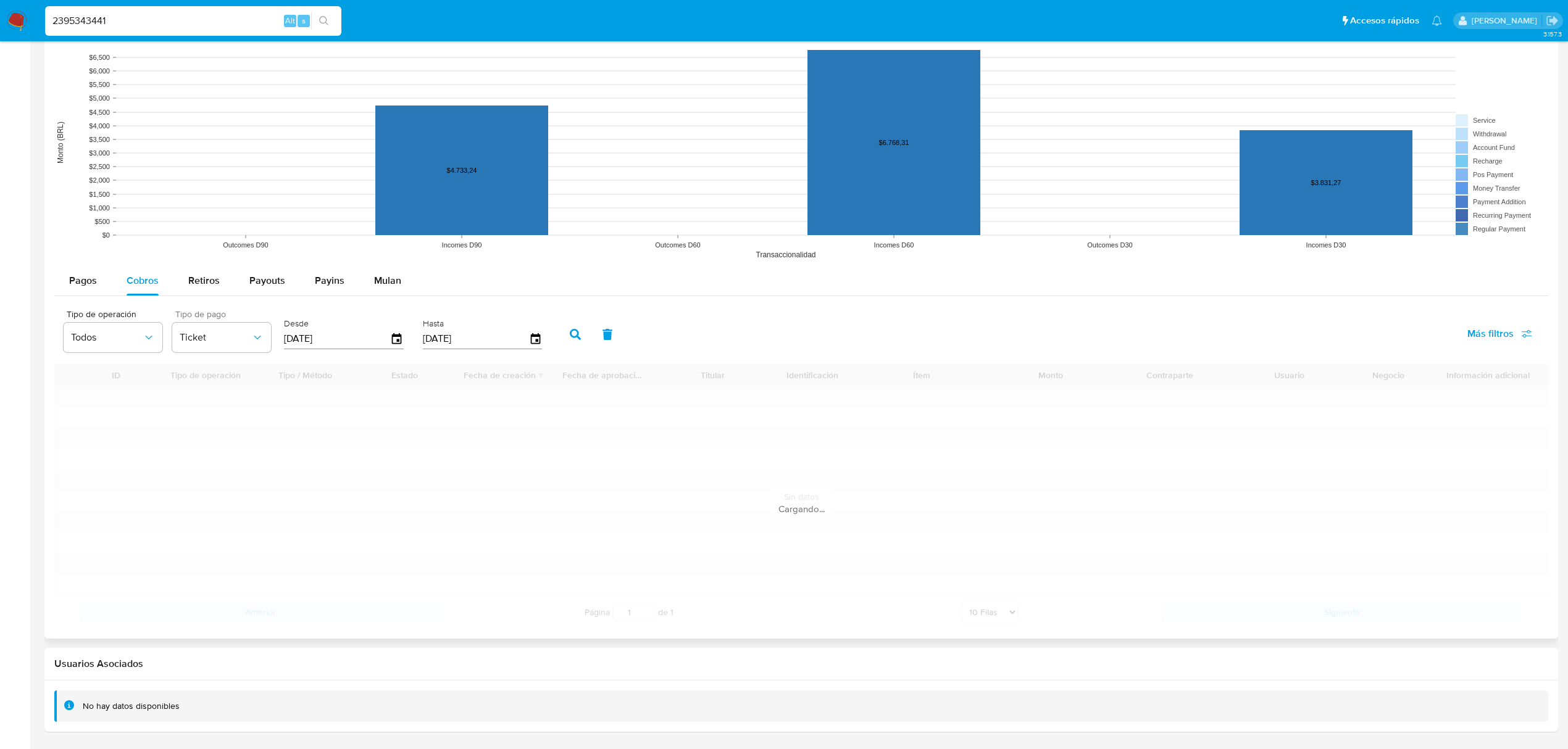
scroll to position [853, 0]
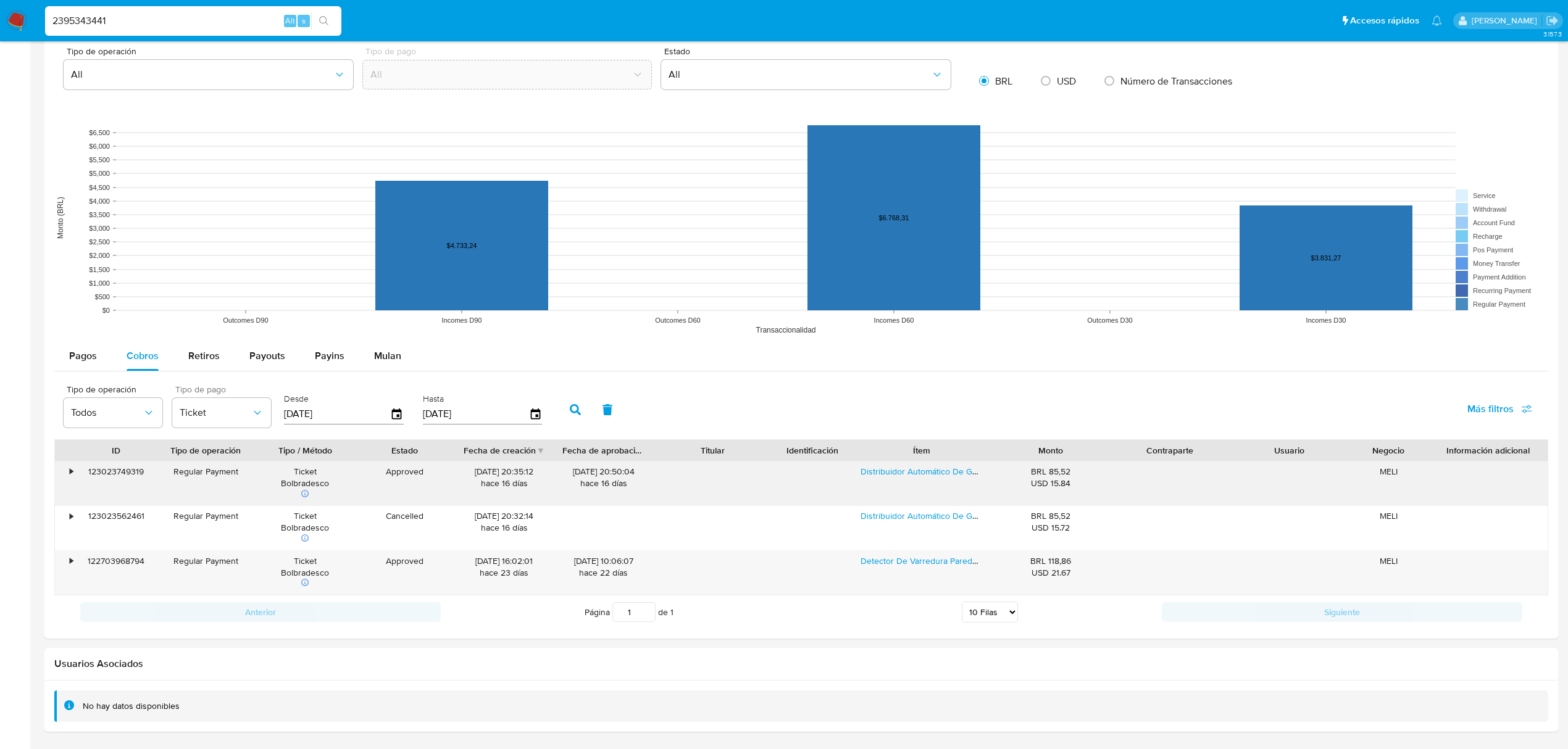
drag, startPoint x: 1070, startPoint y: 487, endPoint x: 1038, endPoint y: 485, distance: 32.1
click at [1038, 485] on div "USD 15.84" at bounding box center [1050, 484] width 101 height 11
drag, startPoint x: 1080, startPoint y: 580, endPoint x: 1026, endPoint y: 572, distance: 54.6
click at [1032, 573] on div "BRL 118,86 USD 21.67" at bounding box center [1051, 573] width 119 height 44
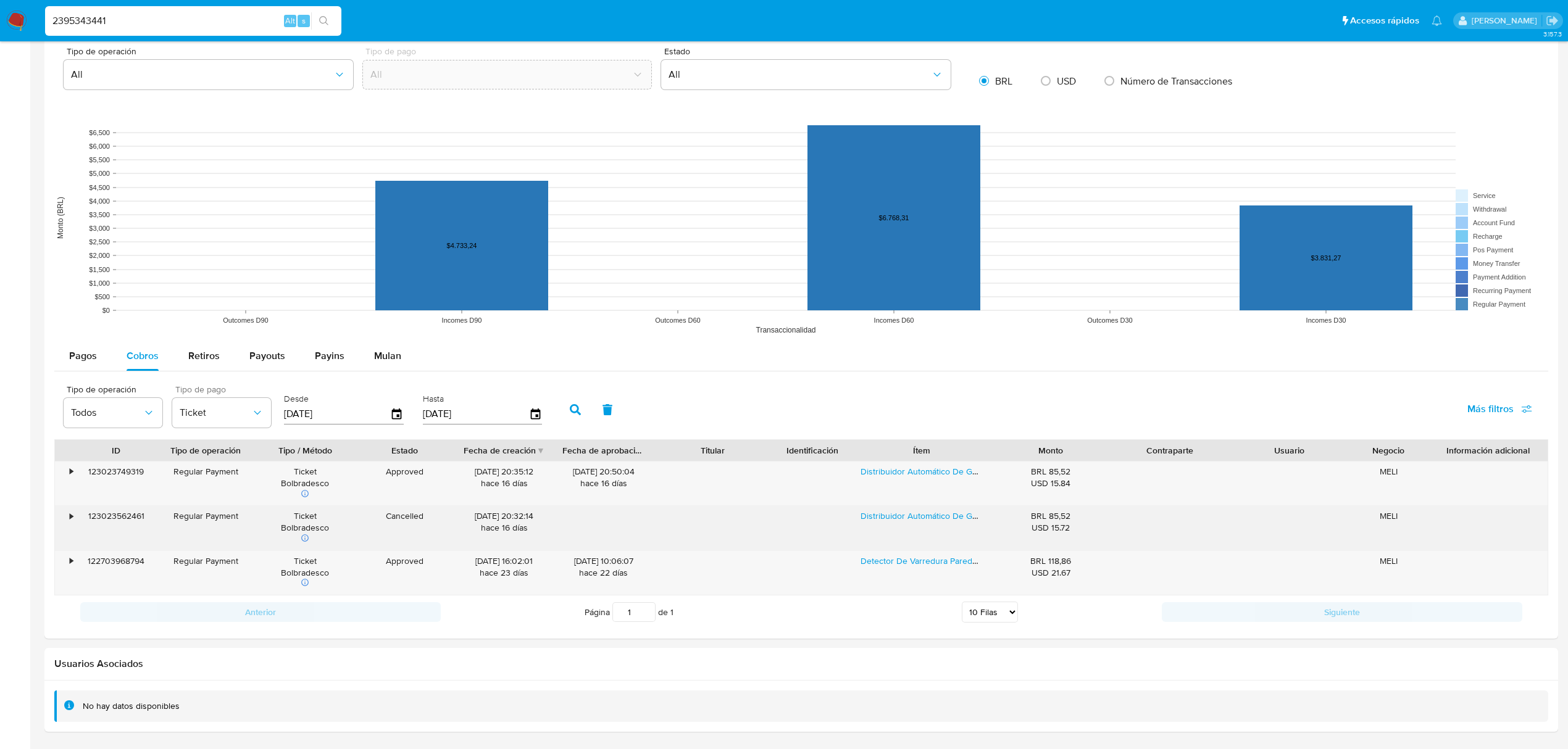
drag, startPoint x: 380, startPoint y: 520, endPoint x: 447, endPoint y: 514, distance: 67.3
click at [450, 508] on div "Cancelled" at bounding box center [404, 528] width 100 height 44
click at [424, 539] on div "Cancelled" at bounding box center [404, 528] width 100 height 44
click at [68, 517] on div "•" at bounding box center [65, 528] width 22 height 44
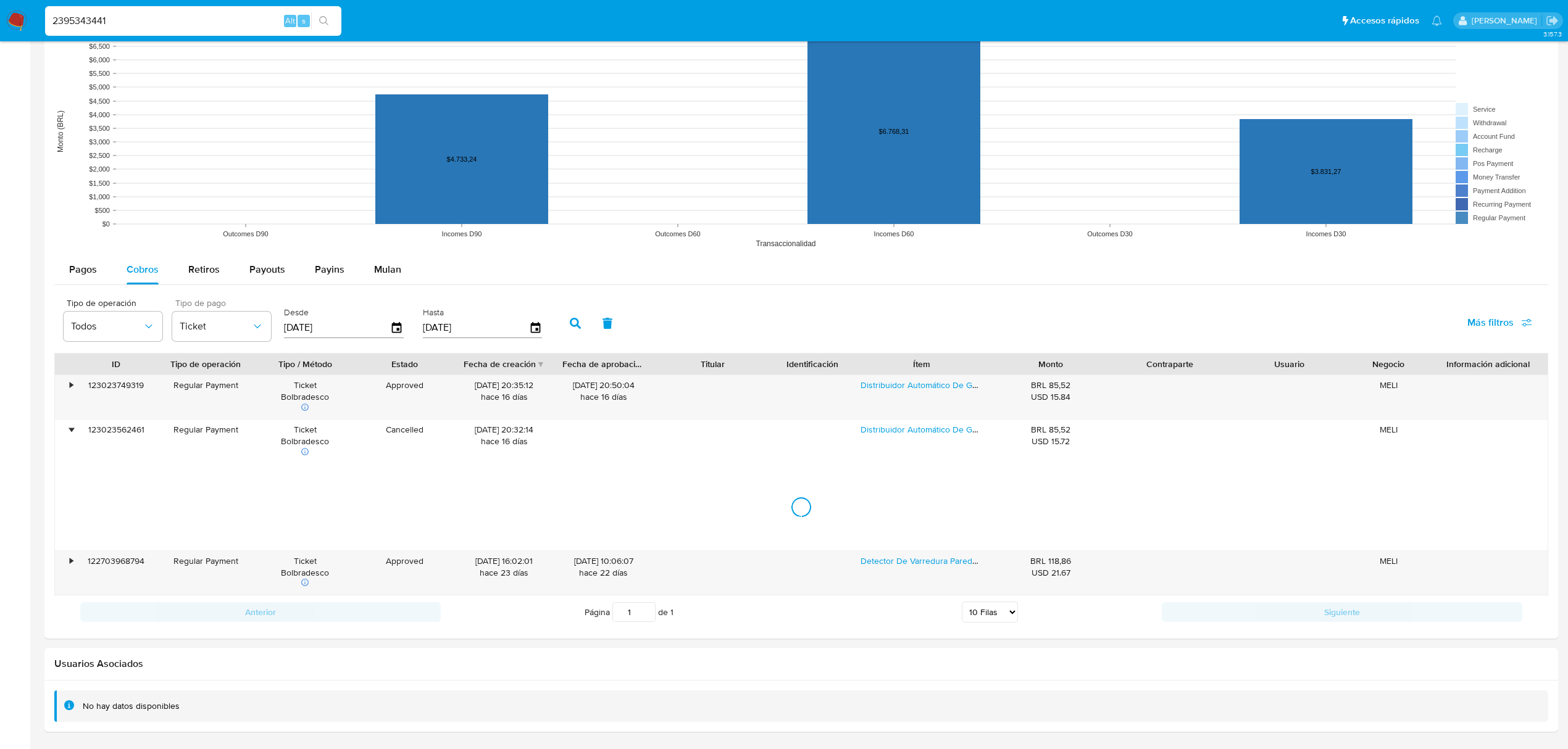
scroll to position [1050, 0]
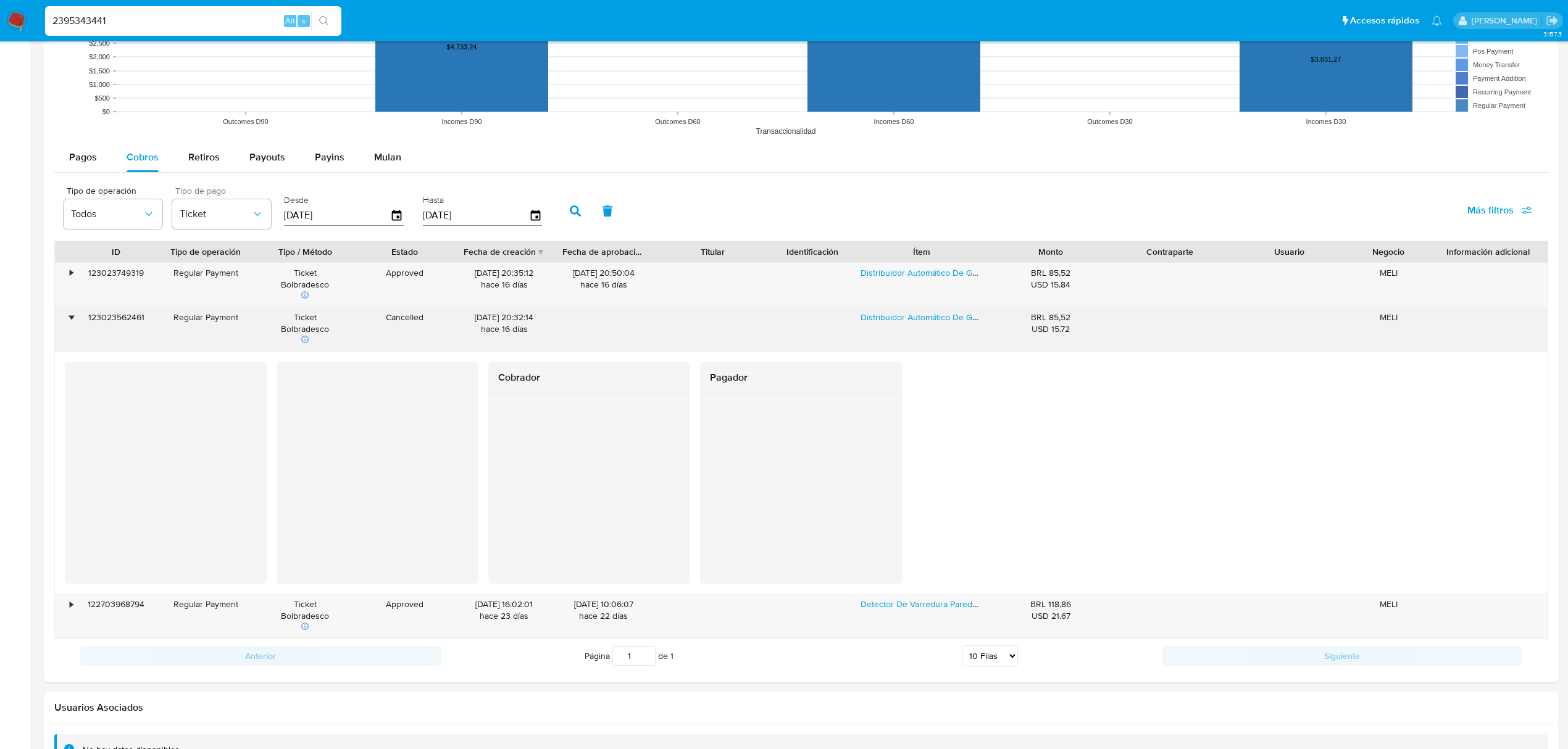
click at [69, 329] on div "•" at bounding box center [65, 329] width 22 height 44
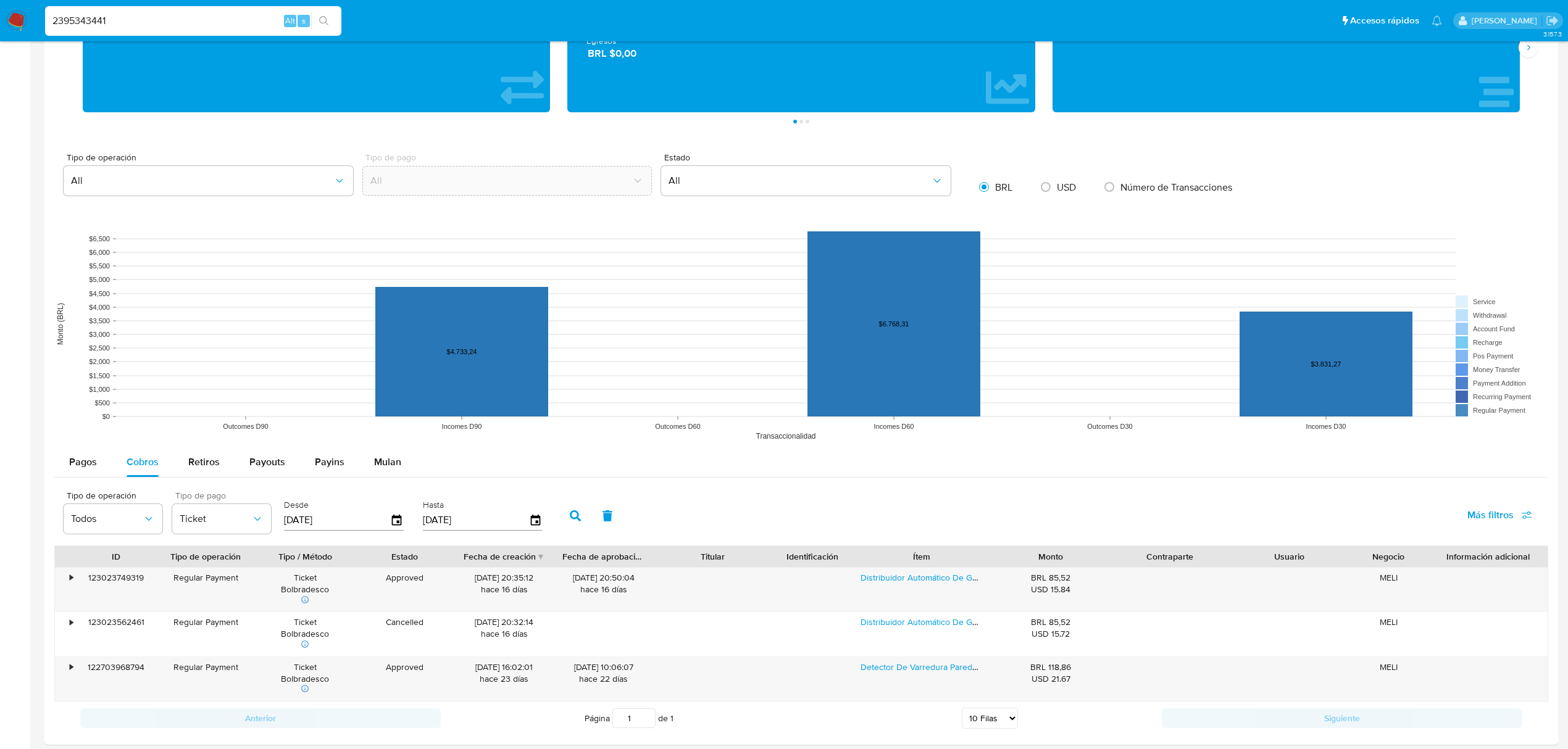
scroll to position [853, 0]
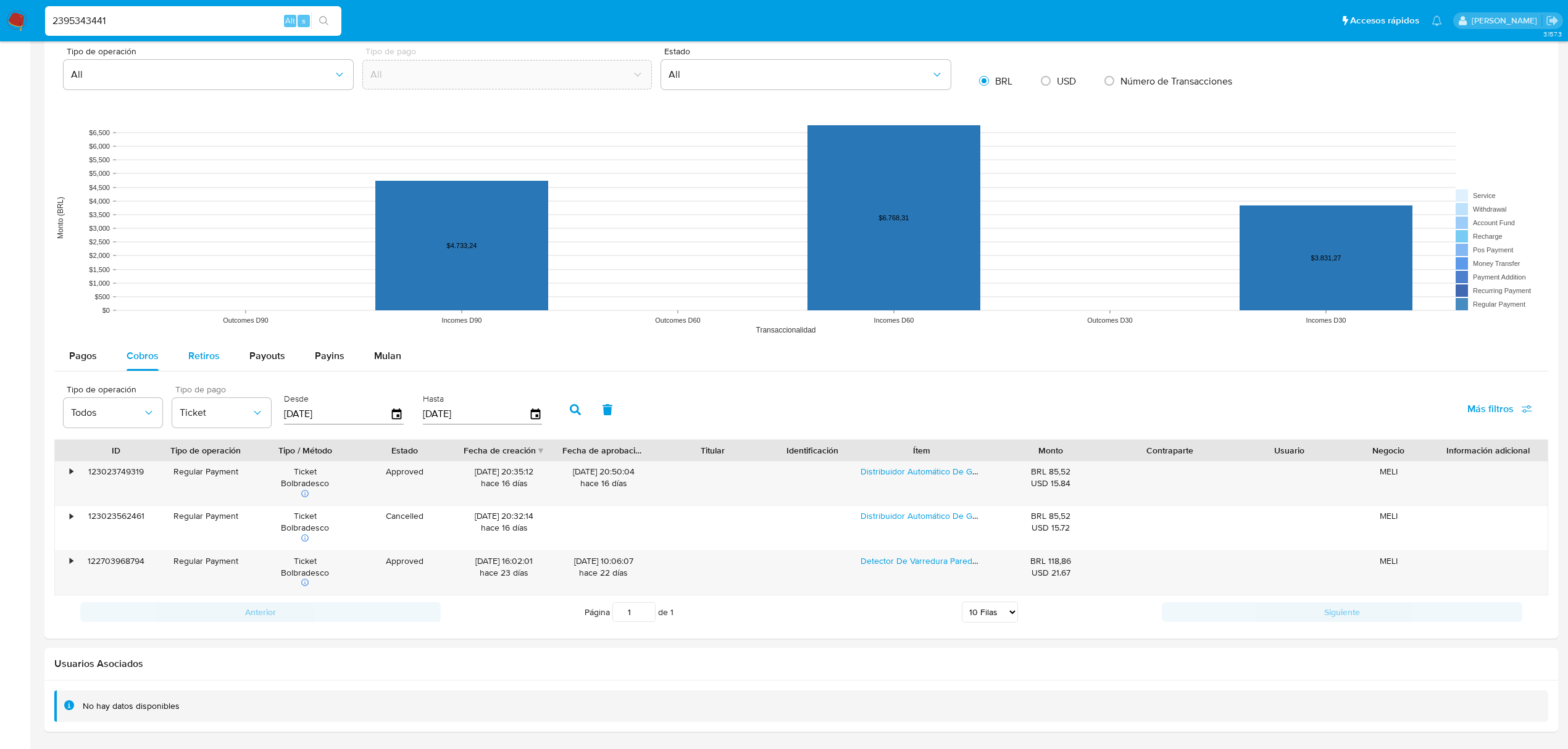
click at [195, 344] on div "Retiros" at bounding box center [204, 356] width 31 height 29
select select "10"
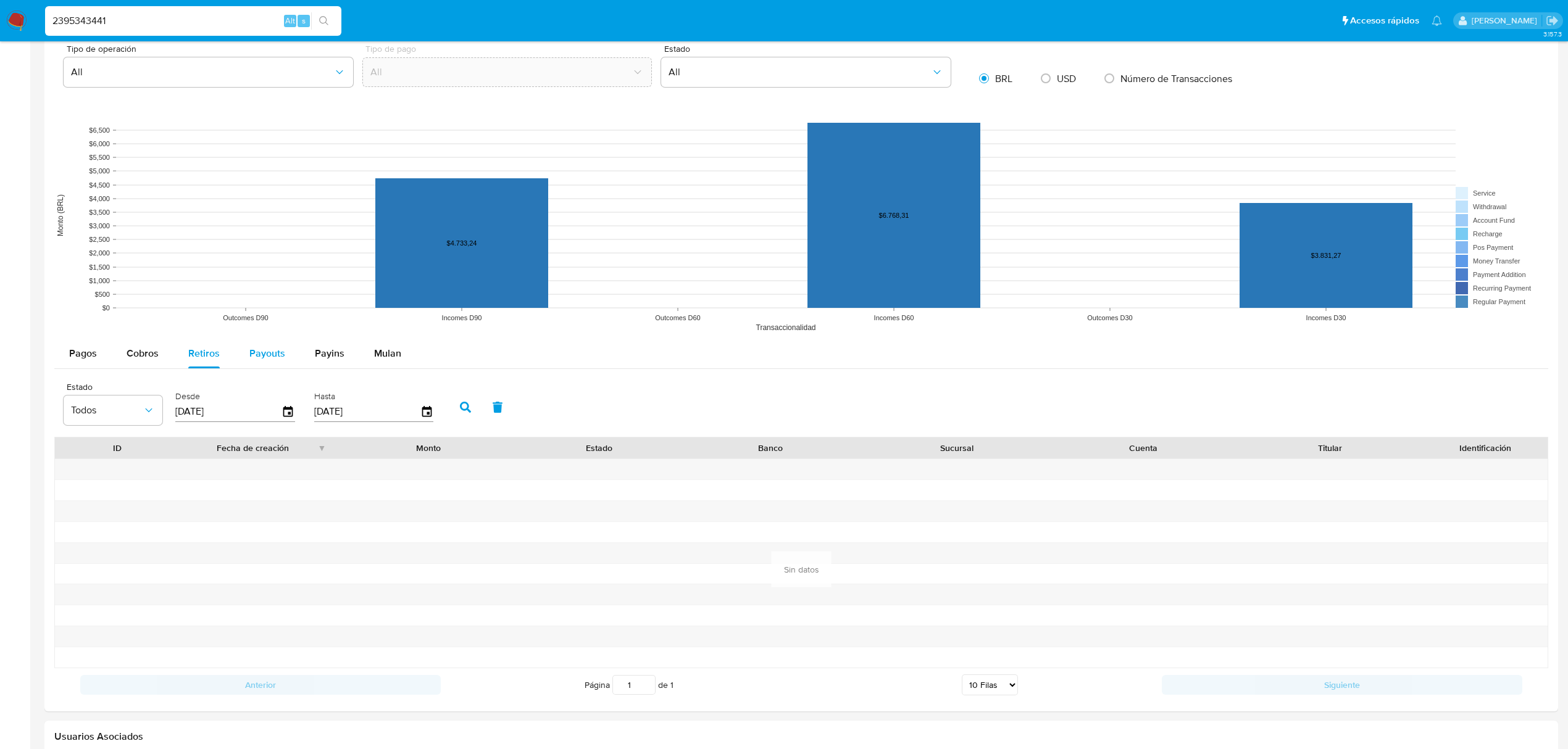
click at [250, 360] on span "Payouts" at bounding box center [267, 353] width 36 height 14
select select "10"
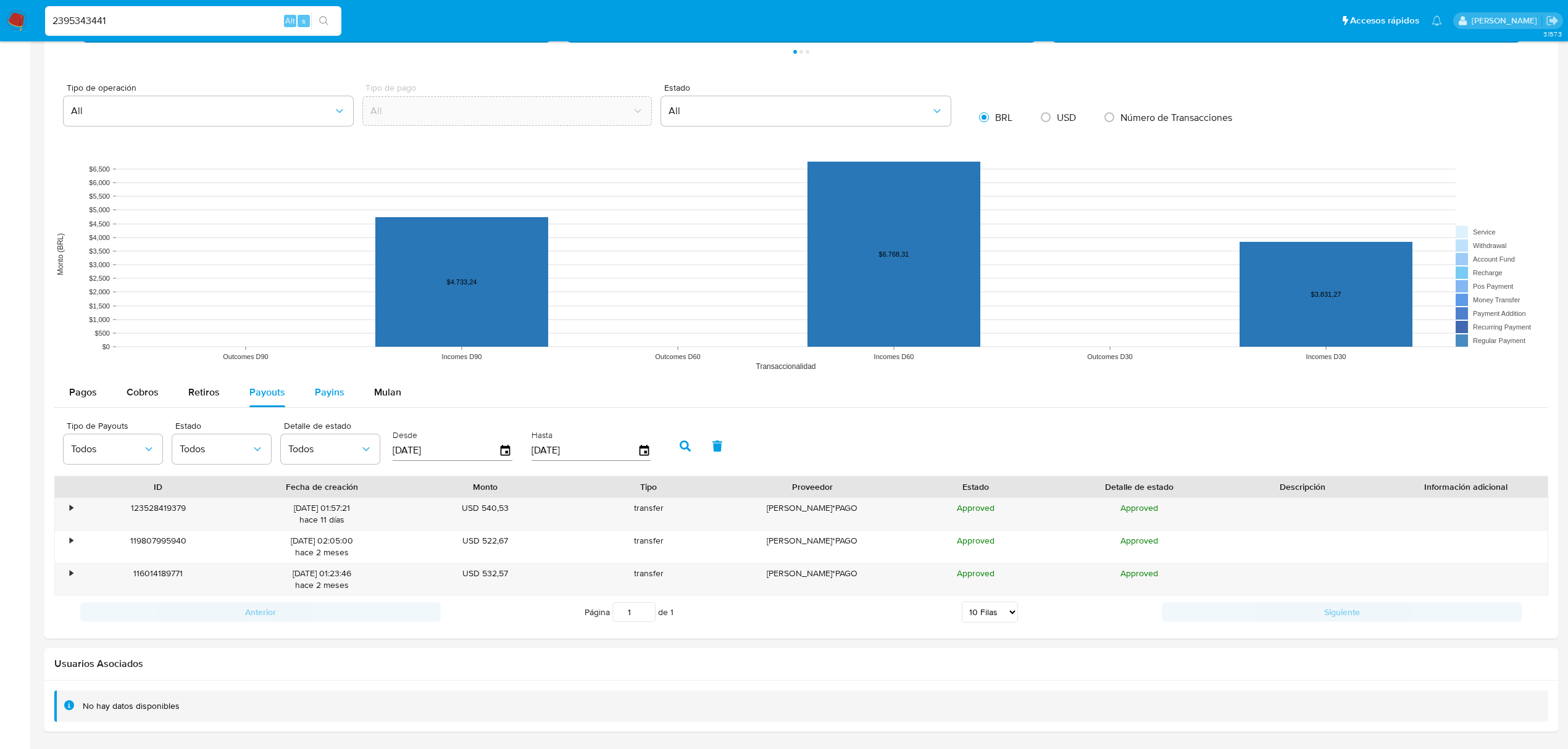
scroll to position [817, 0]
click at [60, 508] on div "•" at bounding box center [65, 514] width 22 height 32
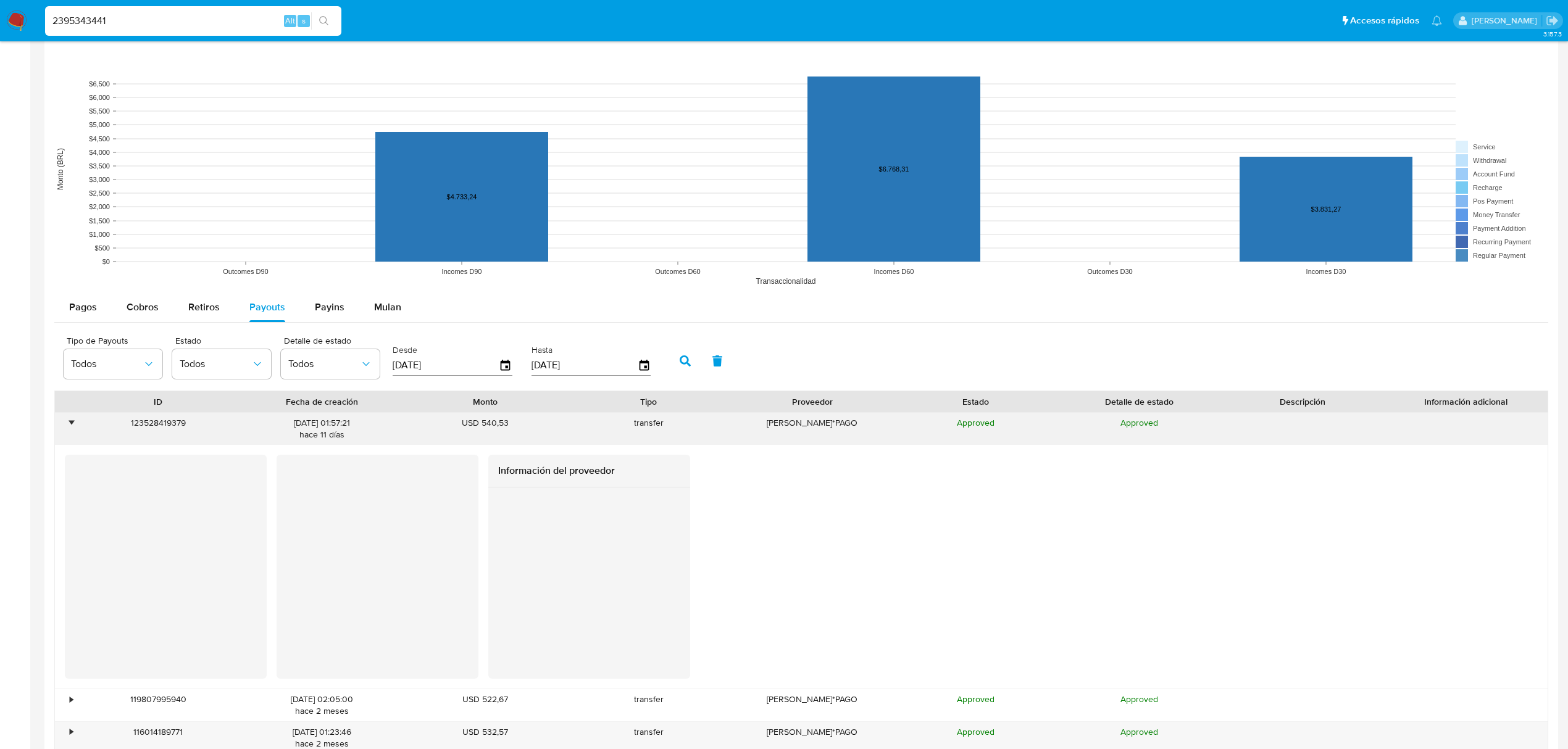
scroll to position [981, 0]
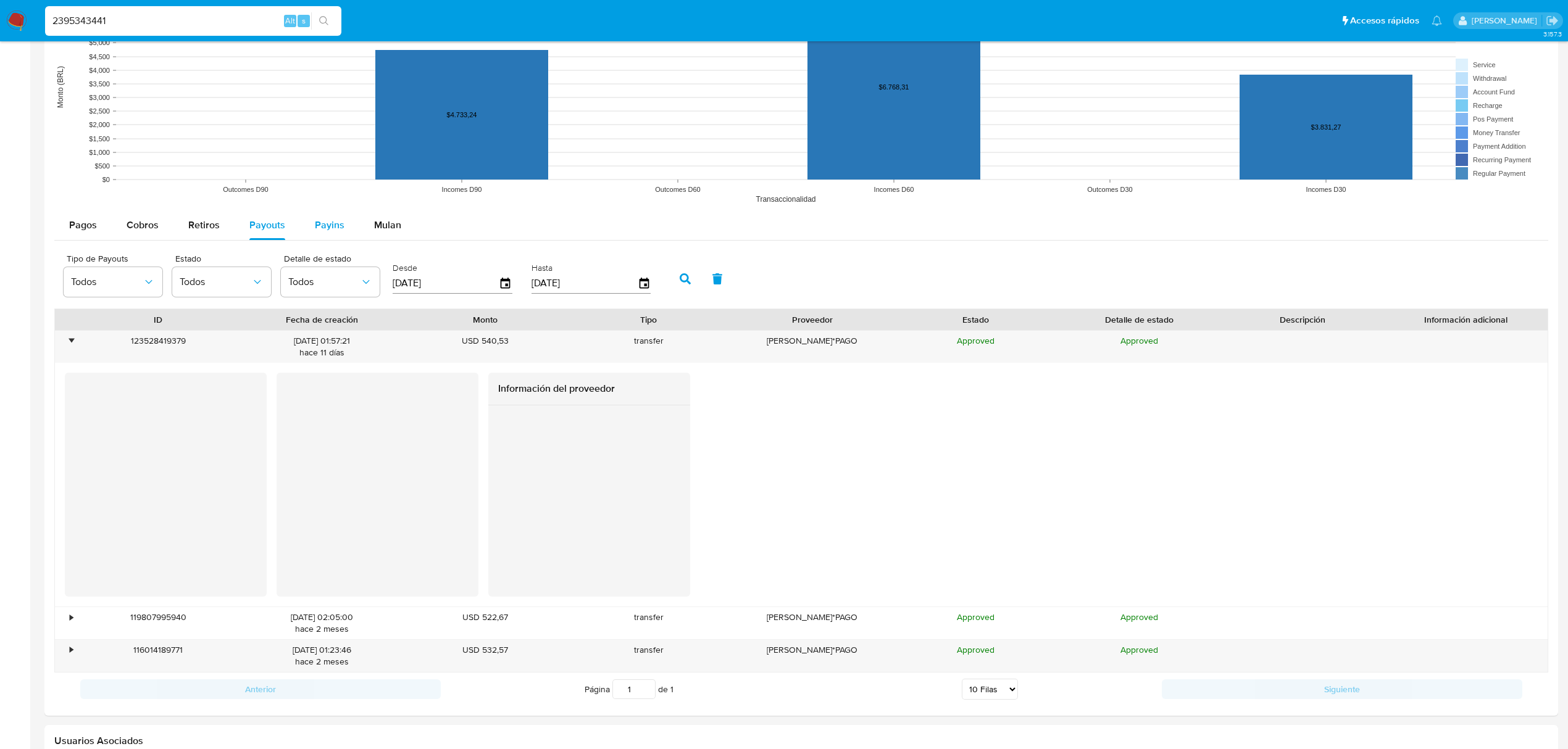
click at [332, 222] on span "Payins" at bounding box center [329, 225] width 29 height 14
select select "10"
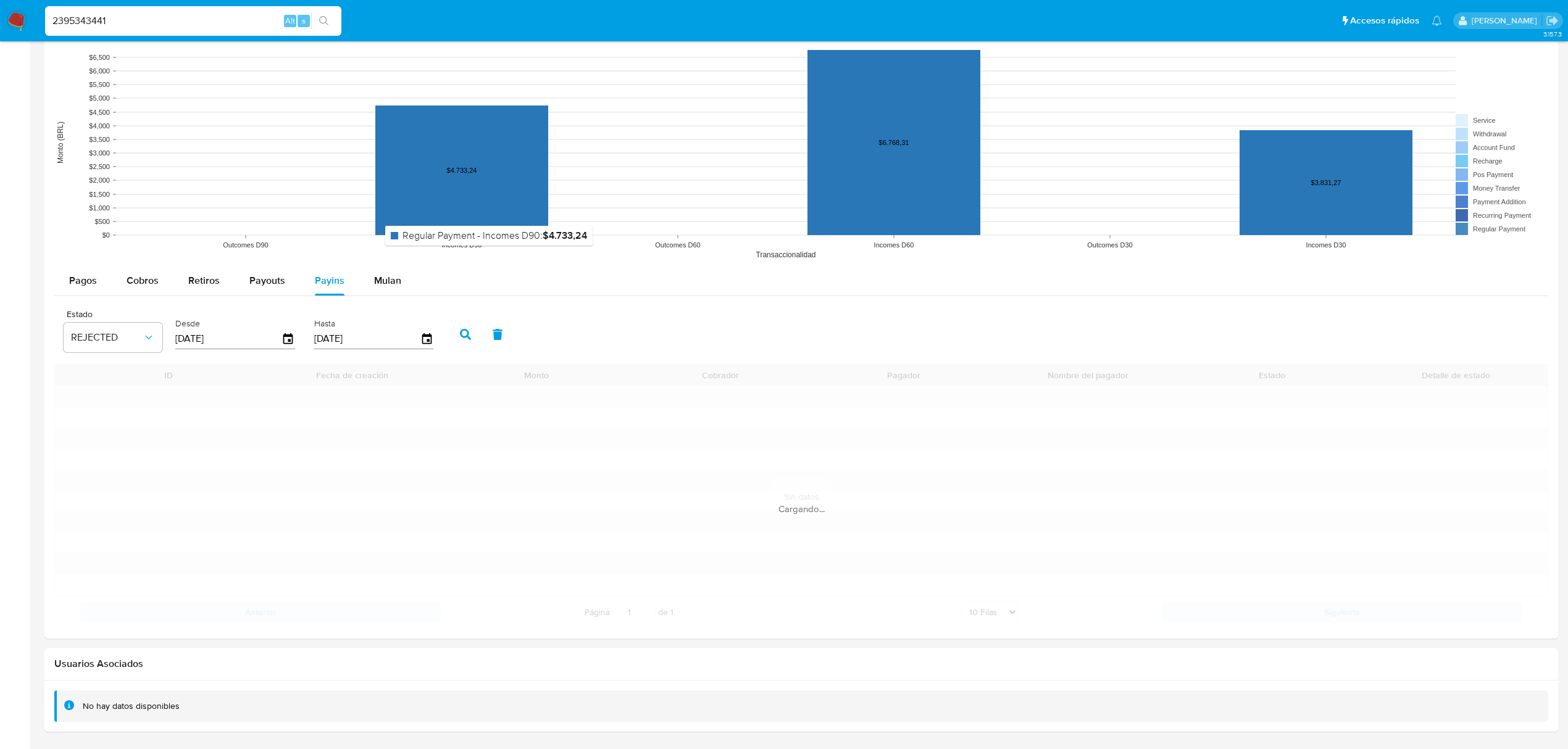
scroll to position [929, 0]
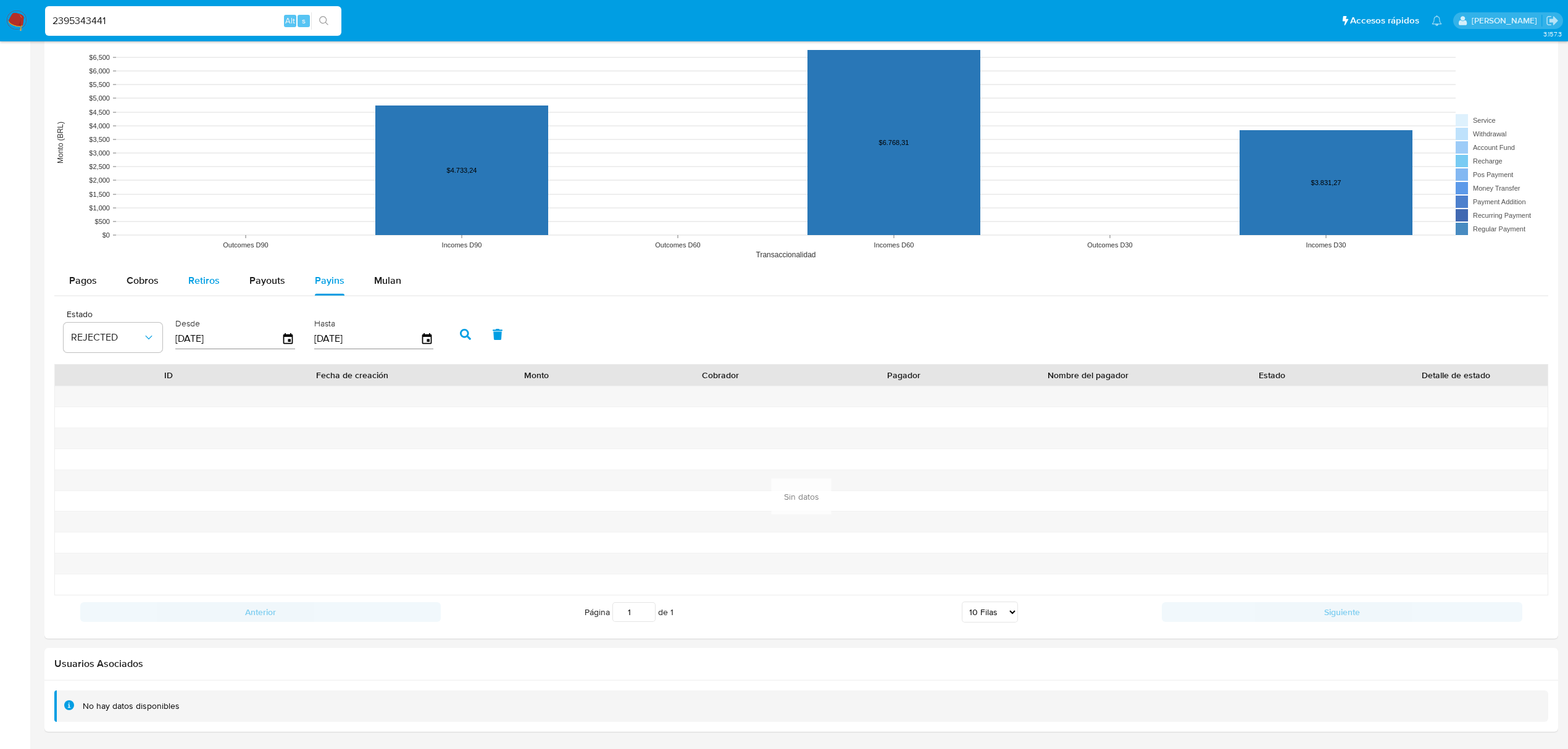
click at [193, 274] on span "Retiros" at bounding box center [204, 280] width 31 height 14
click at [136, 283] on span "Cobros" at bounding box center [142, 280] width 32 height 14
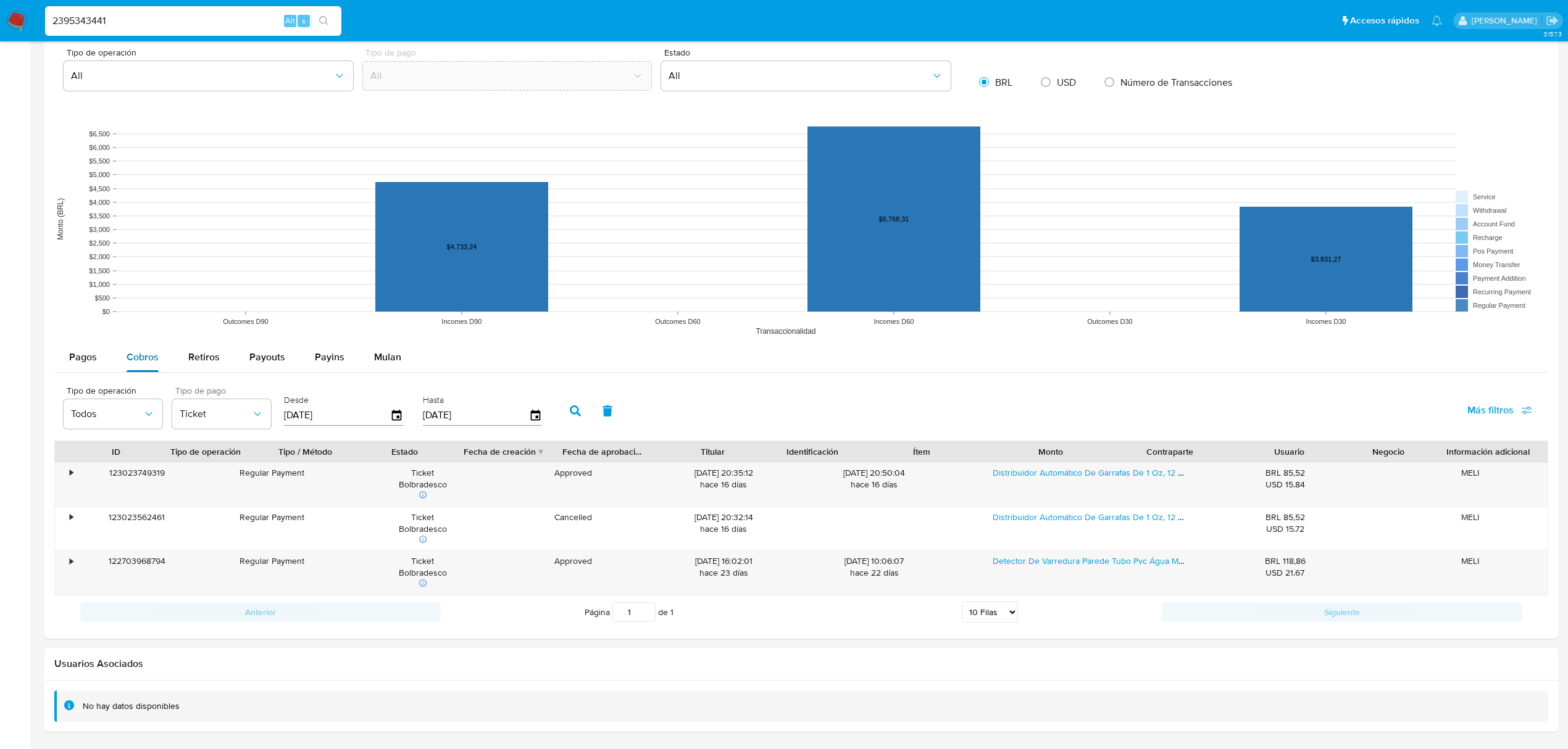
scroll to position [853, 0]
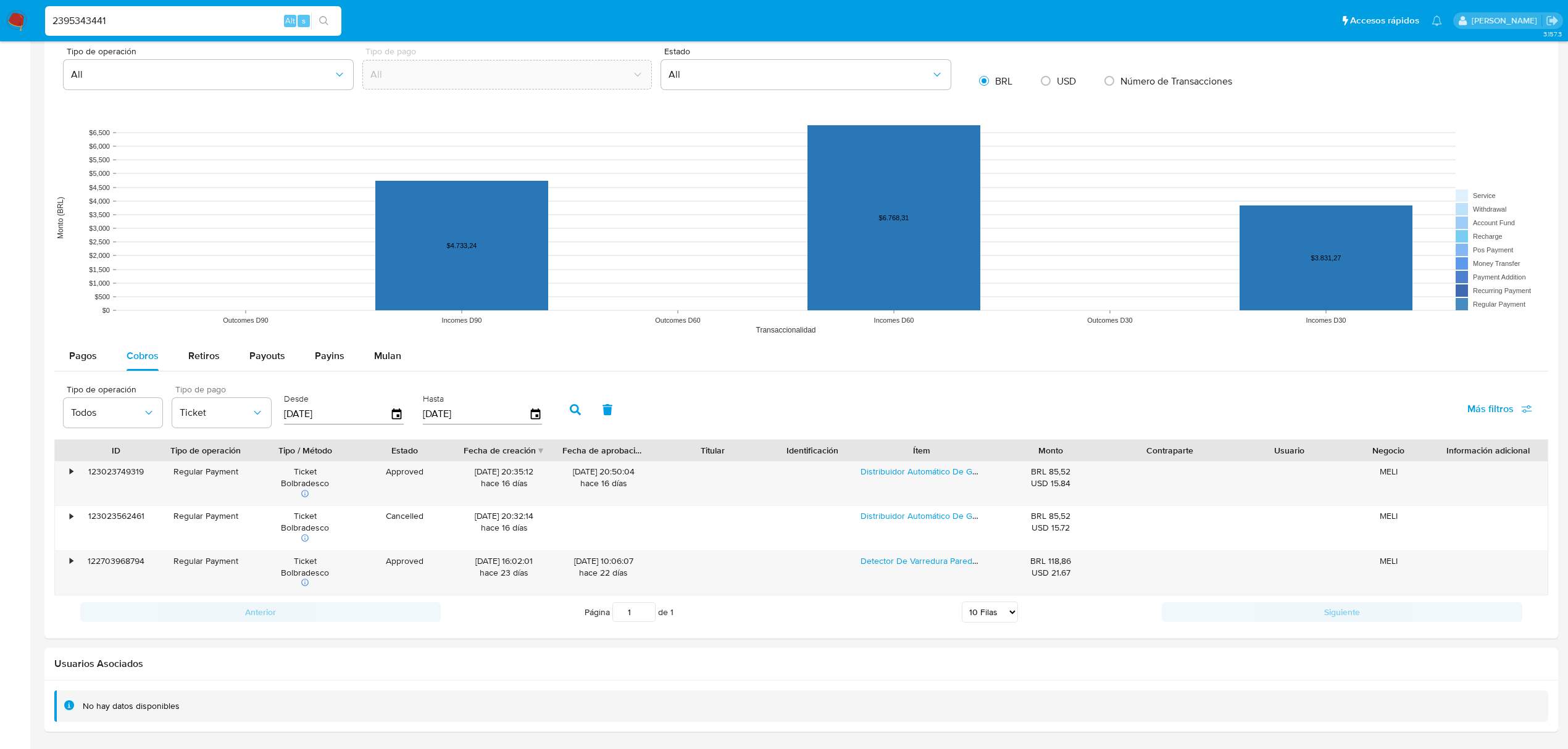
drag, startPoint x: 126, startPoint y: 23, endPoint x: -103, endPoint y: 1, distance: 230.1
paste input "1745094828"
type input "1745094828"
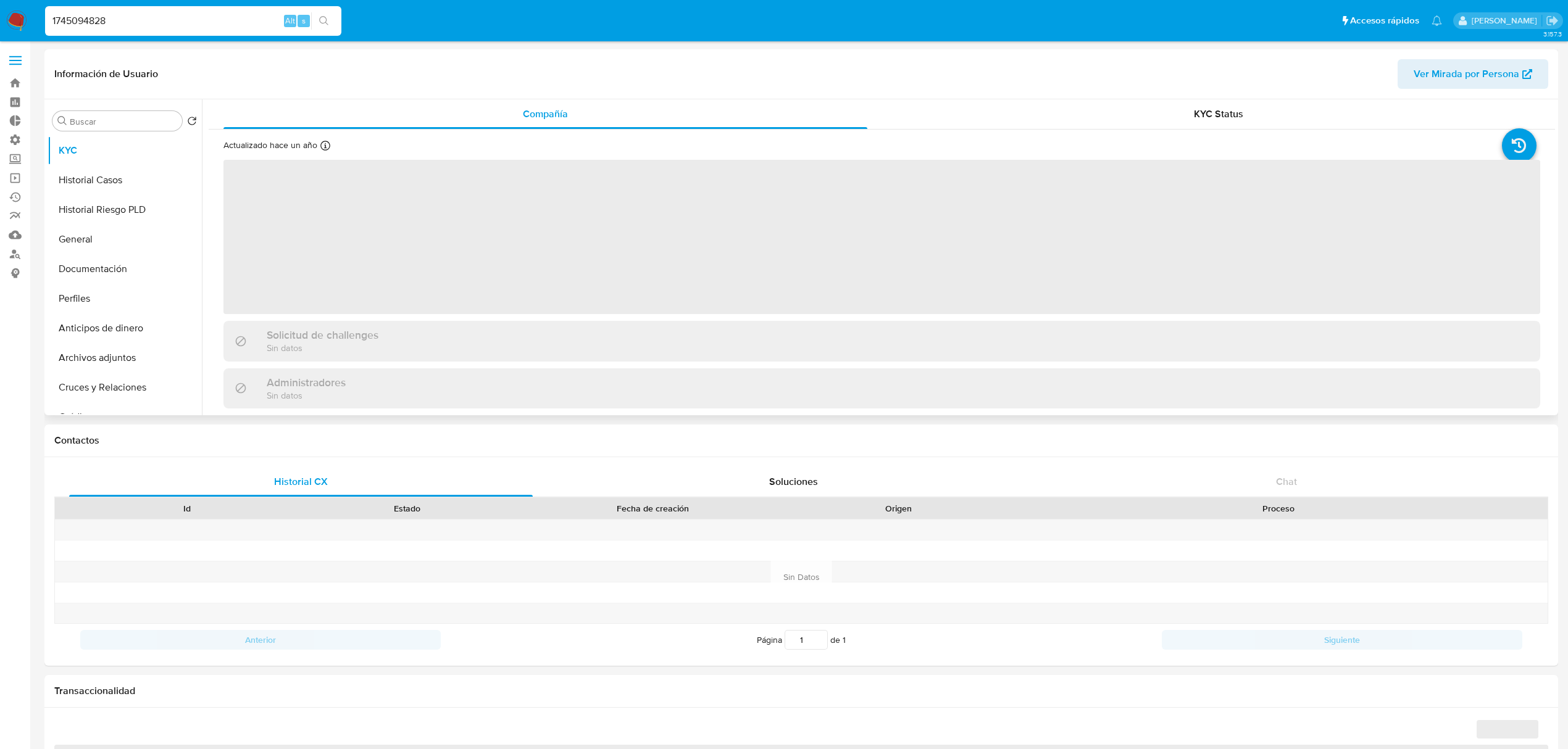
select select "10"
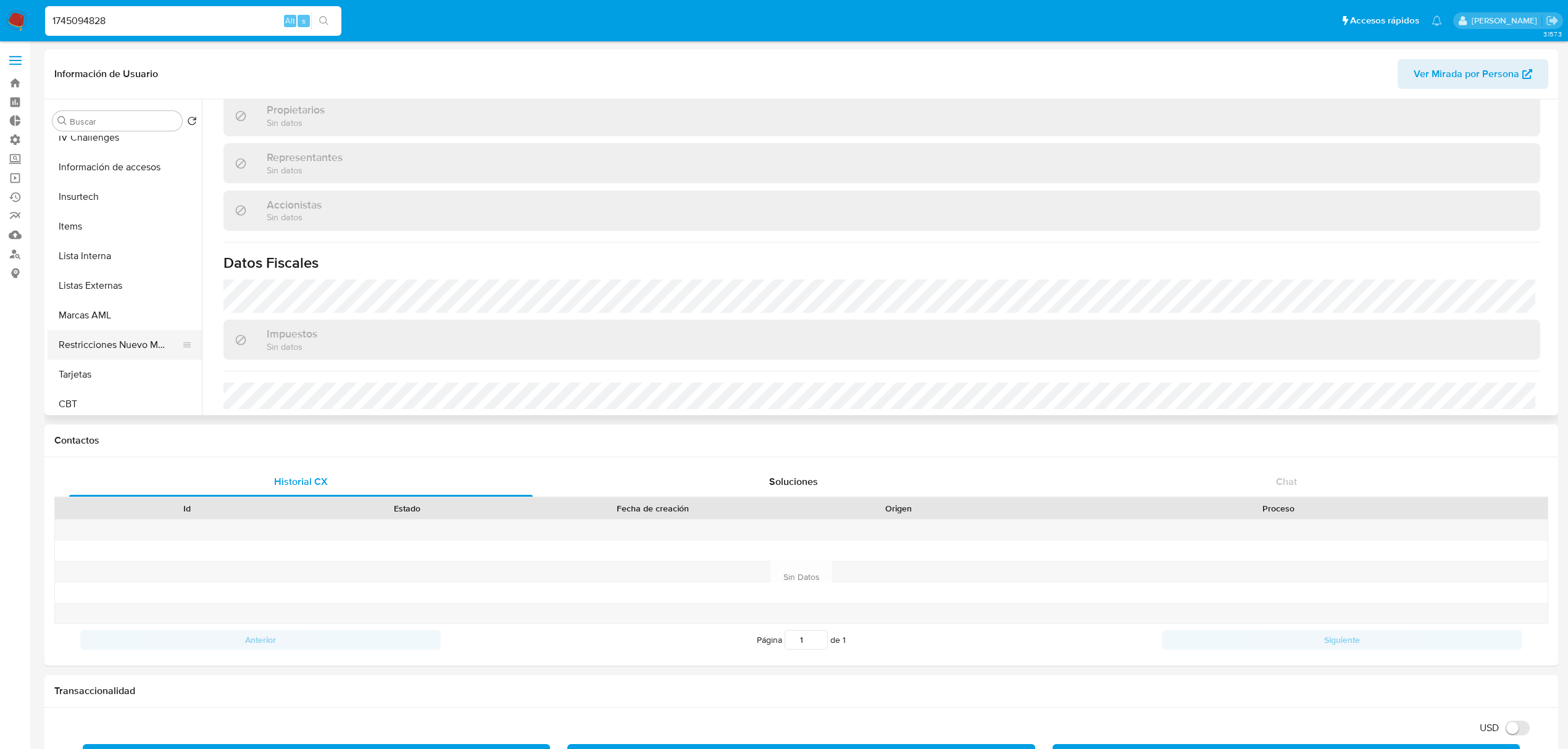
scroll to position [521, 0]
click at [95, 389] on button "CBT" at bounding box center [119, 399] width 144 height 29
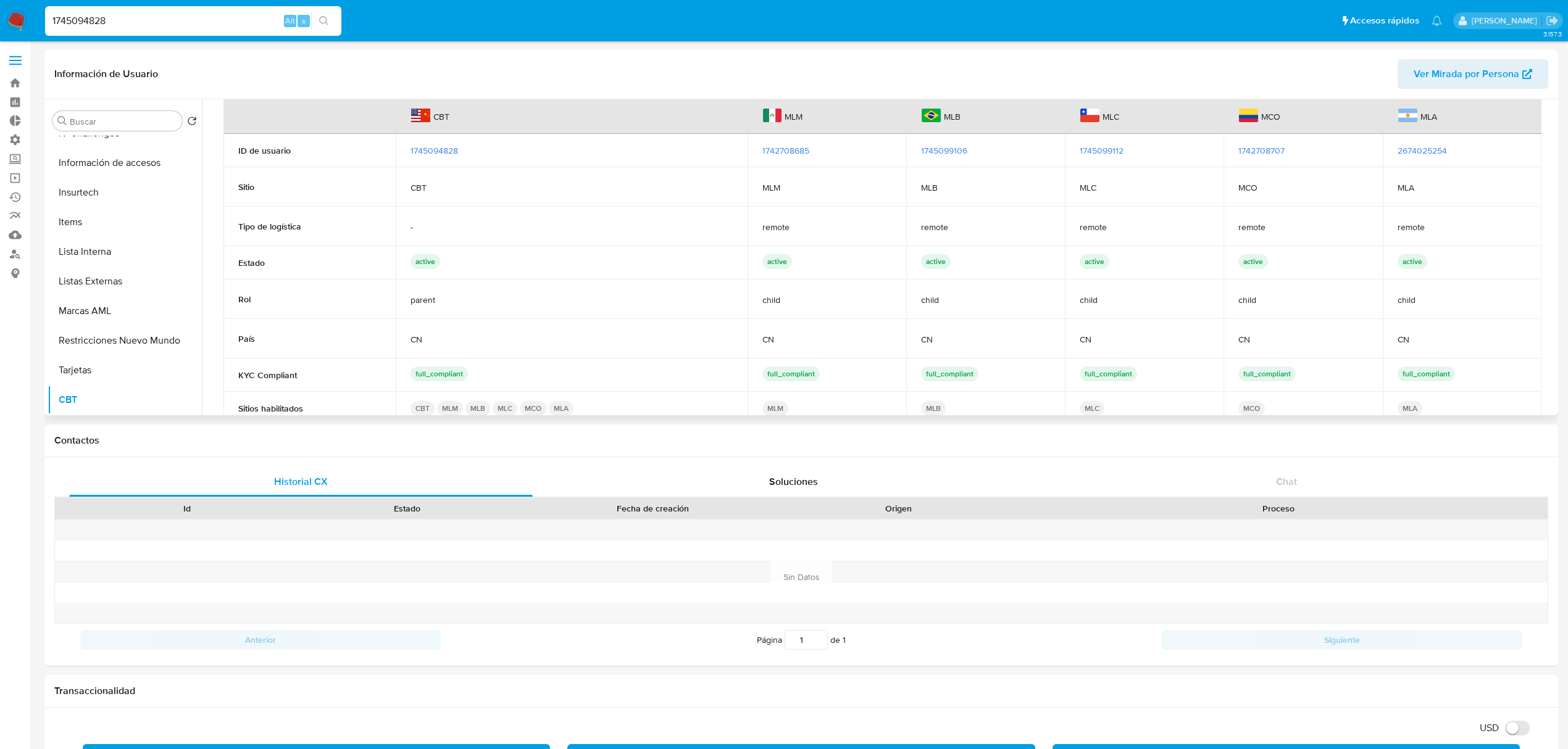
scroll to position [0, 0]
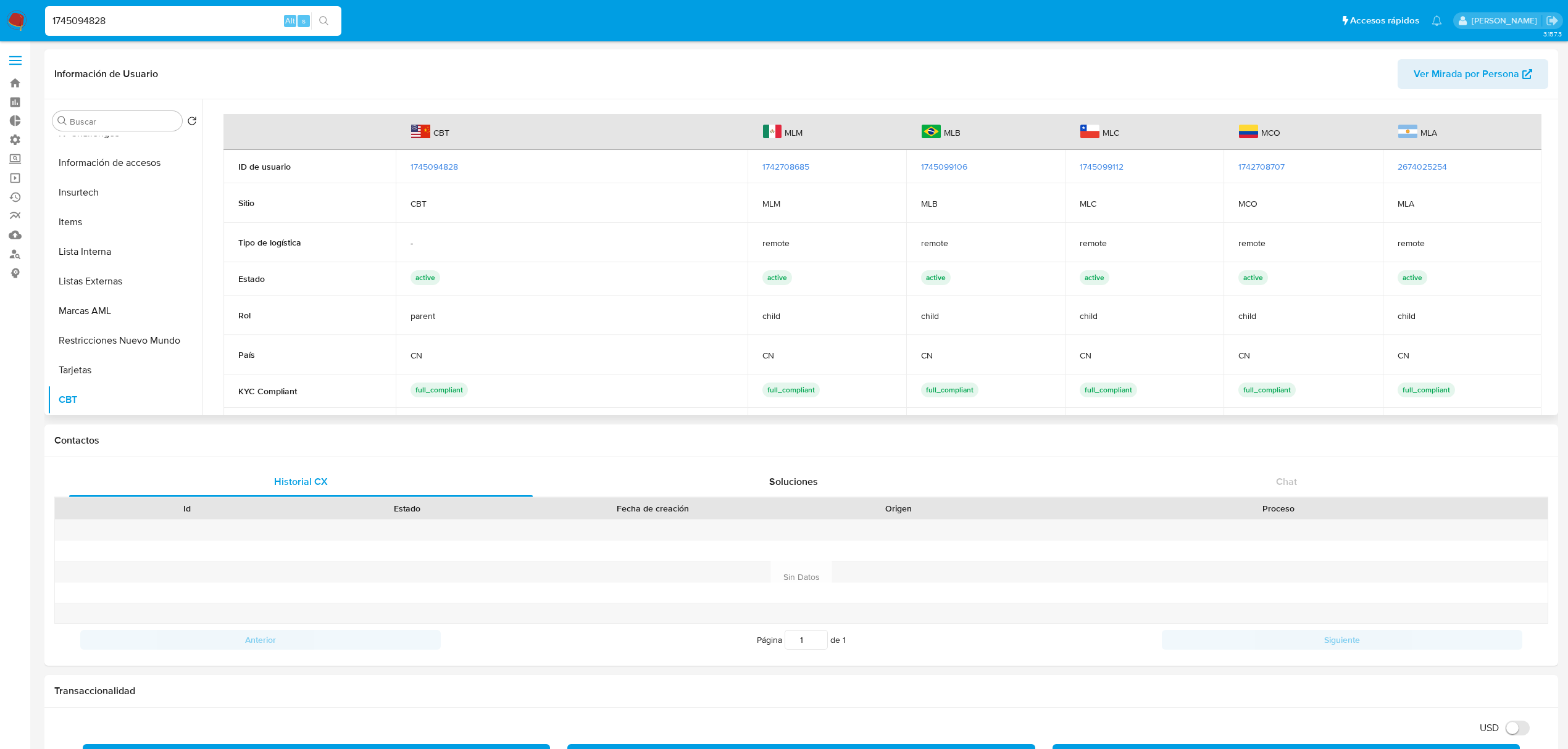
click at [941, 165] on span "1745099106" at bounding box center [943, 166] width 46 height 12
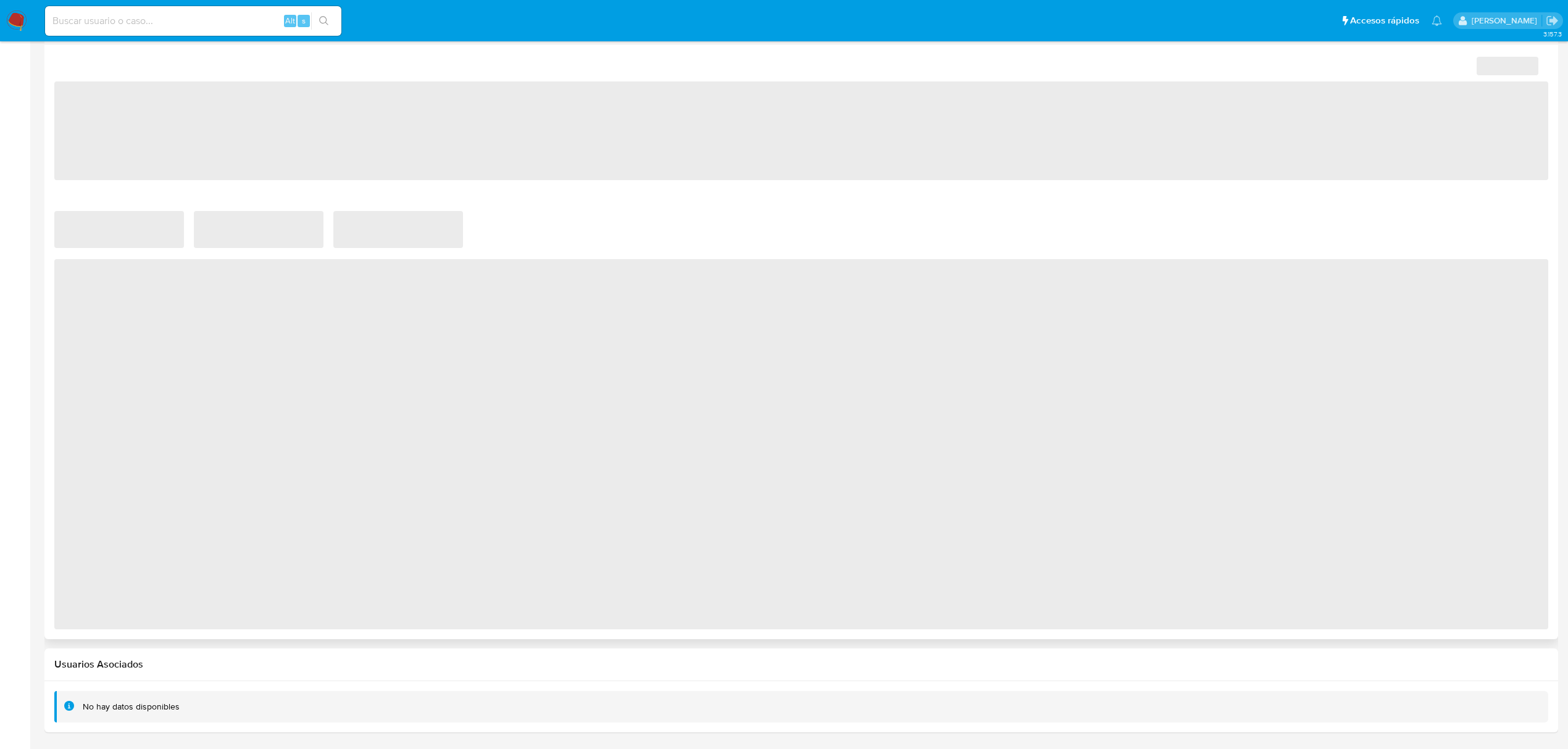
select select "10"
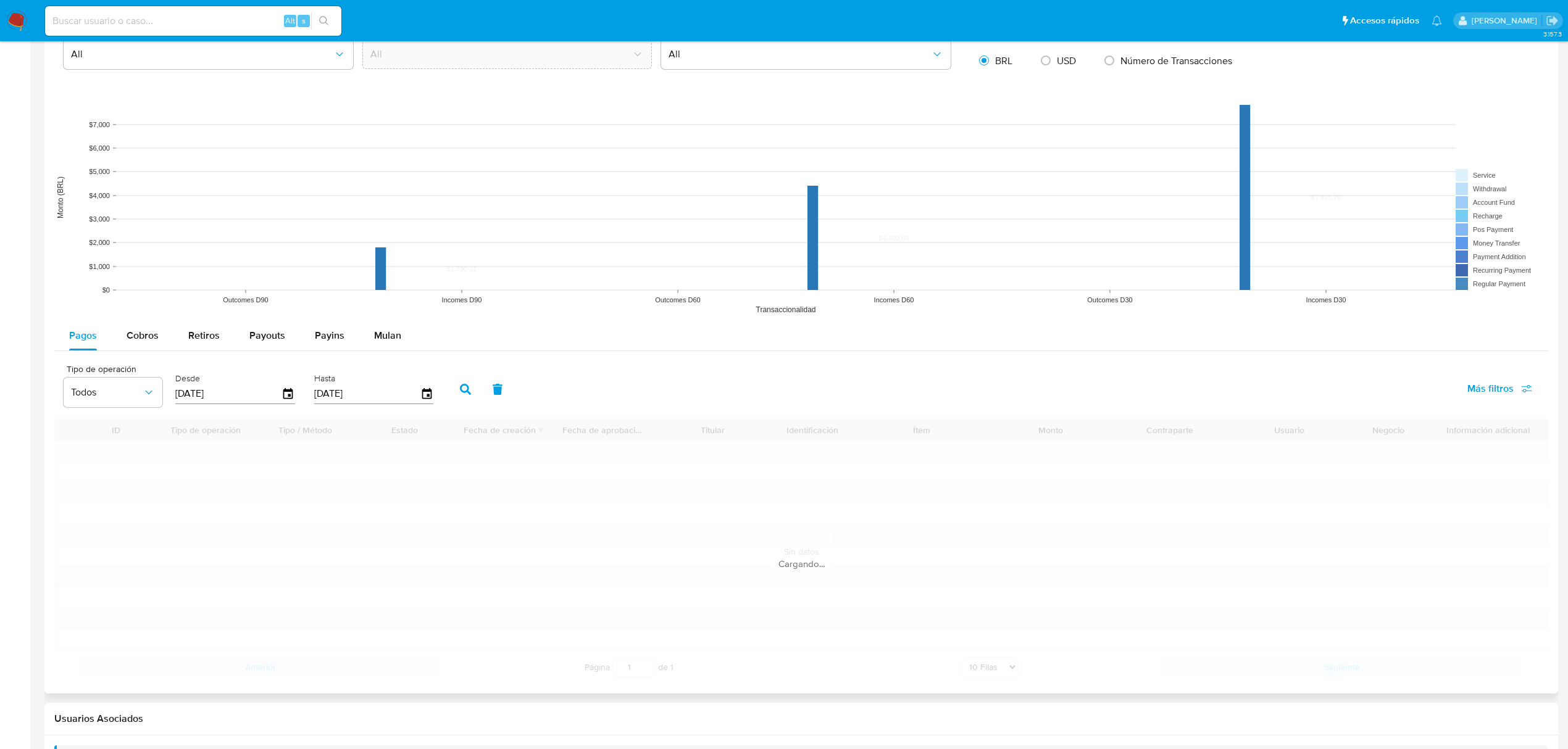
scroll to position [929, 0]
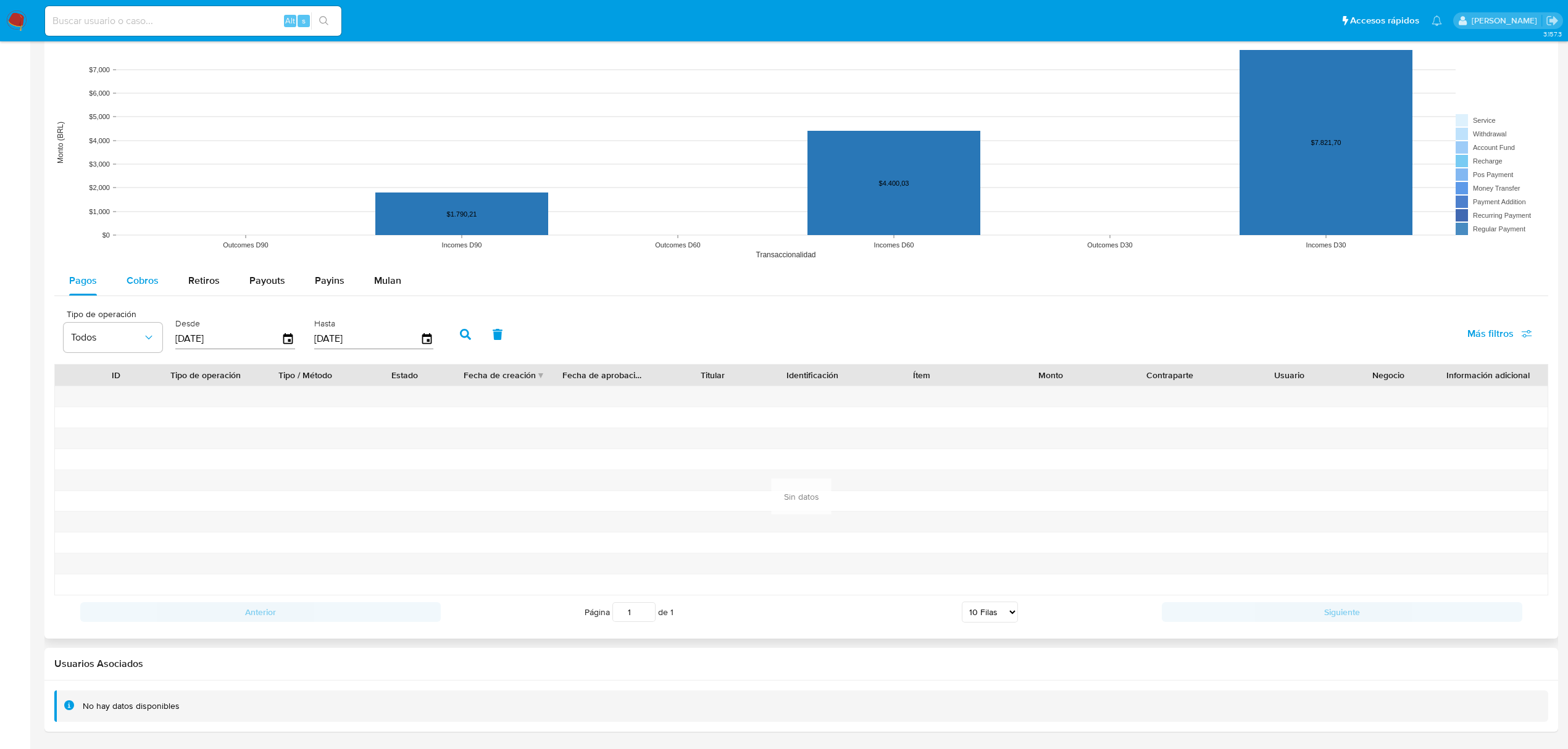
click at [132, 283] on span "Cobros" at bounding box center [142, 280] width 32 height 14
select select "10"
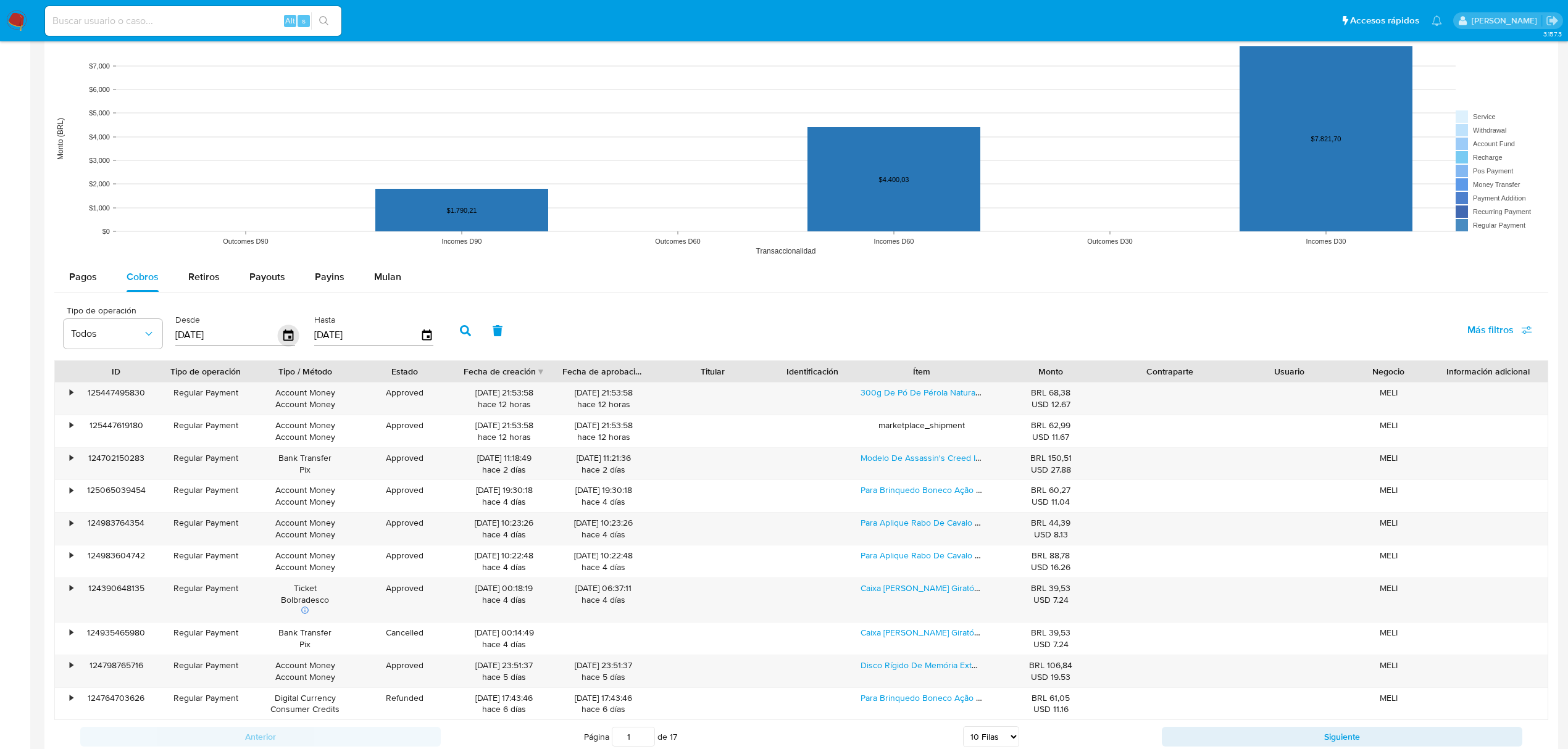
click at [285, 335] on icon "button" at bounding box center [288, 336] width 9 height 11
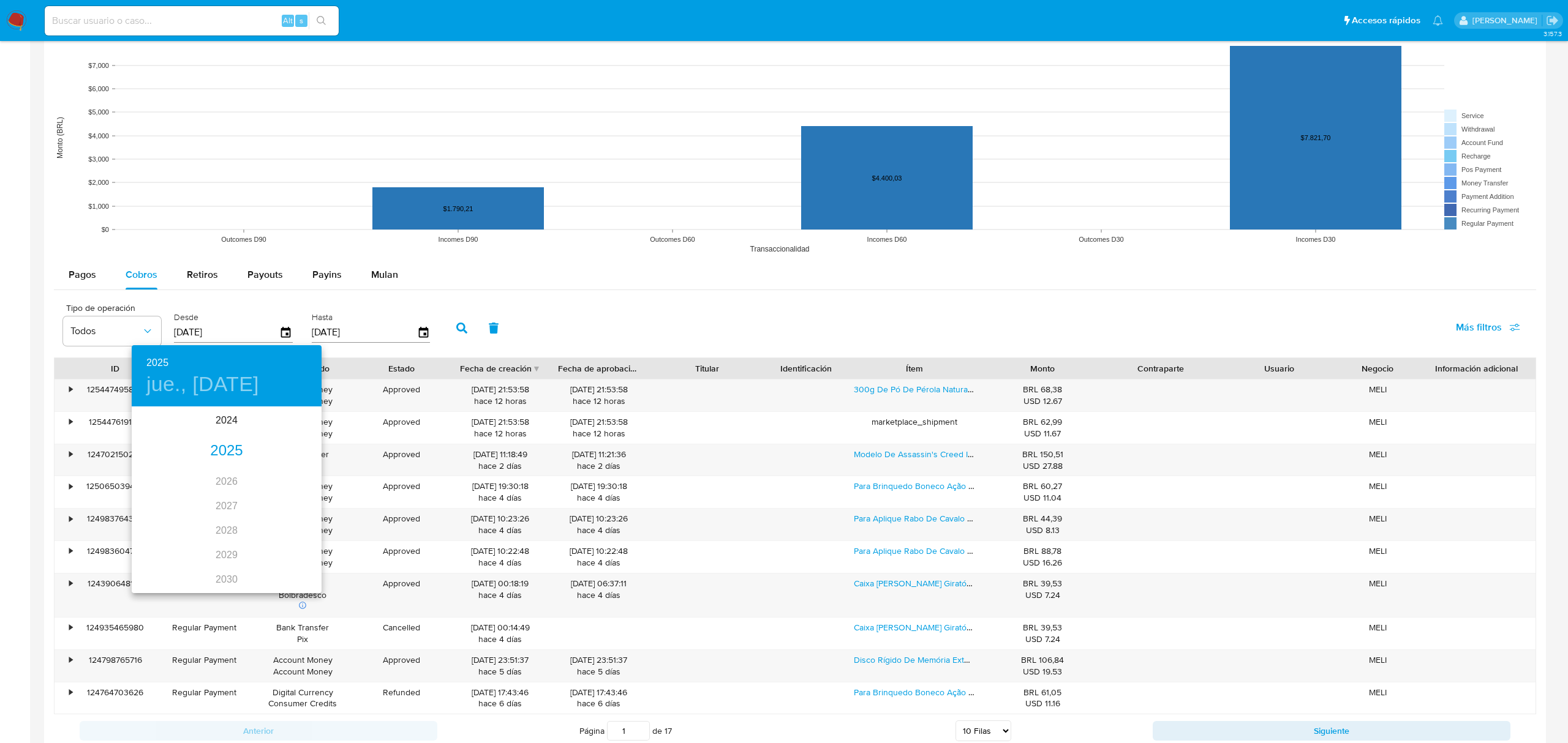
click at [220, 442] on div "2025" at bounding box center [227, 451] width 190 height 24
click at [227, 520] on div "ago." at bounding box center [226, 523] width 63 height 46
click at [251, 474] on p "1" at bounding box center [250, 471] width 5 height 12
type input "01/08/2025"
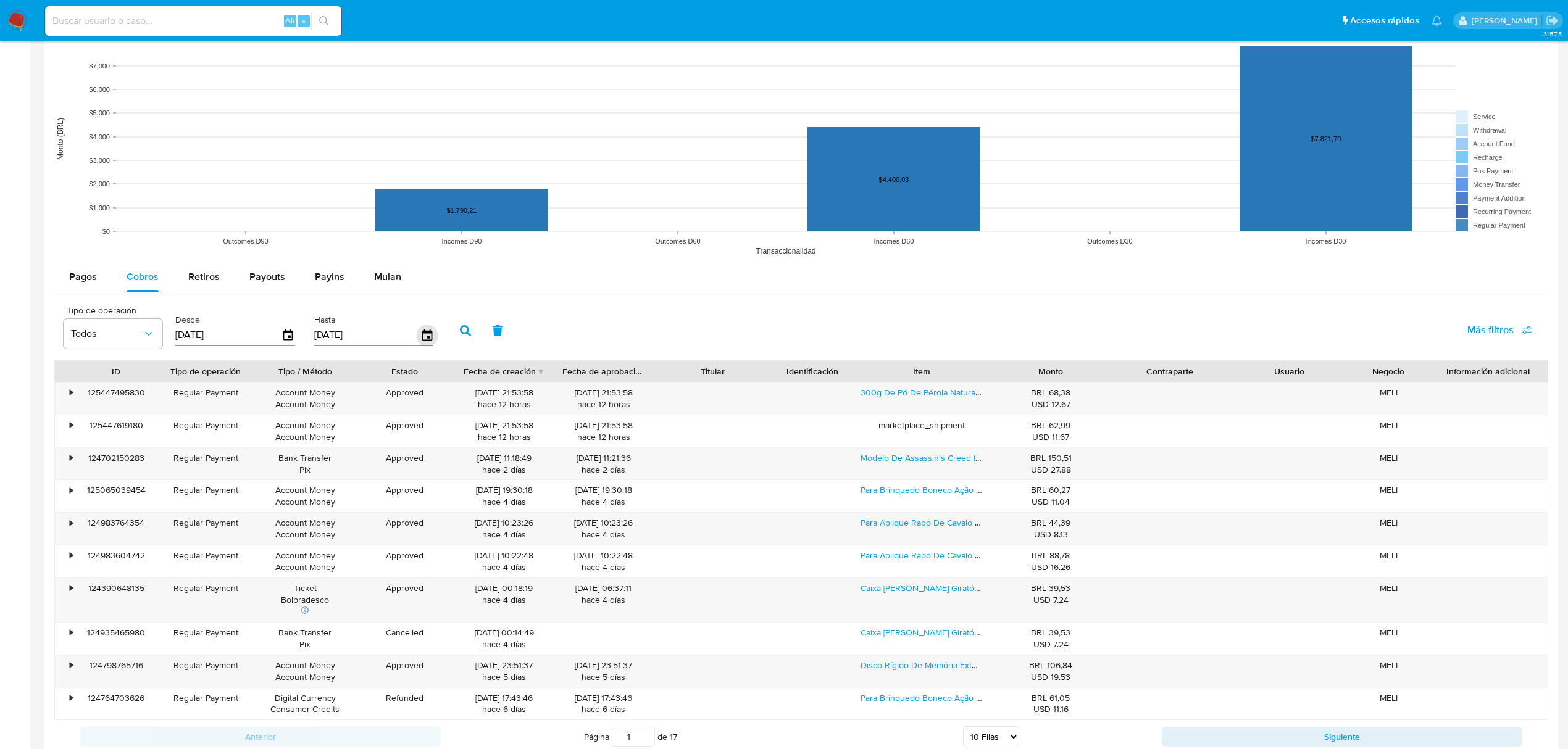
click at [426, 337] on icon "button" at bounding box center [427, 335] width 22 height 22
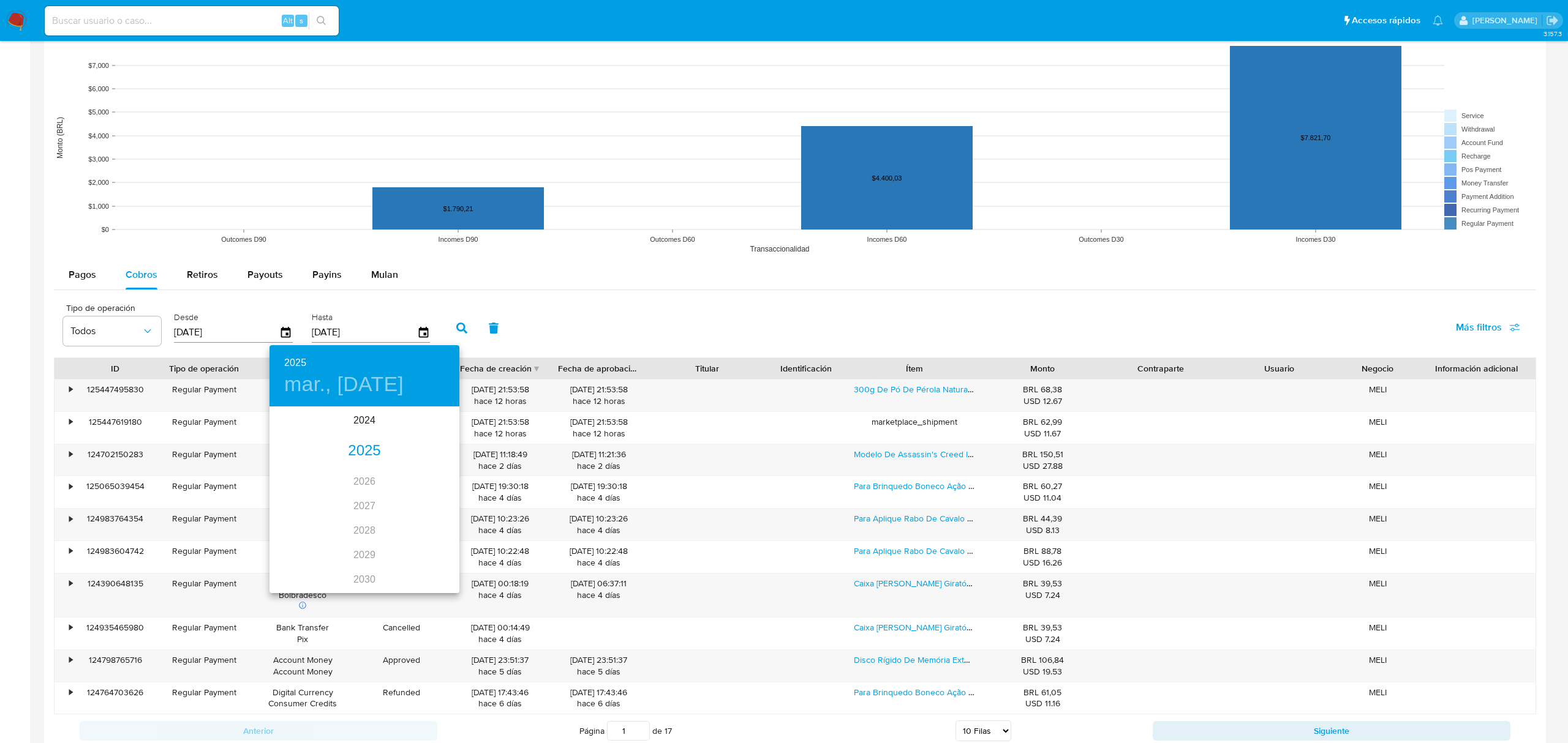
click at [361, 451] on div "2025" at bounding box center [364, 451] width 190 height 24
click at [354, 526] on div "ago." at bounding box center [364, 523] width 63 height 46
click at [435, 559] on p "31" at bounding box center [437, 560] width 9 height 12
type input "31/08/2025"
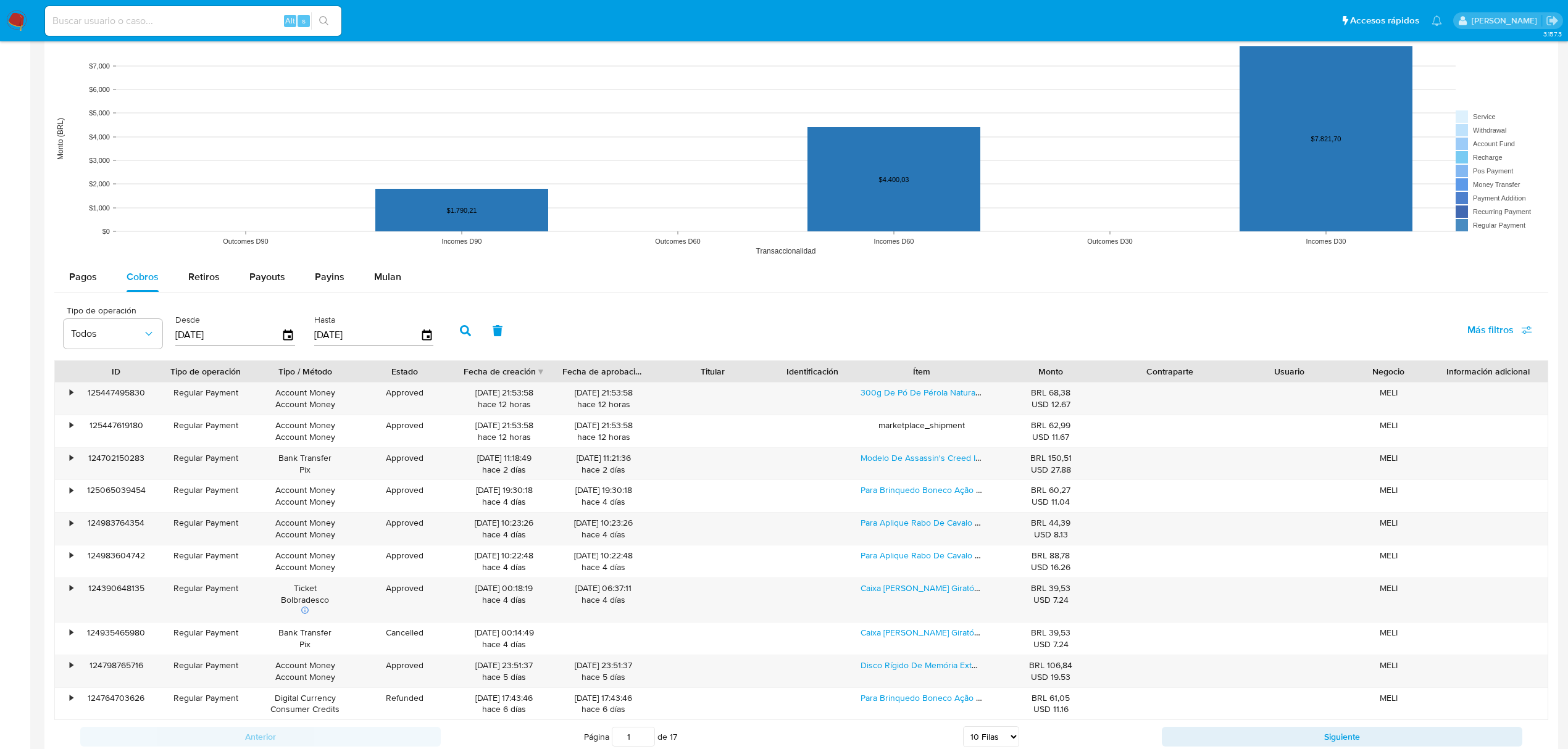
click at [1506, 336] on span "Más filtros" at bounding box center [1490, 330] width 46 height 29
click at [1378, 389] on span "Tipo de pago" at bounding box center [1400, 389] width 57 height 12
click at [1364, 389] on input "Tipo de pago" at bounding box center [1359, 390] width 9 height 9
checkbox input "true"
type input "01/08/2025"
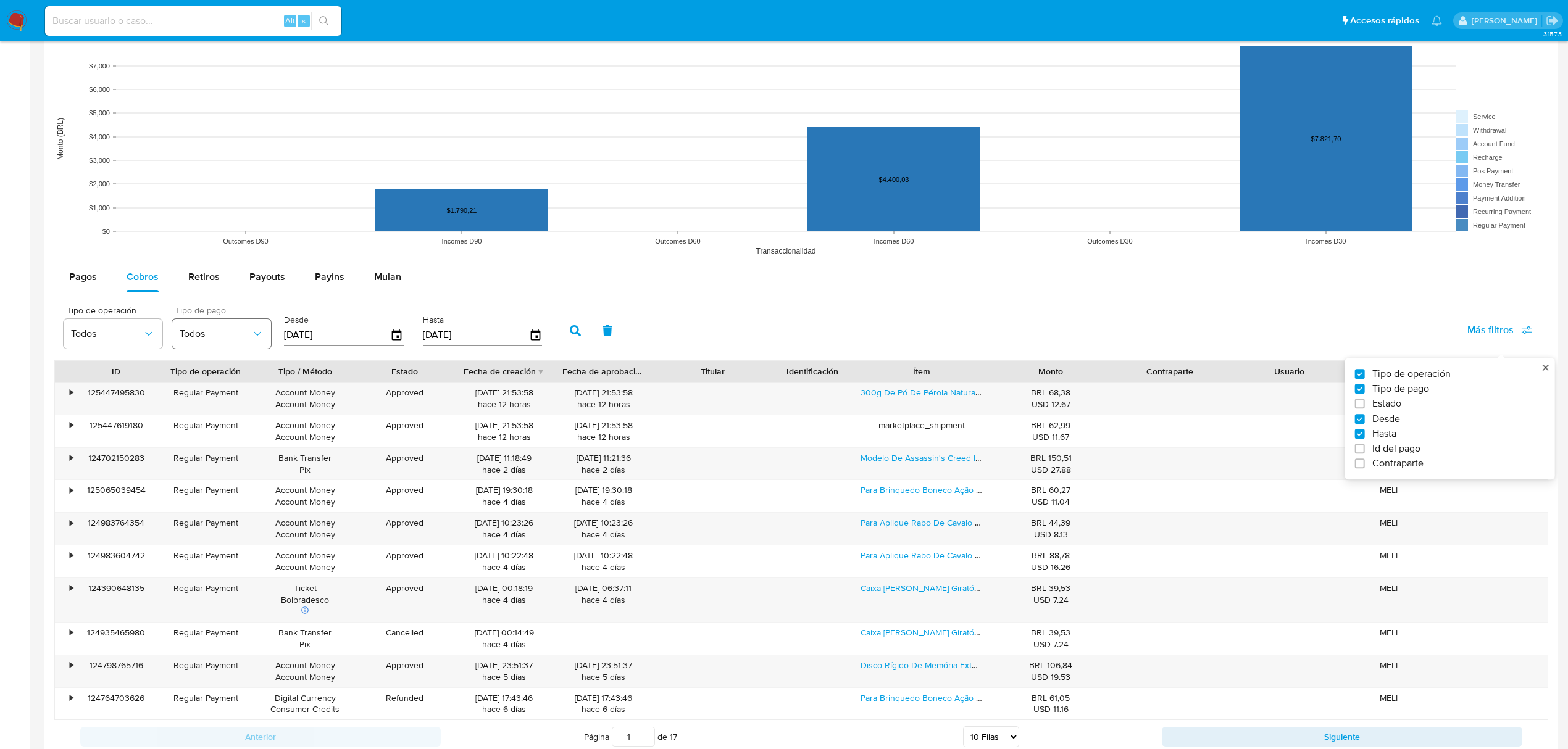
drag, startPoint x: 208, startPoint y: 339, endPoint x: 209, endPoint y: 346, distance: 7.1
click at [208, 339] on span "Todos" at bounding box center [215, 334] width 72 height 12
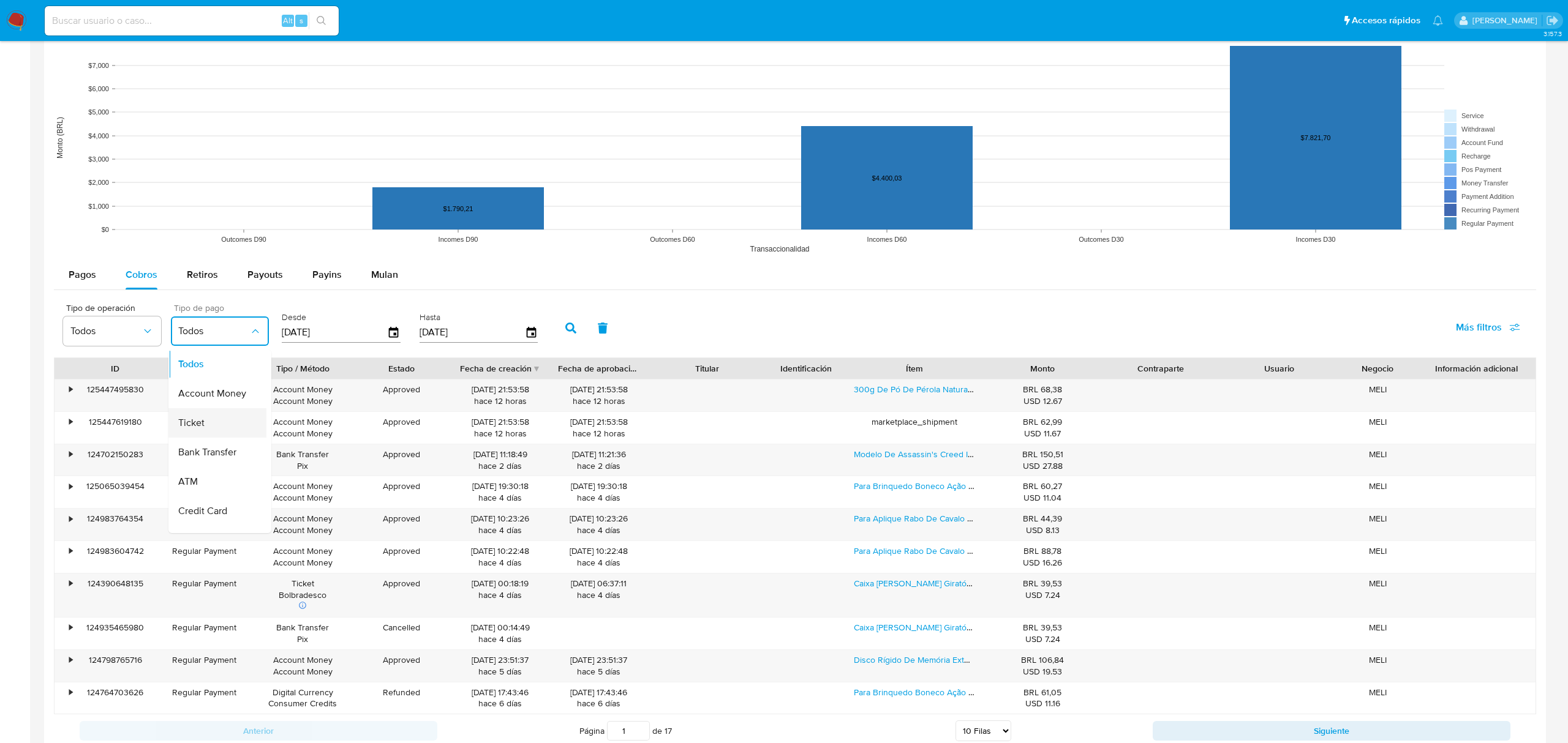
click at [215, 421] on div "Ticket" at bounding box center [214, 422] width 71 height 29
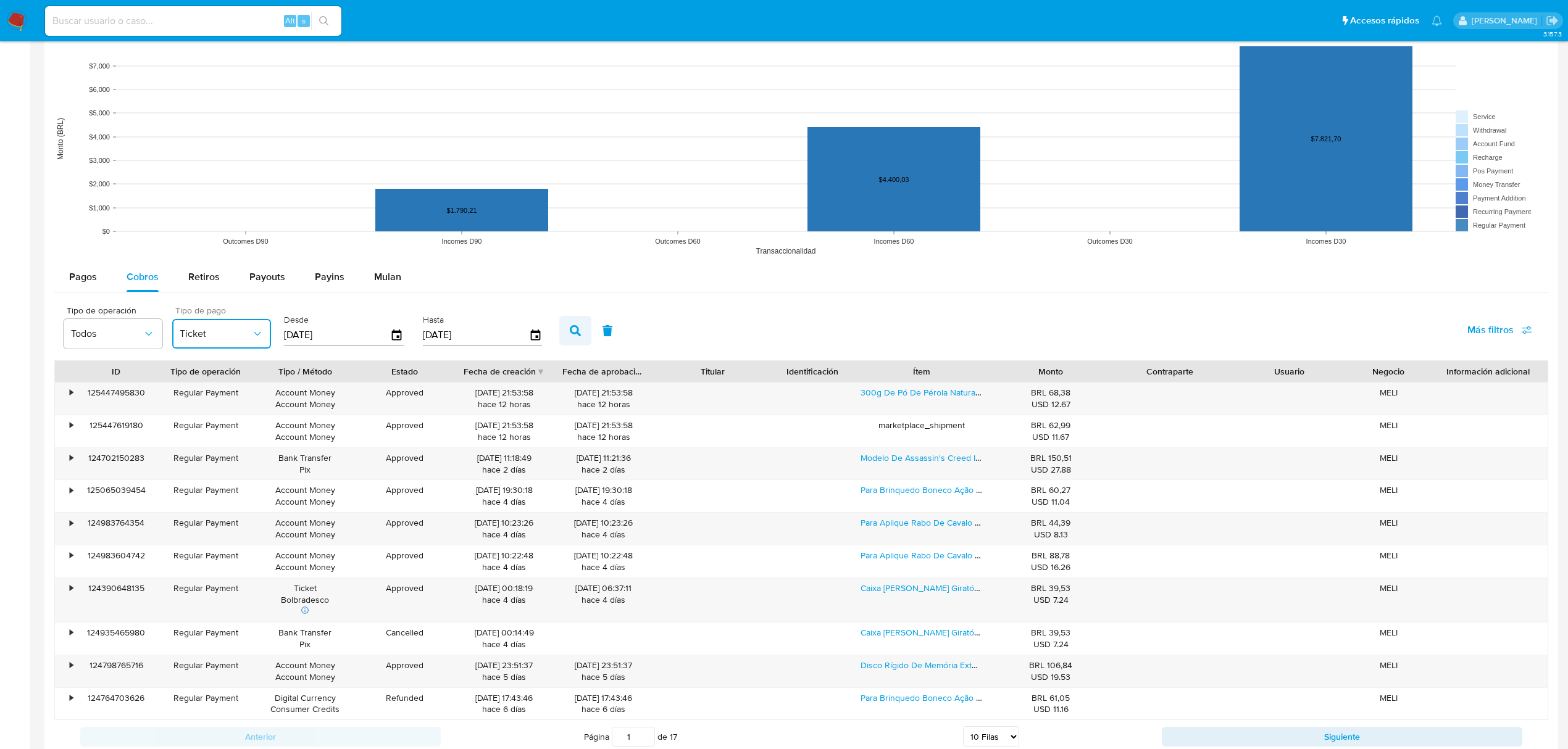
click at [577, 324] on button "button" at bounding box center [575, 330] width 32 height 29
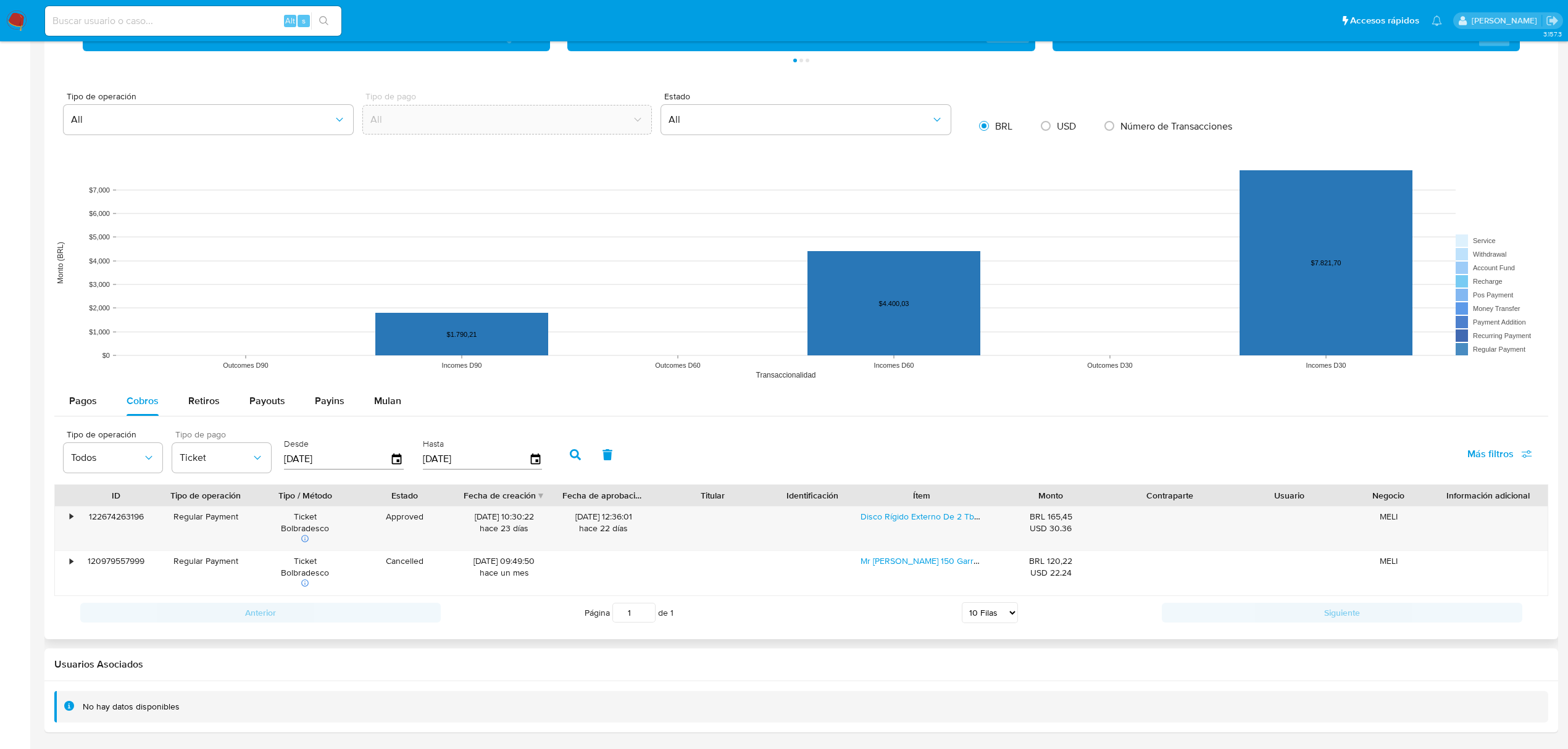
scroll to position [809, 0]
drag, startPoint x: 1076, startPoint y: 533, endPoint x: 1098, endPoint y: 533, distance: 22.0
click at [1098, 533] on div "USD 30.36" at bounding box center [1050, 528] width 101 height 11
click at [1076, 665] on h2 "Usuarios Asociados" at bounding box center [801, 665] width 1494 height 12
